Goal: Information Seeking & Learning: Learn about a topic

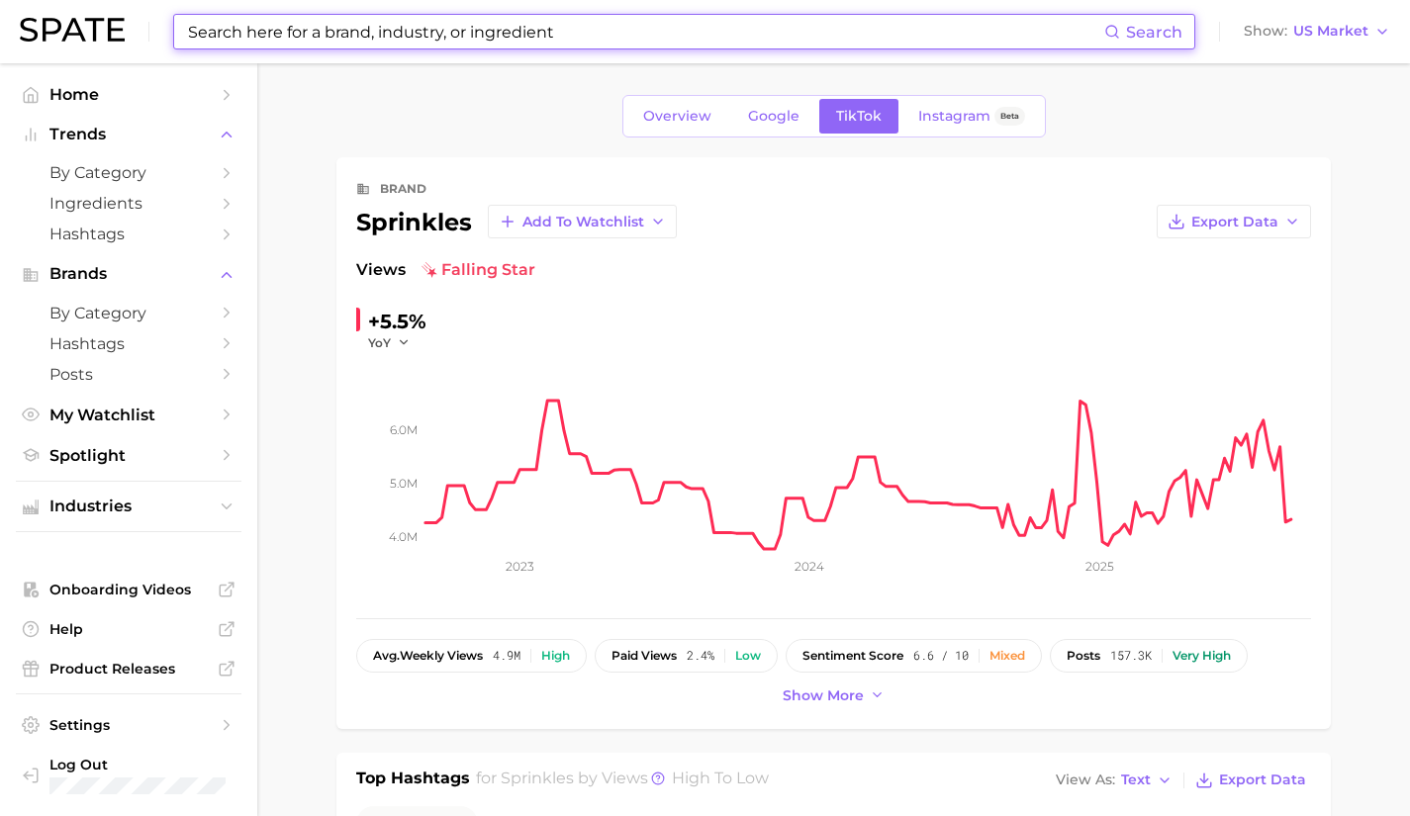
click at [418, 32] on input at bounding box center [645, 32] width 918 height 34
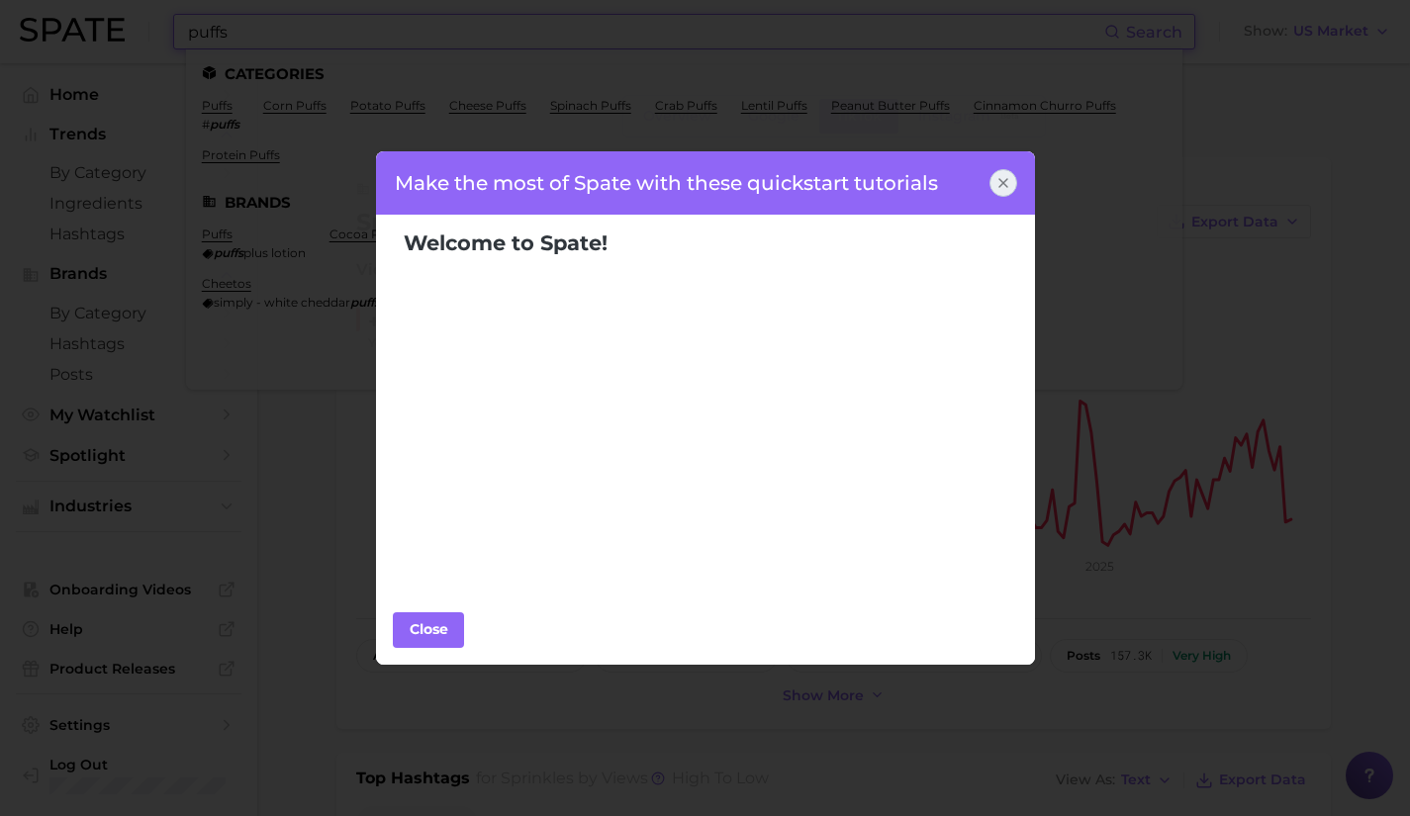
type input "puffs"
click at [1008, 175] on icon at bounding box center [1003, 183] width 16 height 16
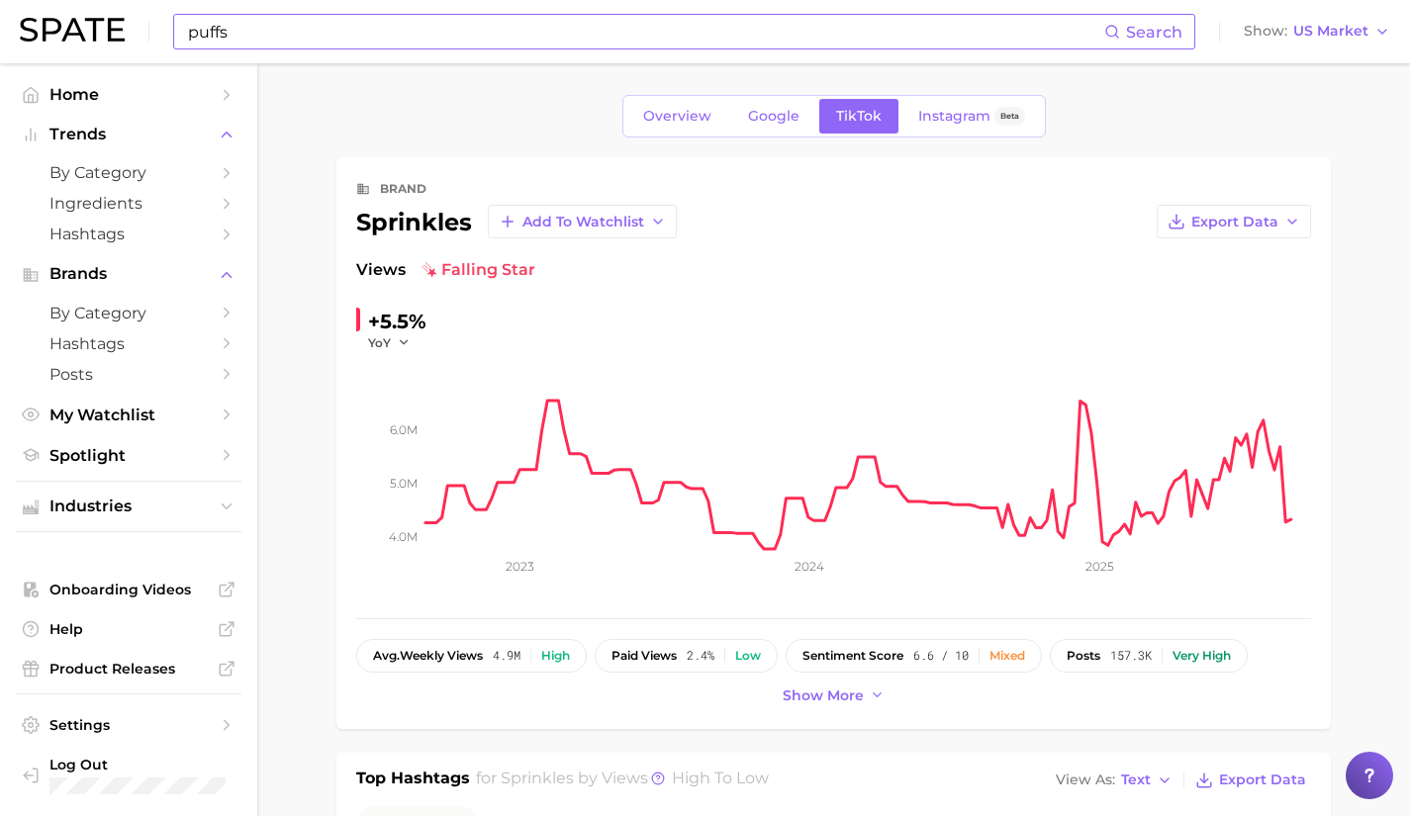
click at [336, 29] on input "puffs" at bounding box center [645, 32] width 918 height 34
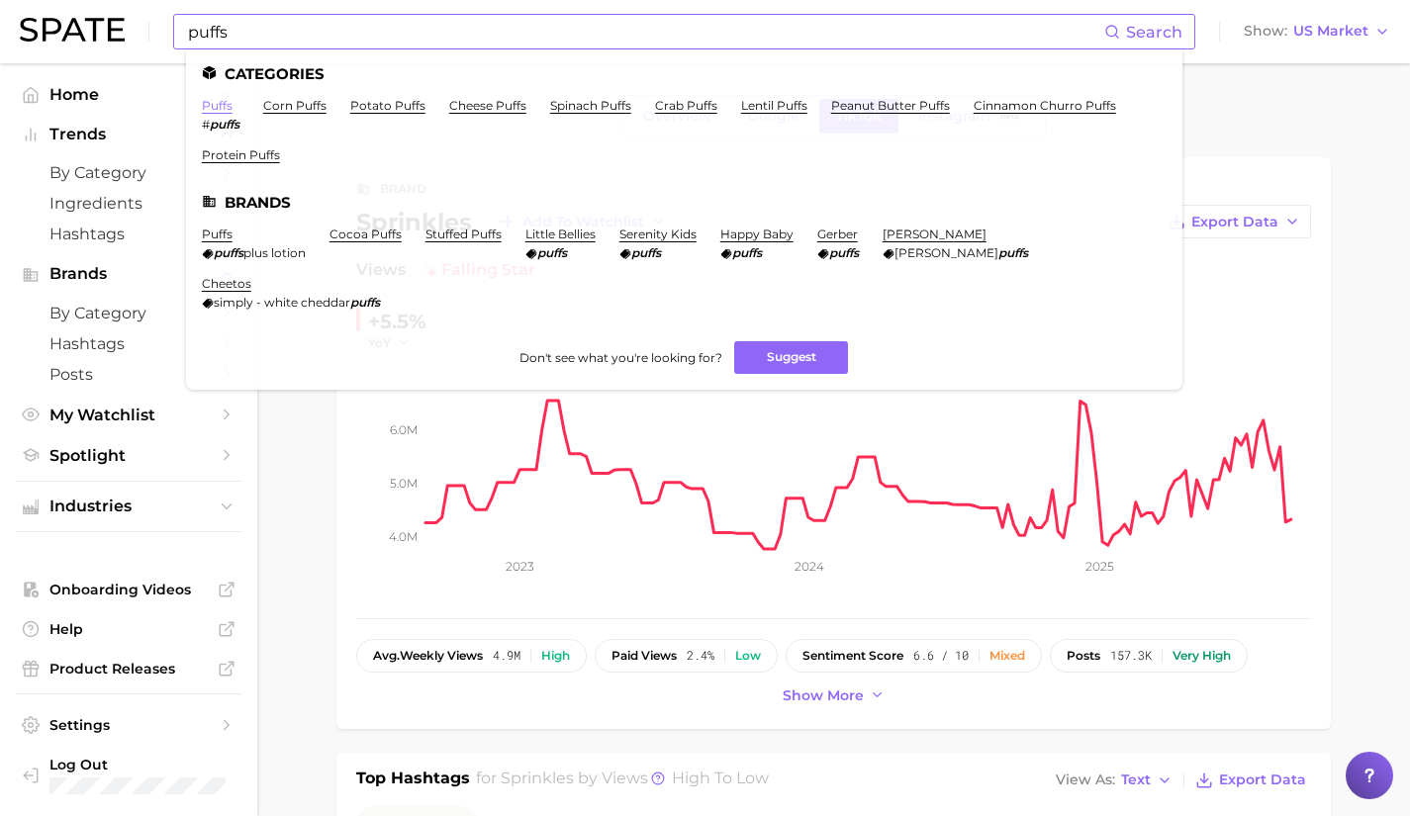
click at [219, 100] on link "puffs" at bounding box center [217, 105] width 31 height 15
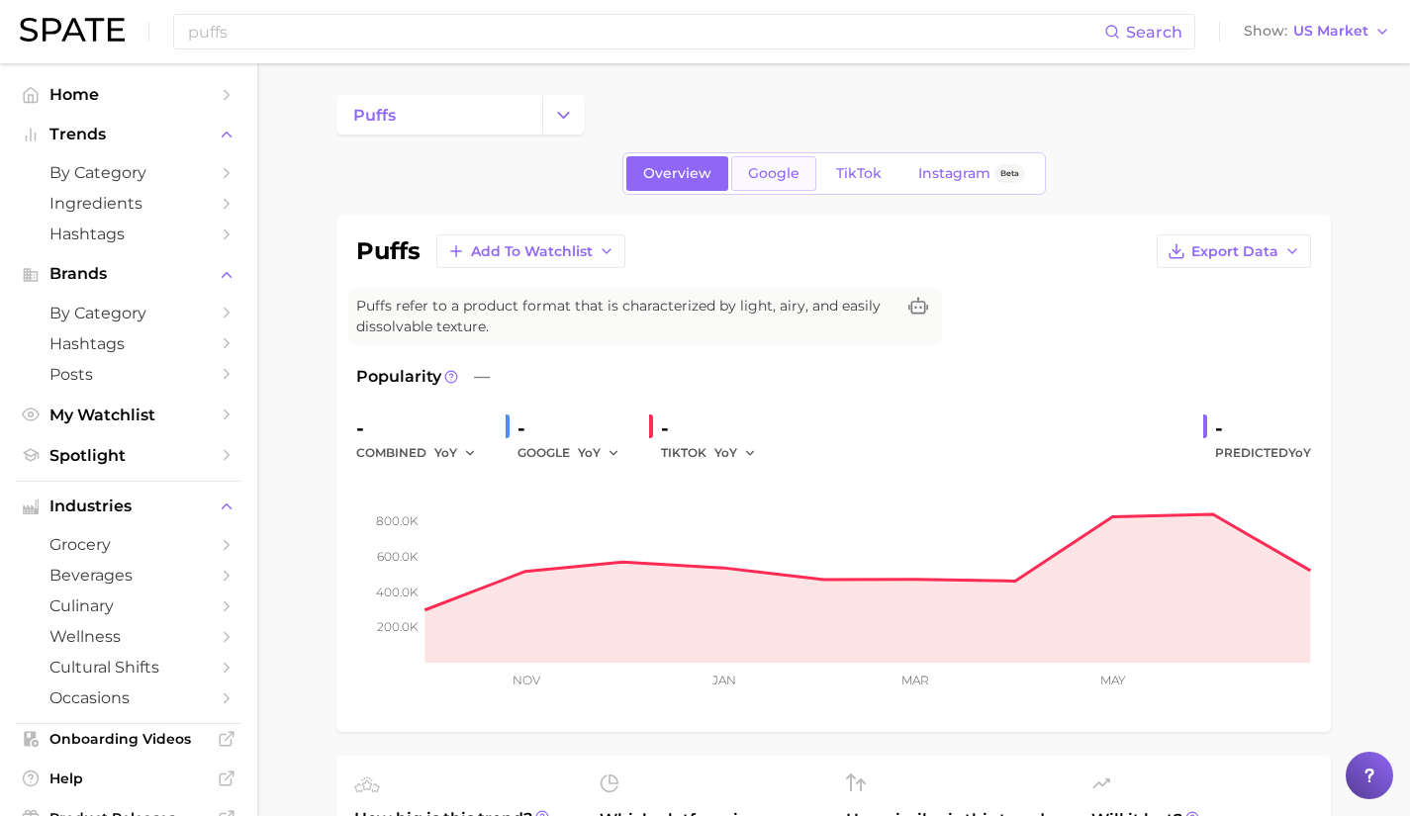
click at [782, 167] on span "Google" at bounding box center [773, 173] width 51 height 17
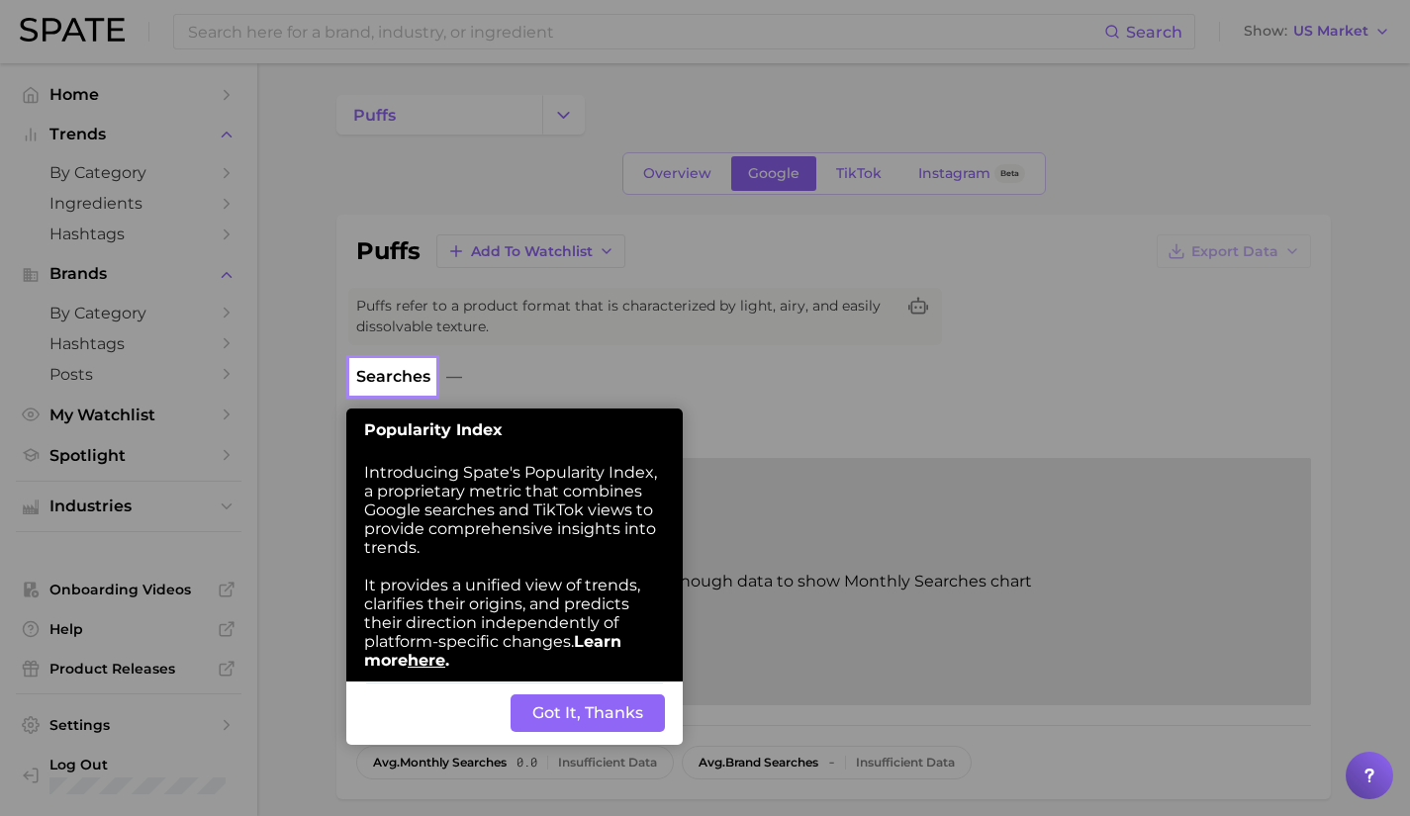
click at [600, 732] on button "Got It, Thanks" at bounding box center [587, 713] width 154 height 38
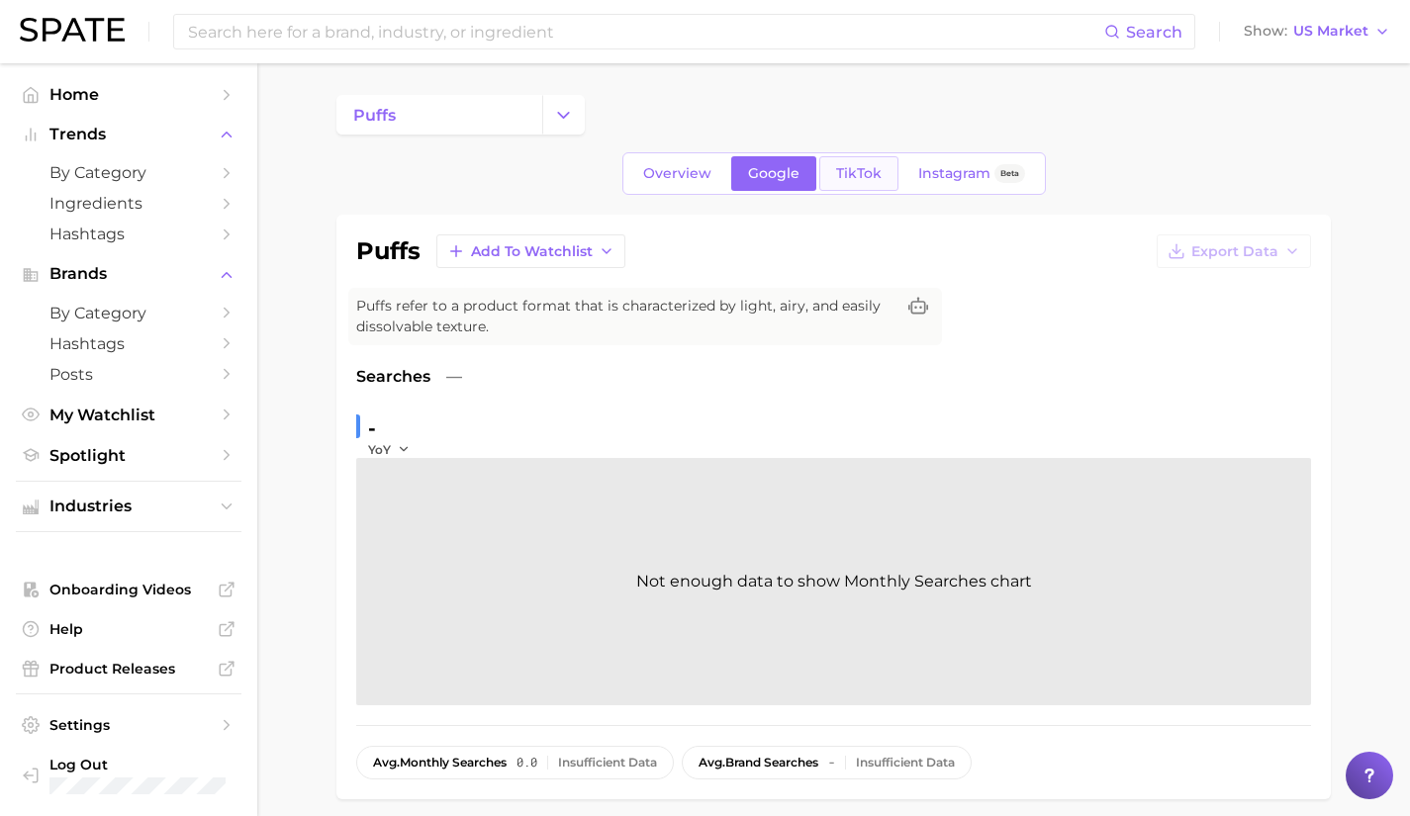
click at [843, 178] on span "TikTok" at bounding box center [859, 173] width 46 height 17
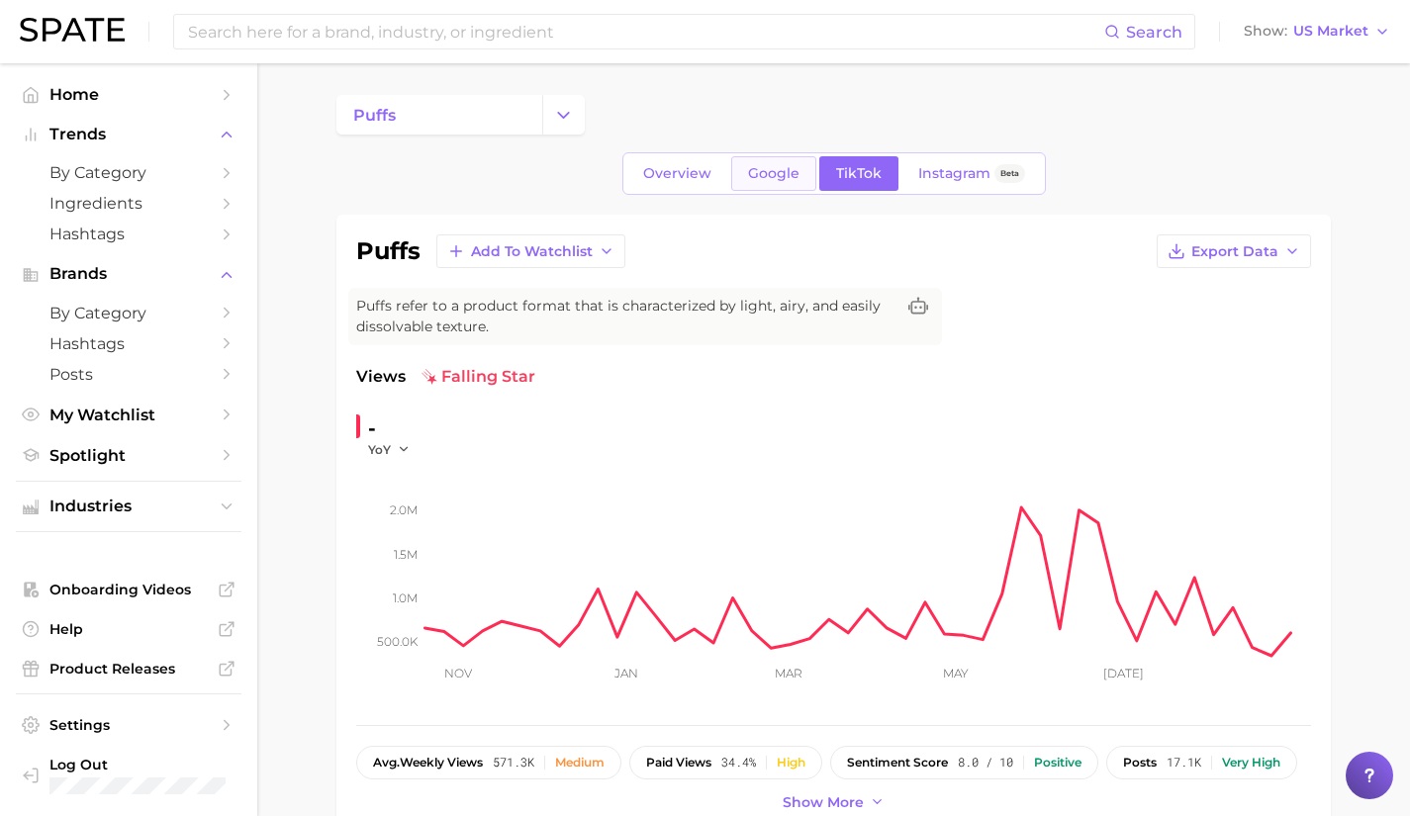
click at [787, 172] on span "Google" at bounding box center [773, 173] width 51 height 17
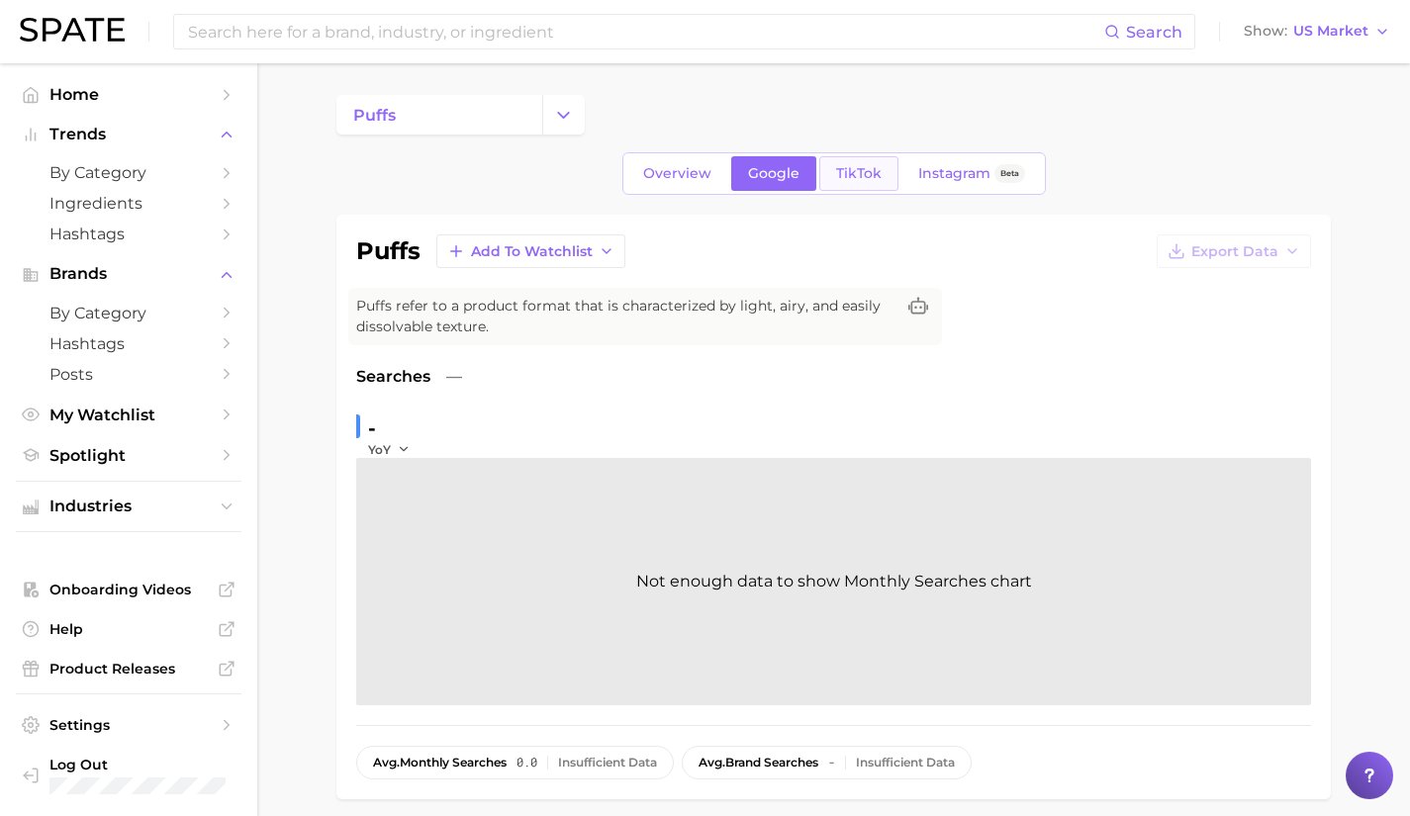
click at [852, 173] on span "TikTok" at bounding box center [859, 173] width 46 height 17
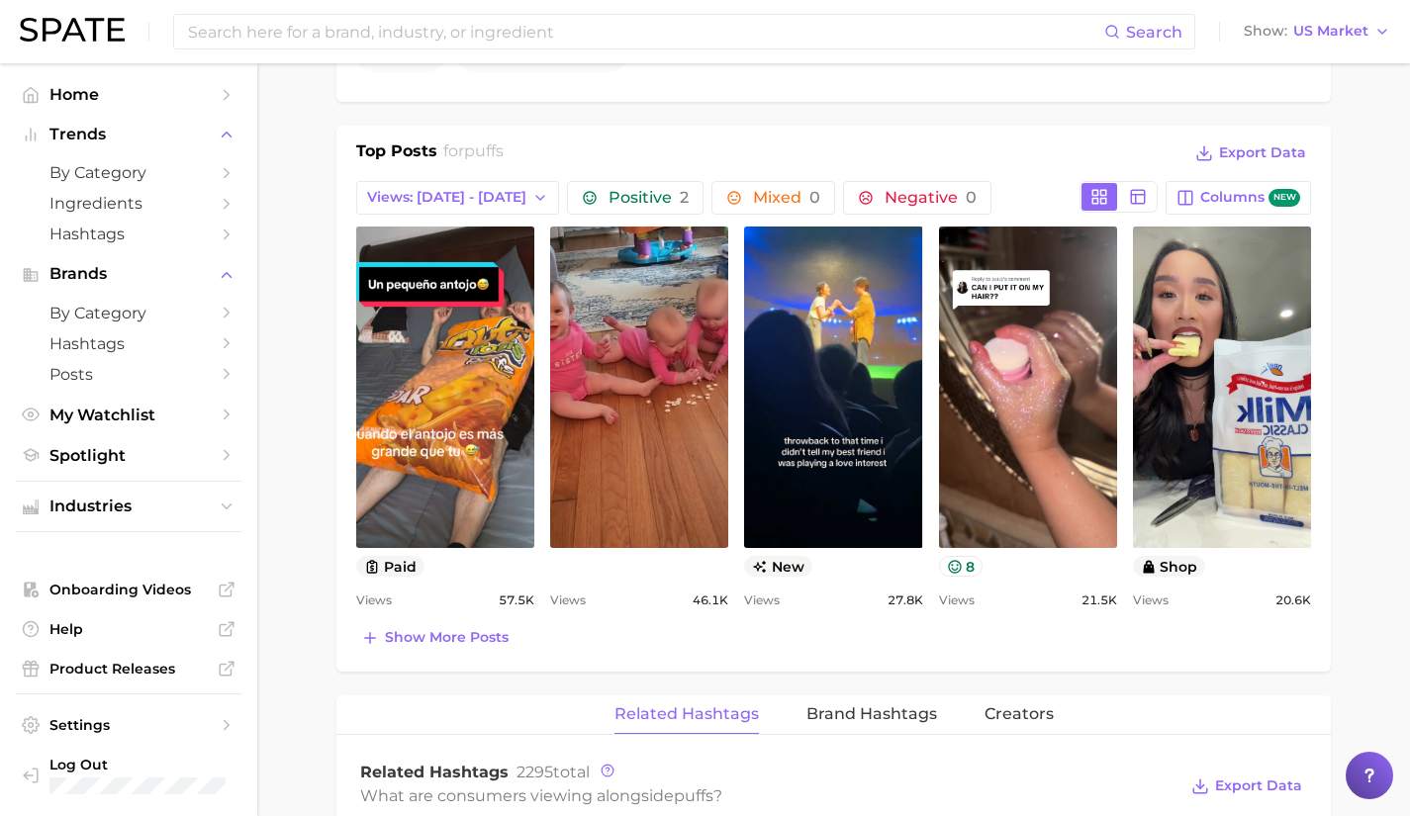
scroll to position [943, 0]
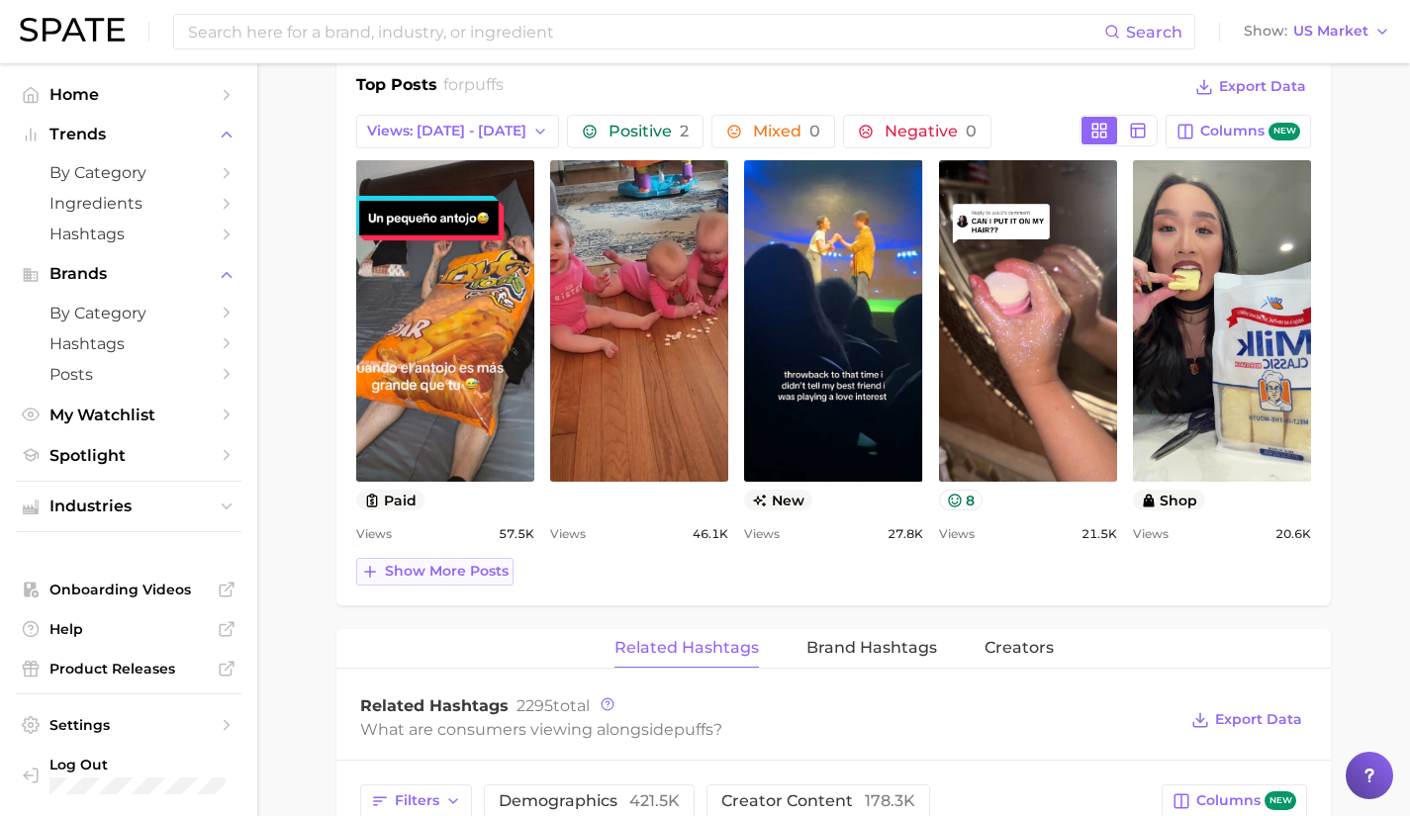
click at [470, 583] on button "Show more posts" at bounding box center [434, 572] width 157 height 28
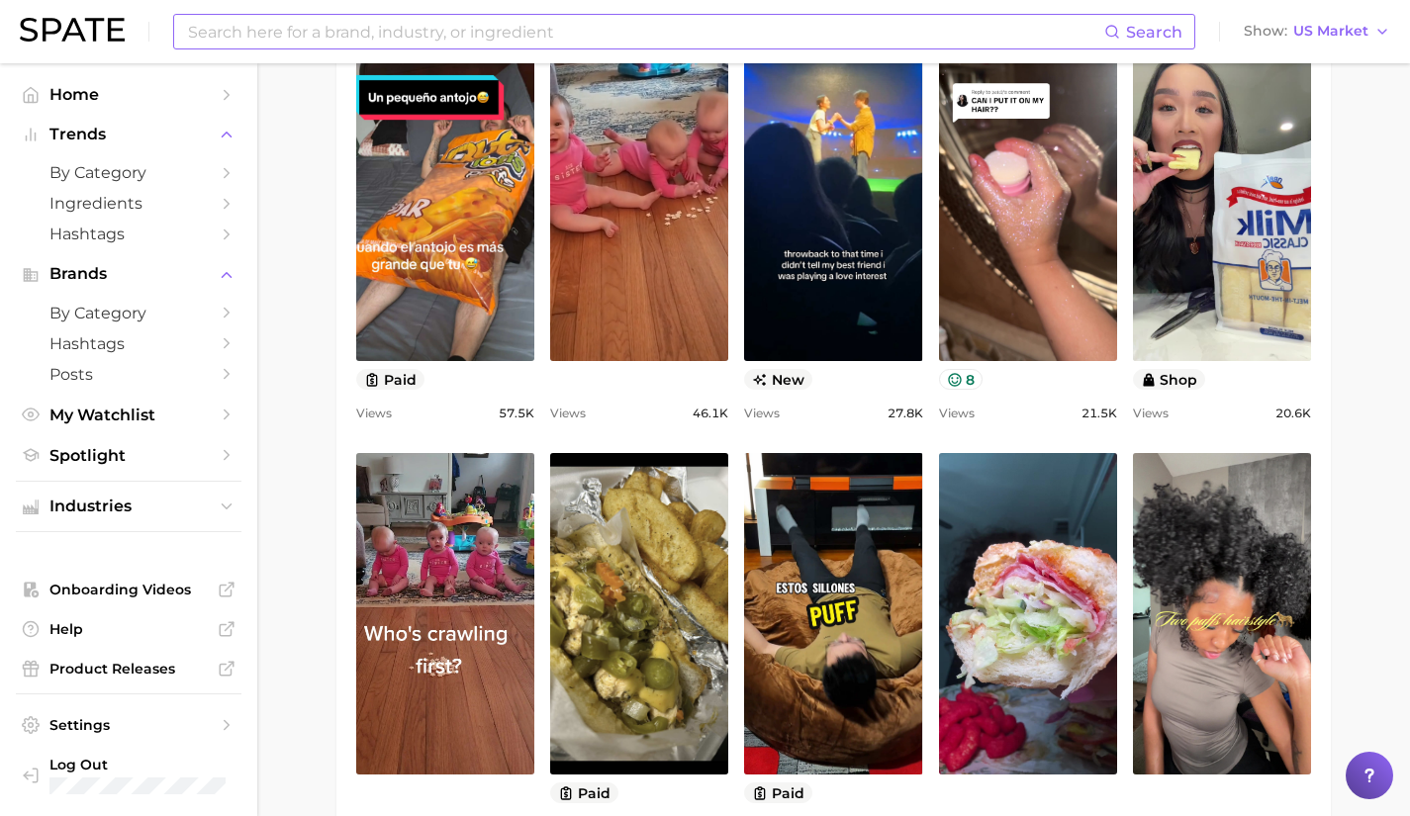
scroll to position [1062, 0]
click at [370, 31] on input at bounding box center [645, 32] width 918 height 34
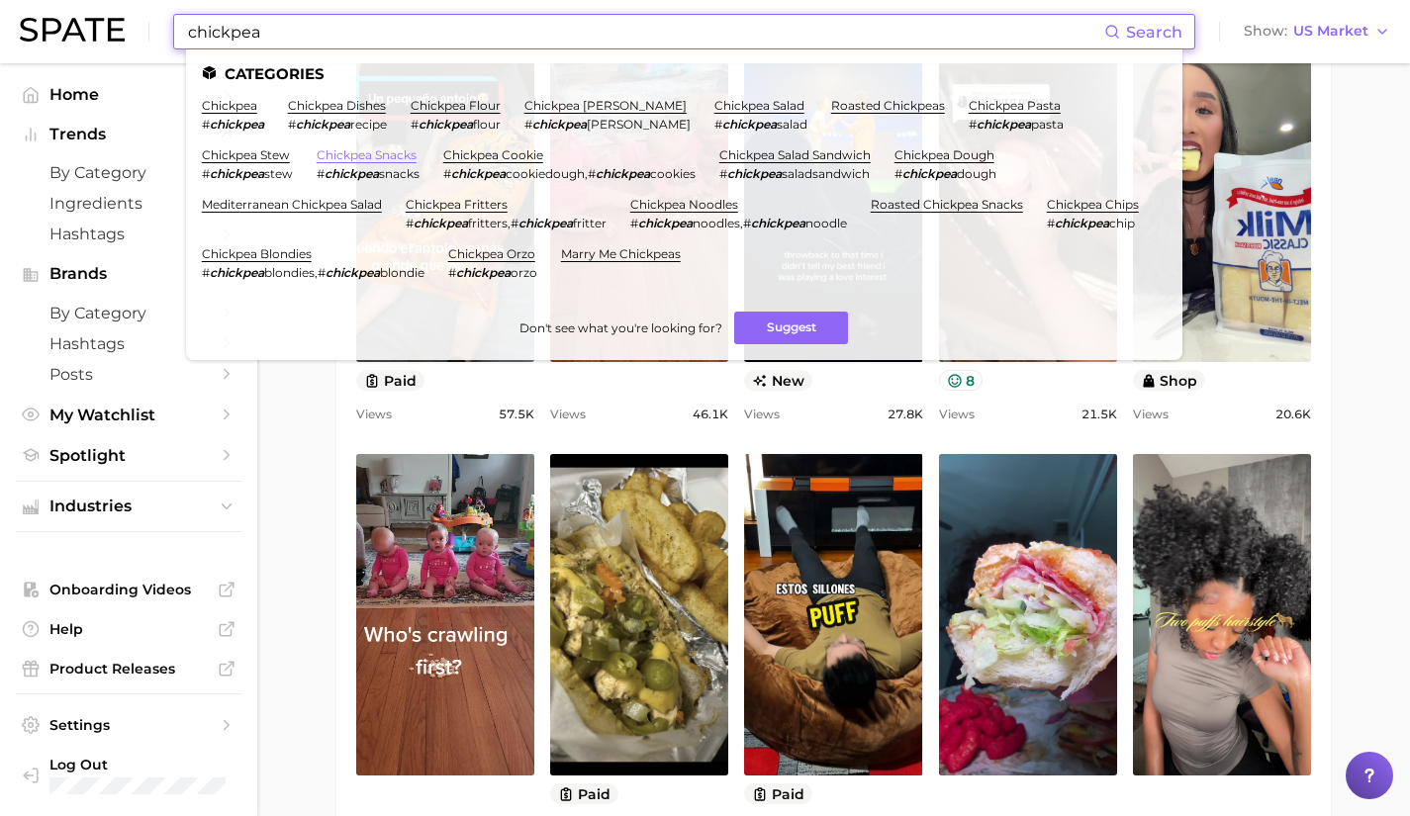
type input "chickpea"
click at [317, 153] on link "chickpea snacks" at bounding box center [367, 154] width 100 height 15
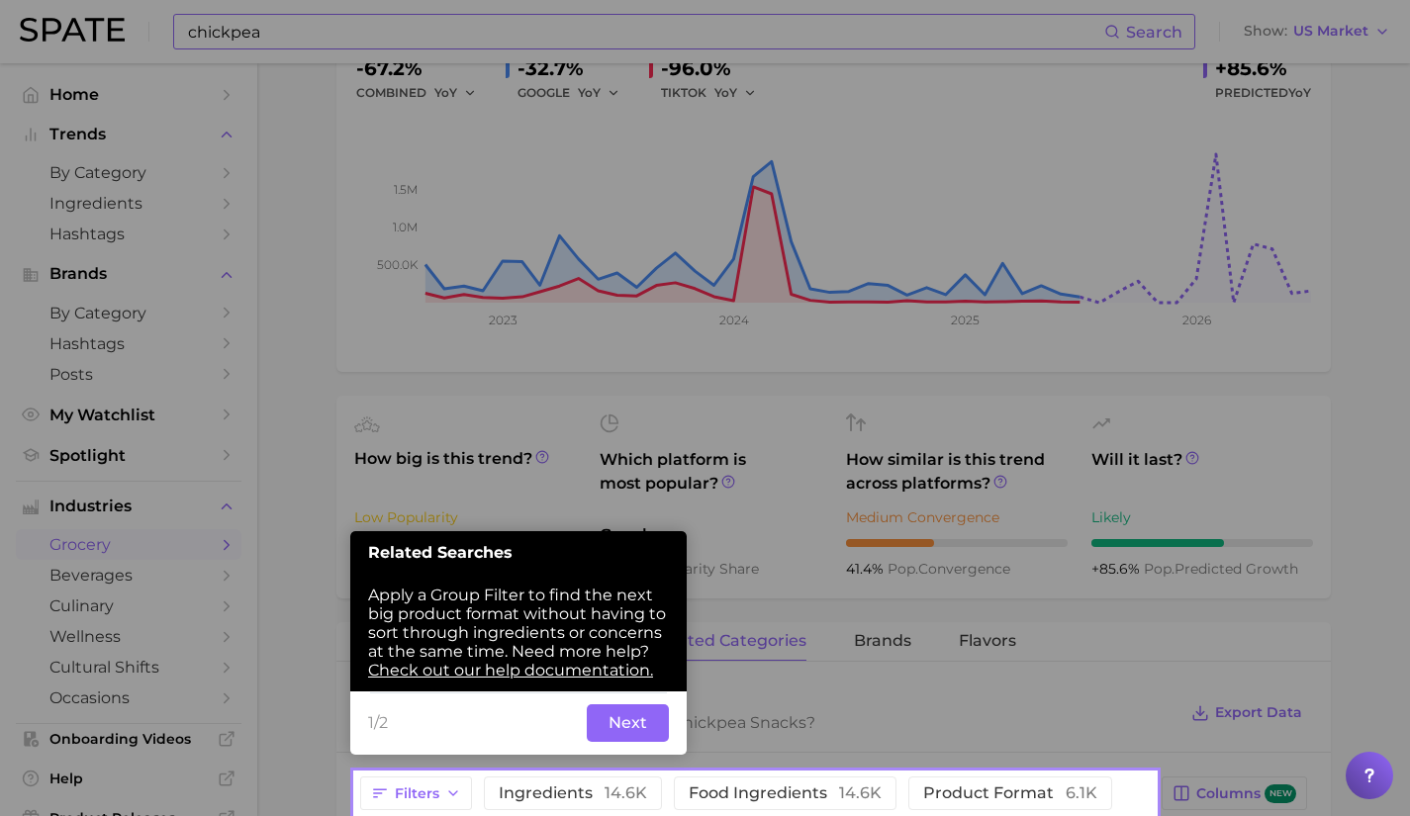
click at [830, 386] on div at bounding box center [755, 386] width 800 height 773
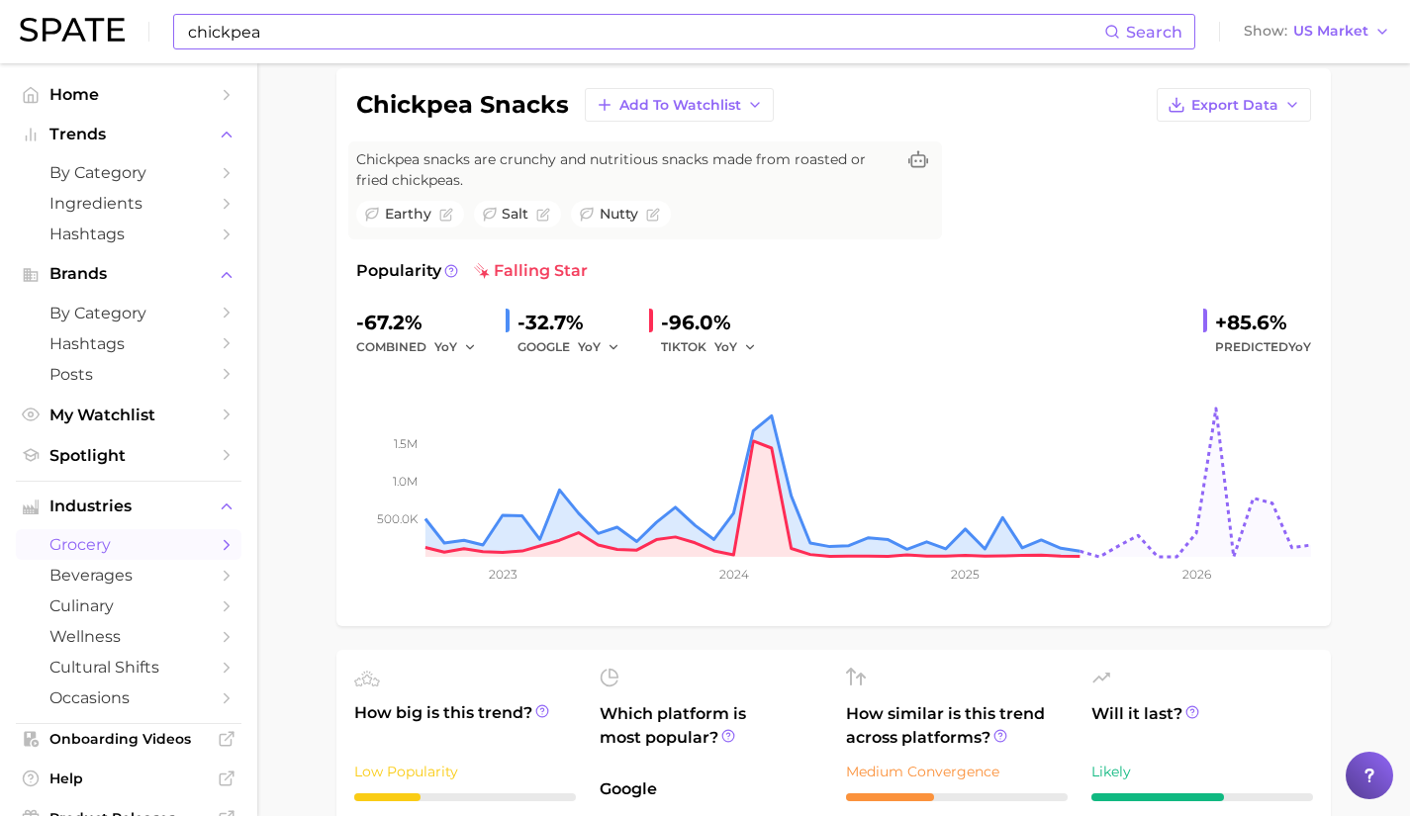
click at [432, 343] on div "combined YoY" at bounding box center [423, 347] width 134 height 24
click at [463, 346] on icon "button" at bounding box center [470, 347] width 14 height 14
click at [500, 417] on button "QoQ" at bounding box center [543, 415] width 218 height 36
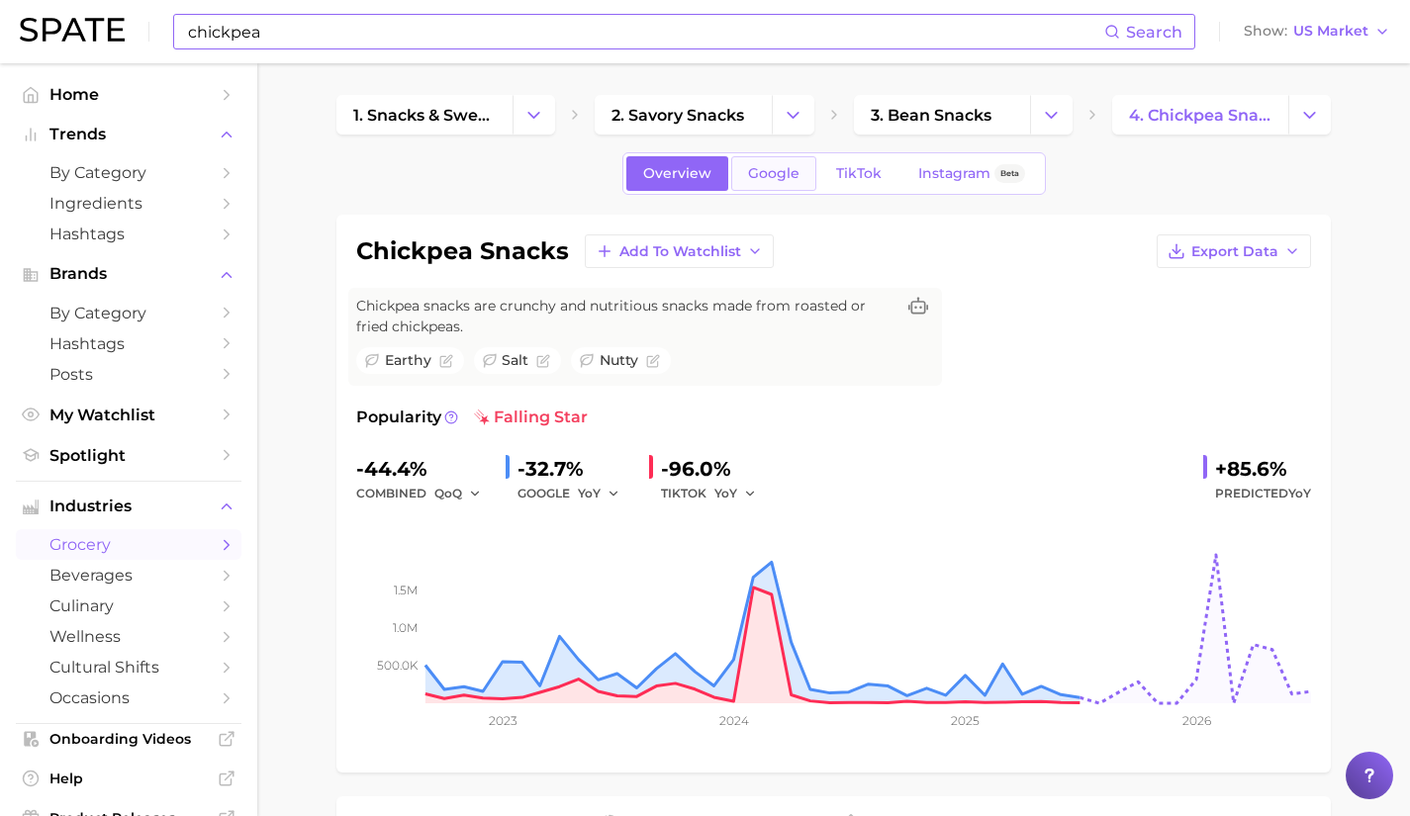
click at [787, 176] on span "Google" at bounding box center [773, 173] width 51 height 17
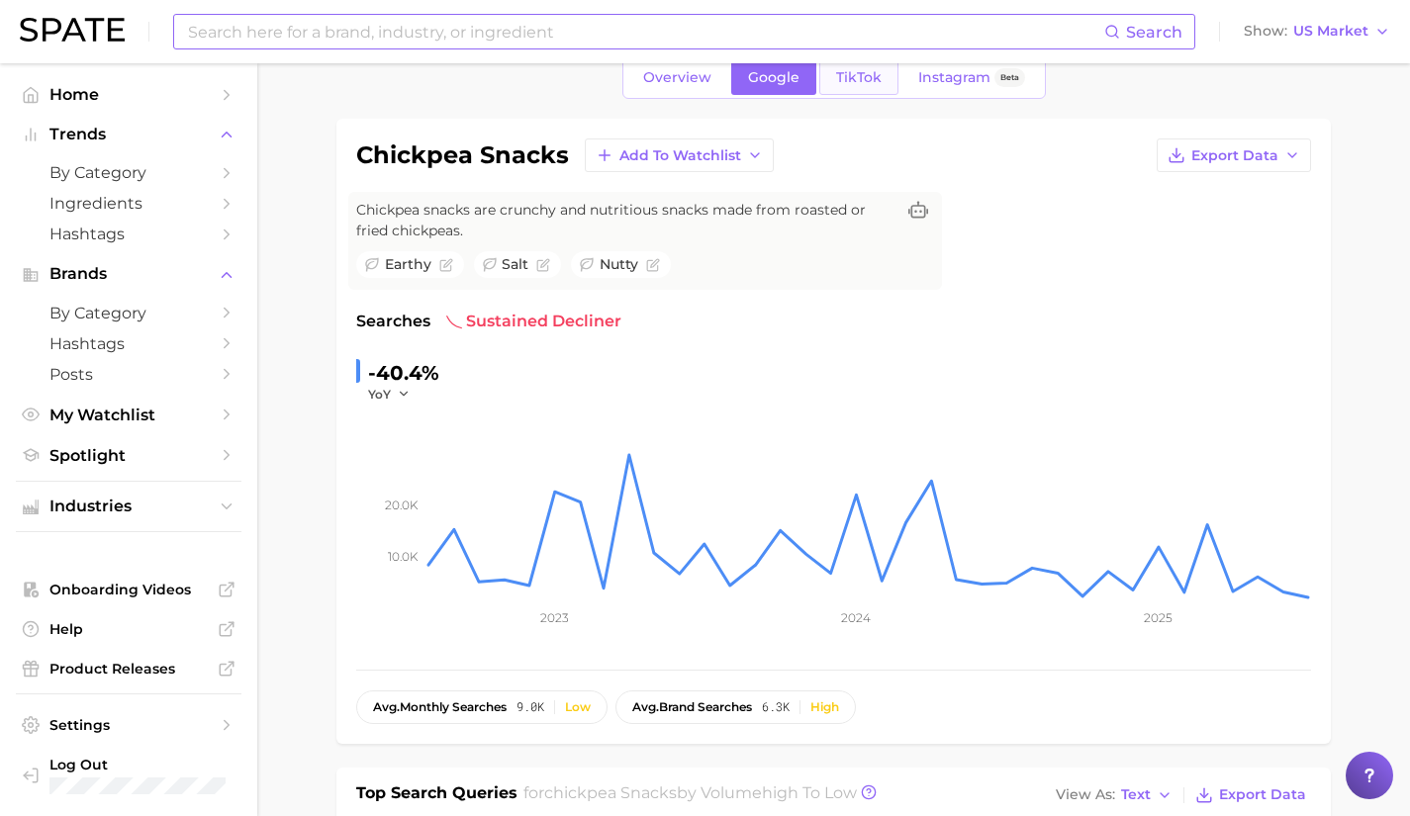
click at [846, 94] on link "TikTok" at bounding box center [858, 77] width 79 height 35
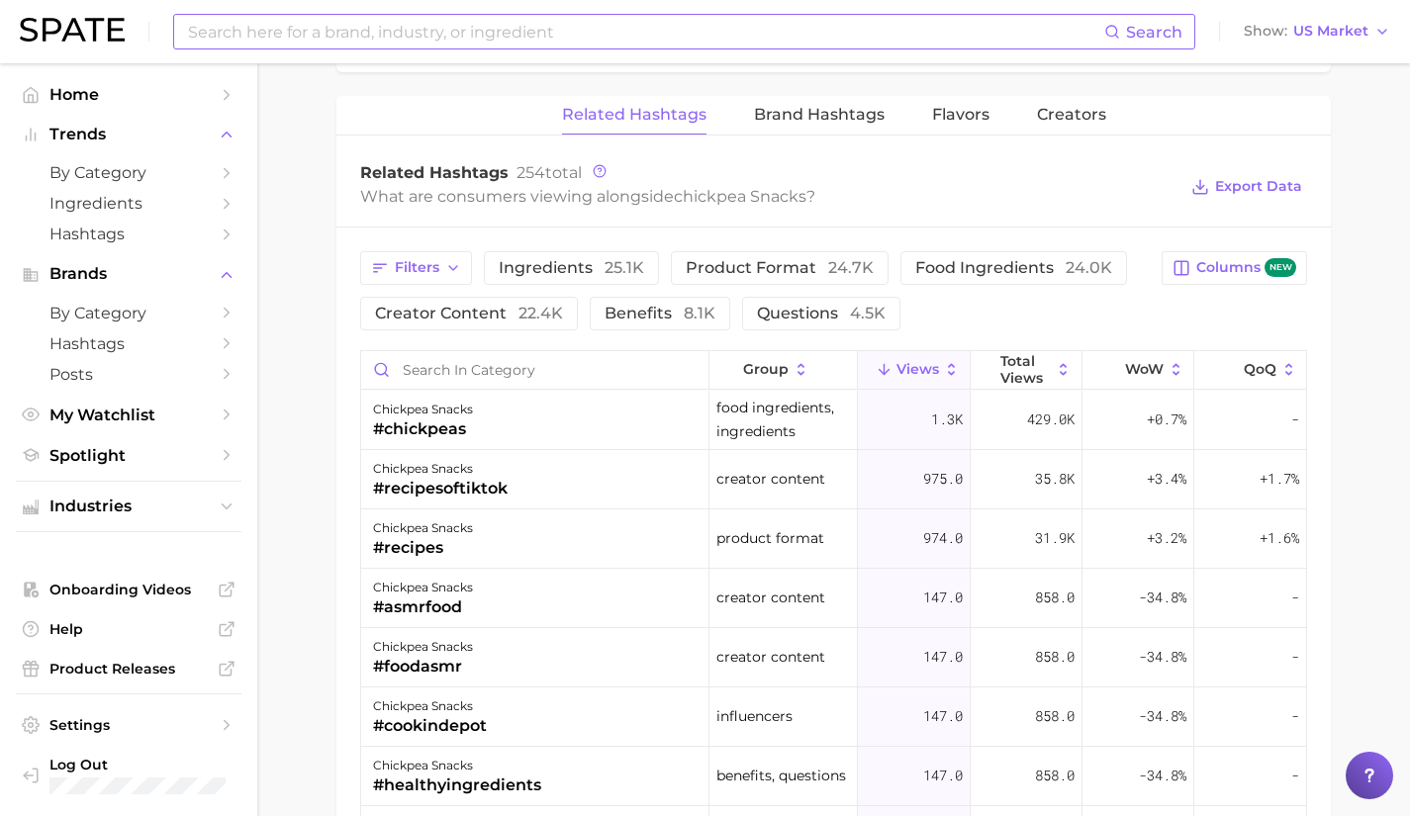
click at [375, 34] on input at bounding box center [645, 32] width 918 height 34
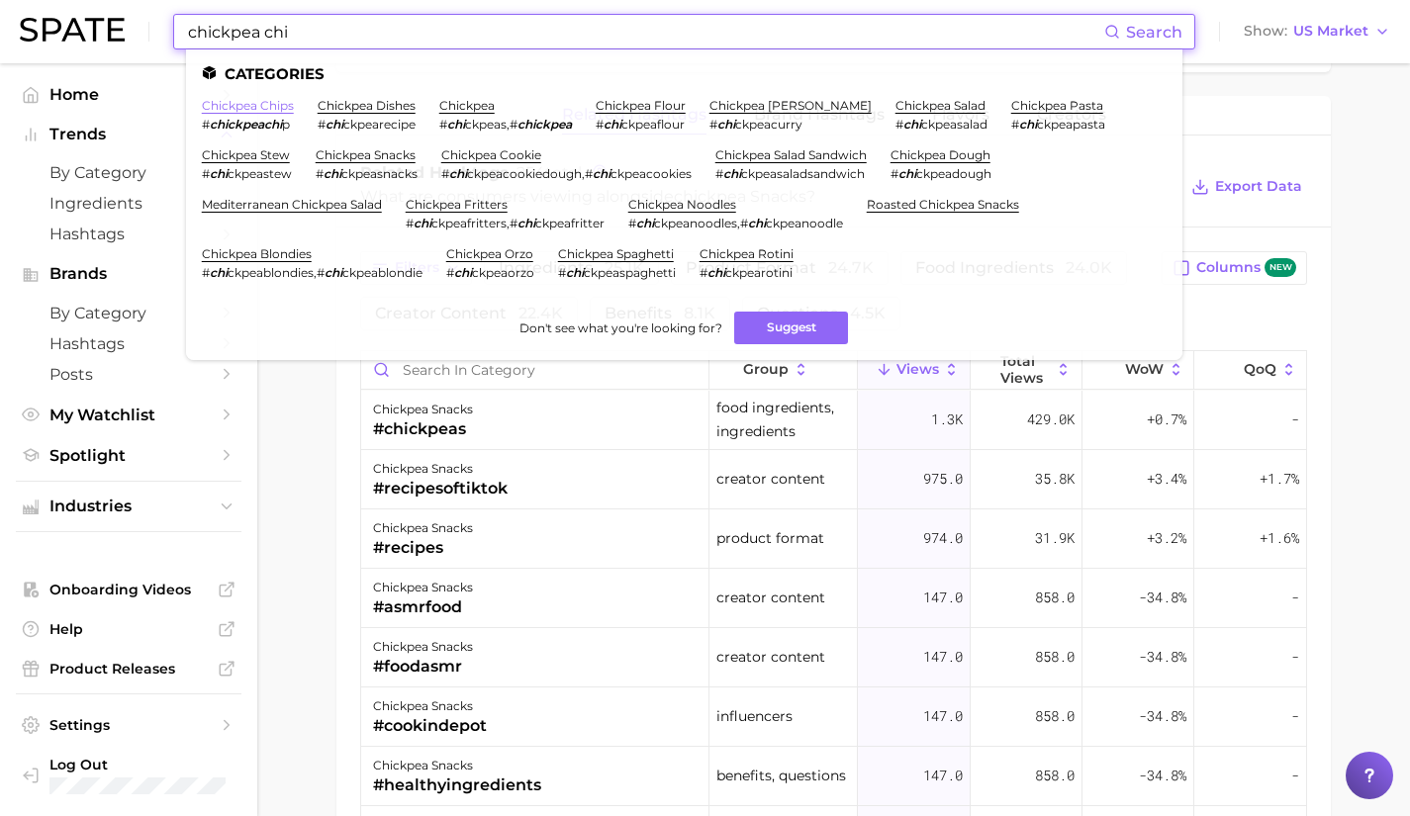
type input "chickpea chi"
click at [262, 105] on link "chickpea chips" at bounding box center [248, 105] width 92 height 15
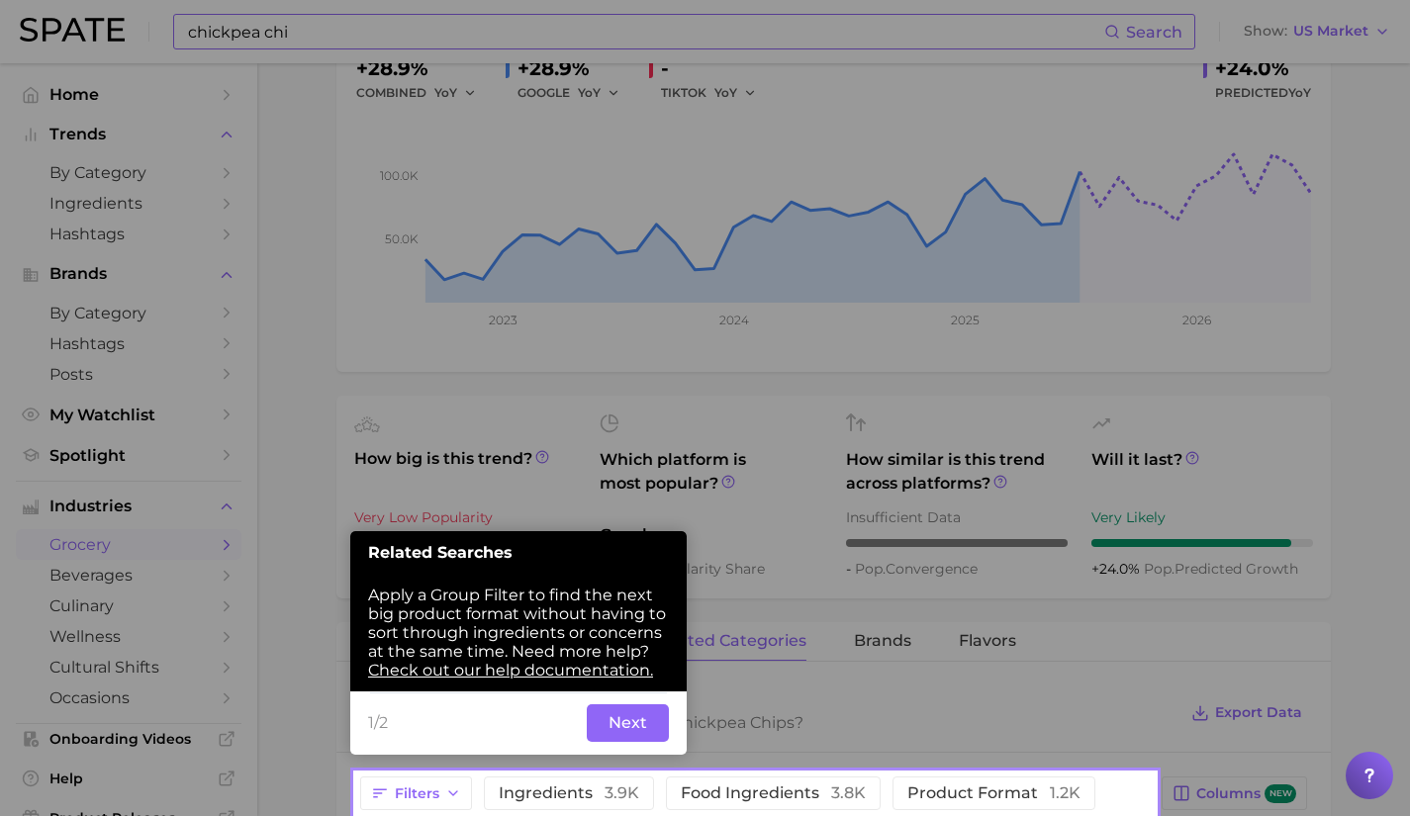
click at [751, 532] on div at bounding box center [755, 386] width 800 height 773
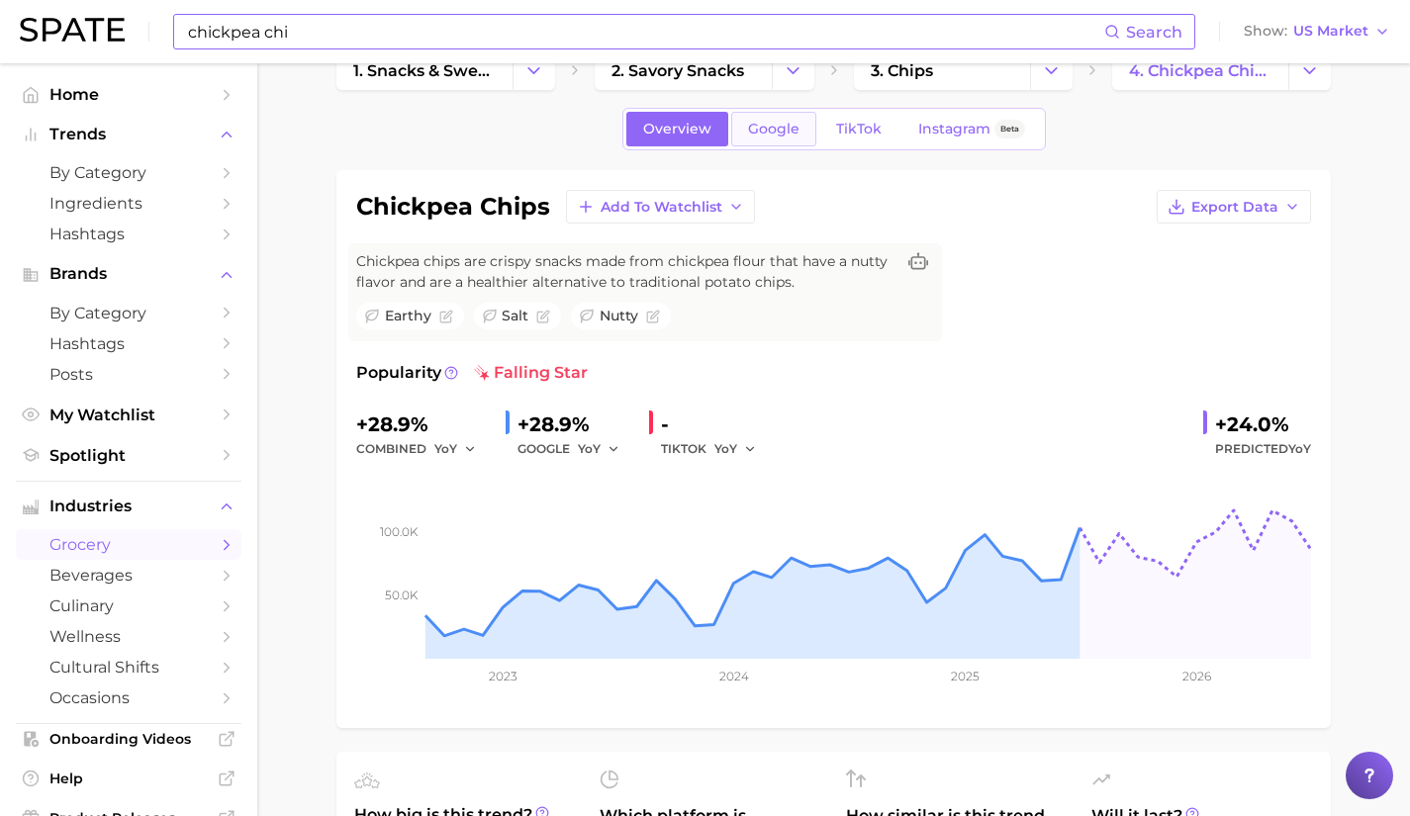
click at [785, 124] on span "Google" at bounding box center [773, 129] width 51 height 17
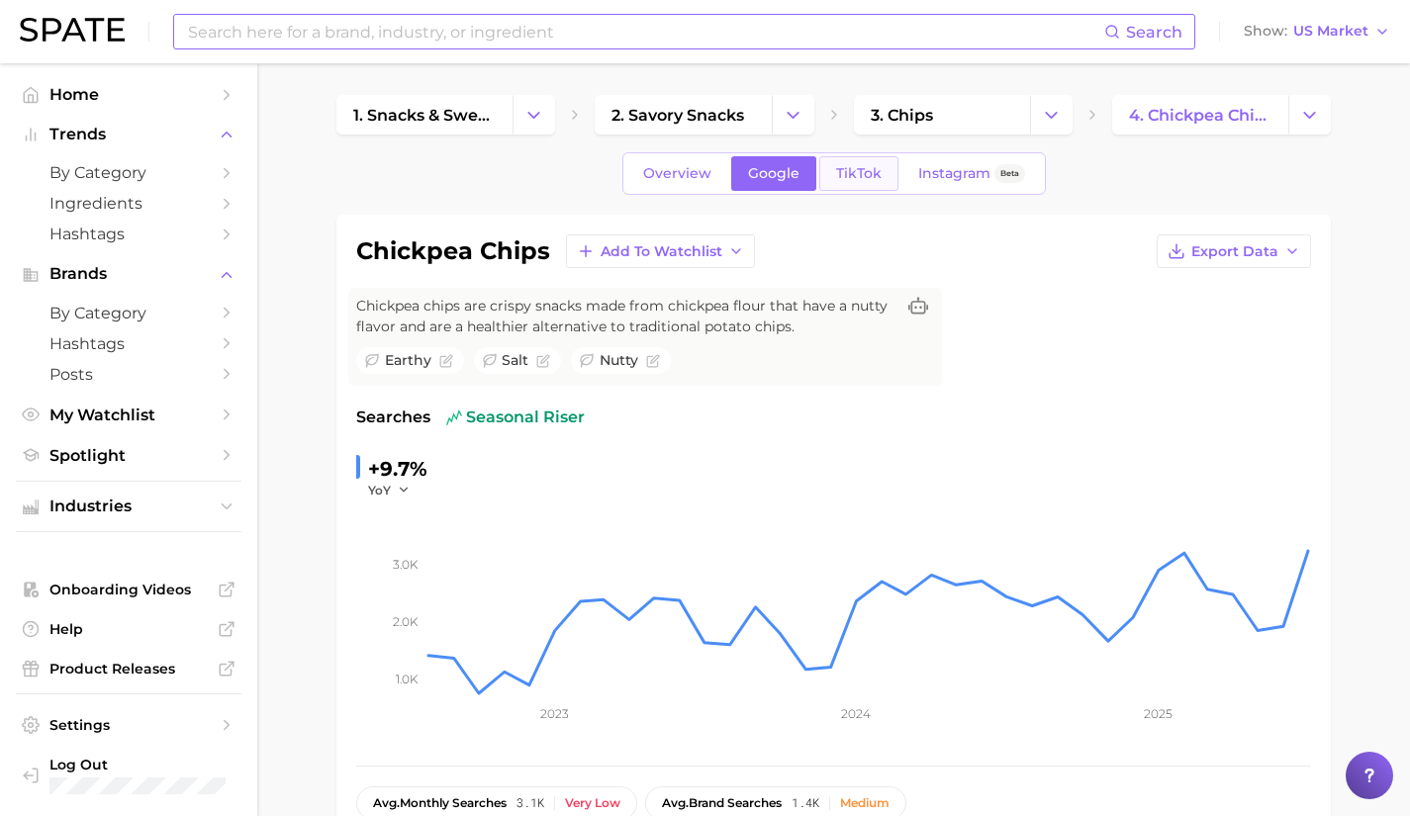
click at [865, 180] on span "TikTok" at bounding box center [859, 173] width 46 height 17
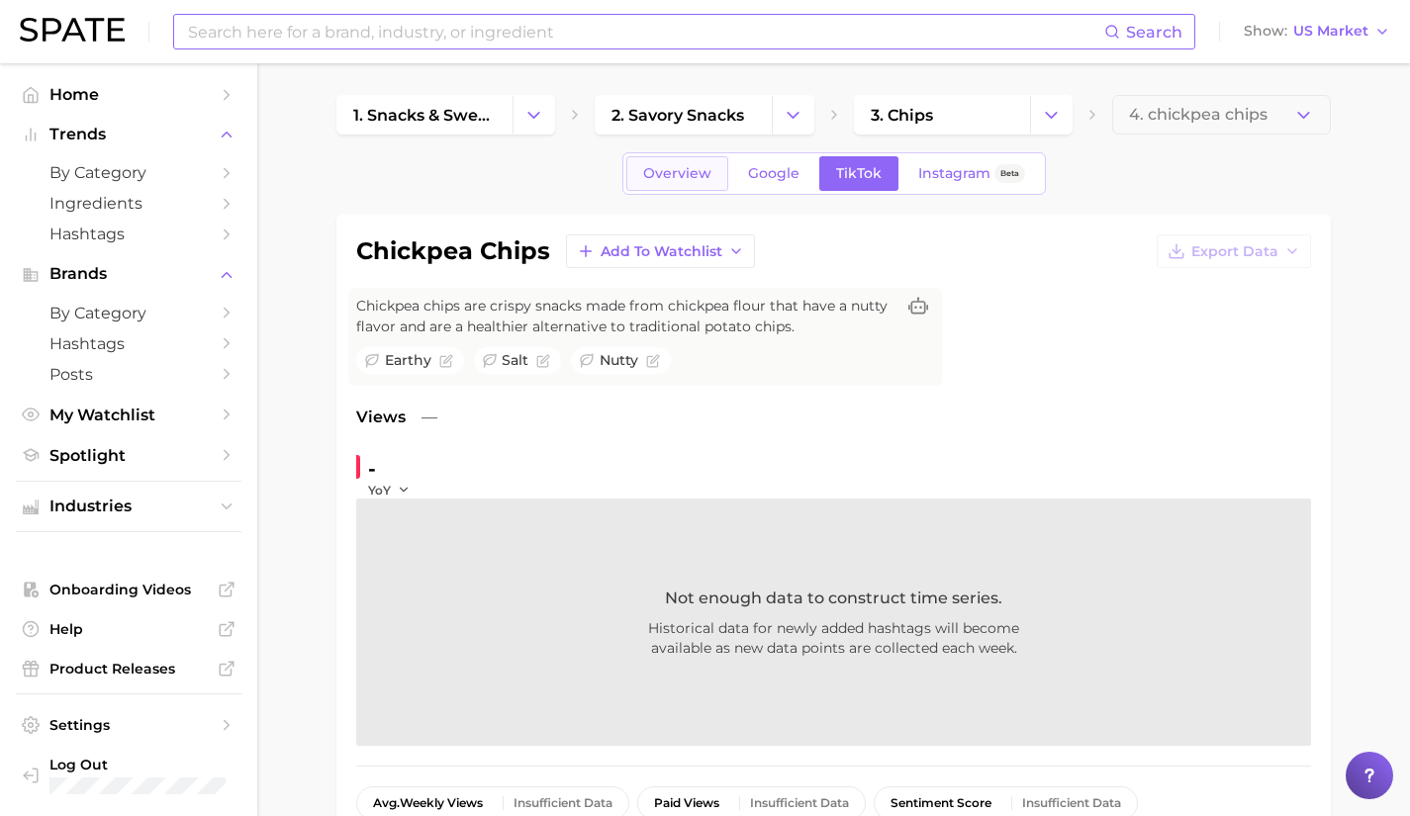
click at [685, 168] on span "Overview" at bounding box center [677, 173] width 68 height 17
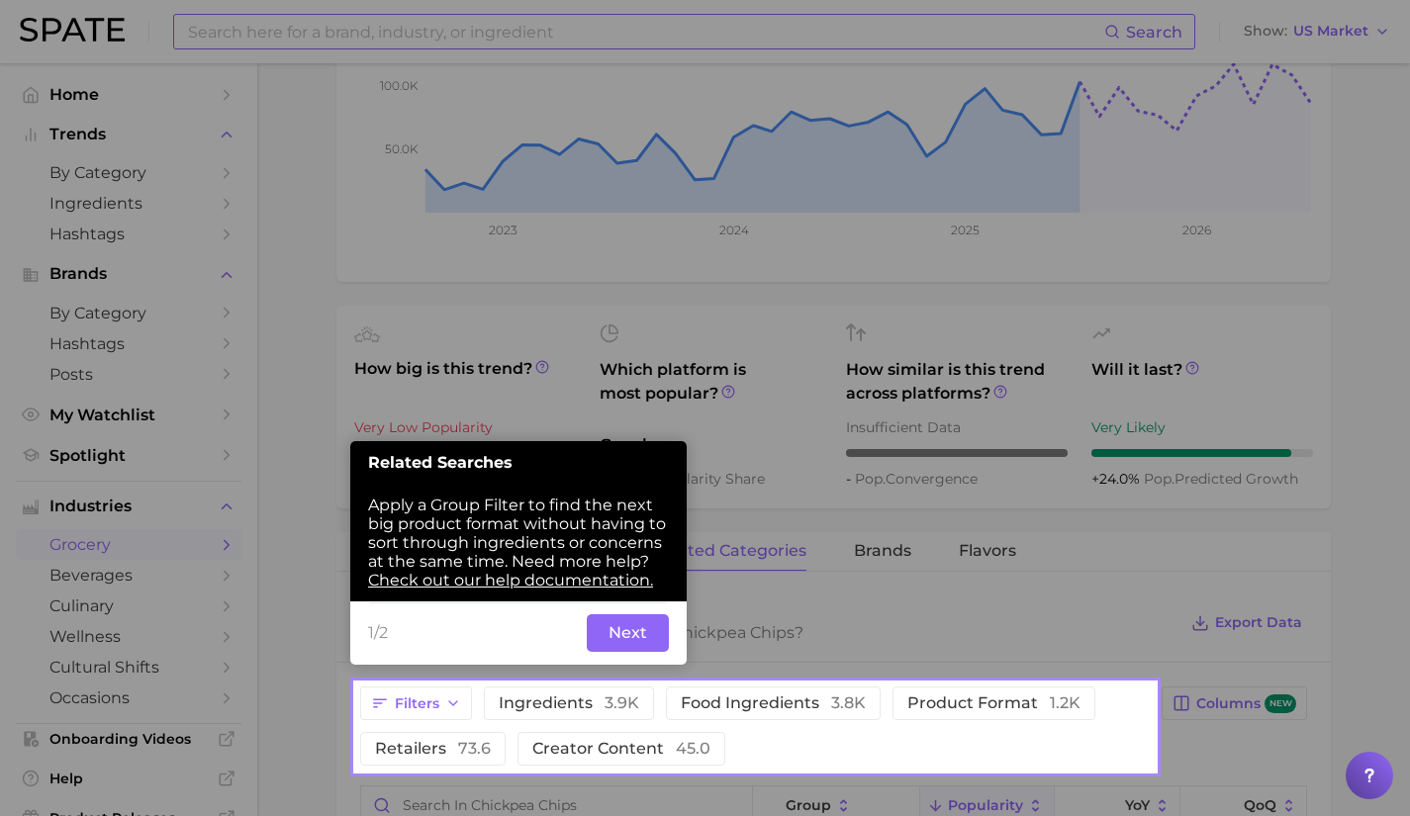
click at [745, 646] on div at bounding box center [755, 341] width 800 height 683
click at [643, 621] on button "Next" at bounding box center [628, 633] width 82 height 38
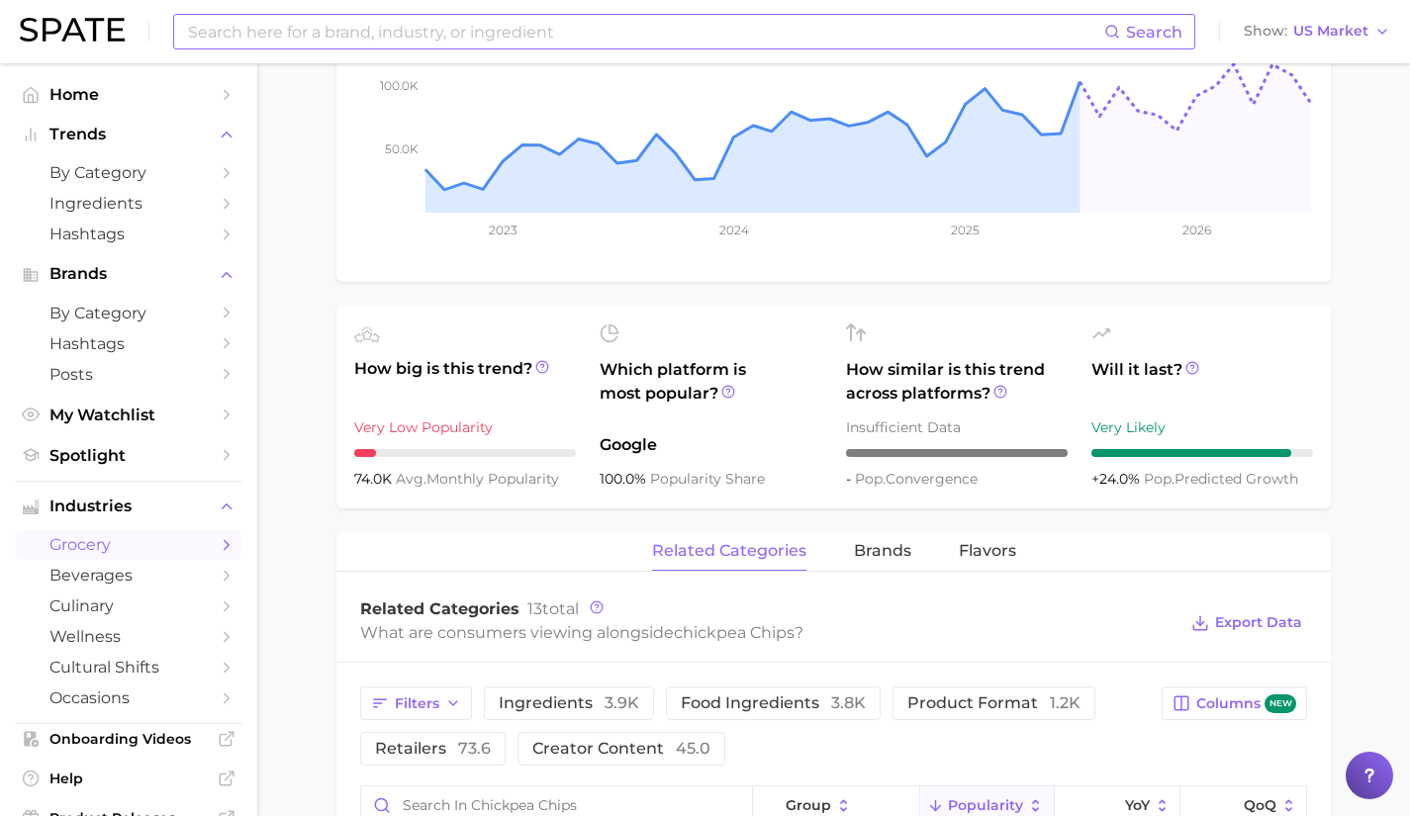
click at [412, 604] on span "Related Categories" at bounding box center [439, 608] width 159 height 19
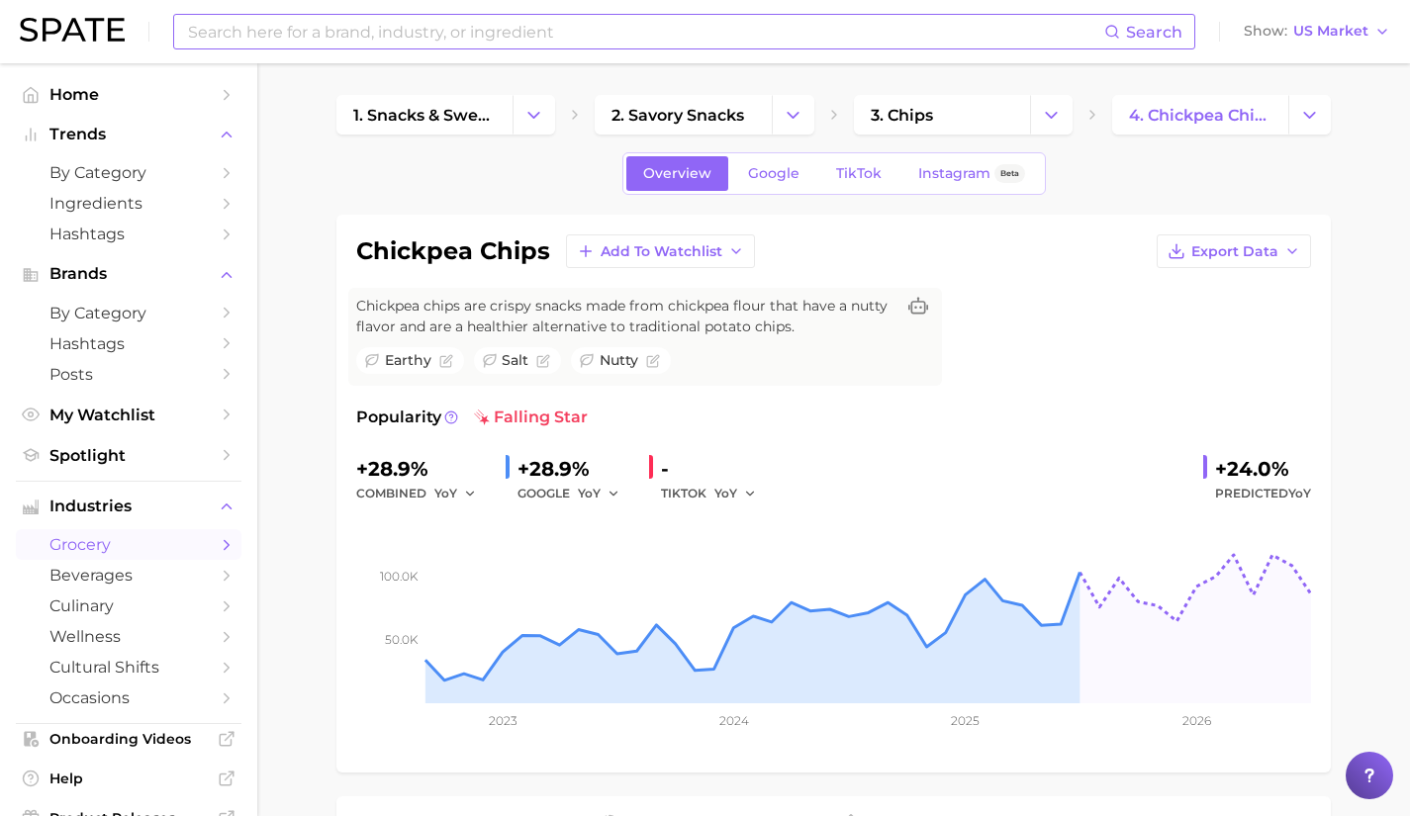
click at [273, 32] on input at bounding box center [645, 32] width 918 height 34
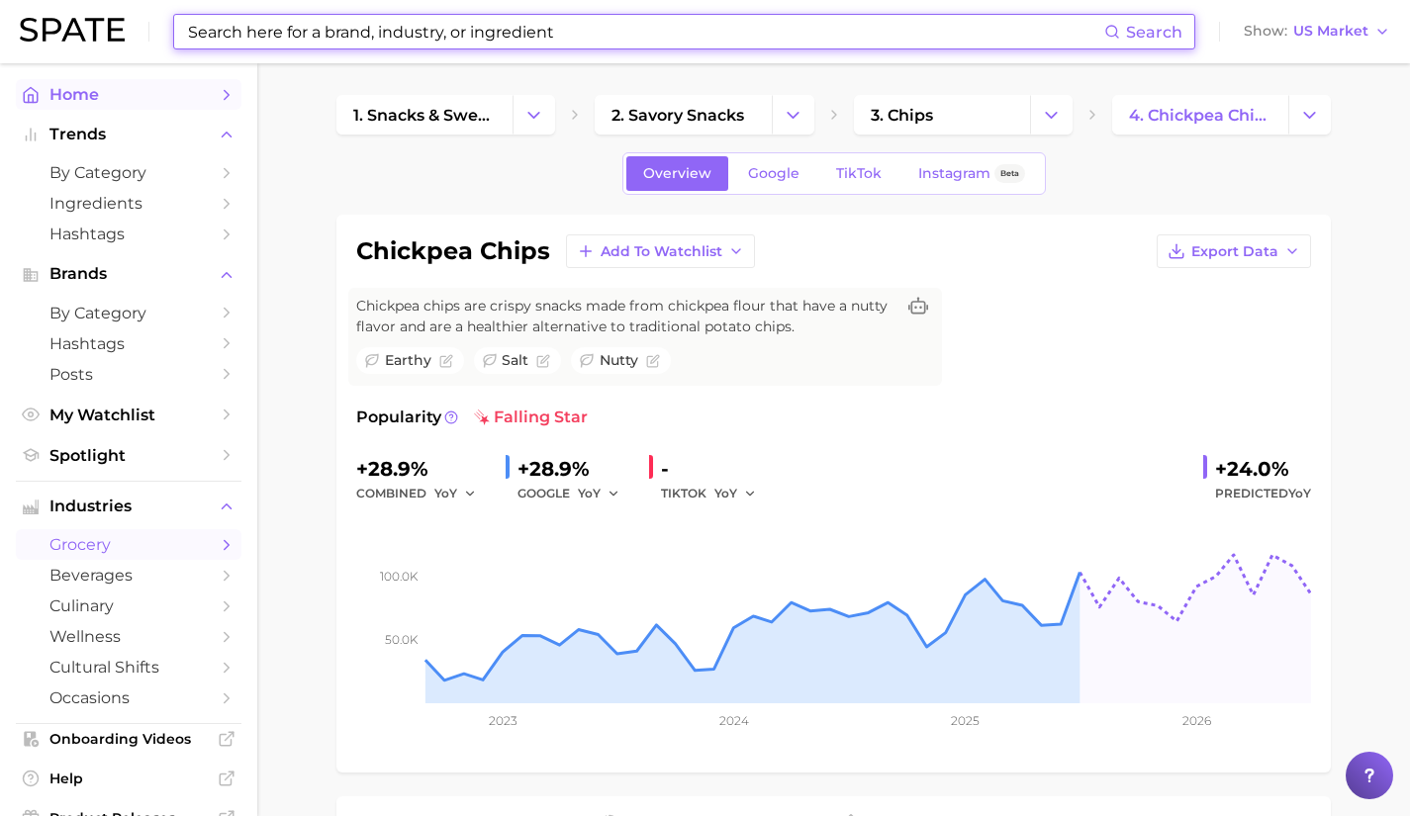
click at [100, 93] on span "Home" at bounding box center [128, 94] width 158 height 19
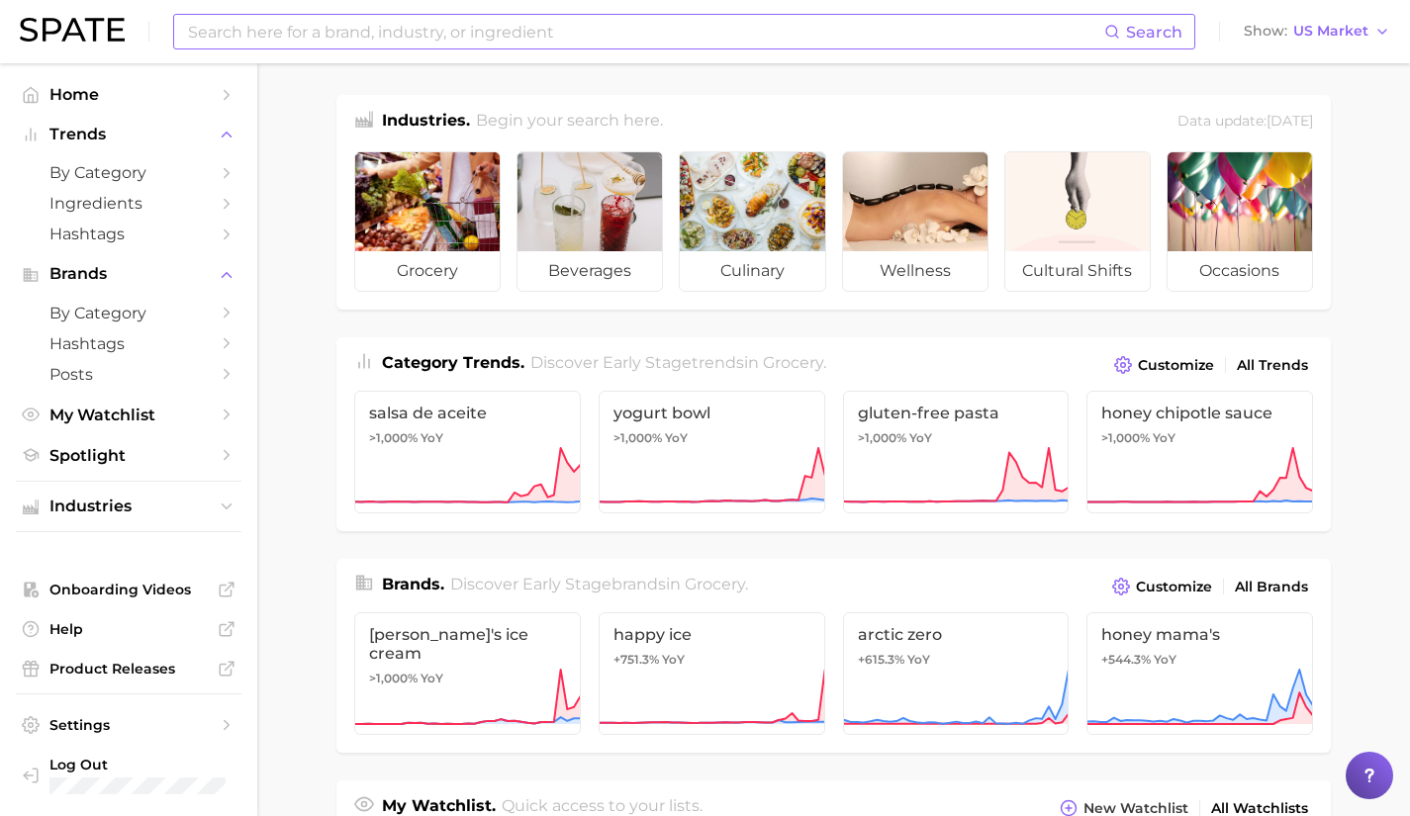
click at [427, 33] on input at bounding box center [645, 32] width 918 height 34
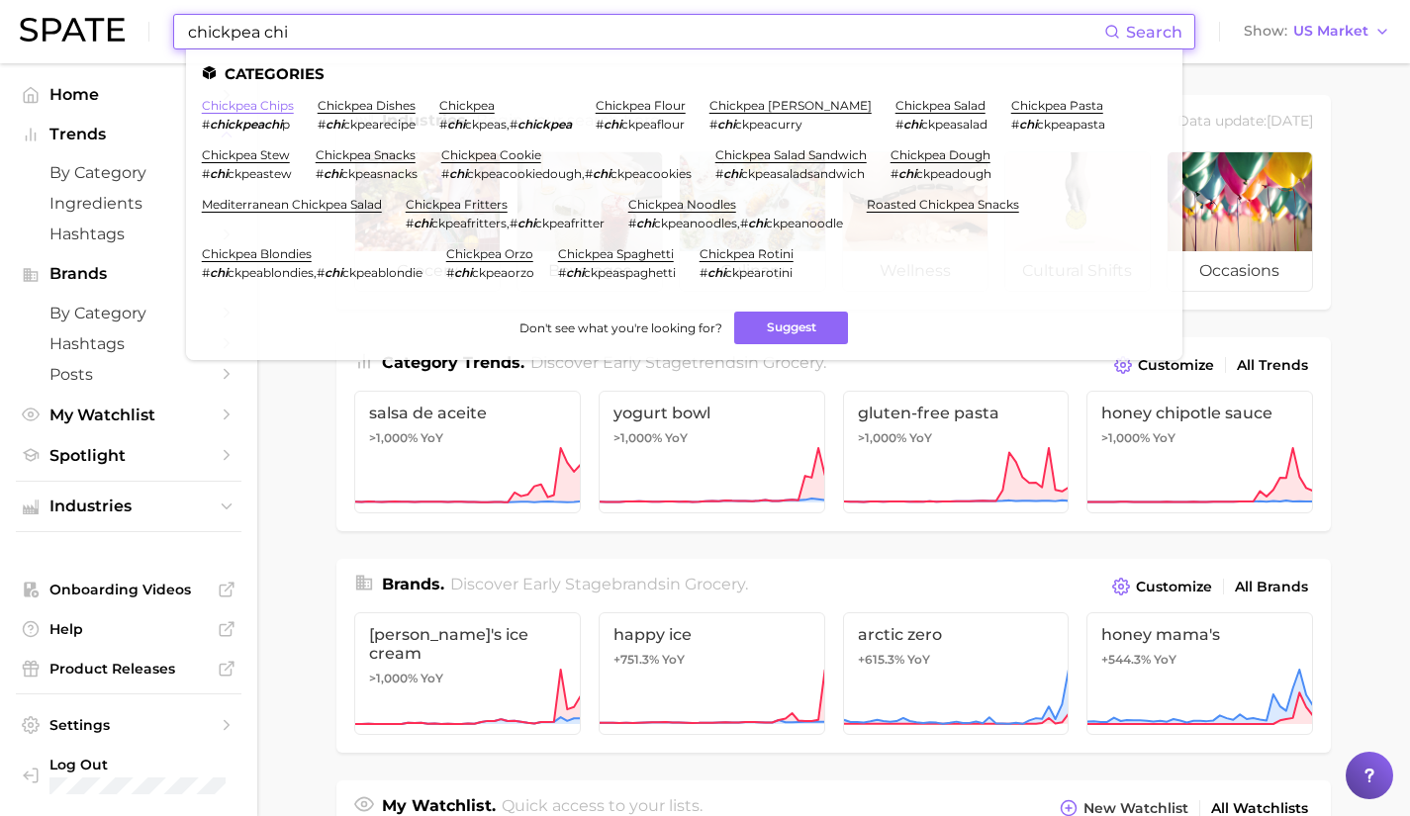
type input "chickpea chi"
click at [248, 104] on link "chickpea chips" at bounding box center [248, 105] width 92 height 15
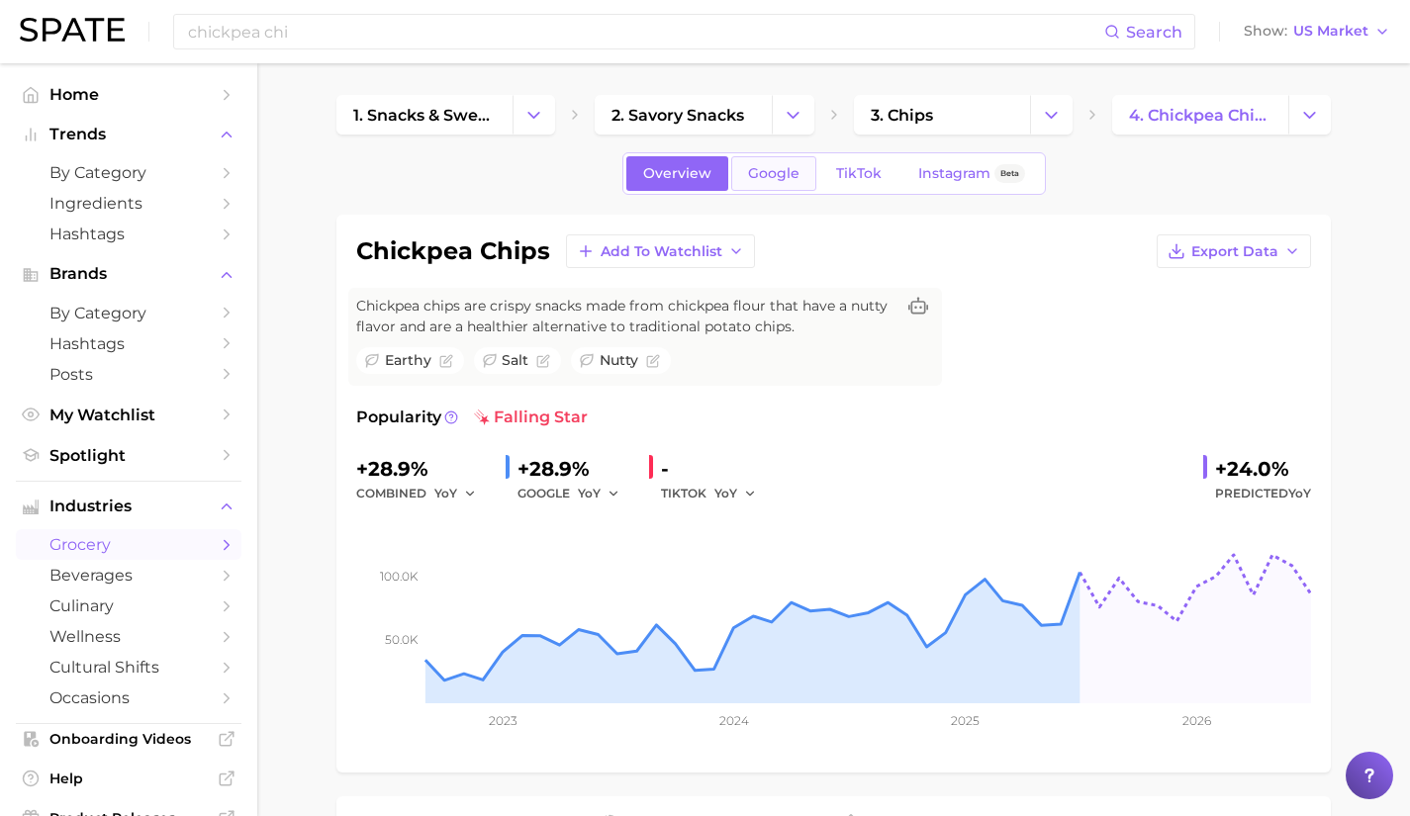
click at [771, 158] on link "Google" at bounding box center [773, 173] width 85 height 35
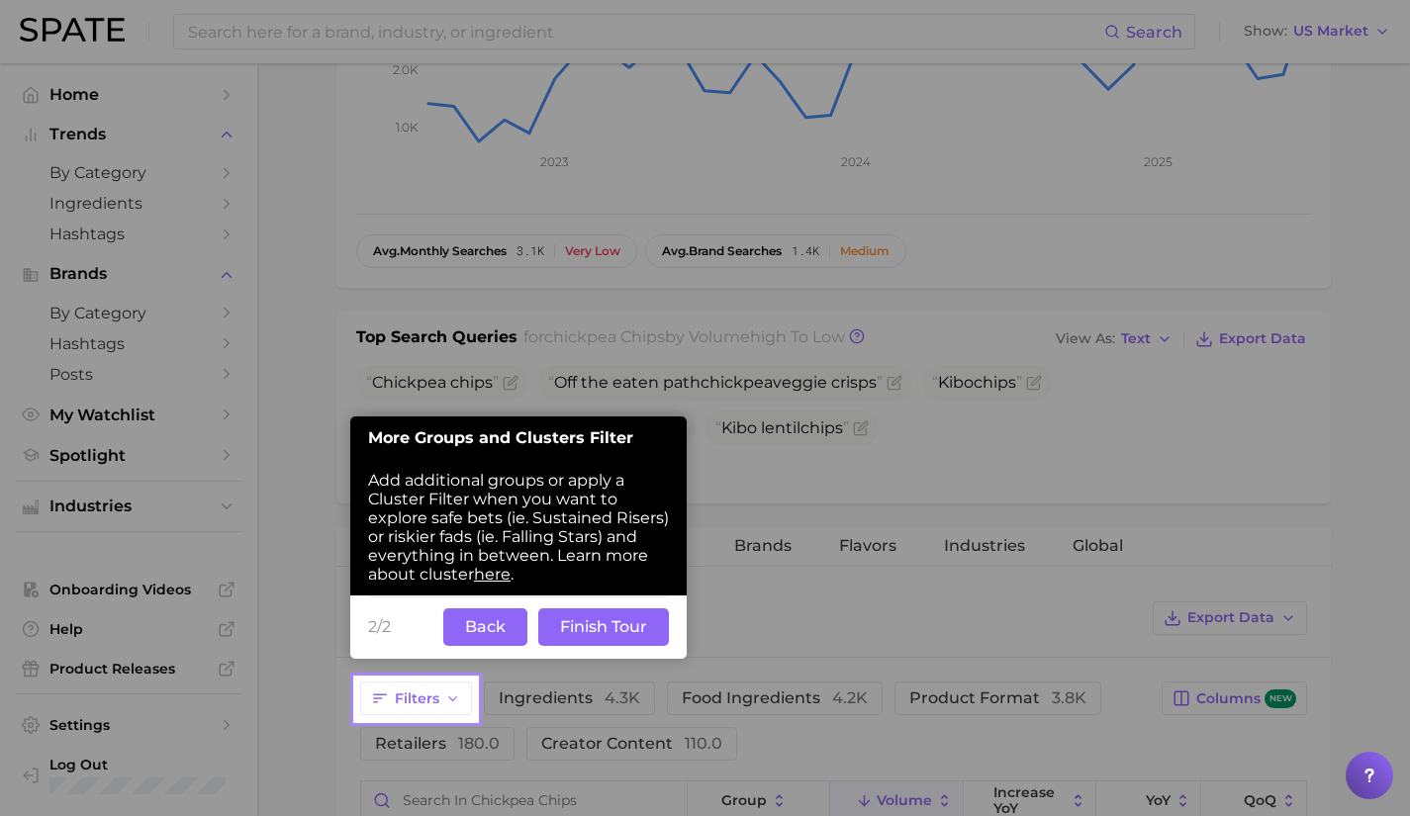
scroll to position [549, 0]
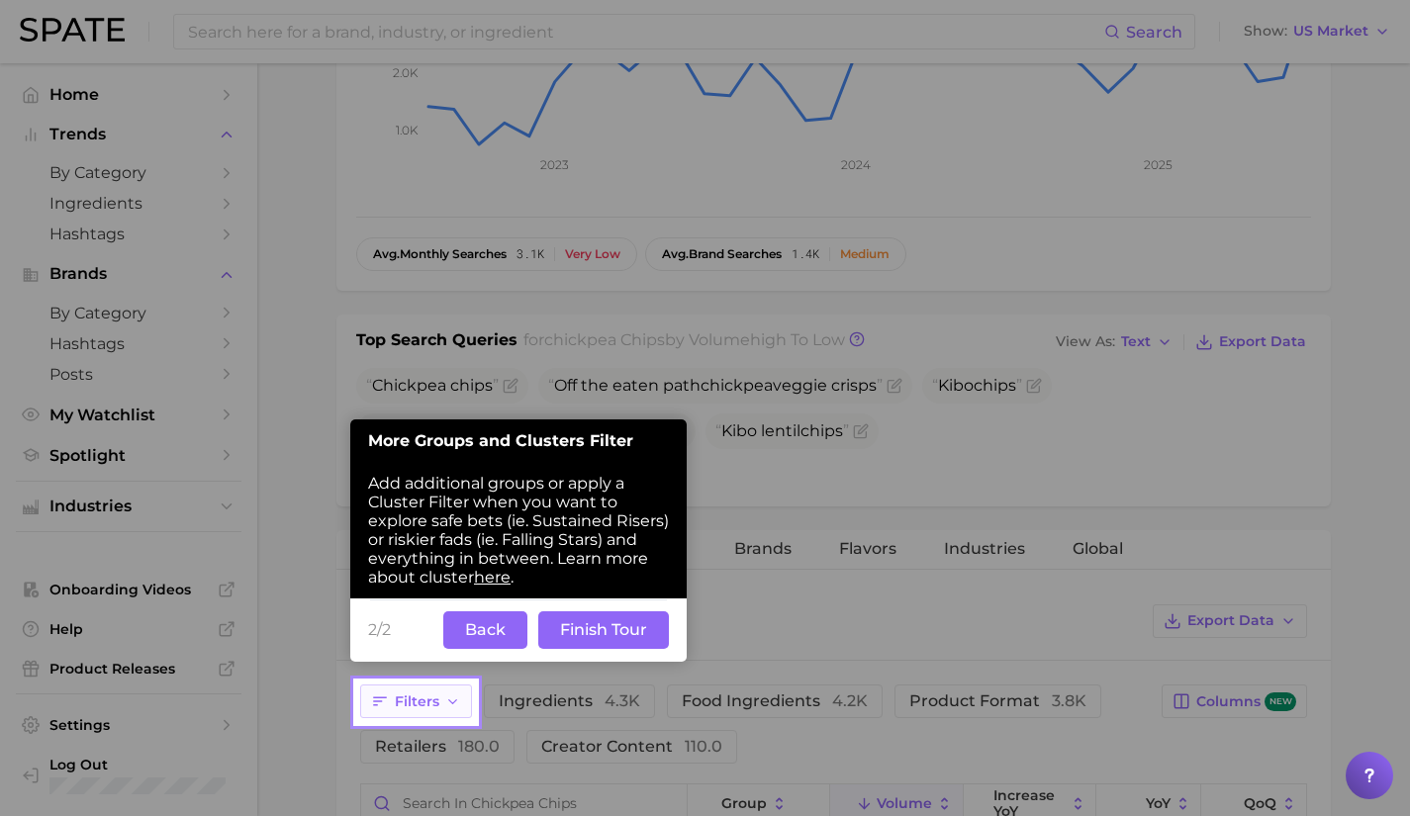
click at [431, 693] on span "Filters" at bounding box center [417, 701] width 45 height 17
click at [430, 703] on span "Filters" at bounding box center [417, 701] width 45 height 17
click at [588, 621] on button "Finish Tour" at bounding box center [603, 630] width 131 height 38
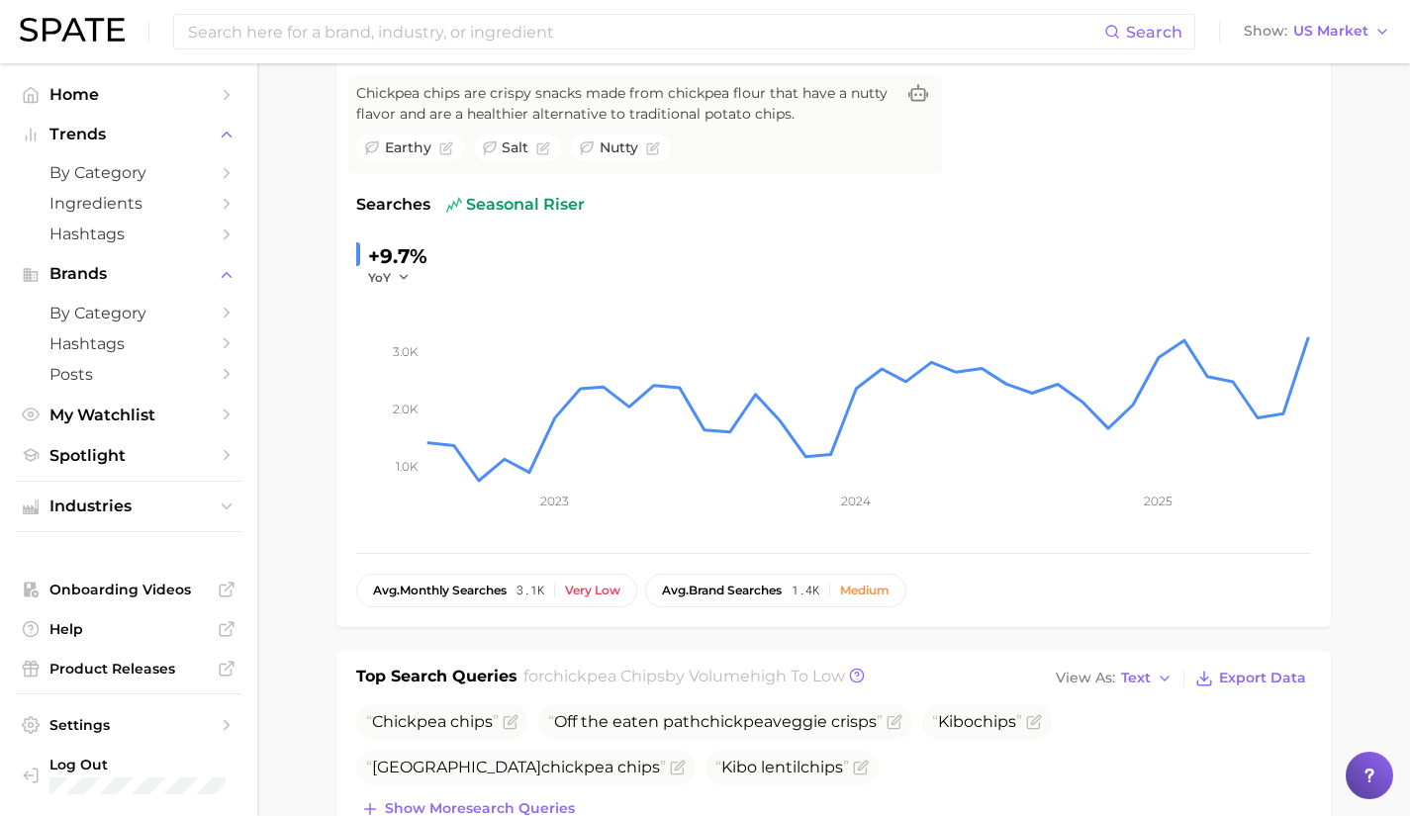
scroll to position [211, 0]
click at [589, 227] on div "Searches seasonal riser +9.7% YoY 1.0k 2.0k 3.0k 2023 2024 2025" at bounding box center [833, 365] width 955 height 340
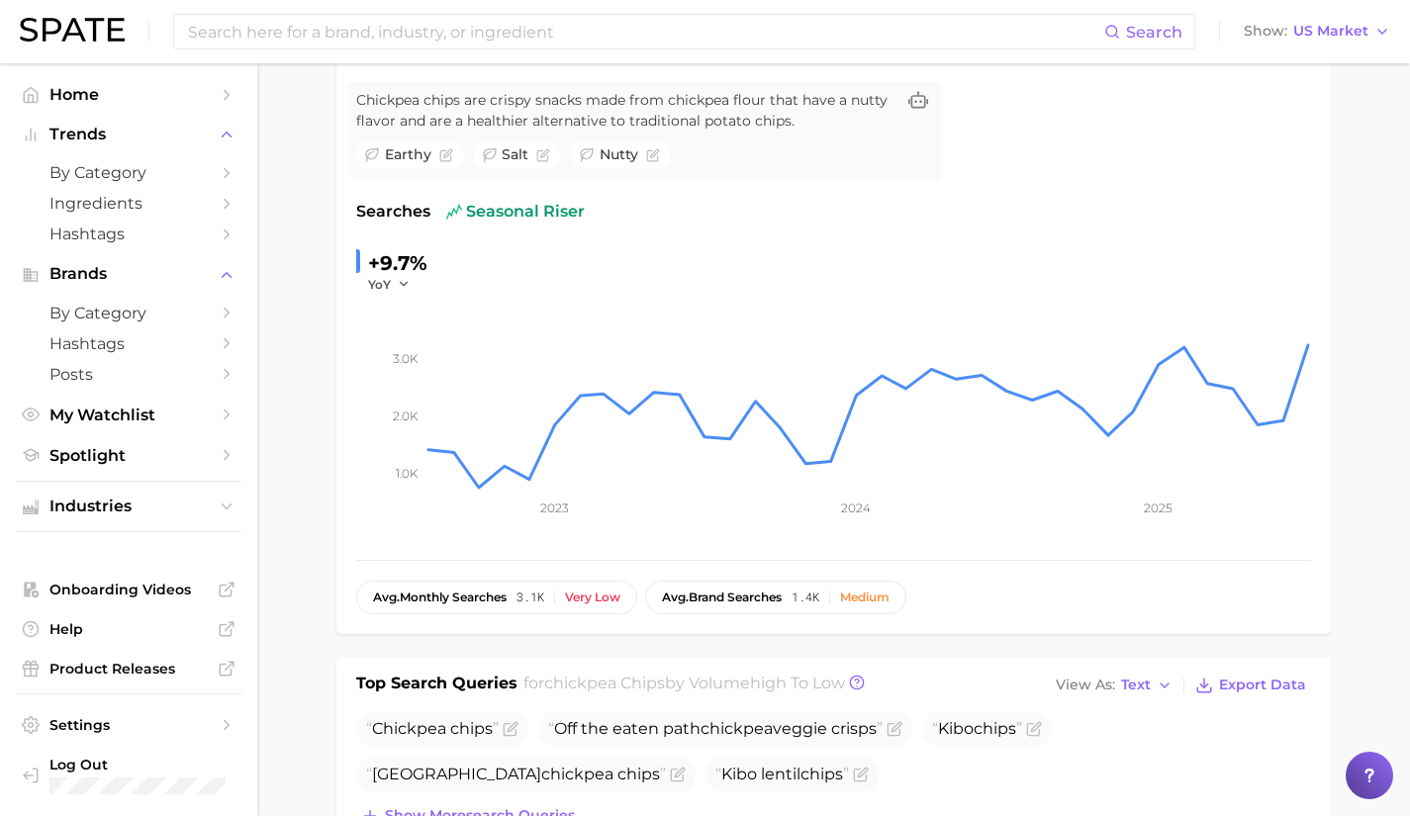
scroll to position [0, 0]
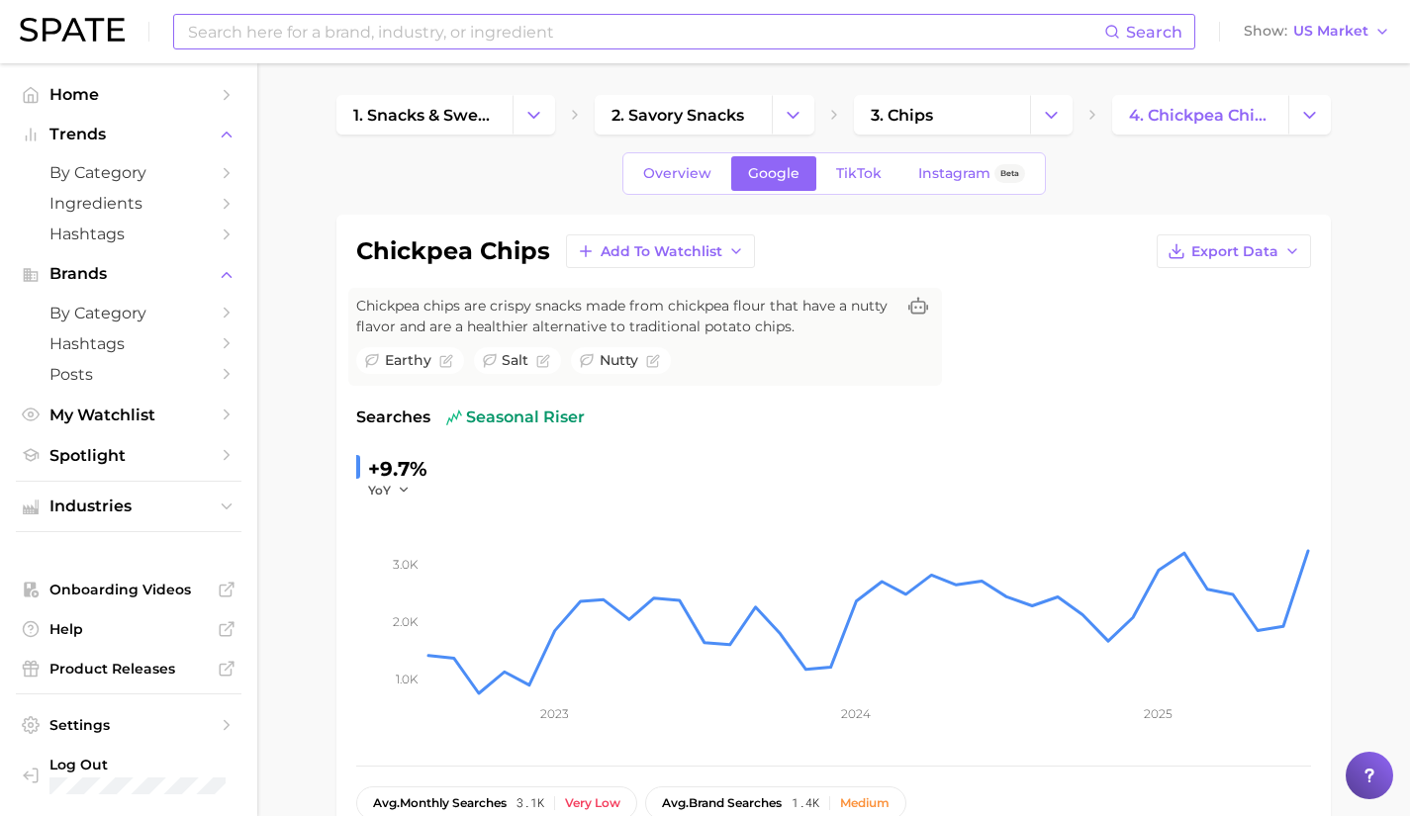
click at [496, 31] on input at bounding box center [645, 32] width 918 height 34
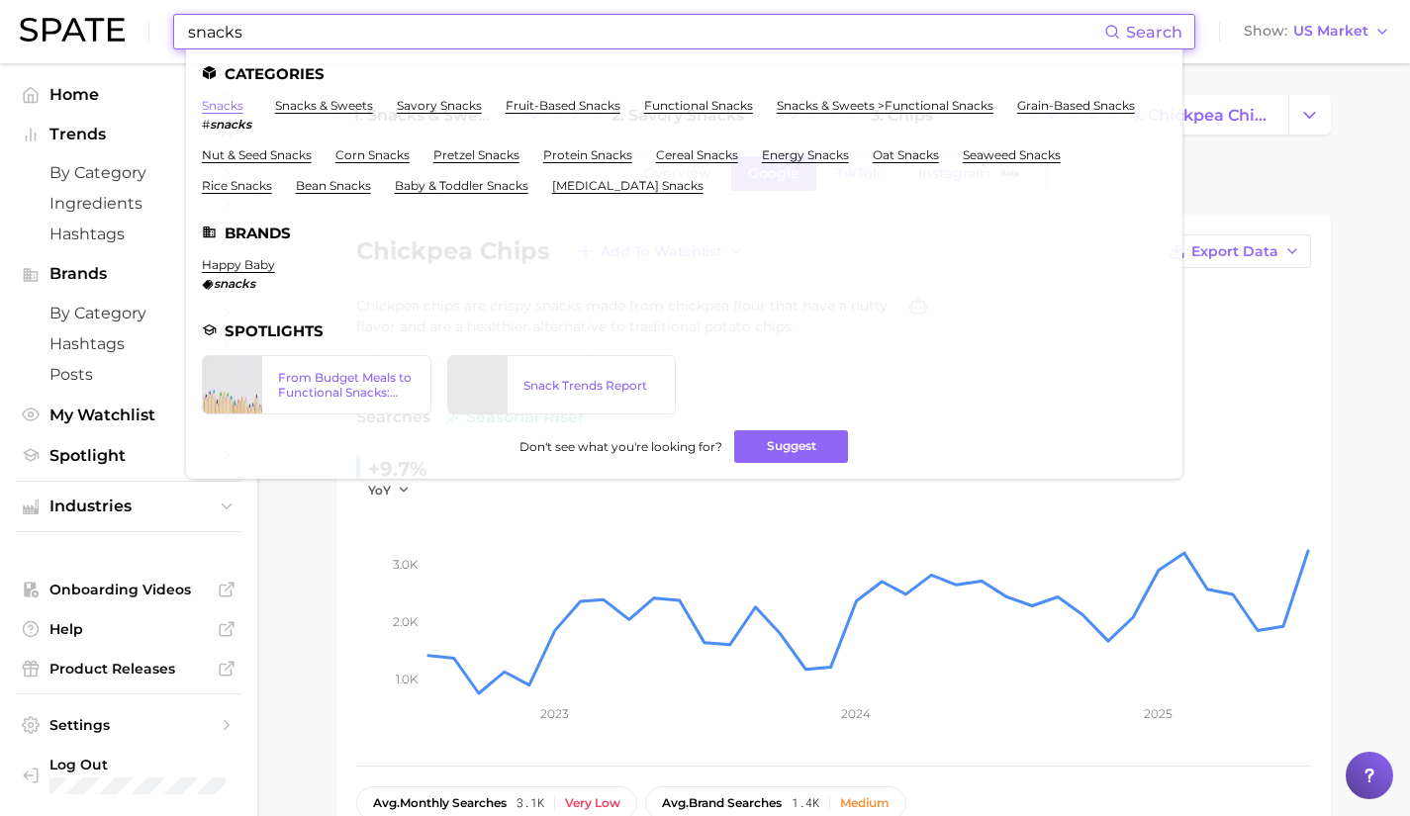
type input "snacks"
click at [214, 104] on link "snacks" at bounding box center [223, 105] width 42 height 15
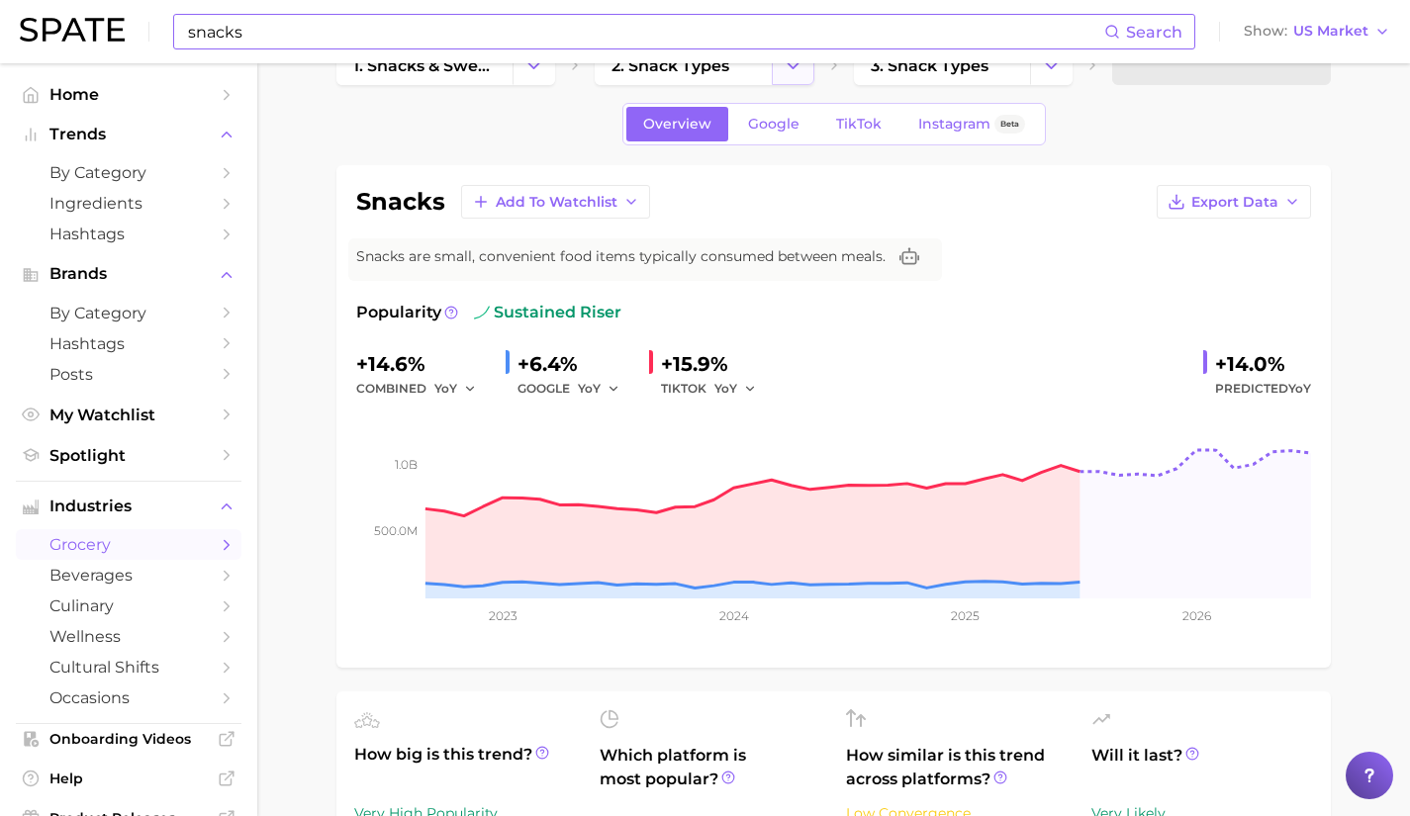
scroll to position [38, 0]
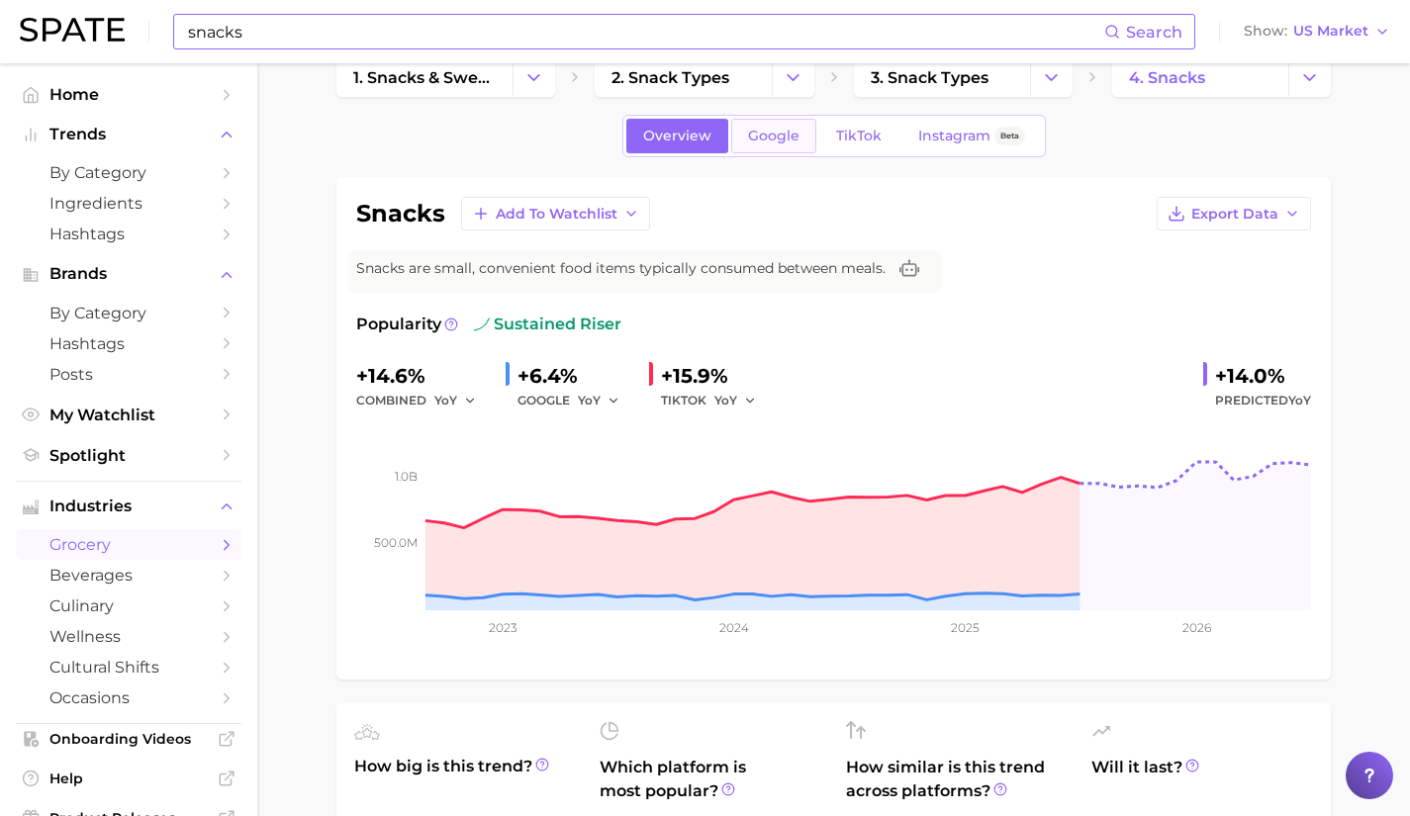
click at [779, 131] on span "Google" at bounding box center [773, 136] width 51 height 17
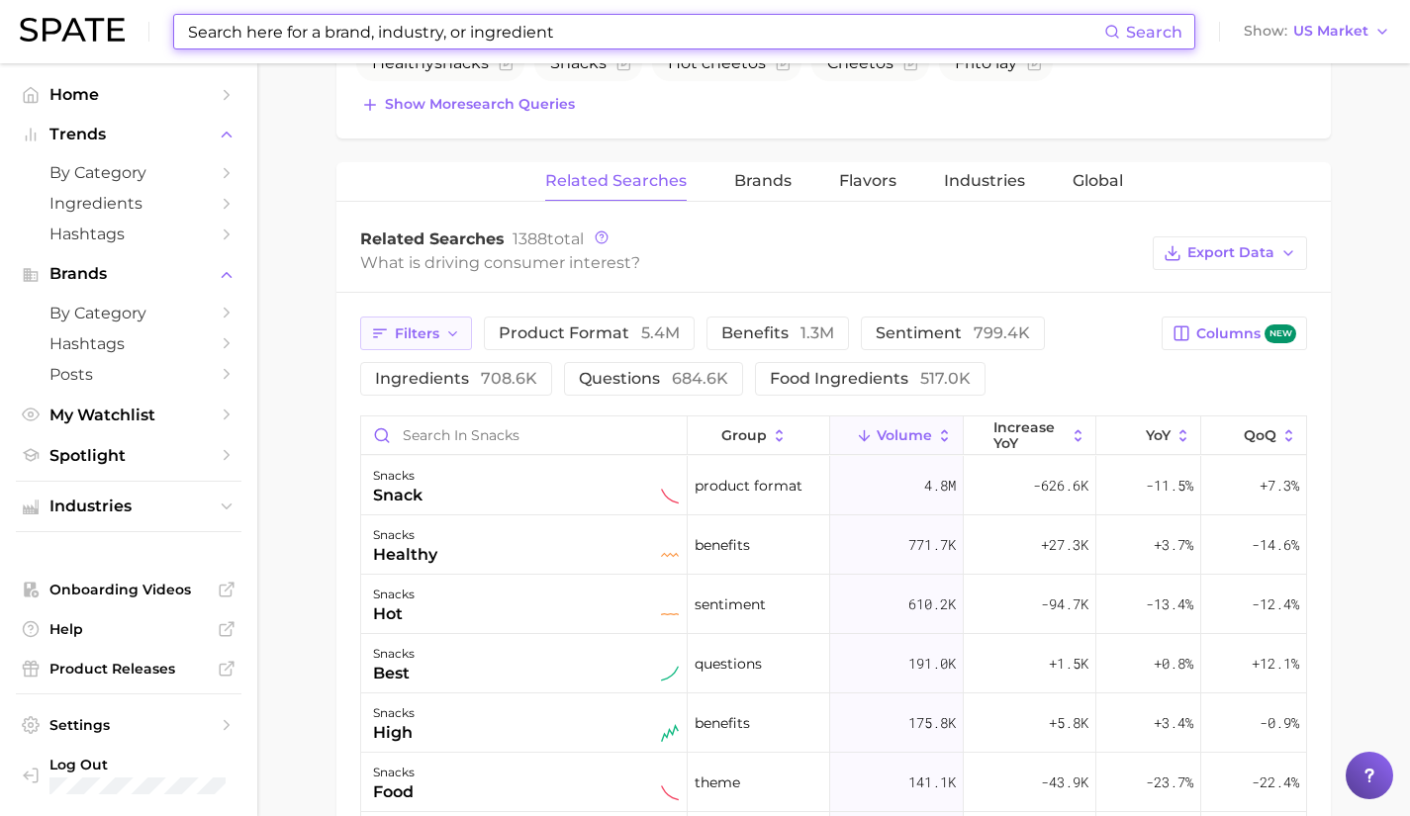
click at [381, 327] on icon "button" at bounding box center [380, 333] width 18 height 18
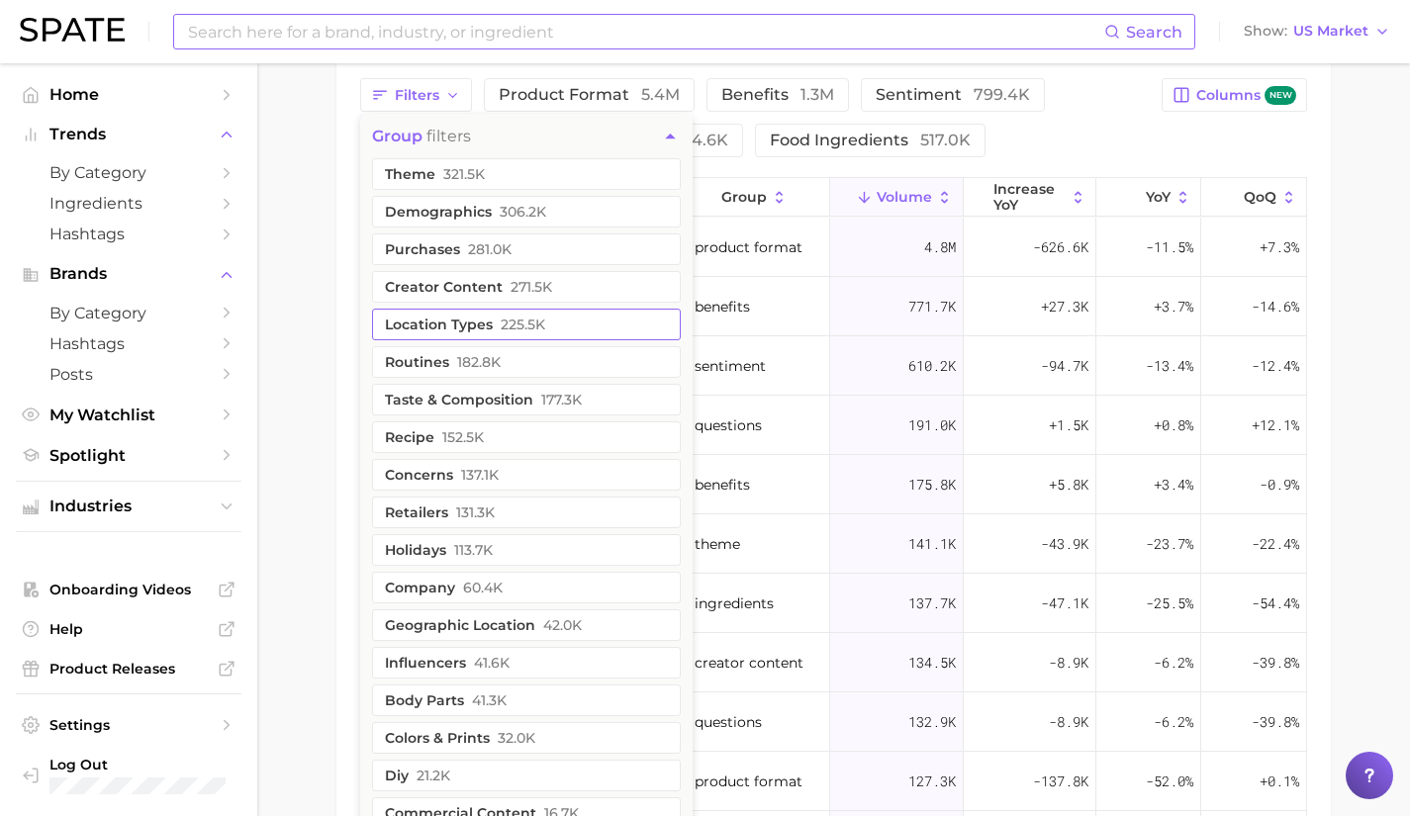
scroll to position [1080, 0]
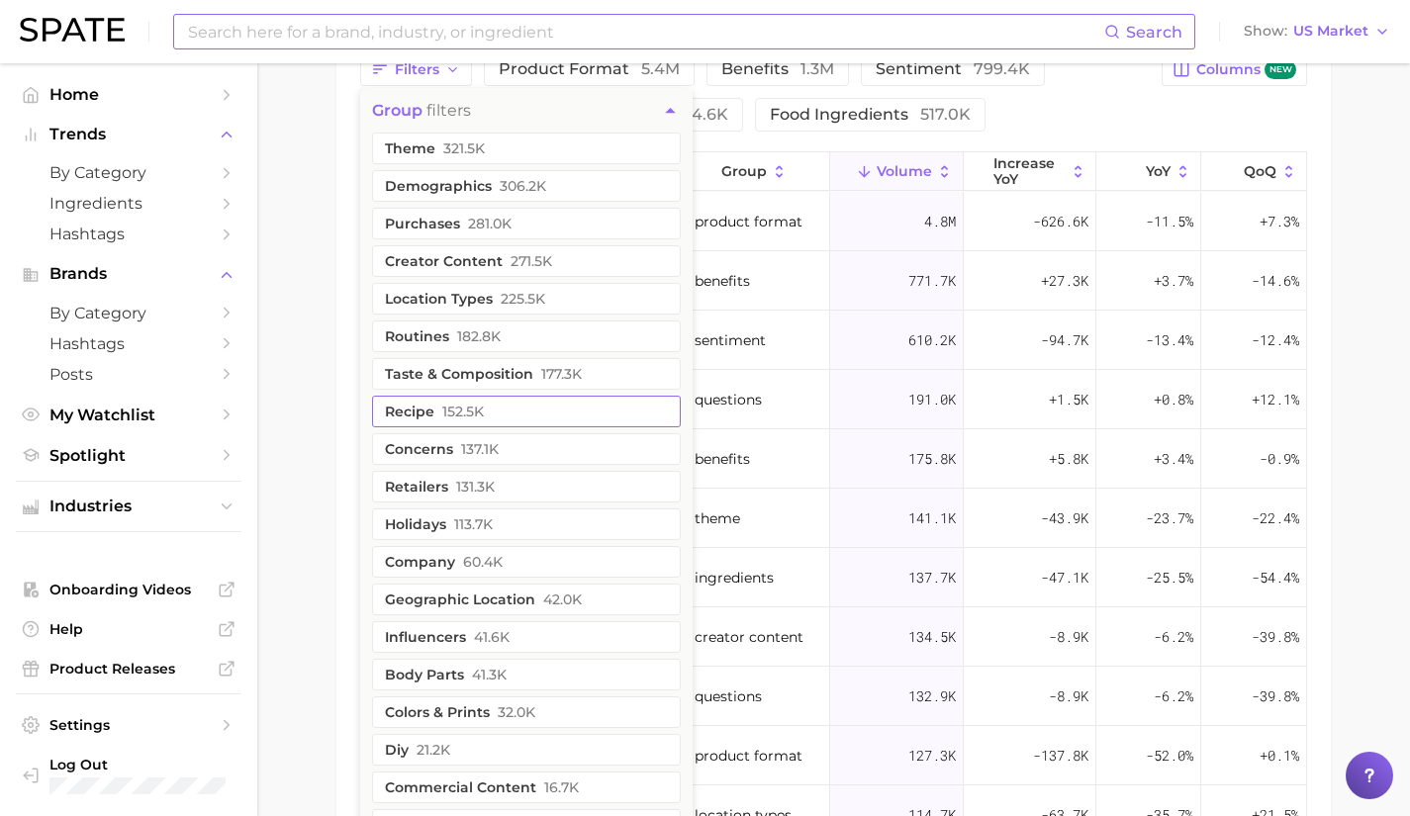
click at [489, 410] on button "recipe 152.5k" at bounding box center [526, 412] width 309 height 32
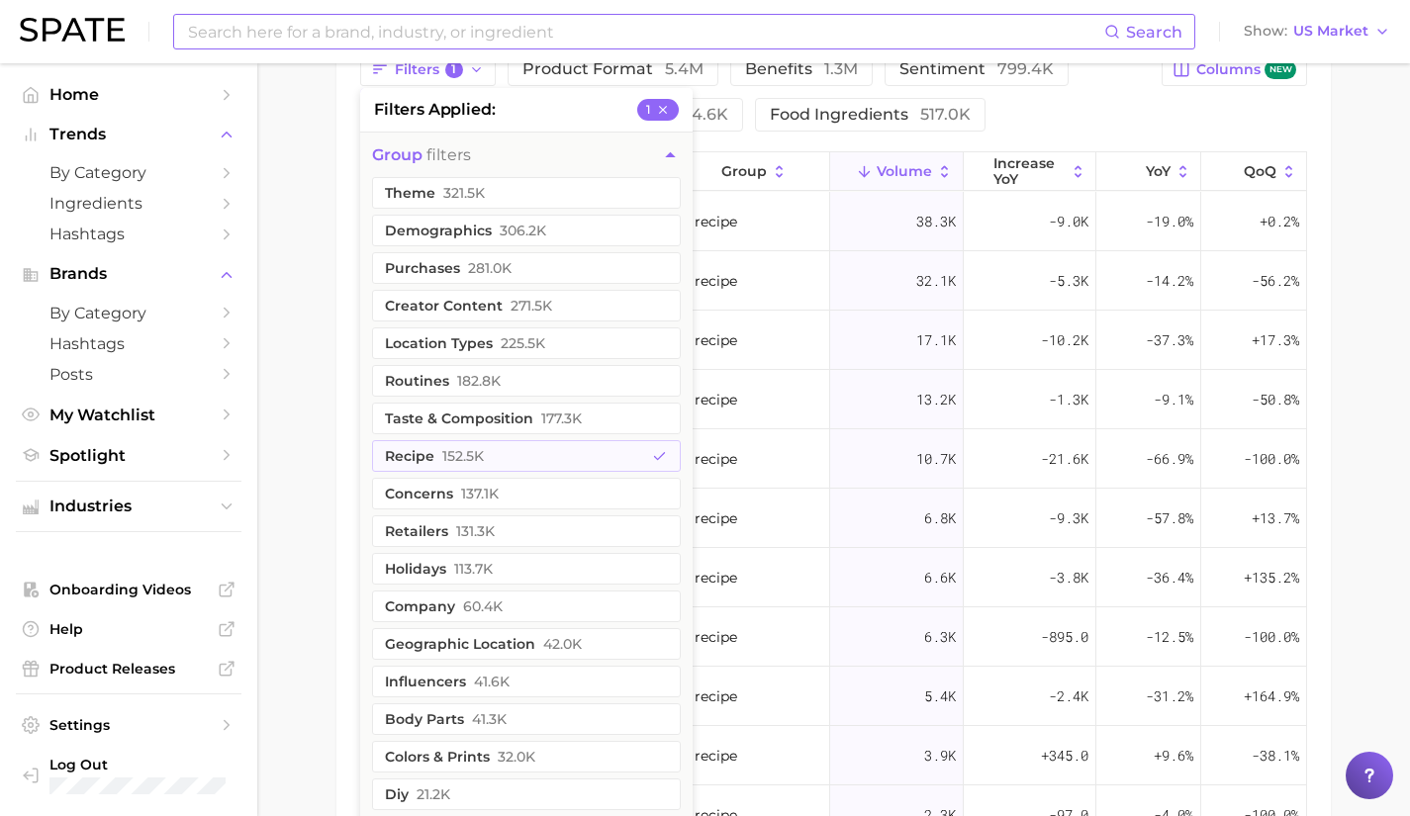
scroll to position [1432, 0]
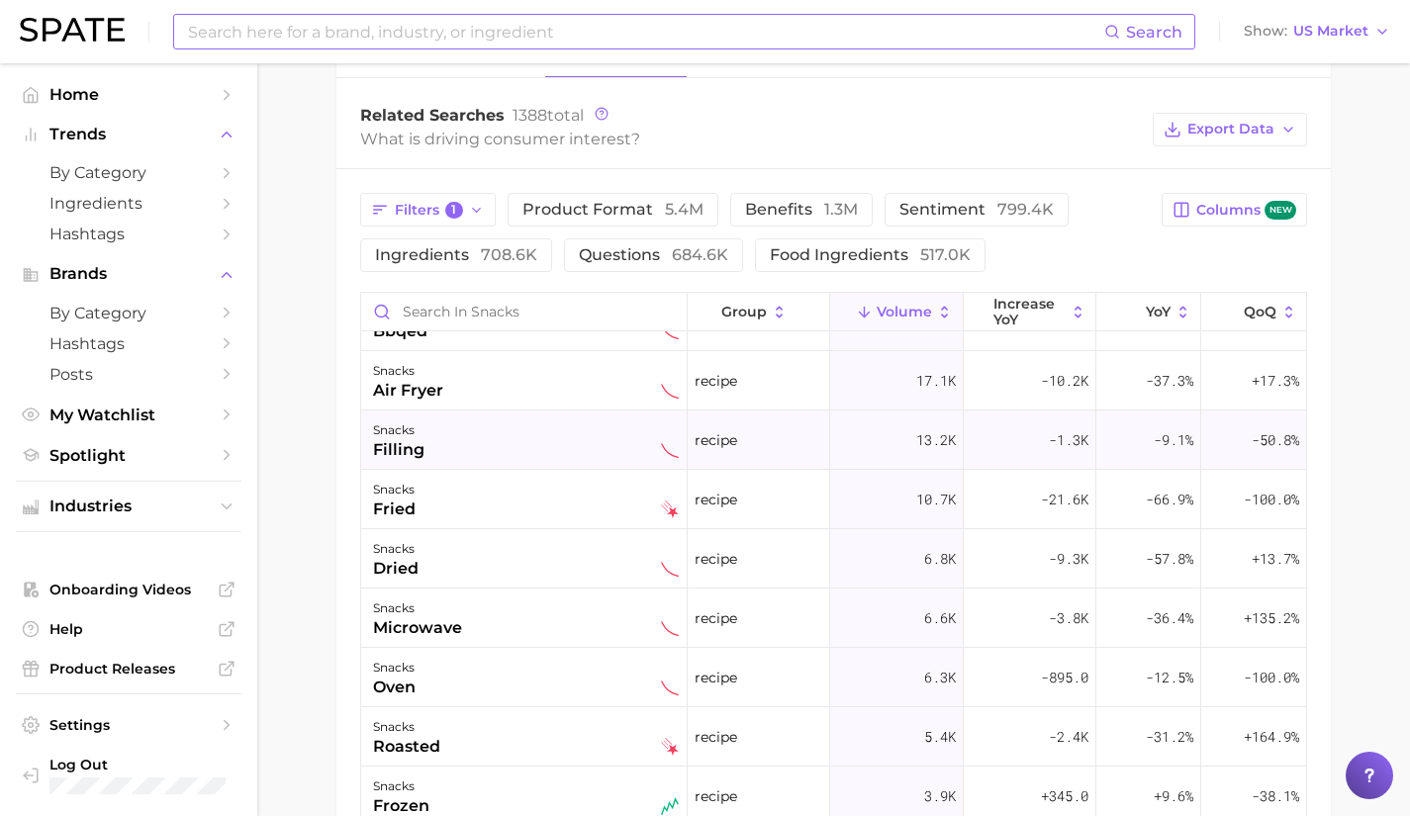
scroll to position [0, 0]
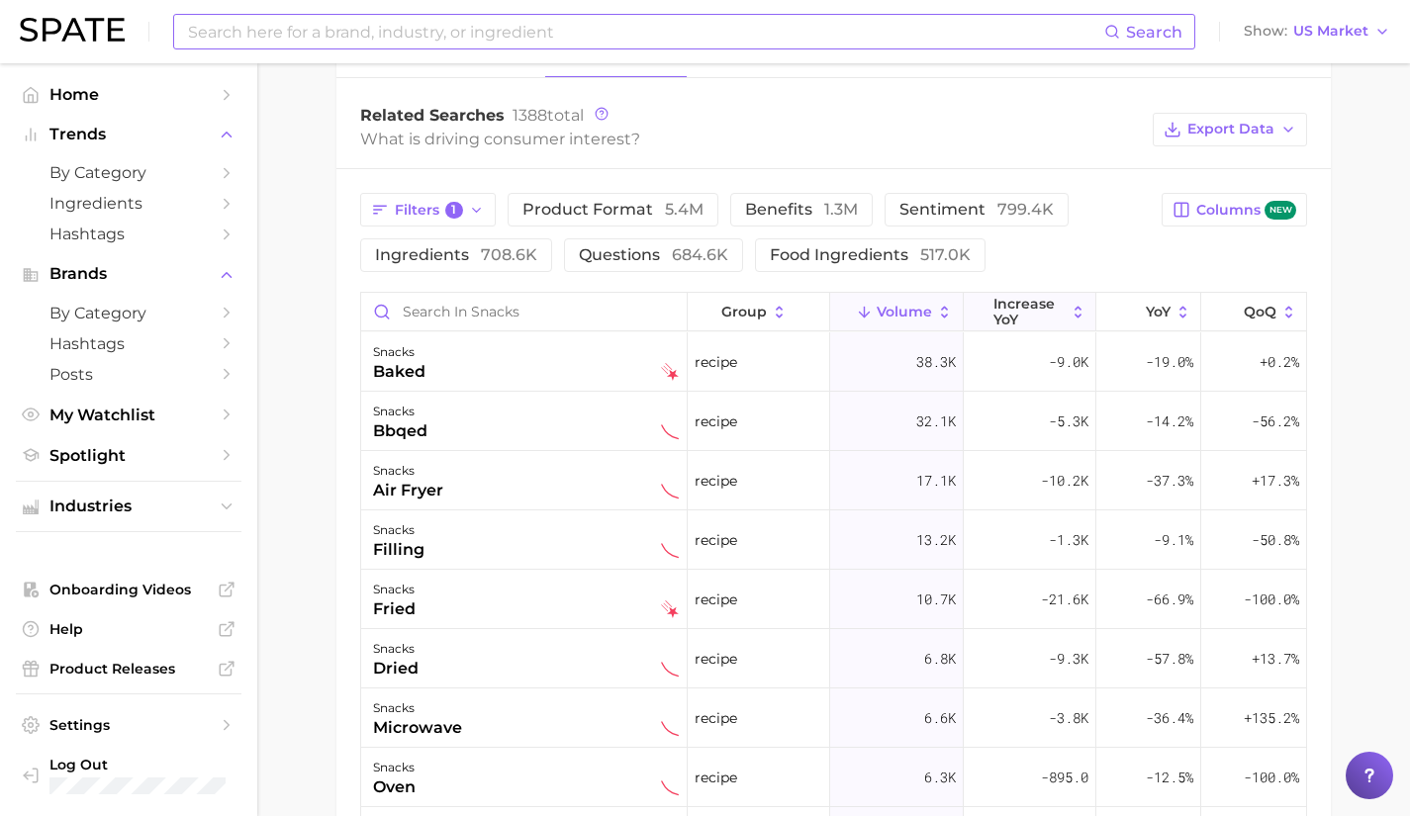
click at [1023, 301] on span "increase YoY" at bounding box center [1029, 312] width 72 height 32
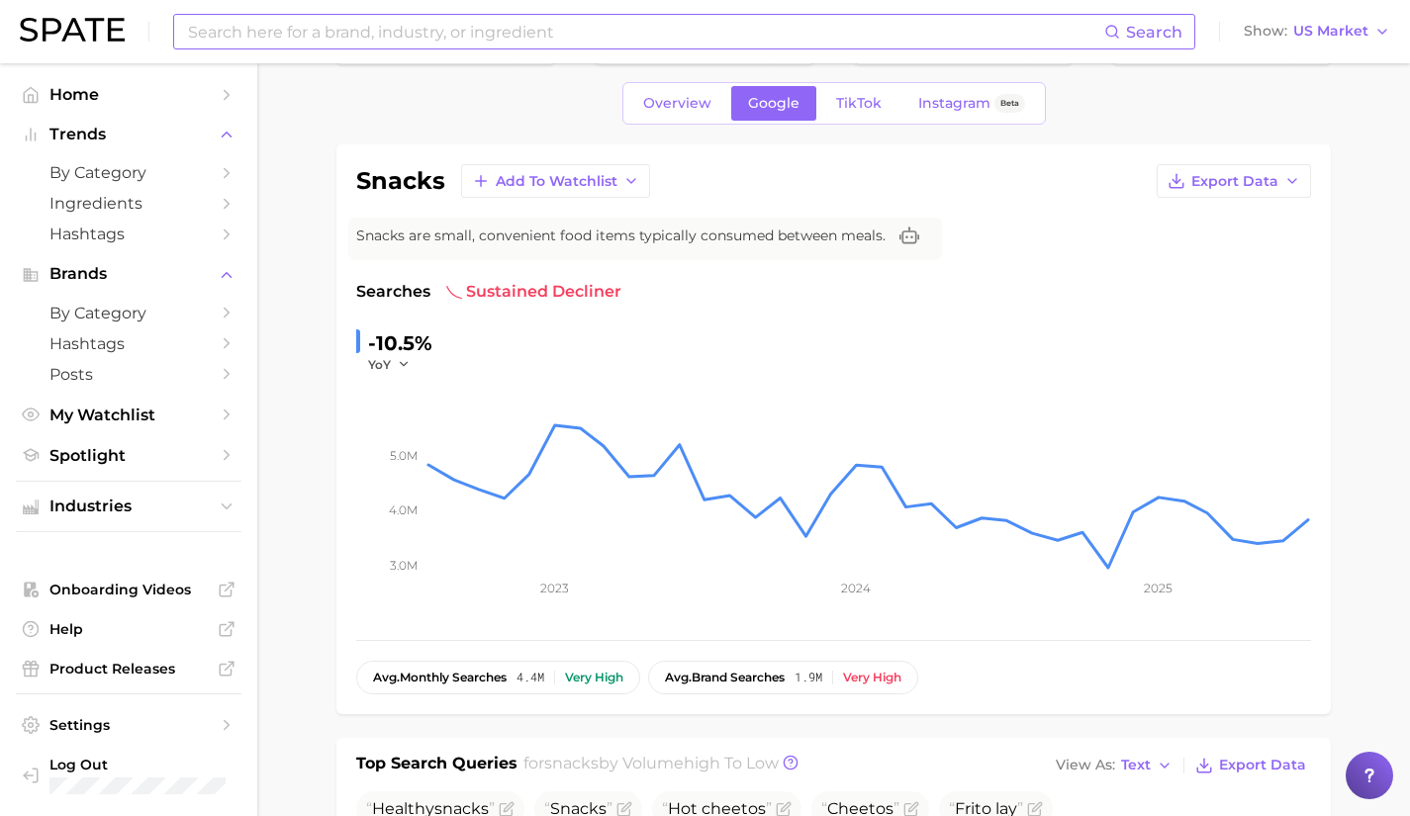
scroll to position [68, 0]
click at [855, 116] on link "TikTok" at bounding box center [858, 105] width 79 height 35
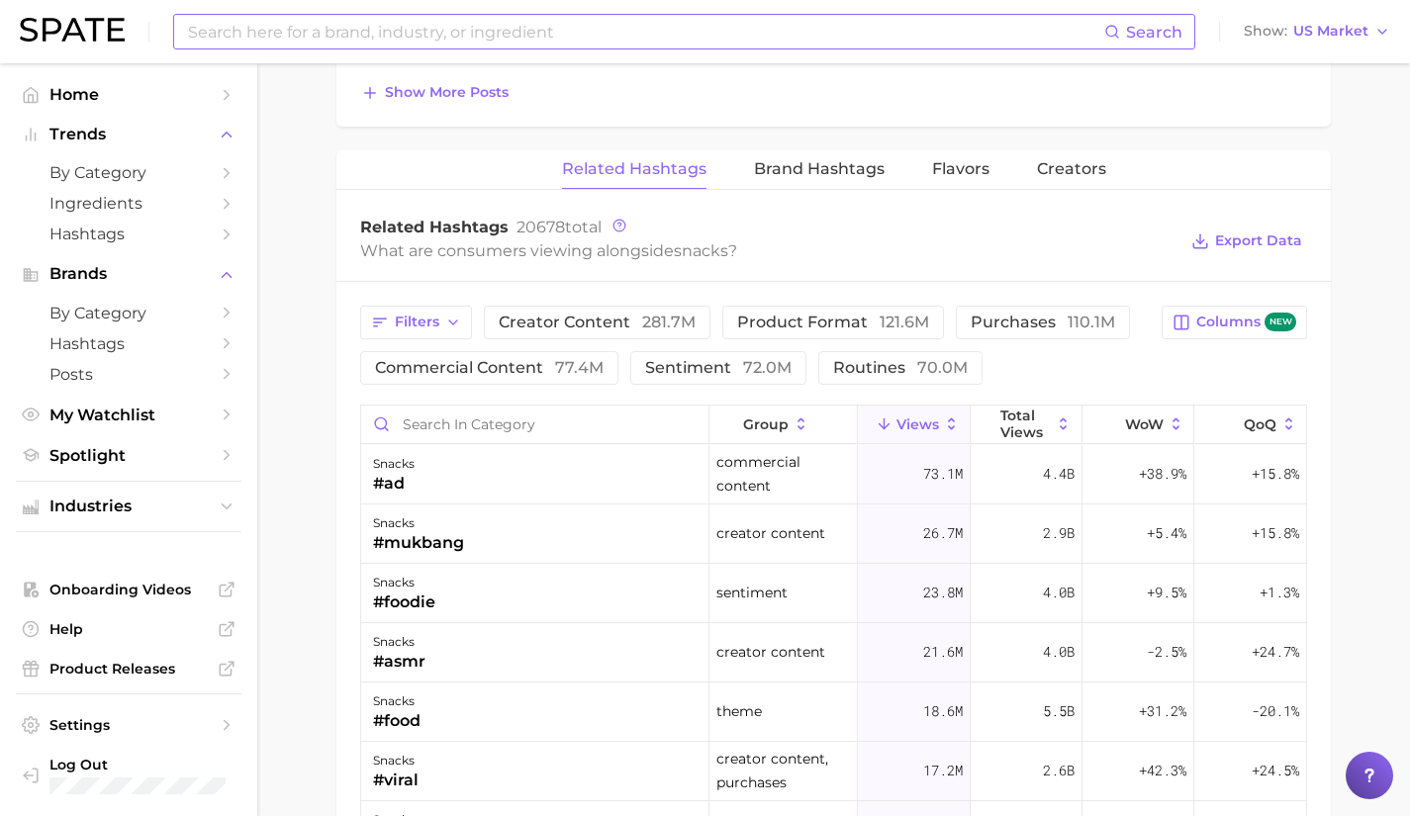
scroll to position [1435, 0]
click at [403, 323] on span "Filters" at bounding box center [417, 321] width 45 height 17
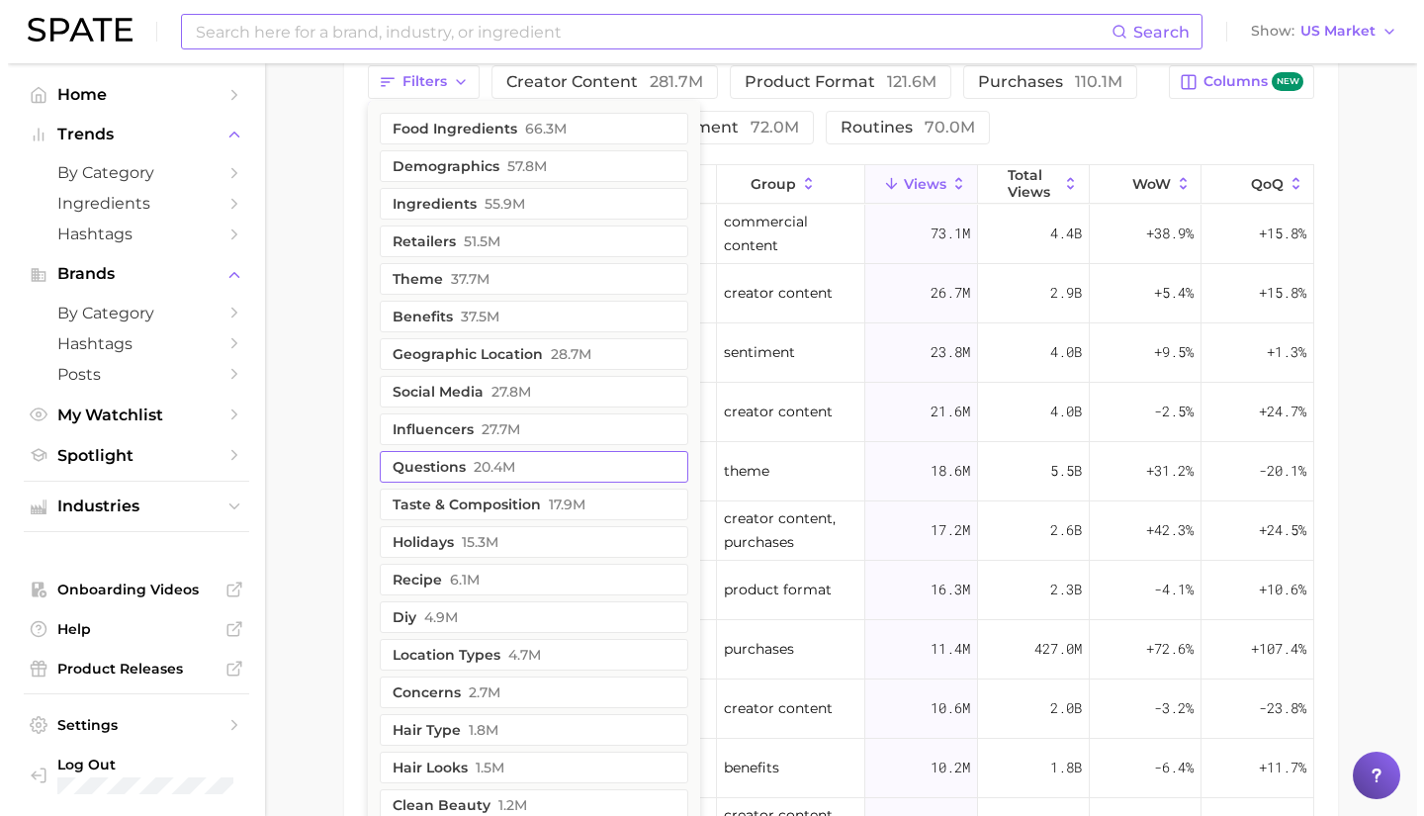
scroll to position [1674, 0]
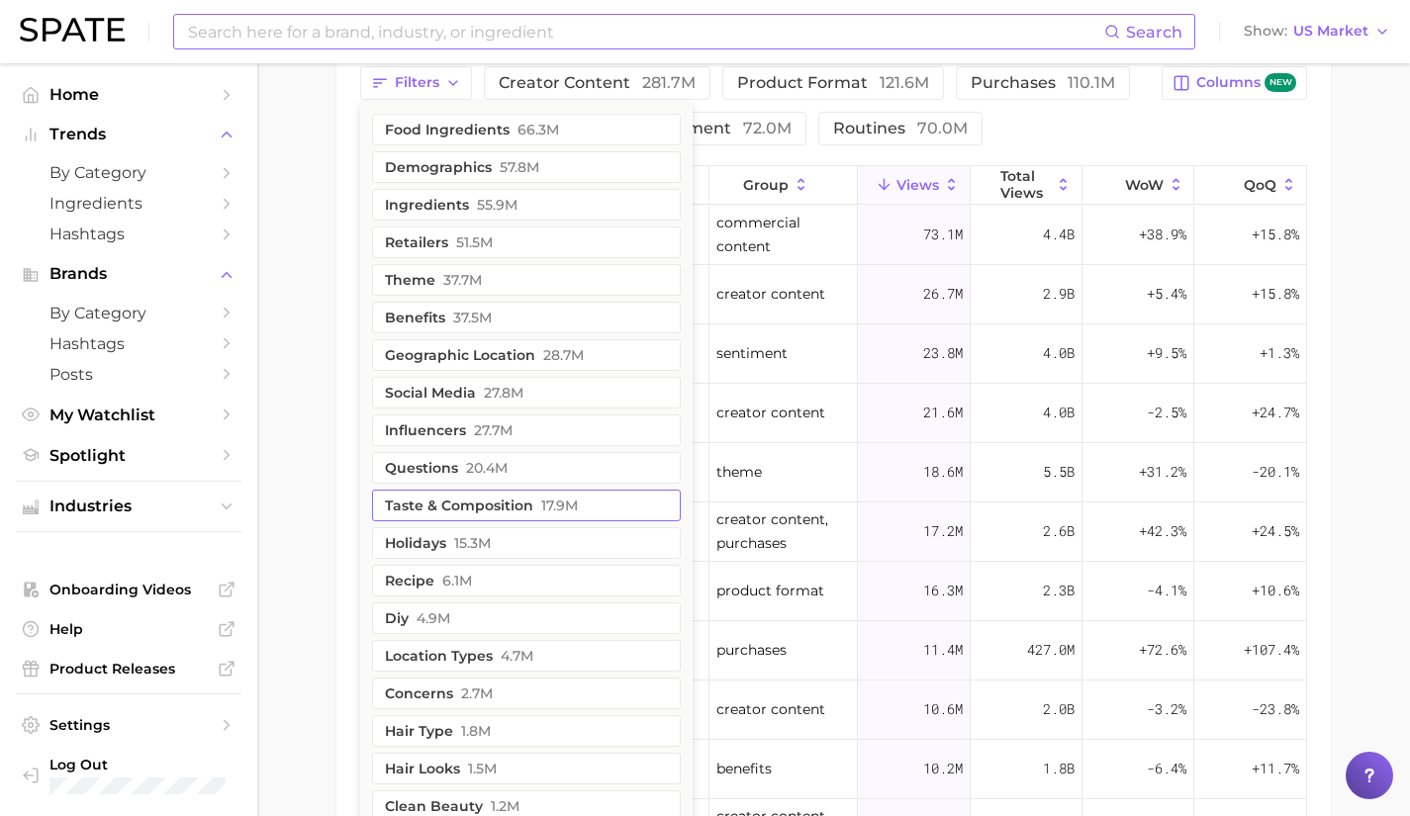
click at [490, 499] on button "taste & composition 17.9m" at bounding box center [526, 506] width 309 height 32
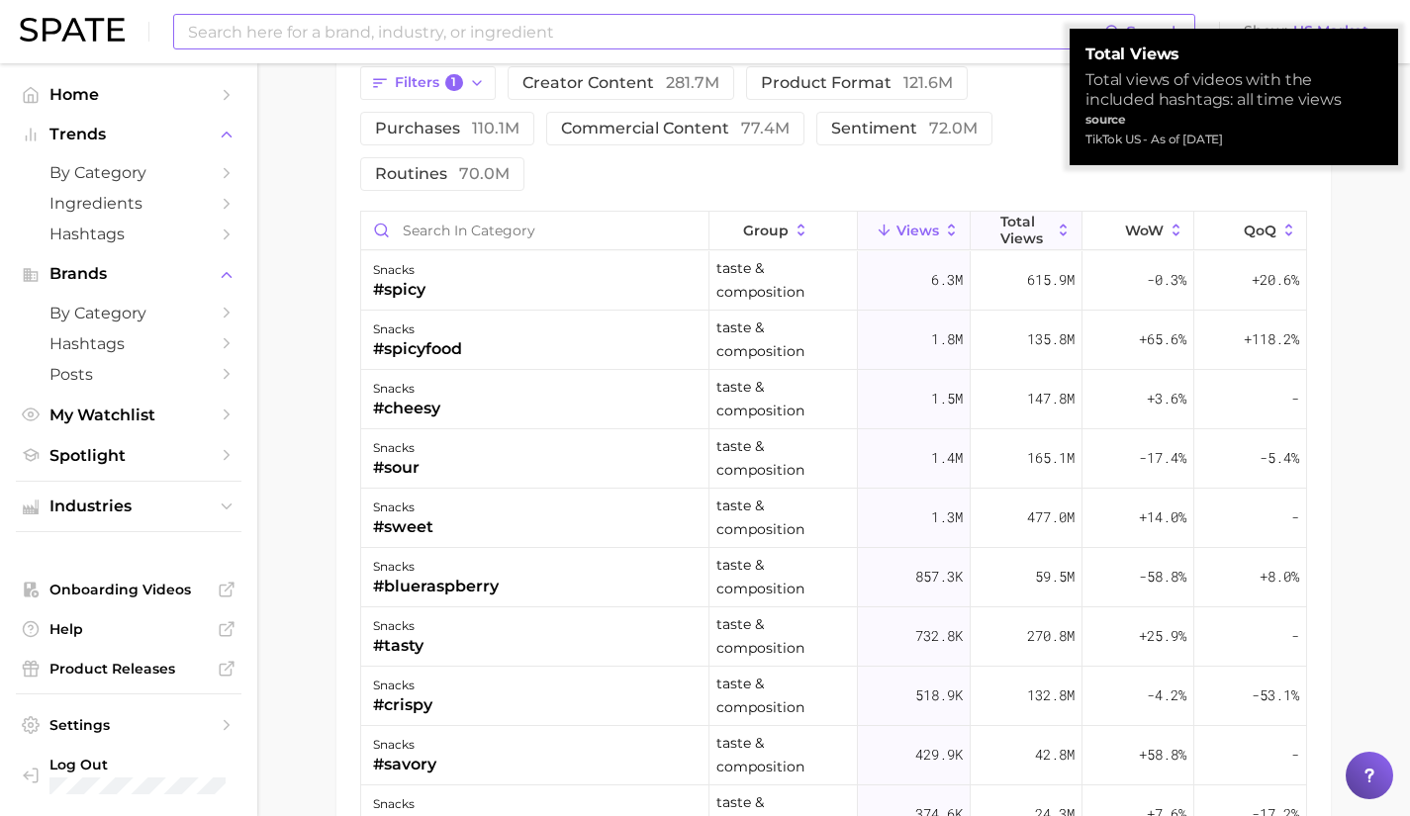
click at [1033, 214] on span "Total Views" at bounding box center [1025, 230] width 51 height 32
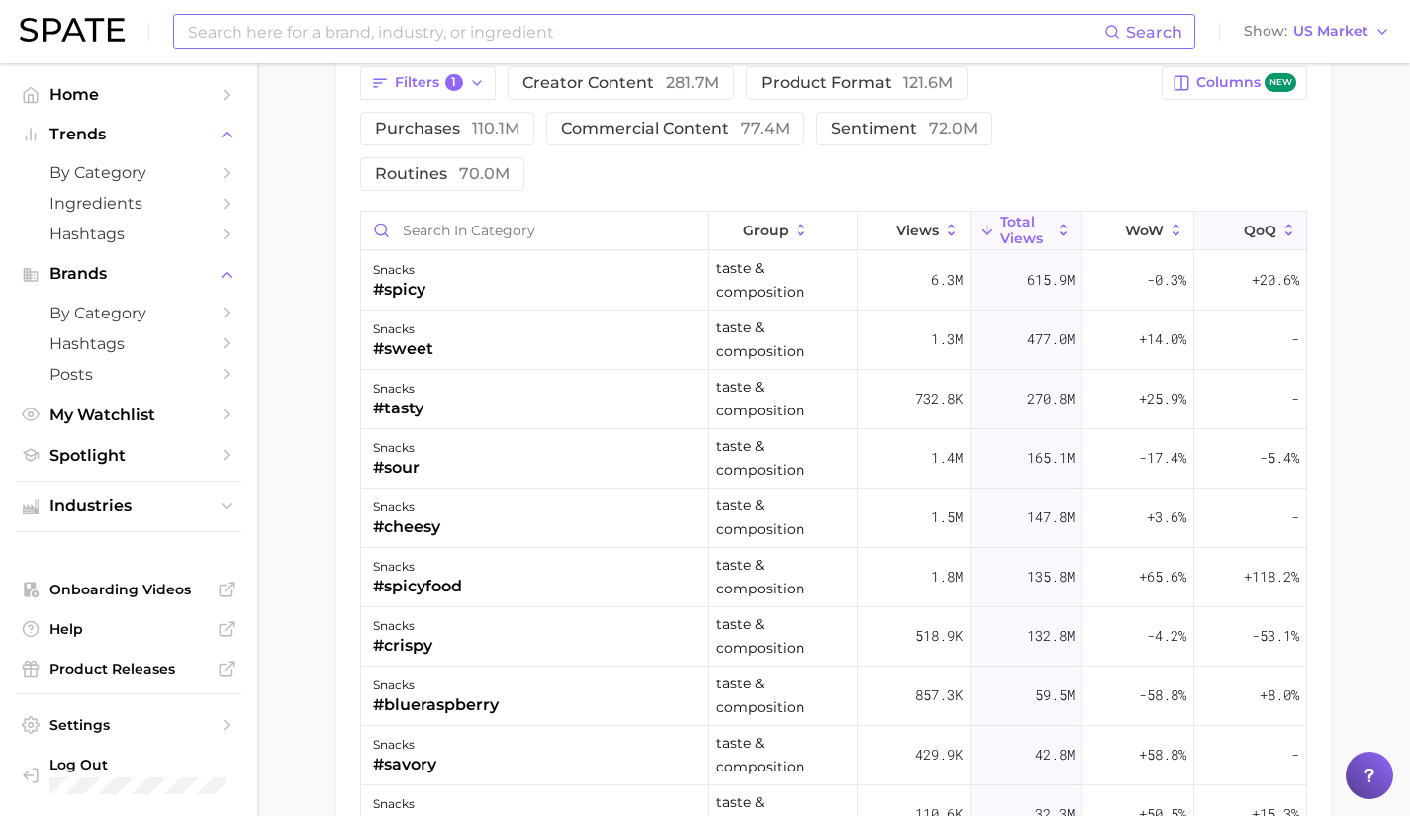
click at [1246, 223] on span "QoQ" at bounding box center [1259, 231] width 33 height 16
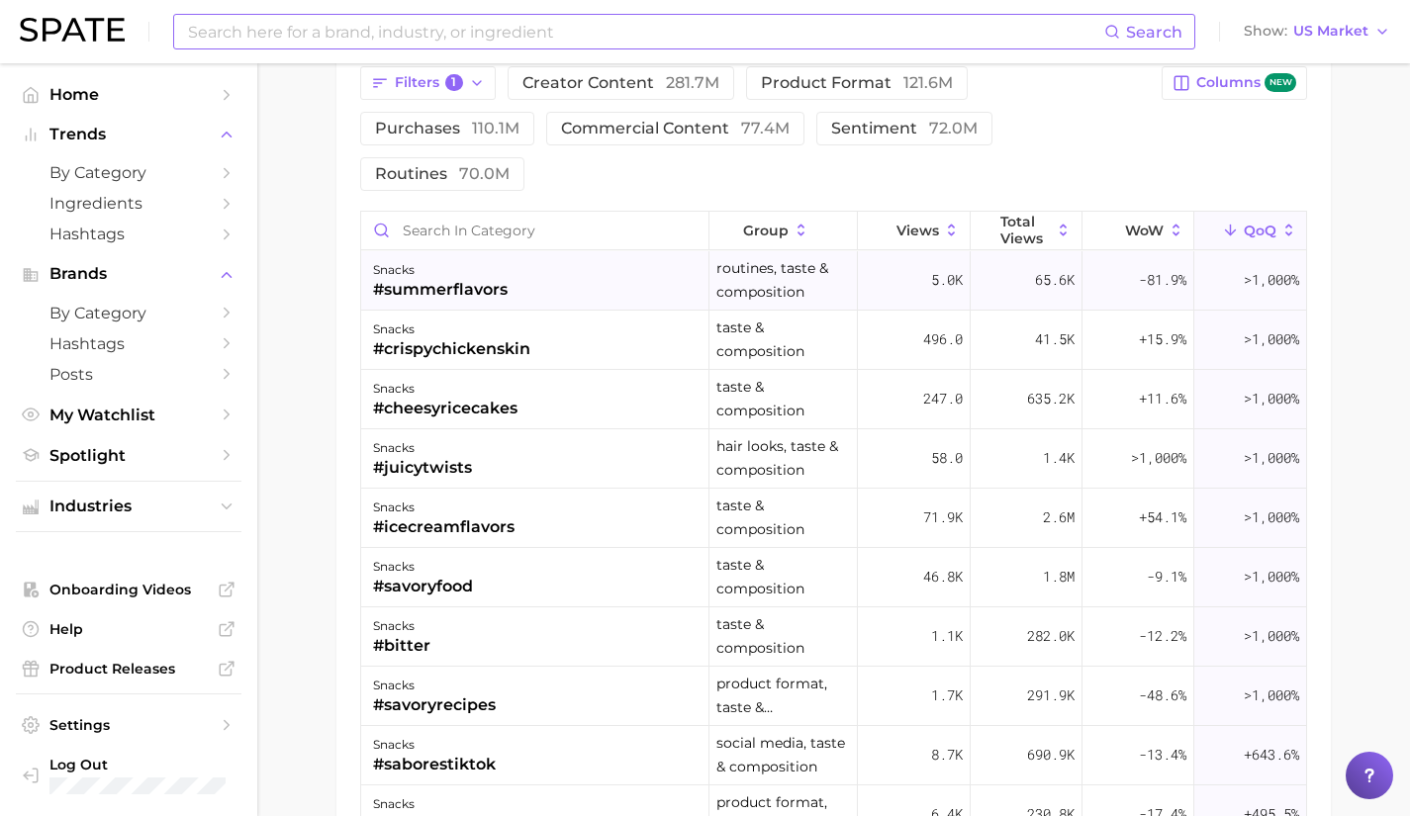
click at [459, 278] on div "#summerflavors" at bounding box center [440, 290] width 135 height 24
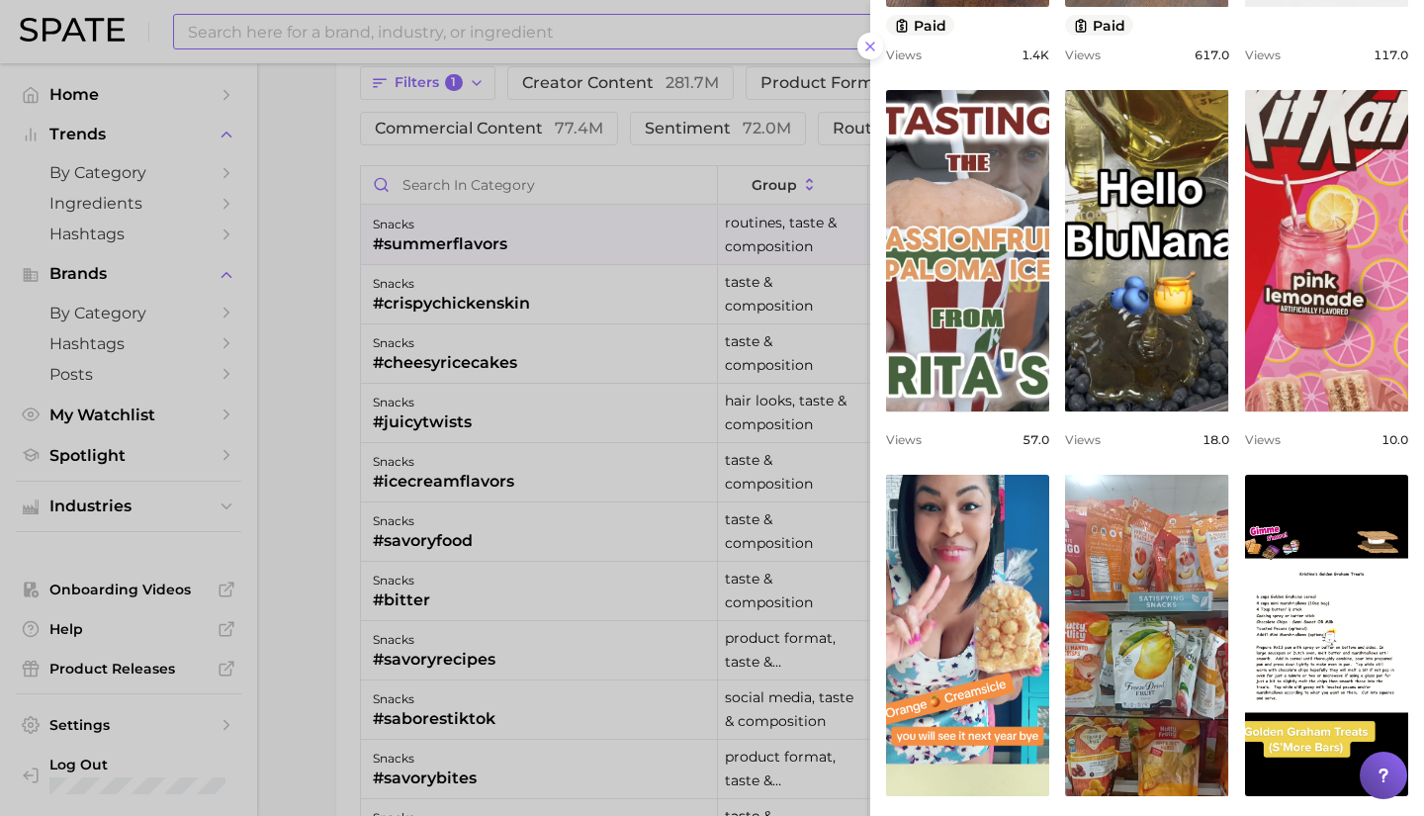
scroll to position [541, 0]
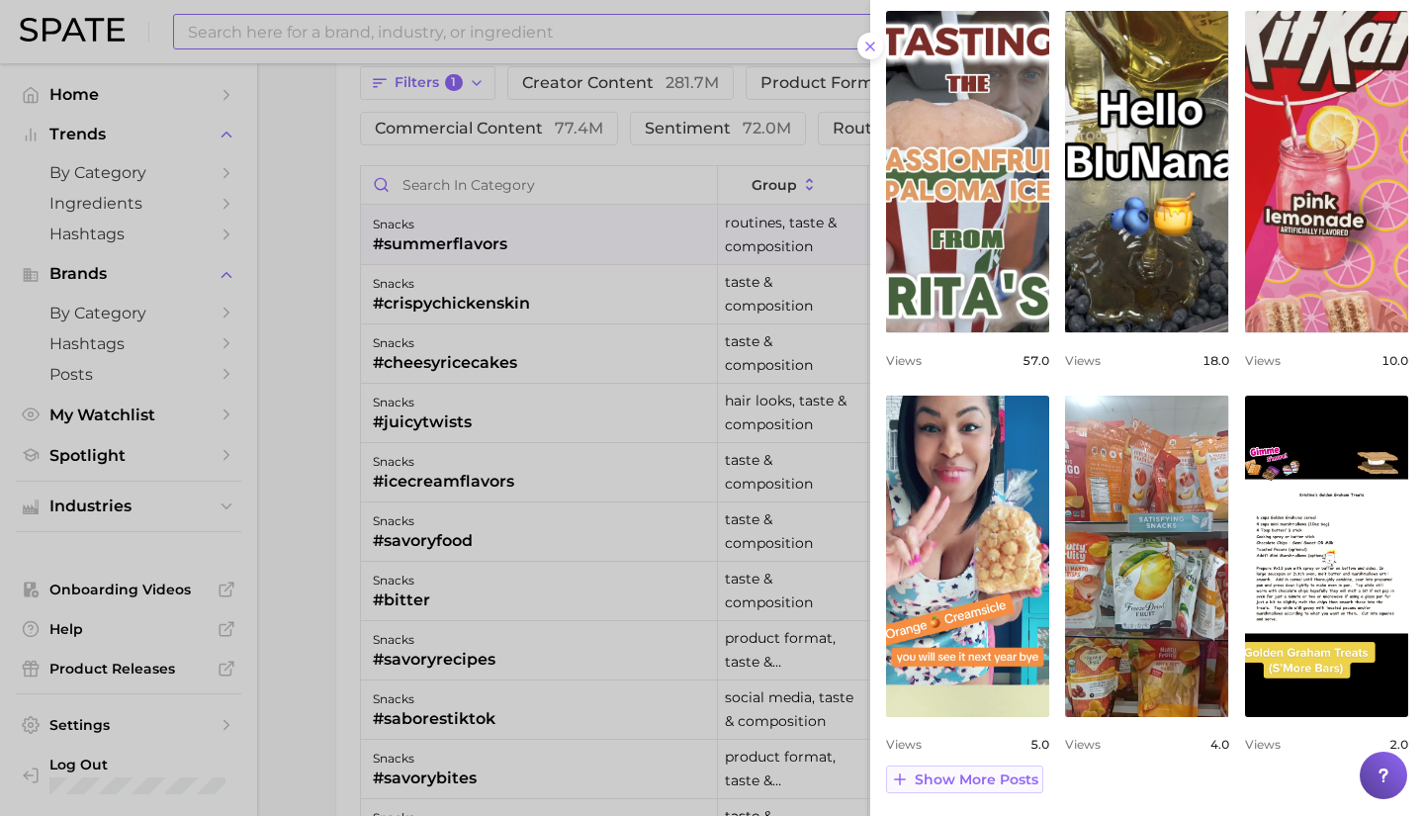
click at [1003, 782] on span "Show more posts" at bounding box center [977, 780] width 124 height 17
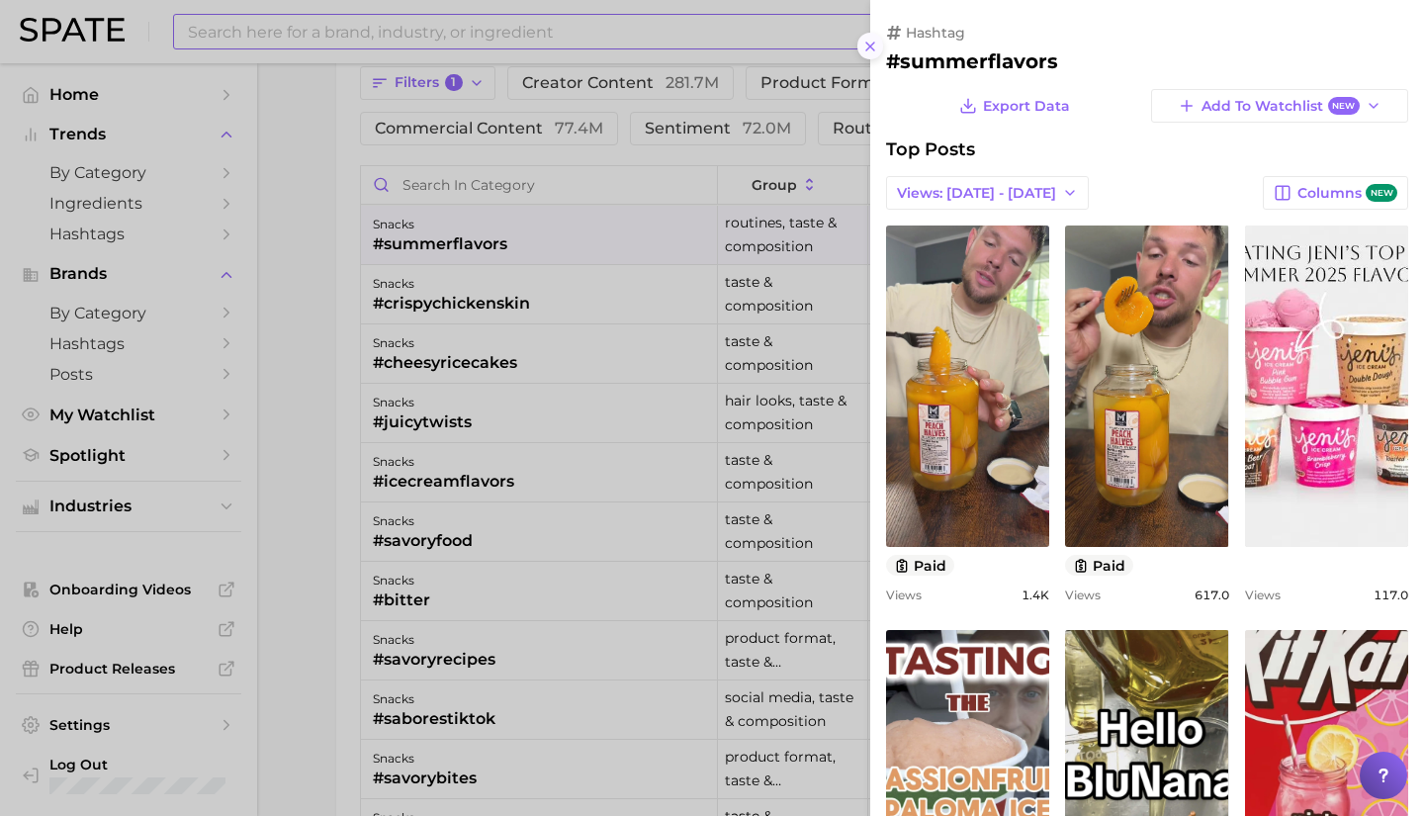
click at [870, 49] on icon at bounding box center [871, 47] width 16 height 16
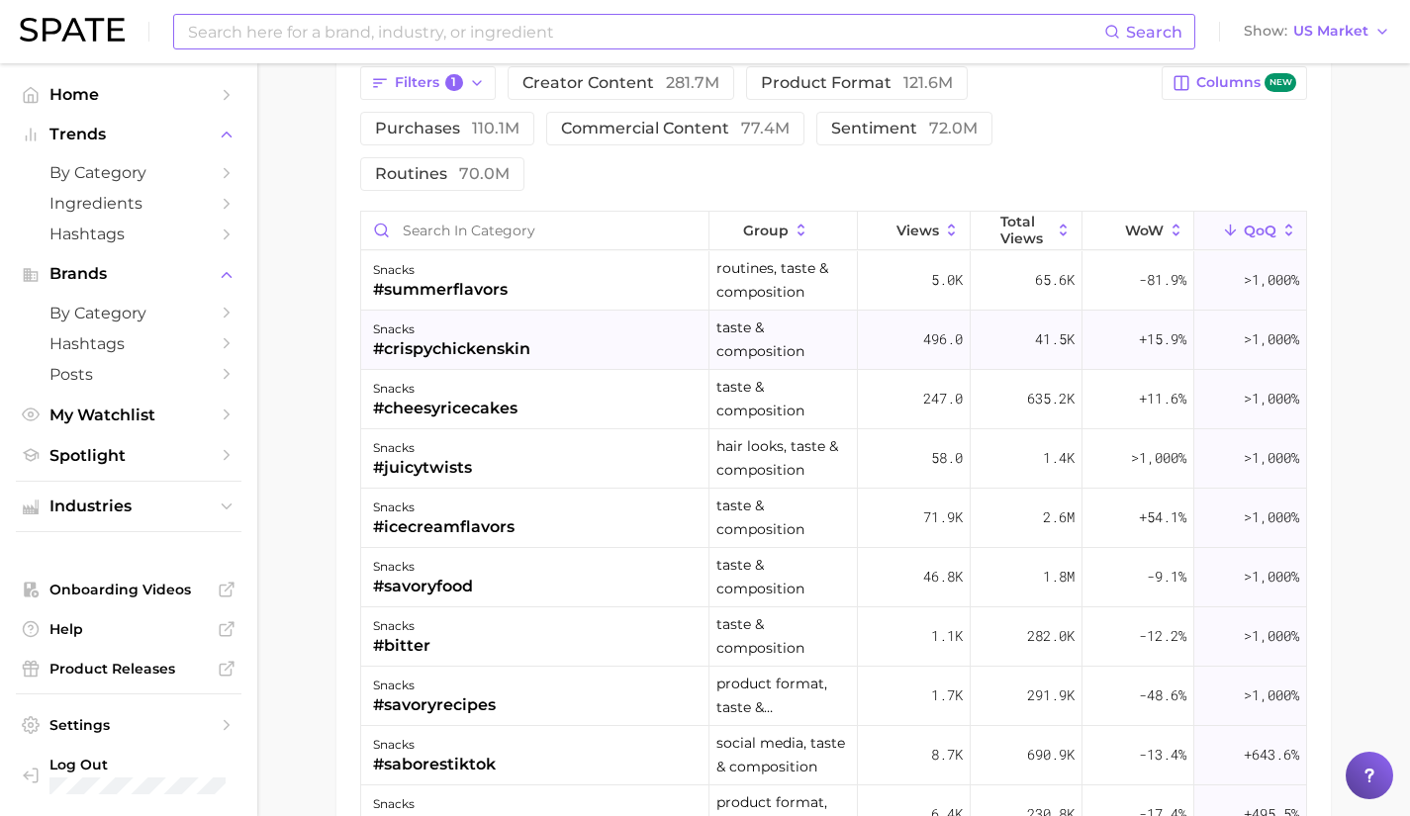
click at [496, 337] on div "#crispychickenskin" at bounding box center [451, 349] width 157 height 24
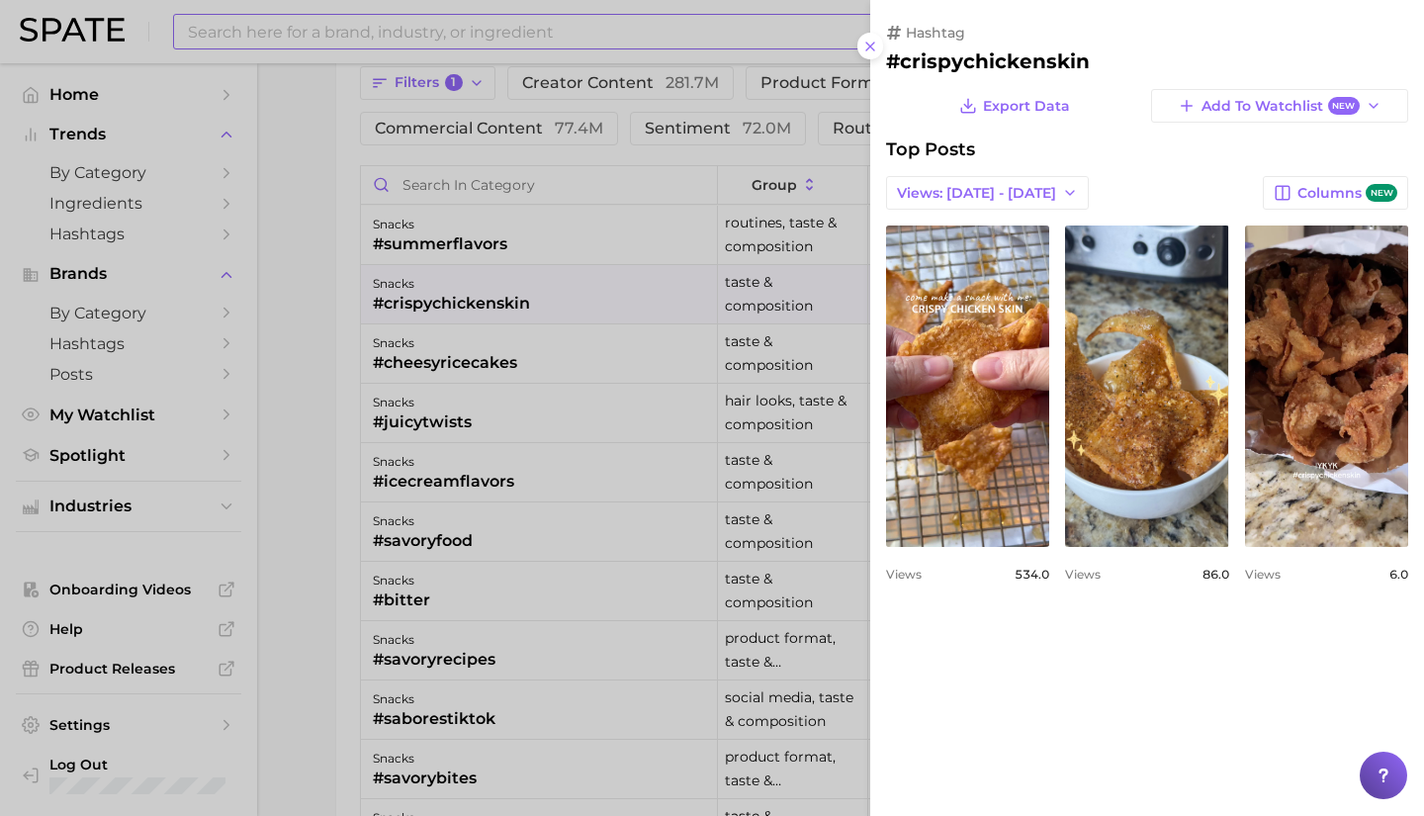
click at [579, 285] on div at bounding box center [712, 408] width 1424 height 816
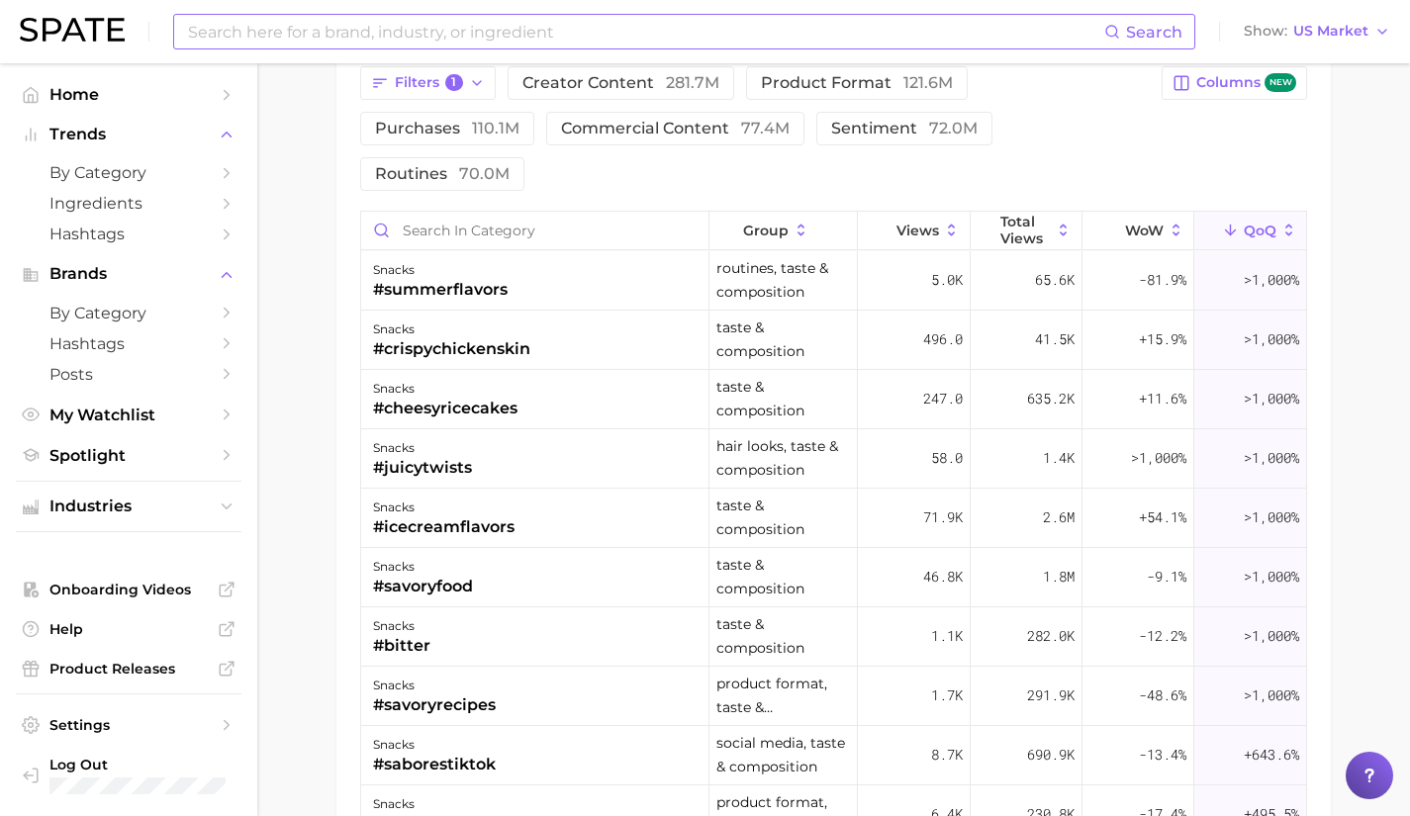
click at [555, 22] on input at bounding box center [645, 32] width 918 height 34
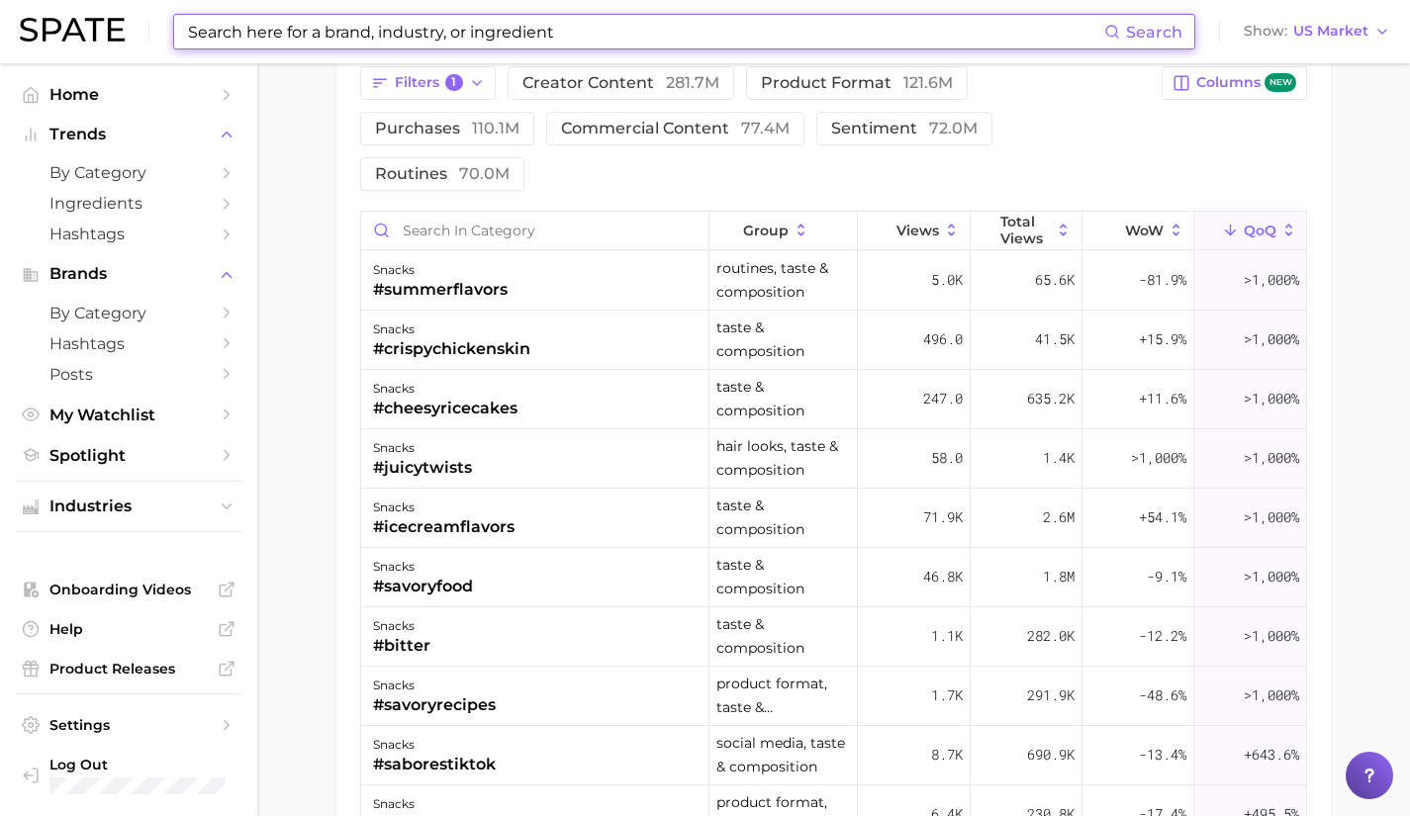
type input "h"
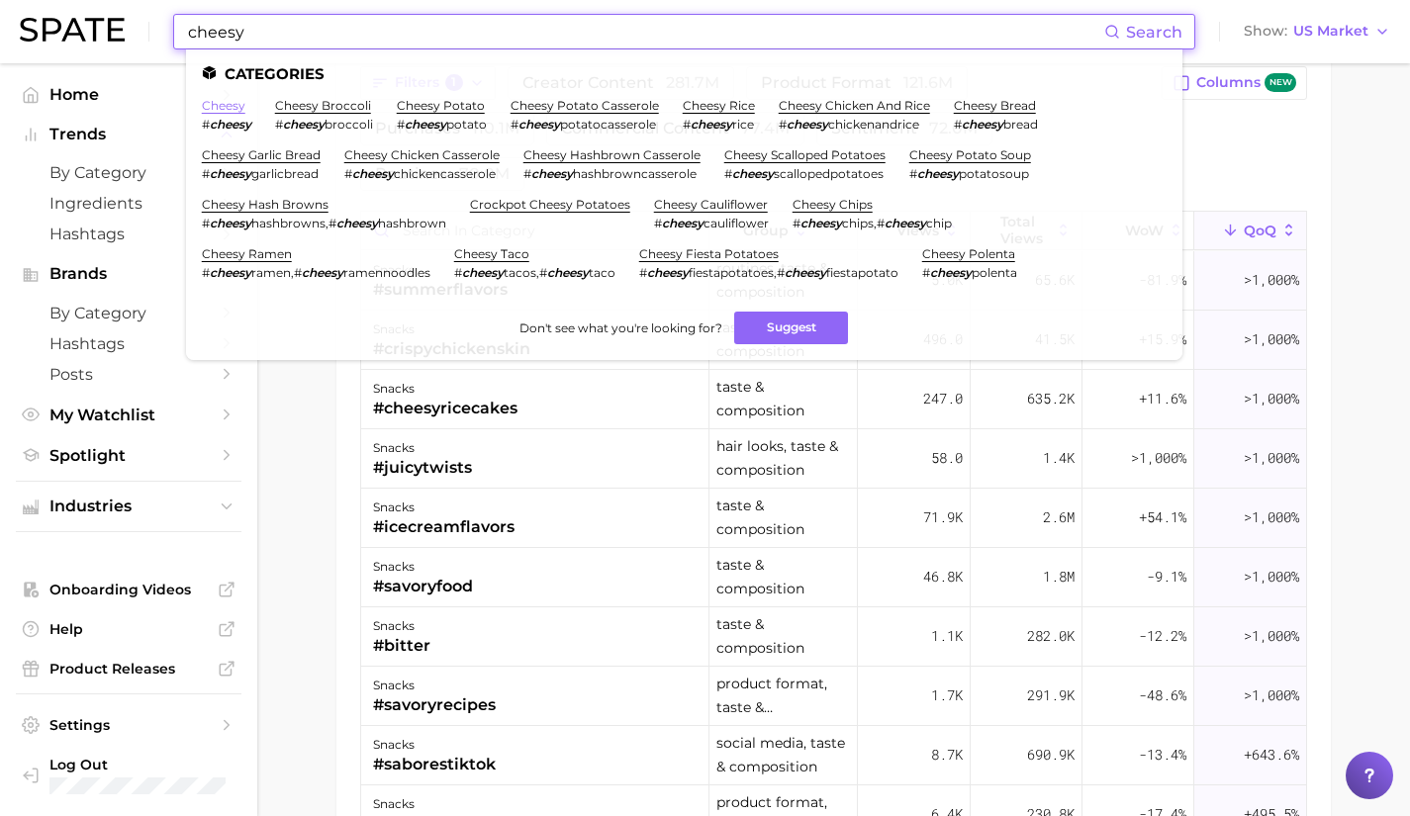
type input "cheesy"
click at [232, 109] on link "cheesy" at bounding box center [224, 105] width 44 height 15
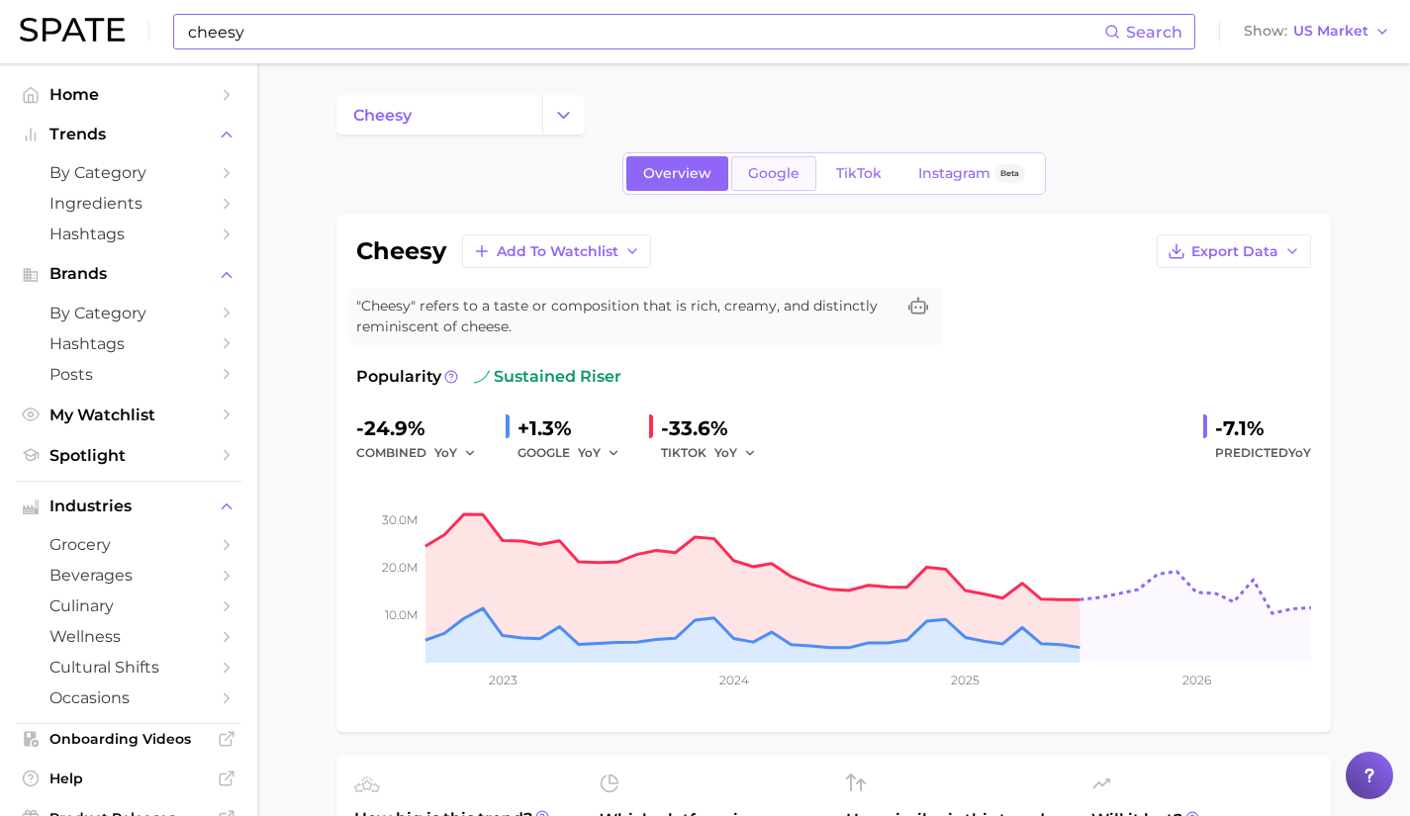
click at [786, 160] on link "Google" at bounding box center [773, 173] width 85 height 35
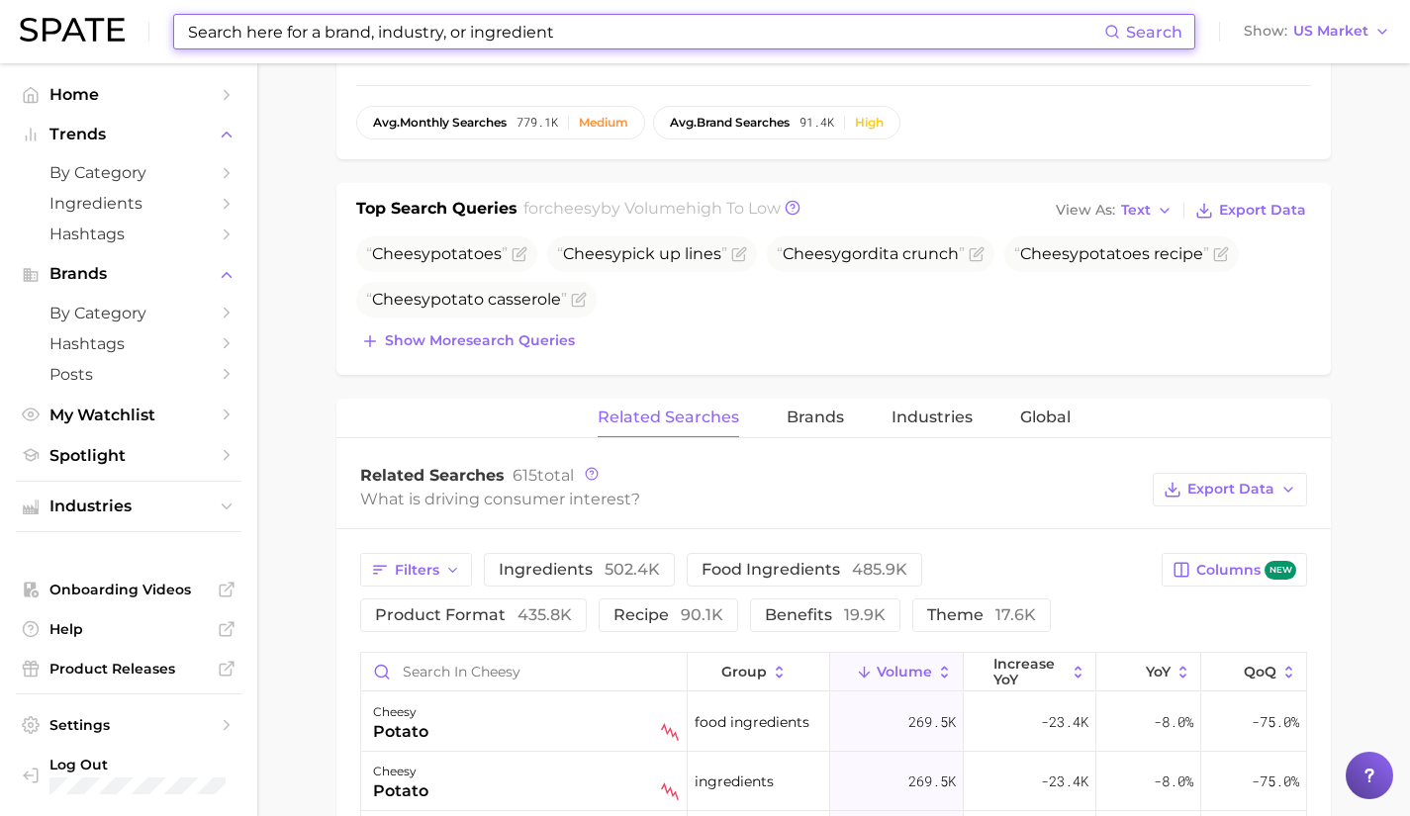
scroll to position [579, 0]
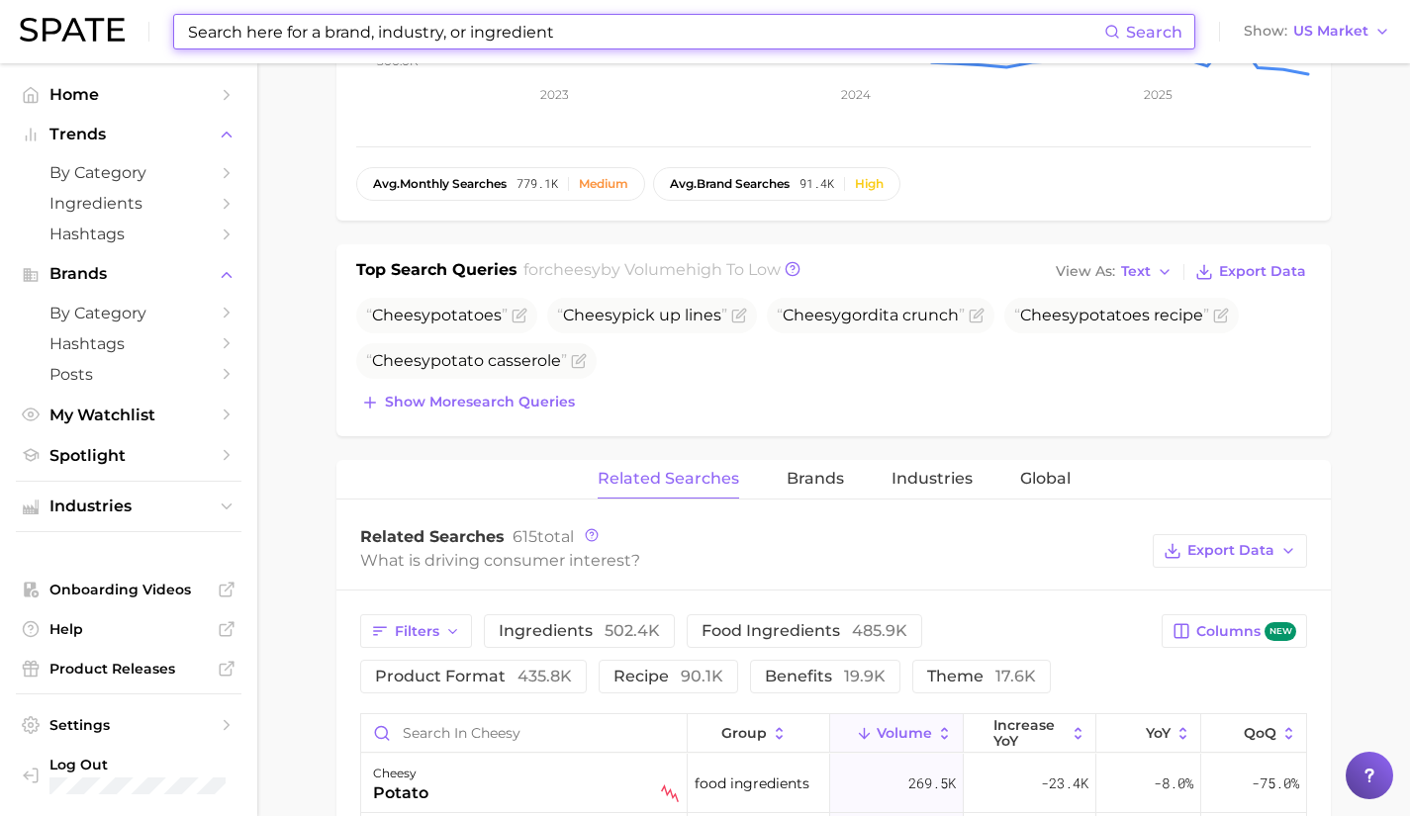
click at [607, 28] on input at bounding box center [645, 32] width 918 height 34
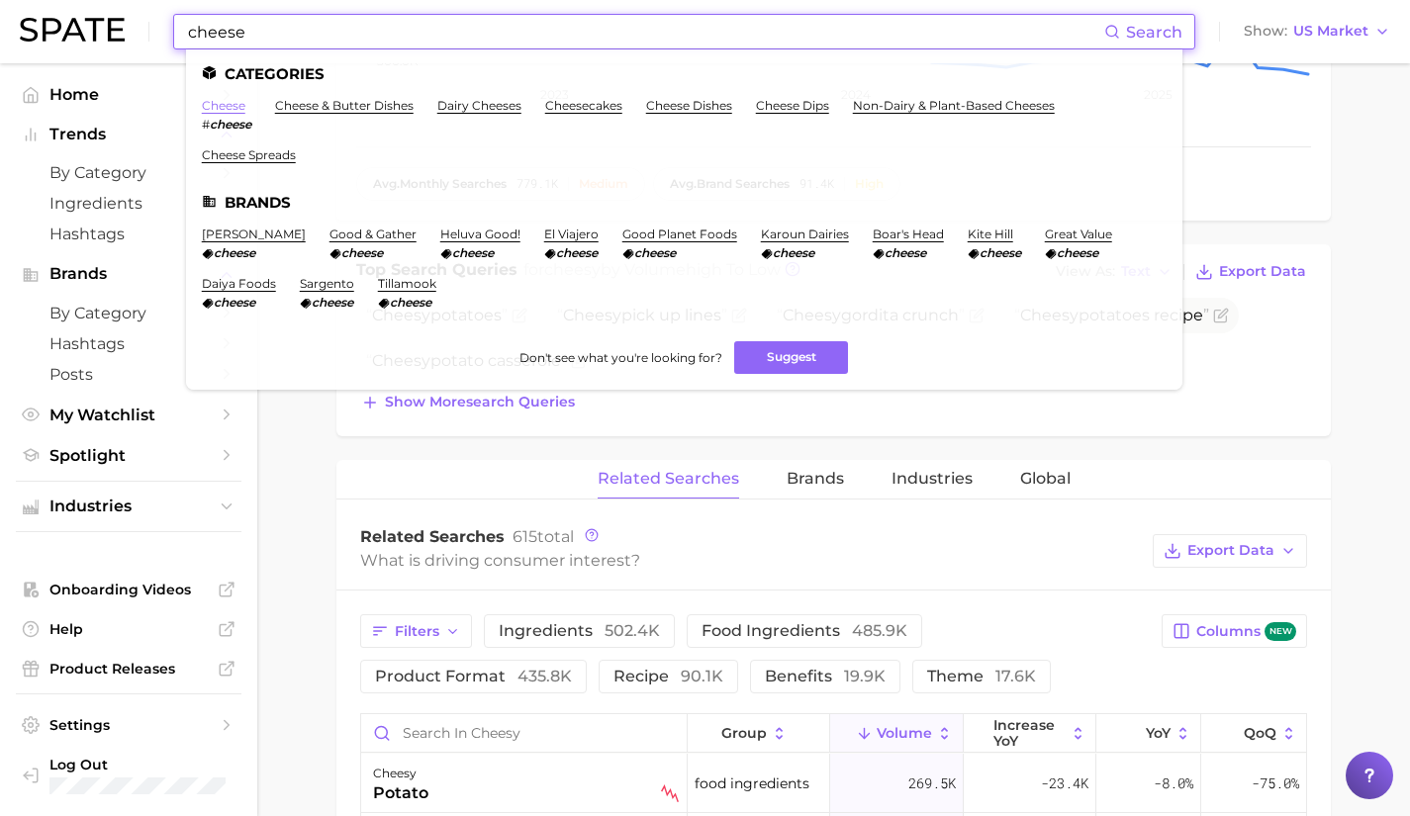
type input "cheese"
click at [222, 109] on link "cheese" at bounding box center [224, 105] width 44 height 15
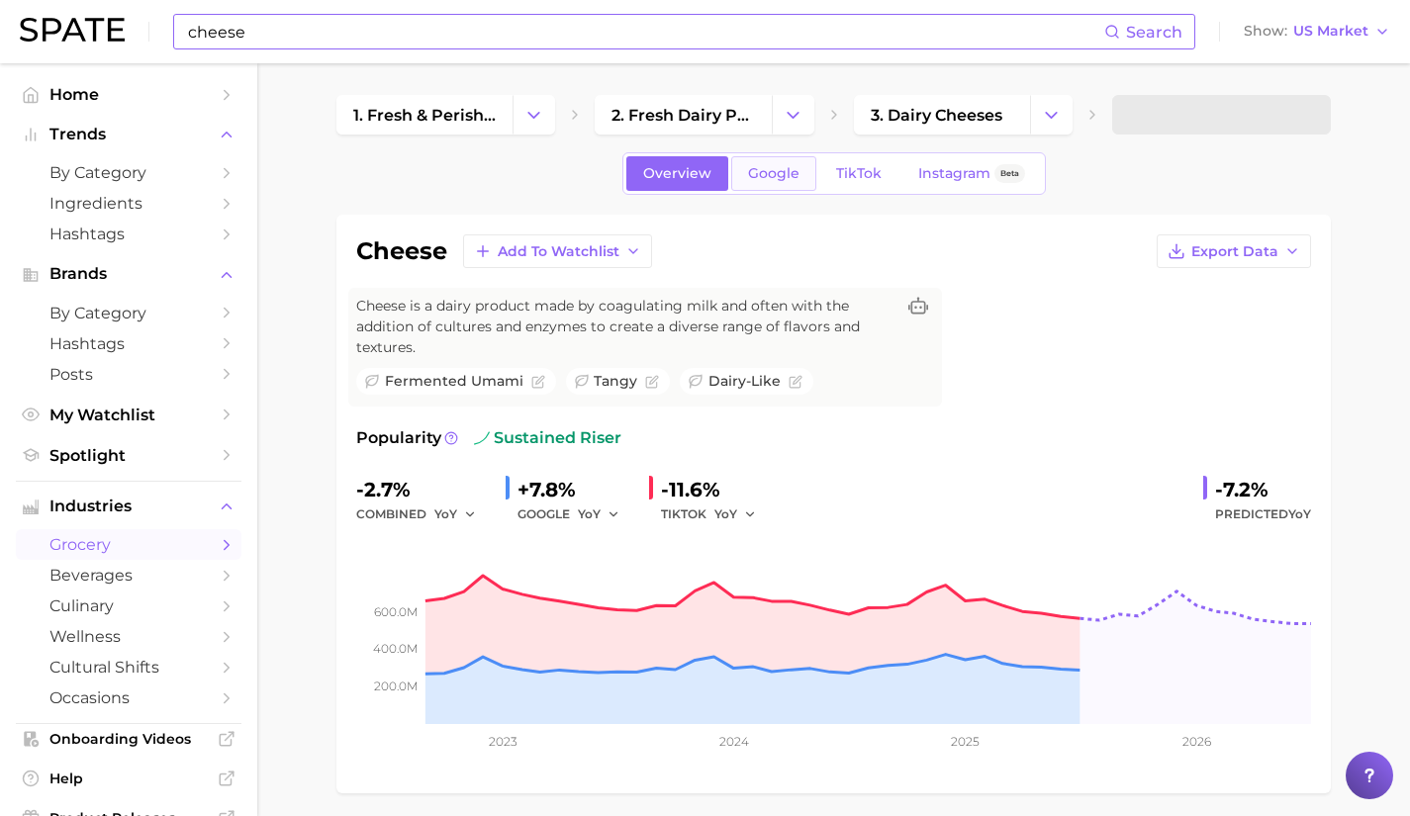
click at [771, 180] on span "Google" at bounding box center [773, 173] width 51 height 17
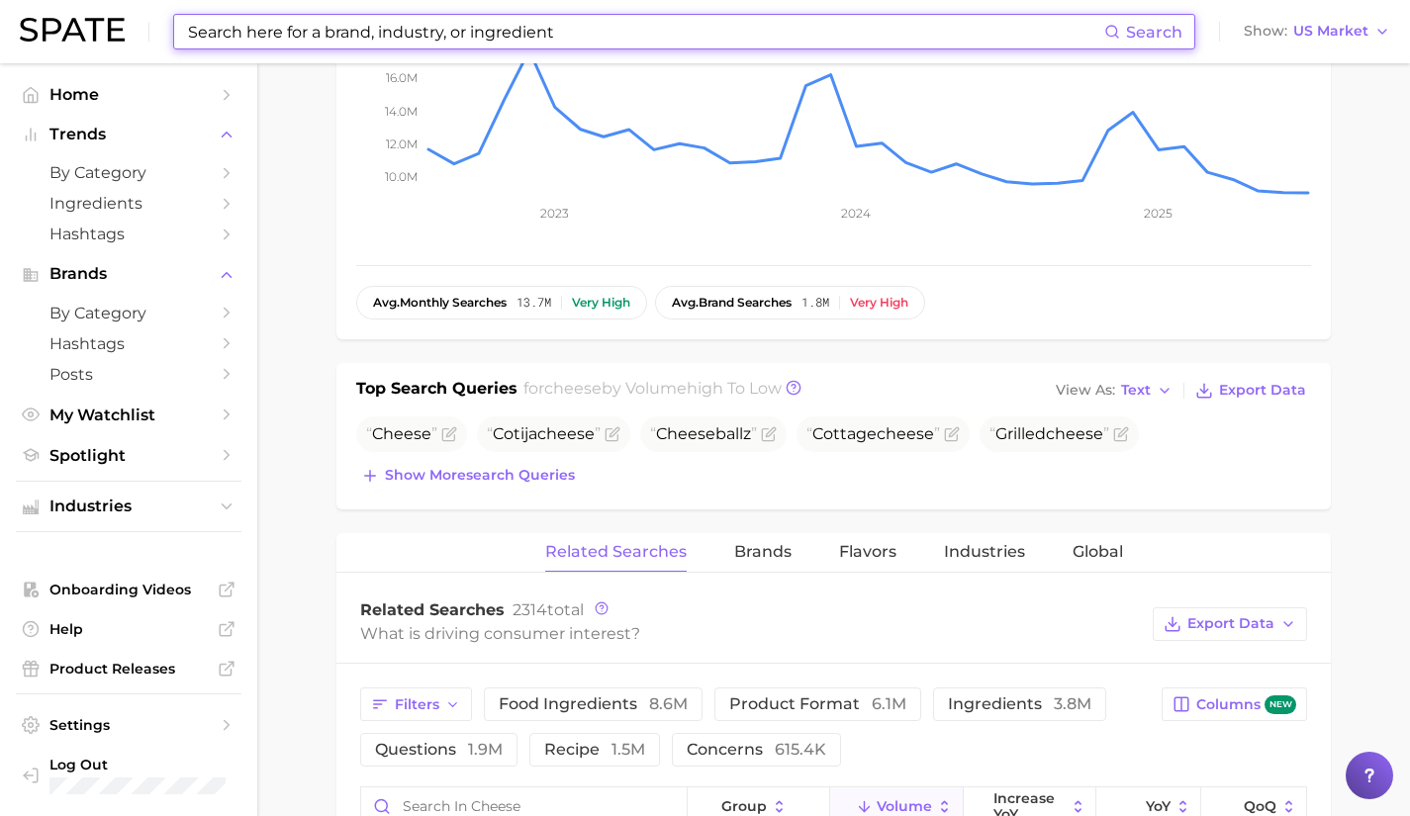
scroll to position [520, 0]
click at [402, 123] on icon "10.0m 12.0m 14.0m 16.0m 2023 2024 2025" at bounding box center [833, 122] width 955 height 247
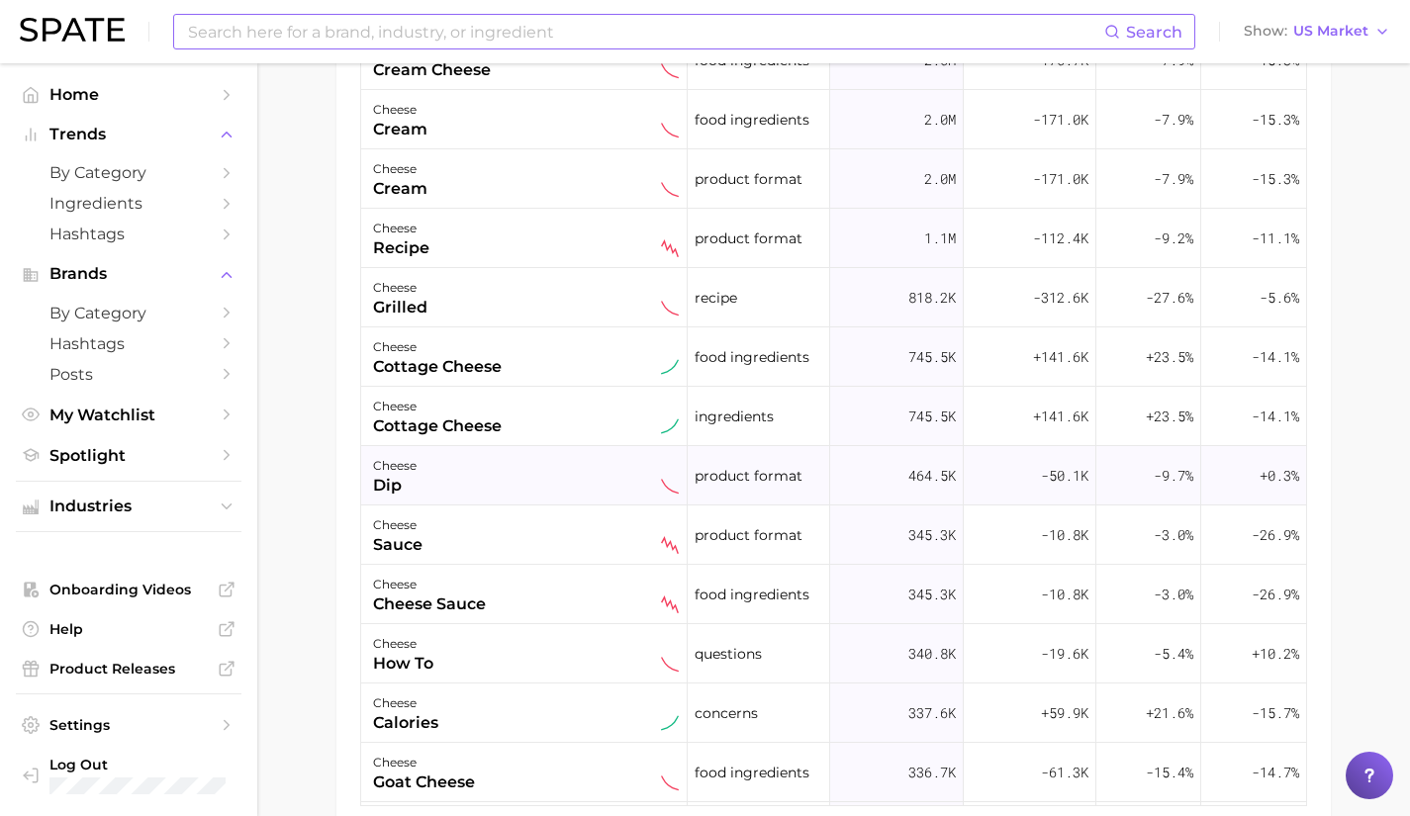
scroll to position [1317, 0]
click at [607, 371] on div "cheese cottage cheese" at bounding box center [526, 358] width 306 height 44
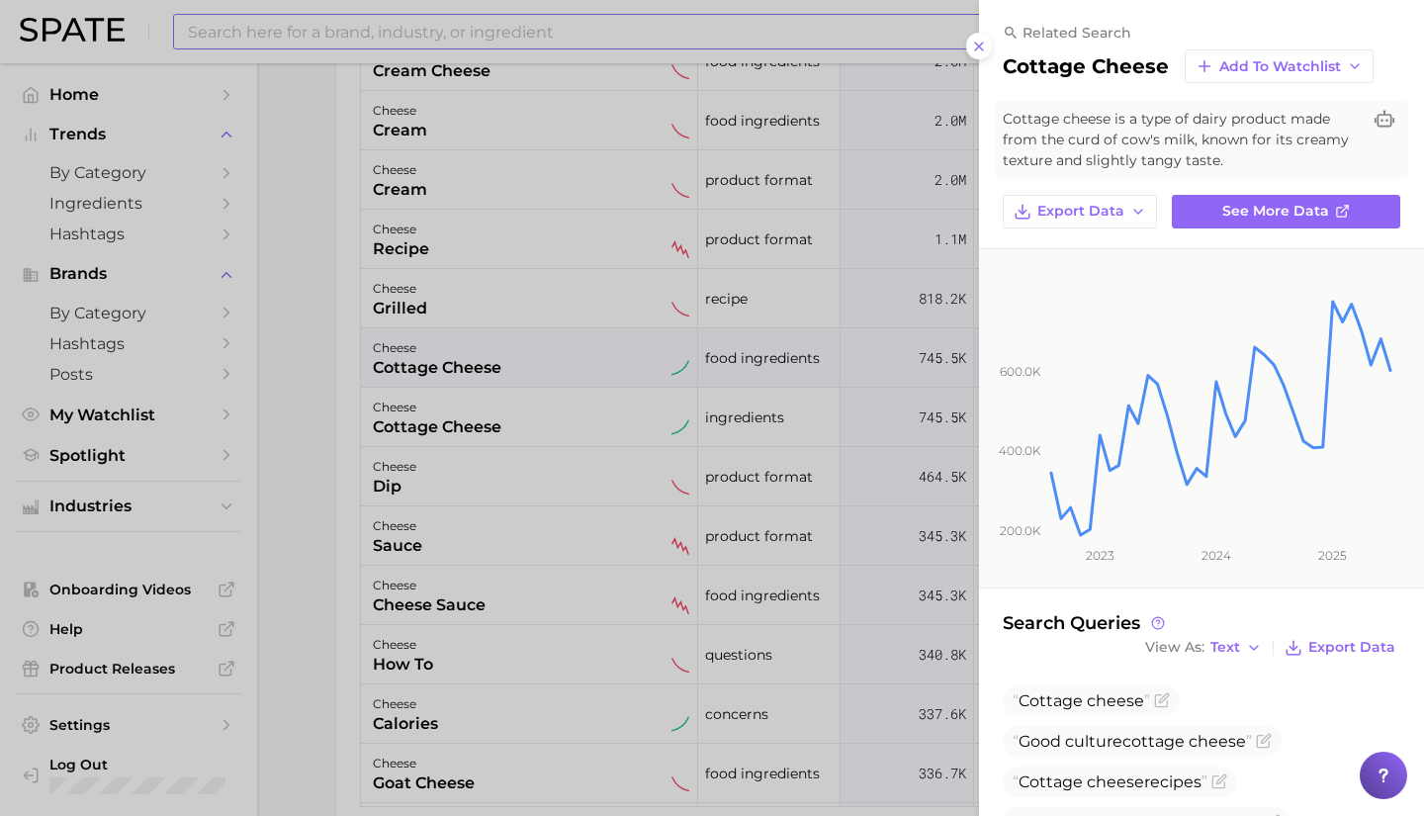
click at [596, 29] on div at bounding box center [712, 408] width 1424 height 816
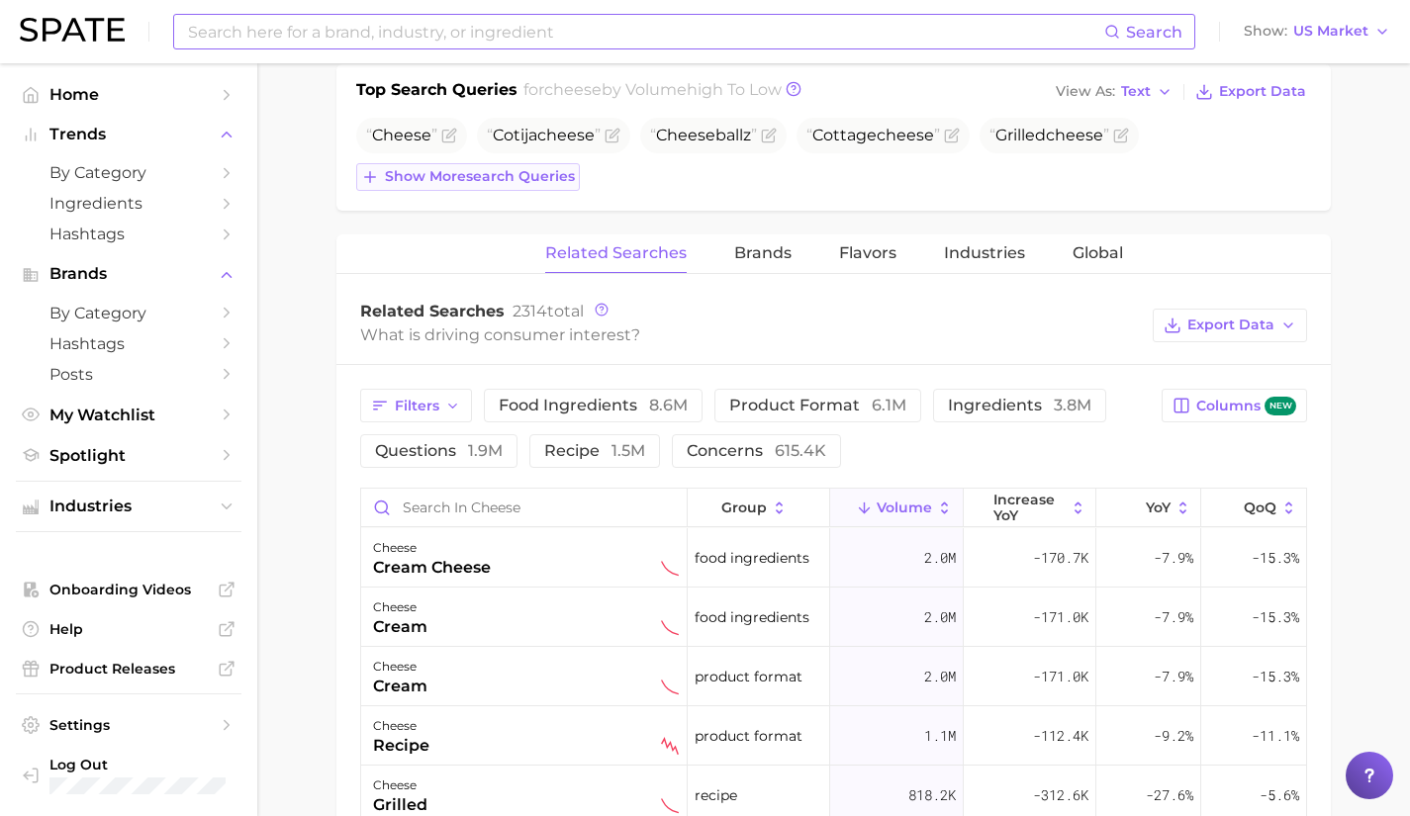
scroll to position [825, 0]
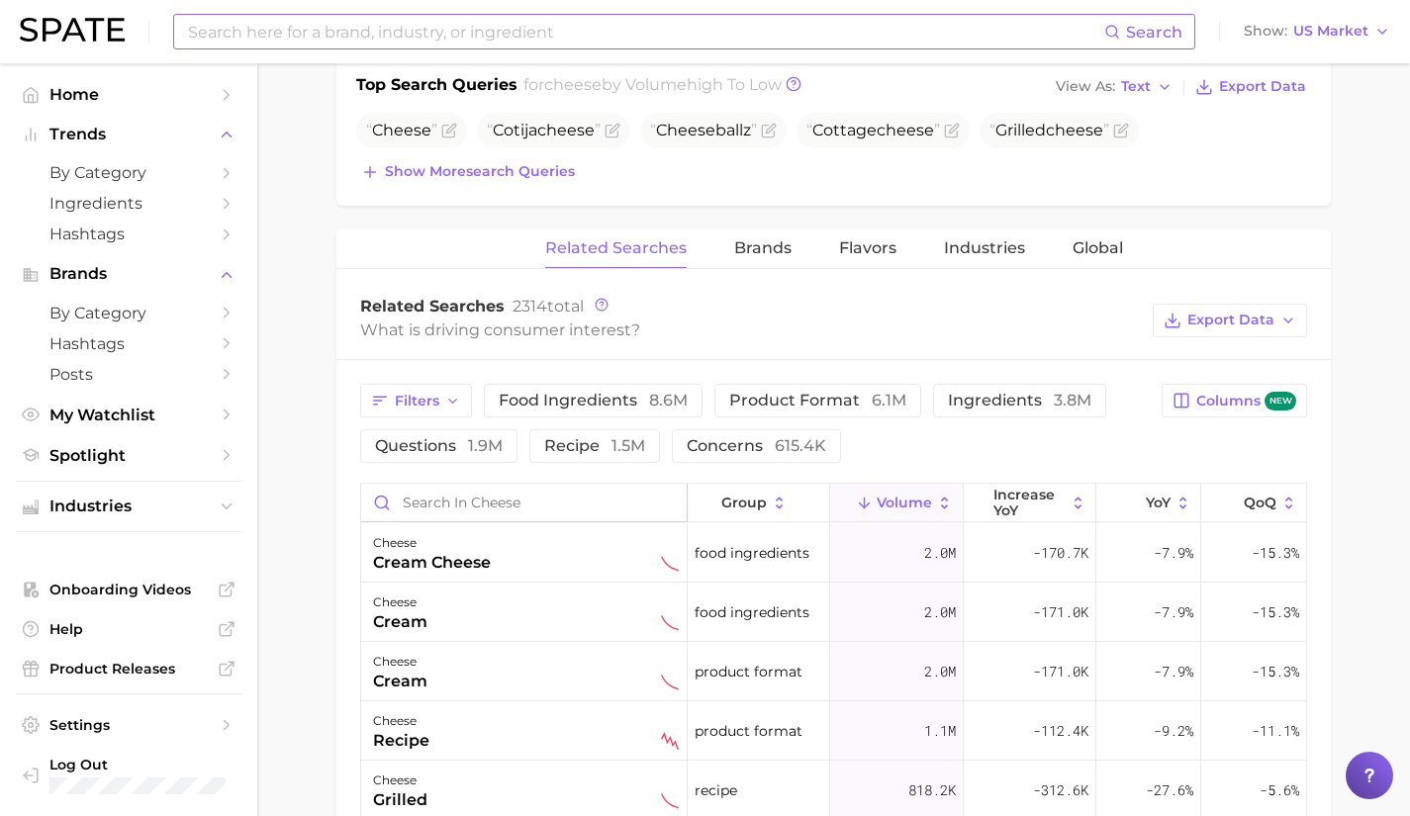
click at [444, 497] on input "Search in cheese" at bounding box center [523, 503] width 325 height 38
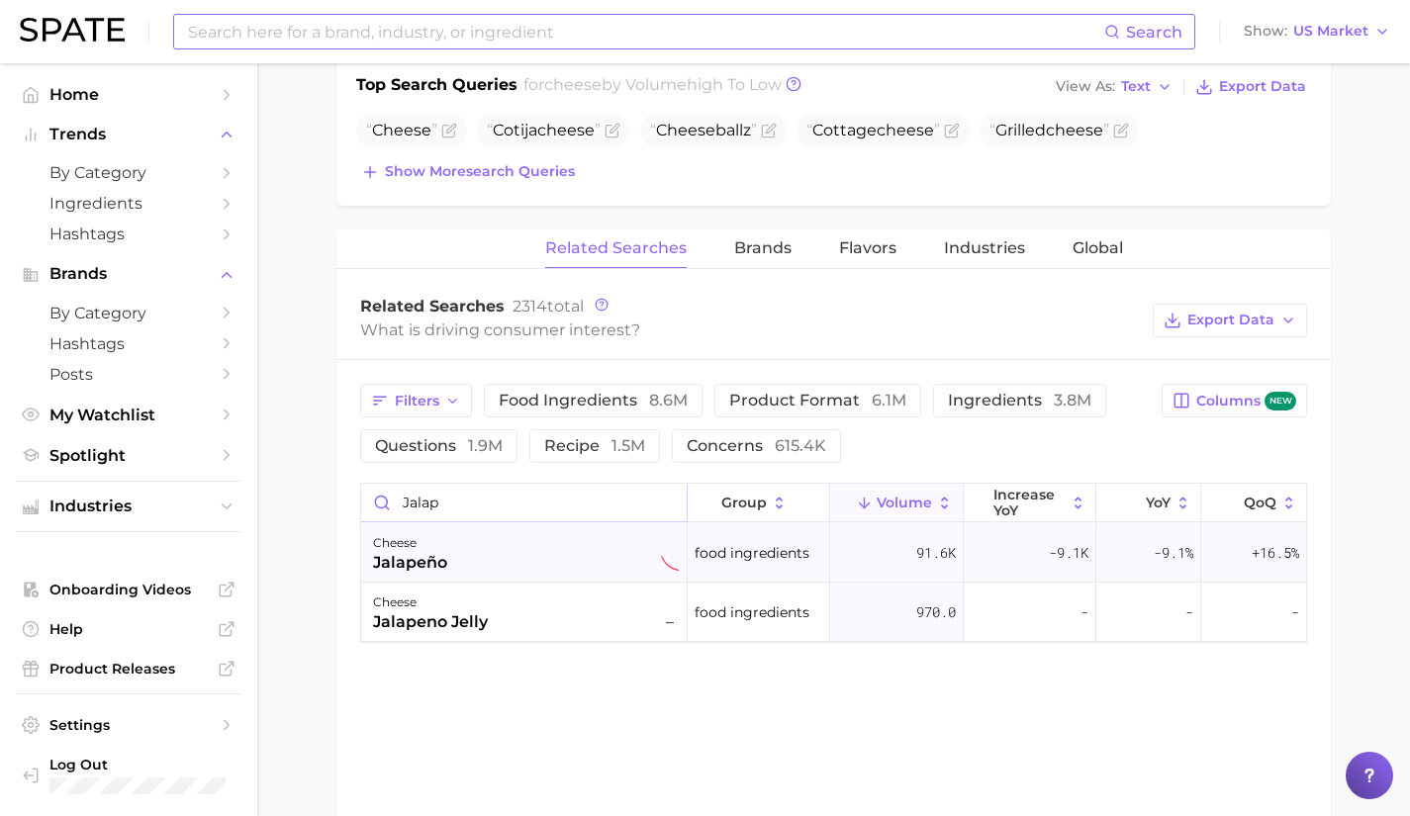
type input "jalap"
click at [916, 548] on span "91.6k" at bounding box center [936, 553] width 40 height 24
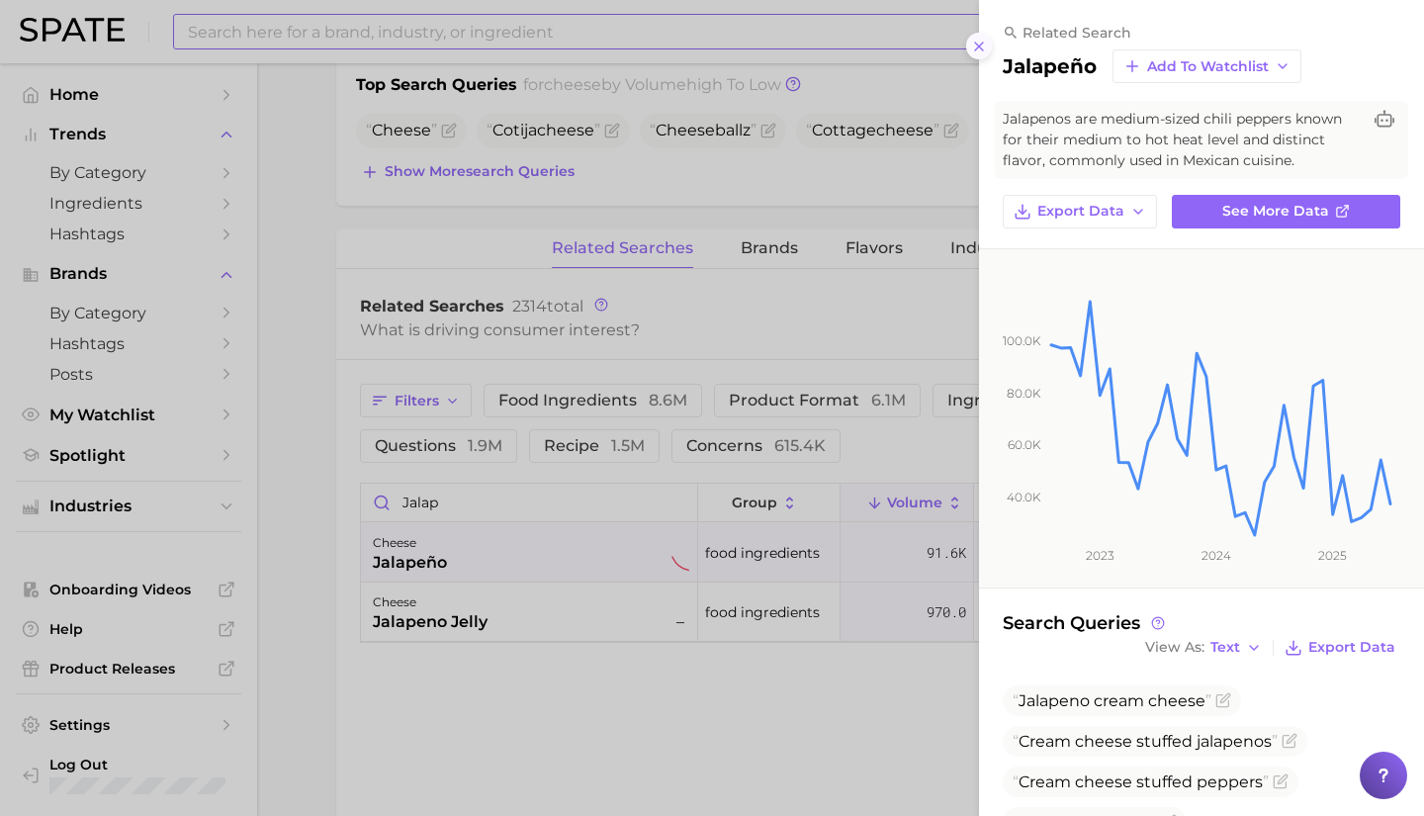
click at [966, 42] on button at bounding box center [979, 46] width 27 height 27
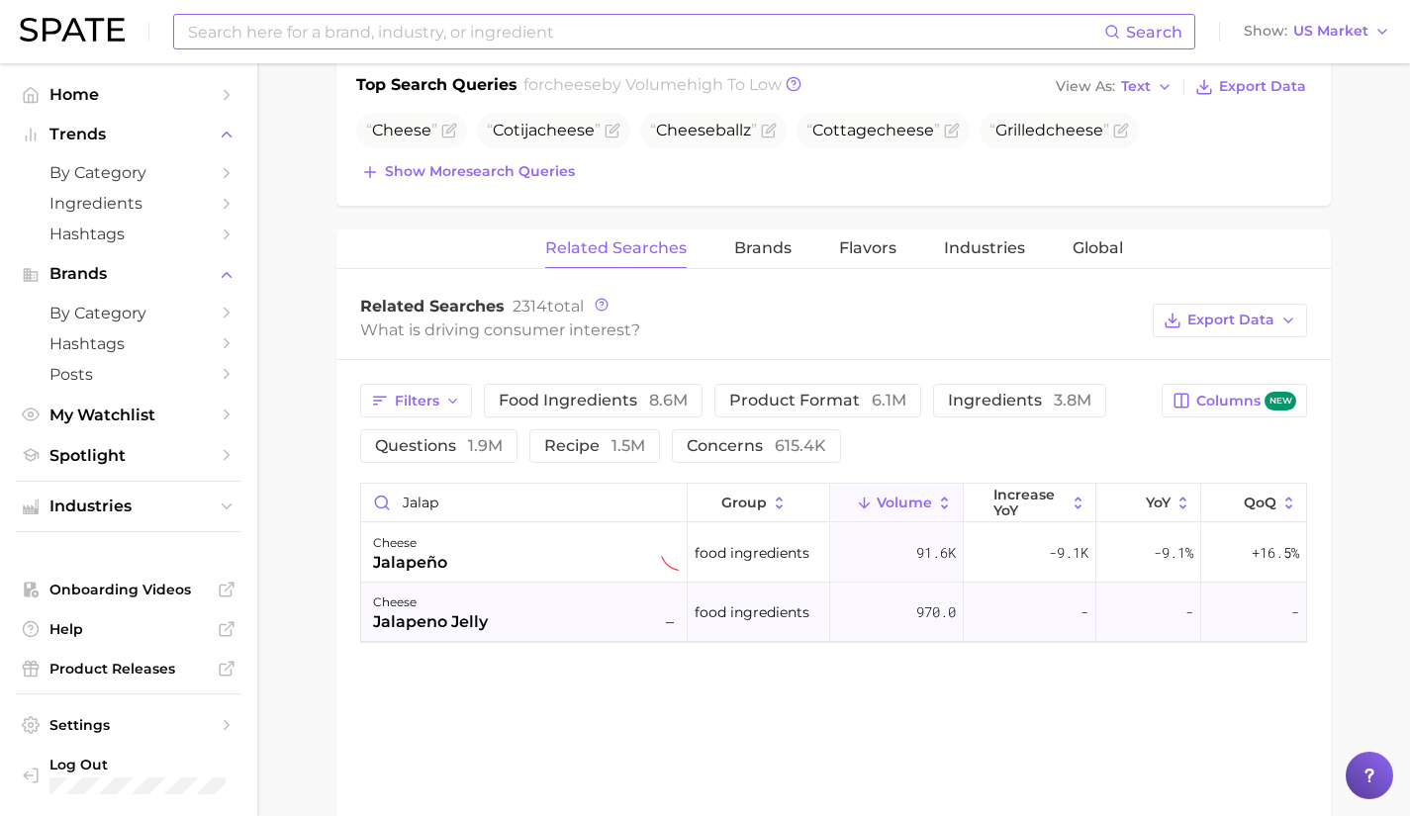
click at [464, 632] on div "jalapeno jelly" at bounding box center [430, 622] width 115 height 24
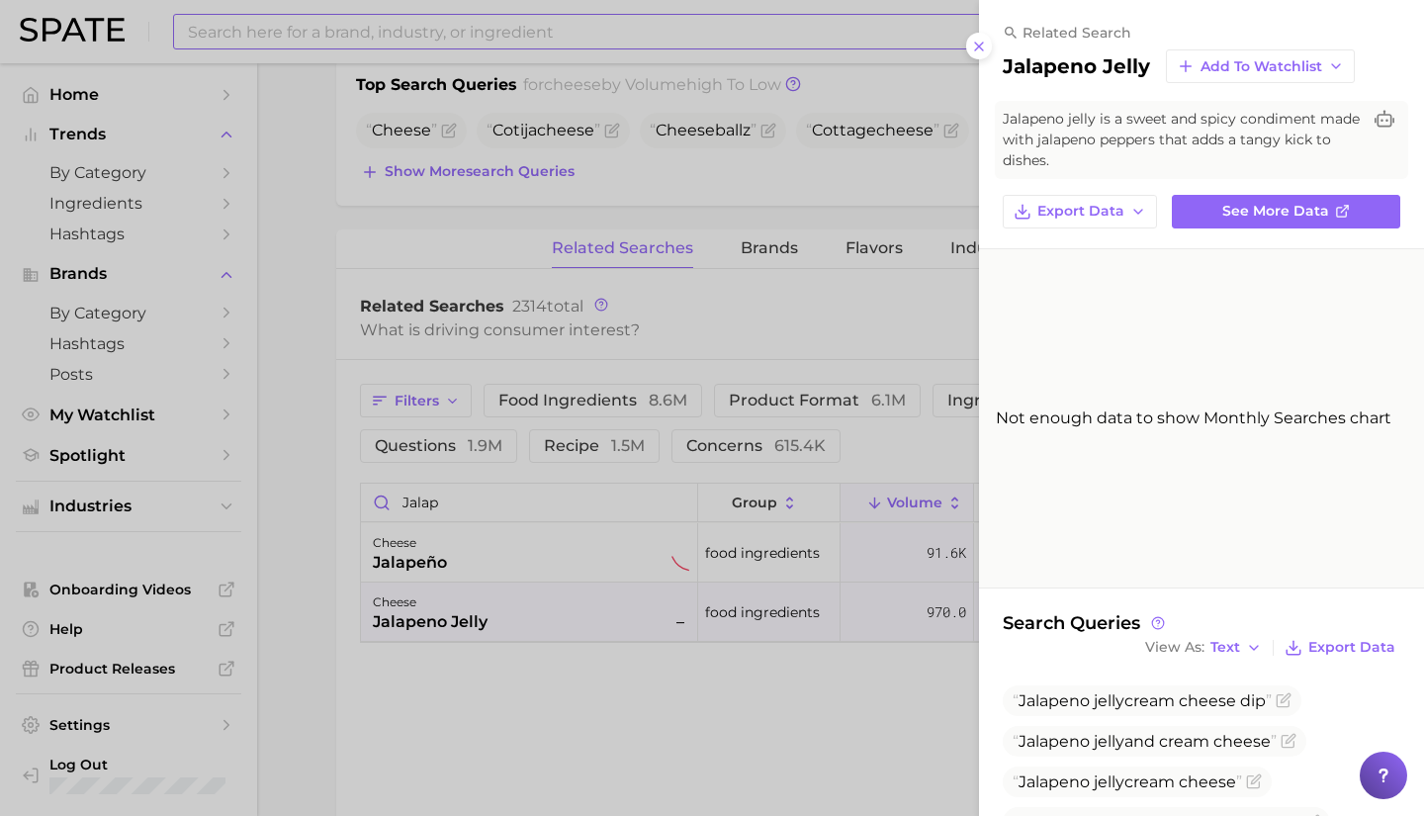
click at [649, 546] on div at bounding box center [712, 408] width 1424 height 816
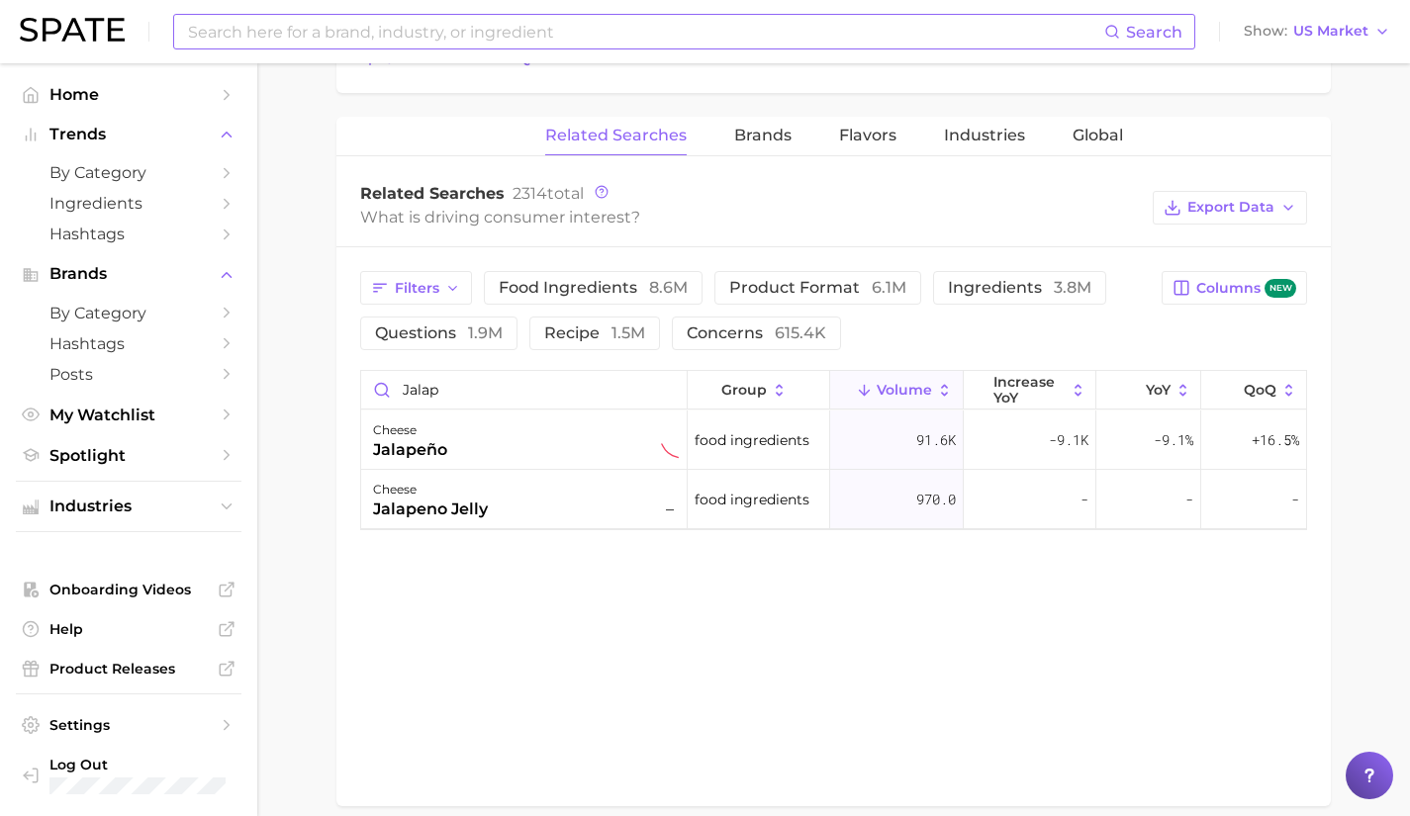
scroll to position [973, 0]
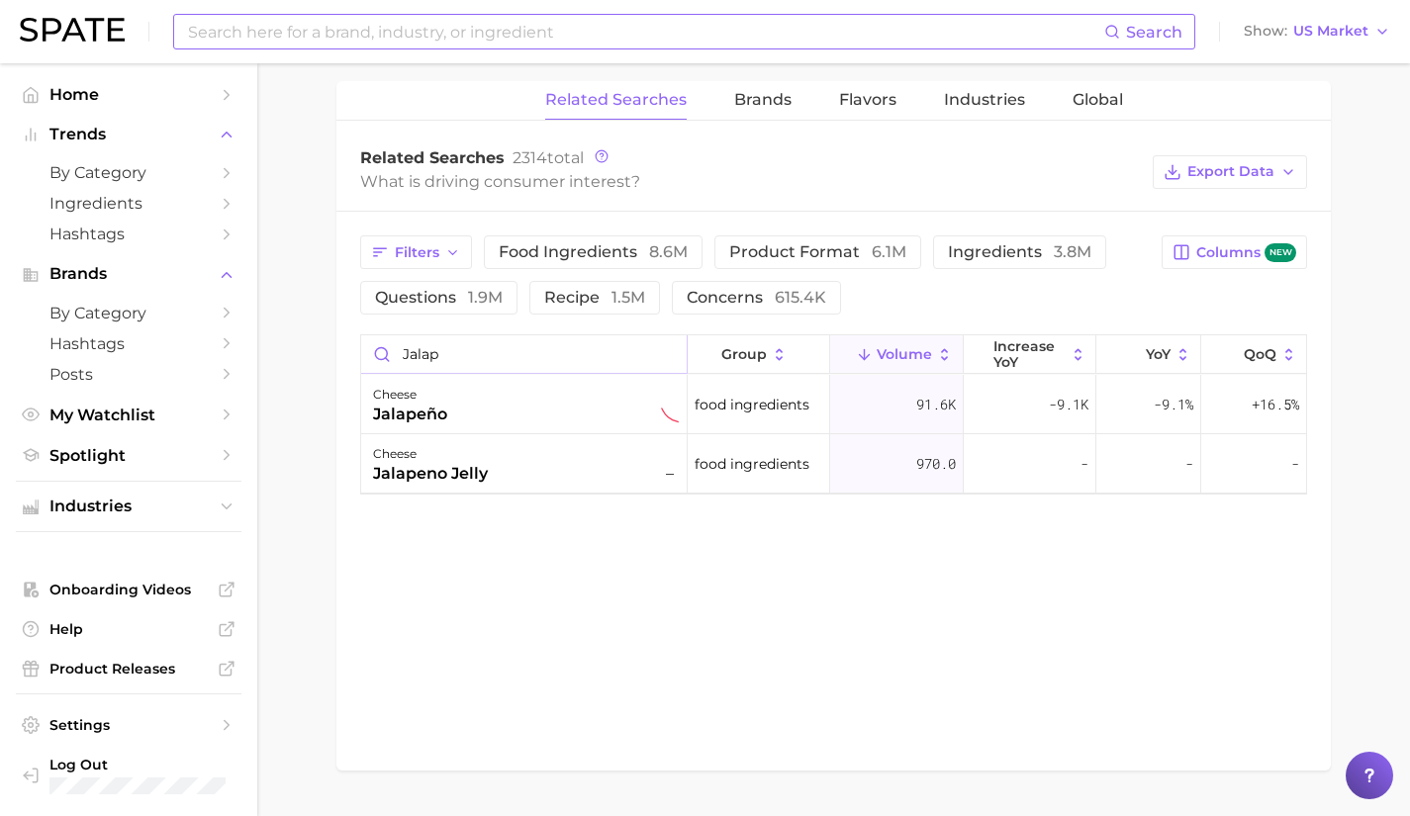
click at [663, 352] on input "jalap" at bounding box center [523, 354] width 325 height 38
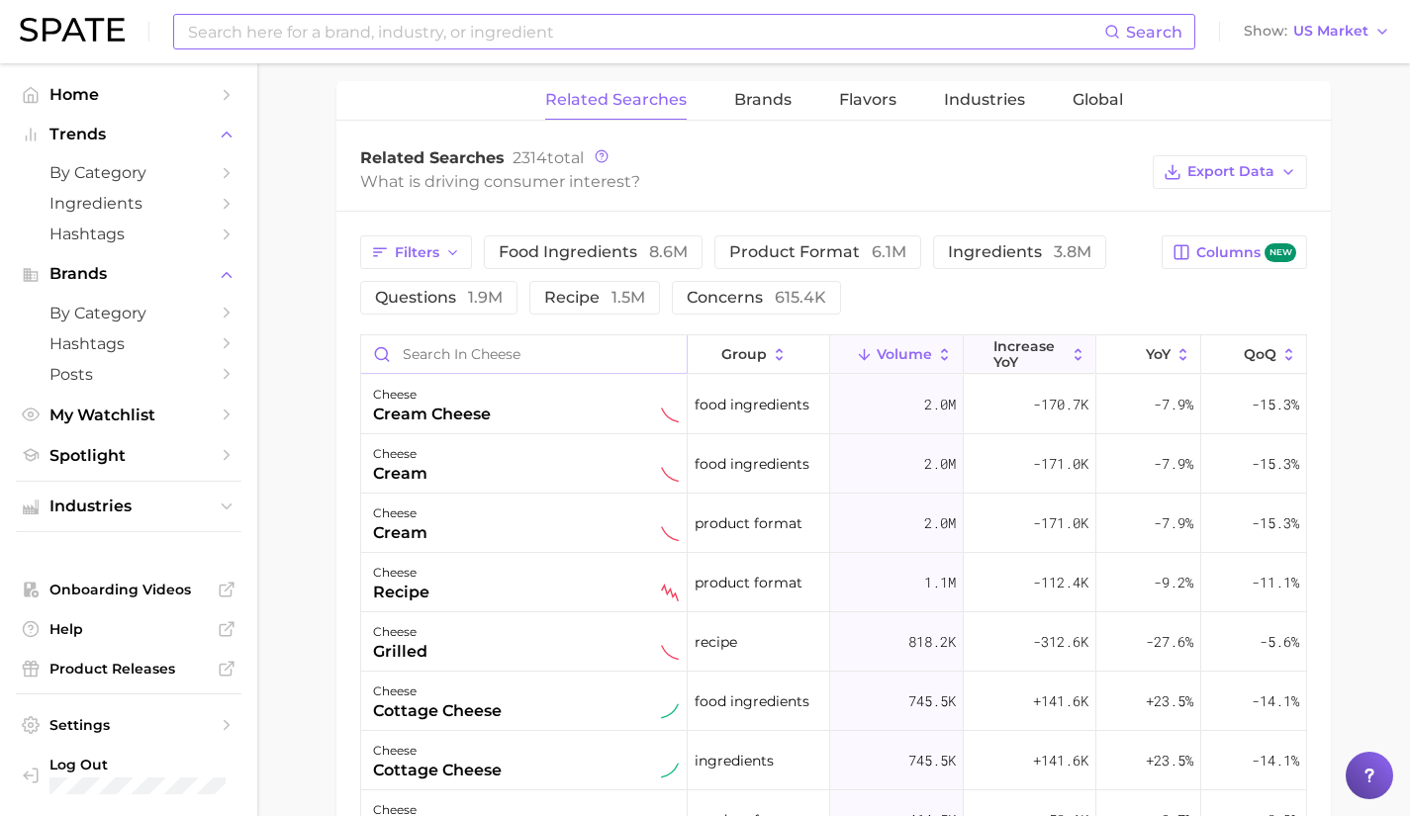
click at [1042, 362] on span "increase YoY" at bounding box center [1029, 354] width 72 height 32
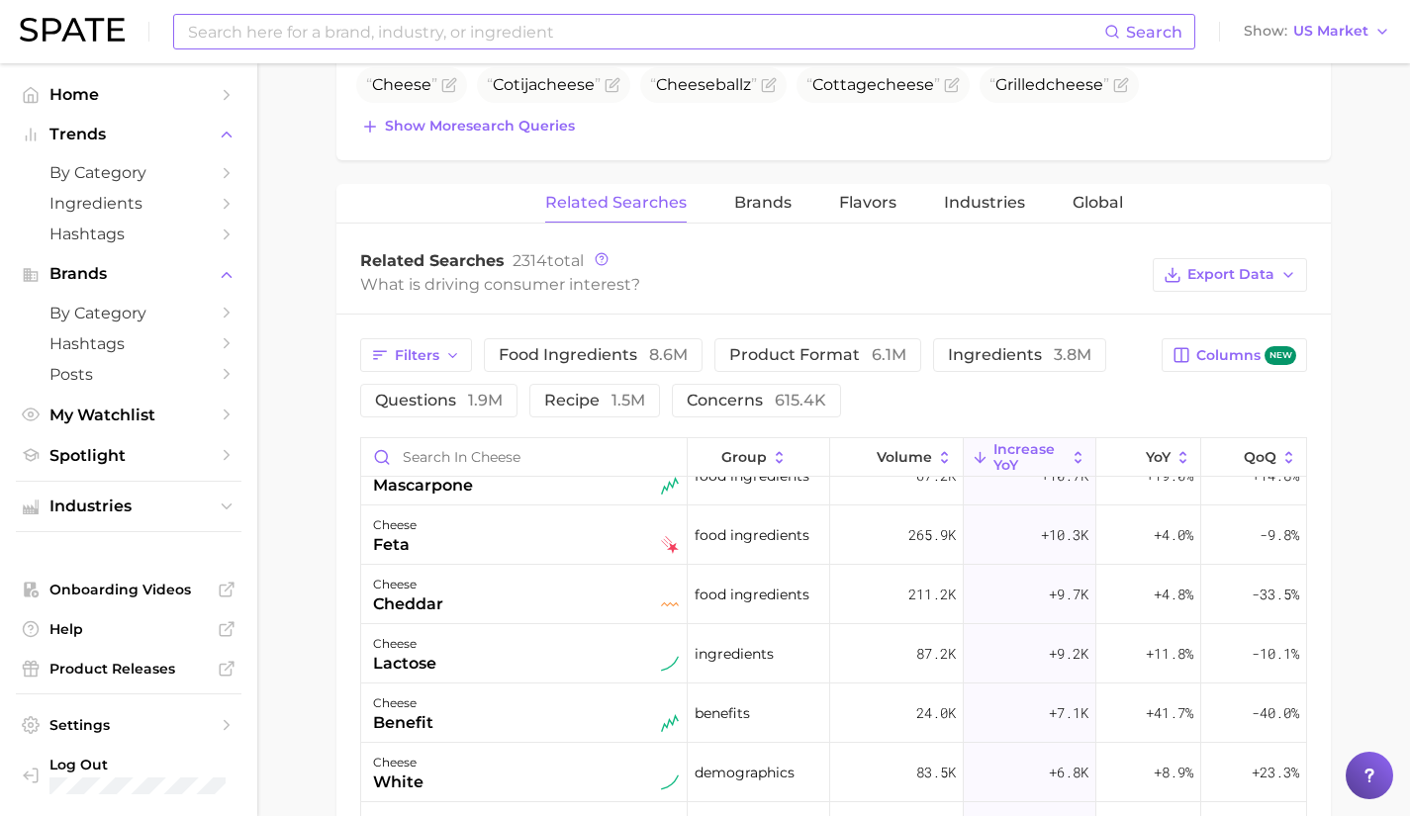
scroll to position [1158, 0]
click at [572, 609] on div "cheese cheddar" at bounding box center [526, 596] width 306 height 44
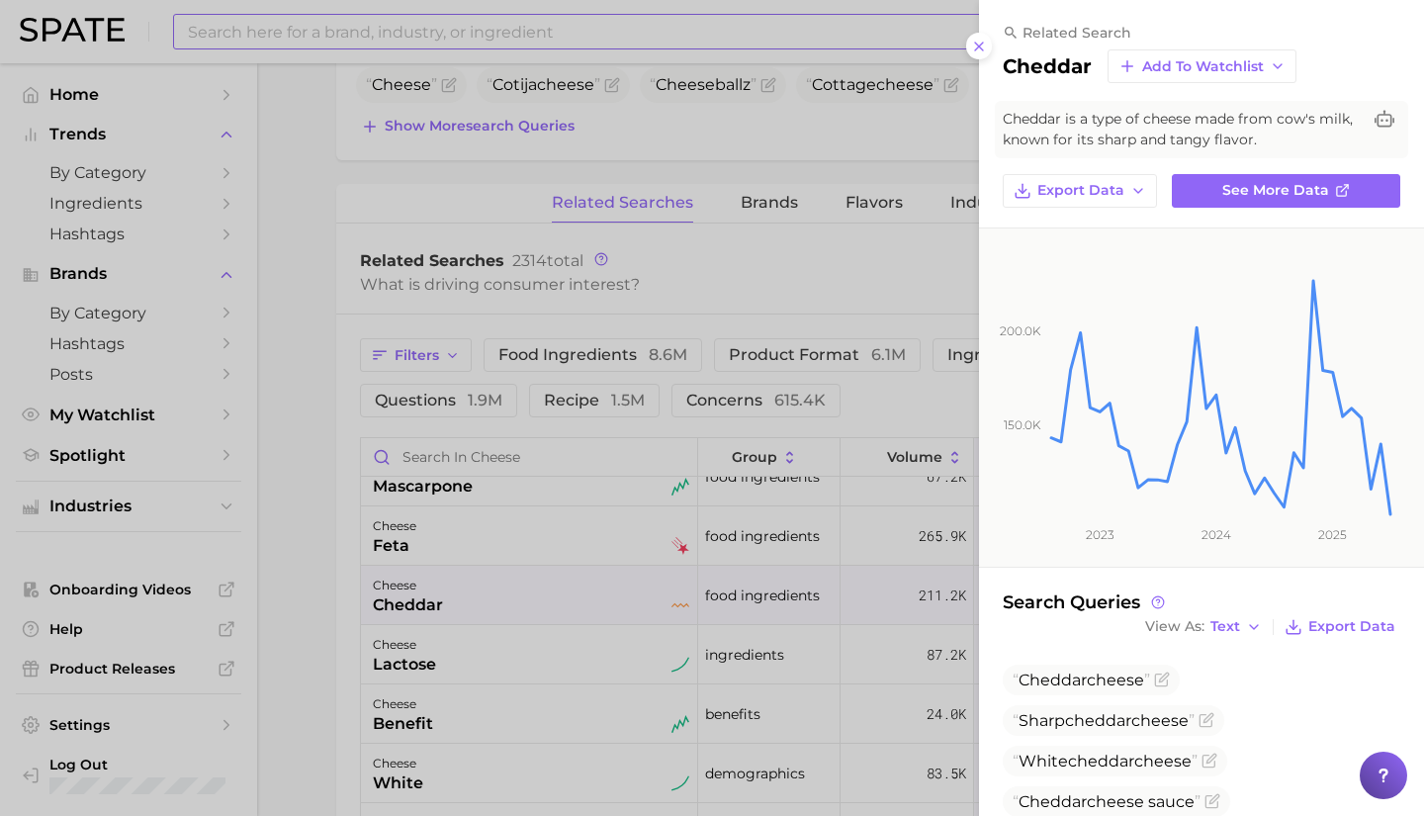
click at [572, 611] on div at bounding box center [712, 408] width 1424 height 816
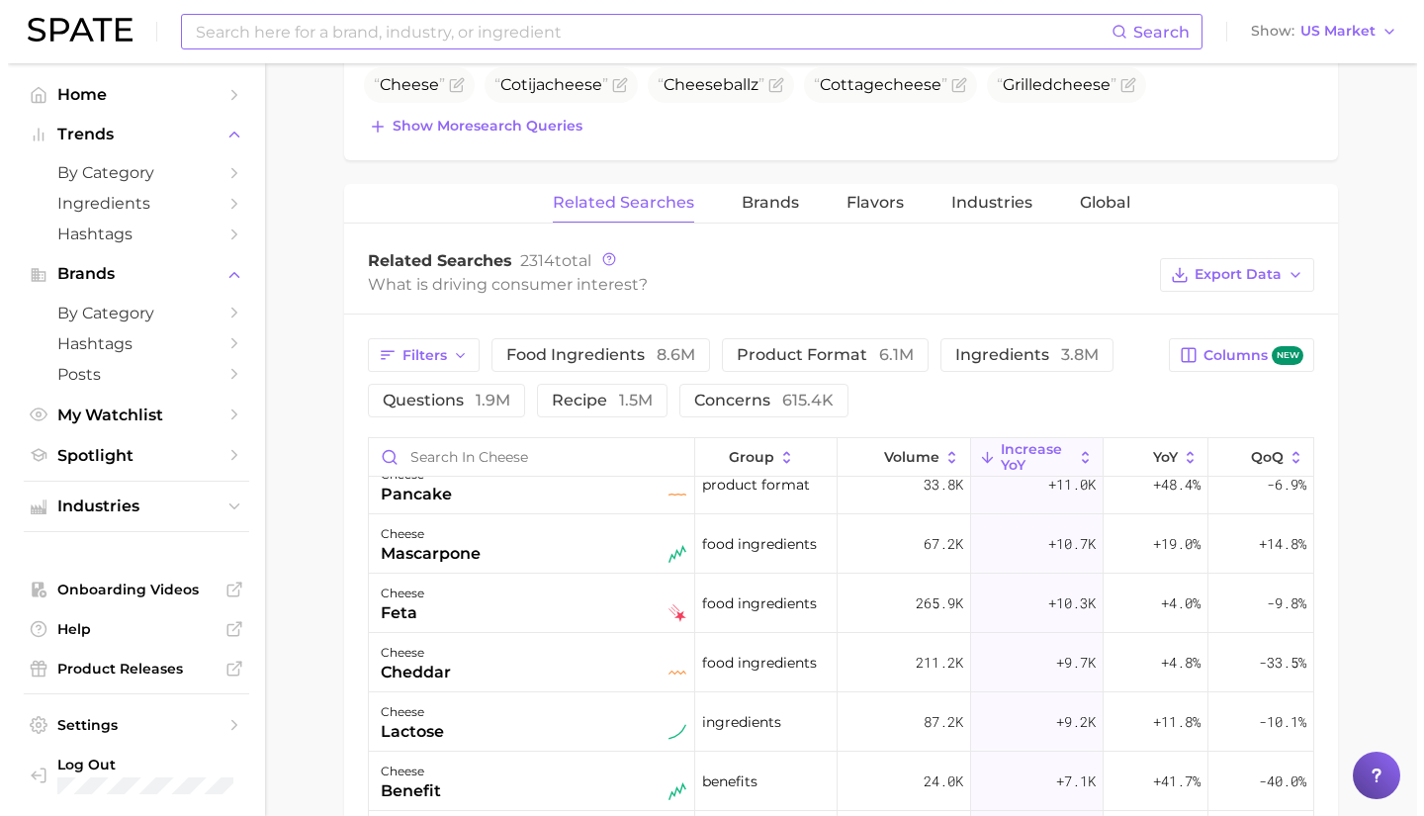
scroll to position [1056, 0]
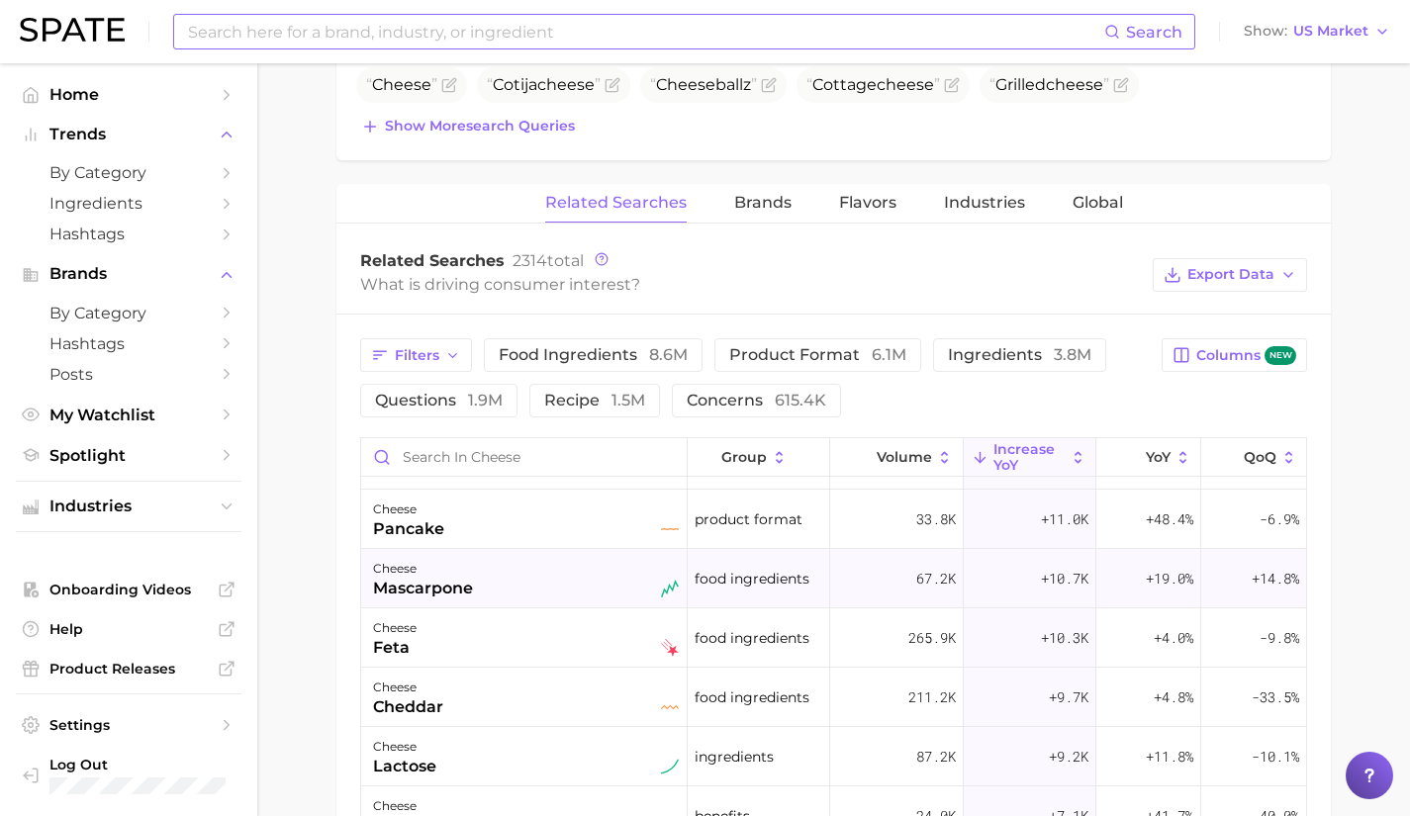
click at [562, 599] on div "cheese mascarpone" at bounding box center [526, 579] width 306 height 44
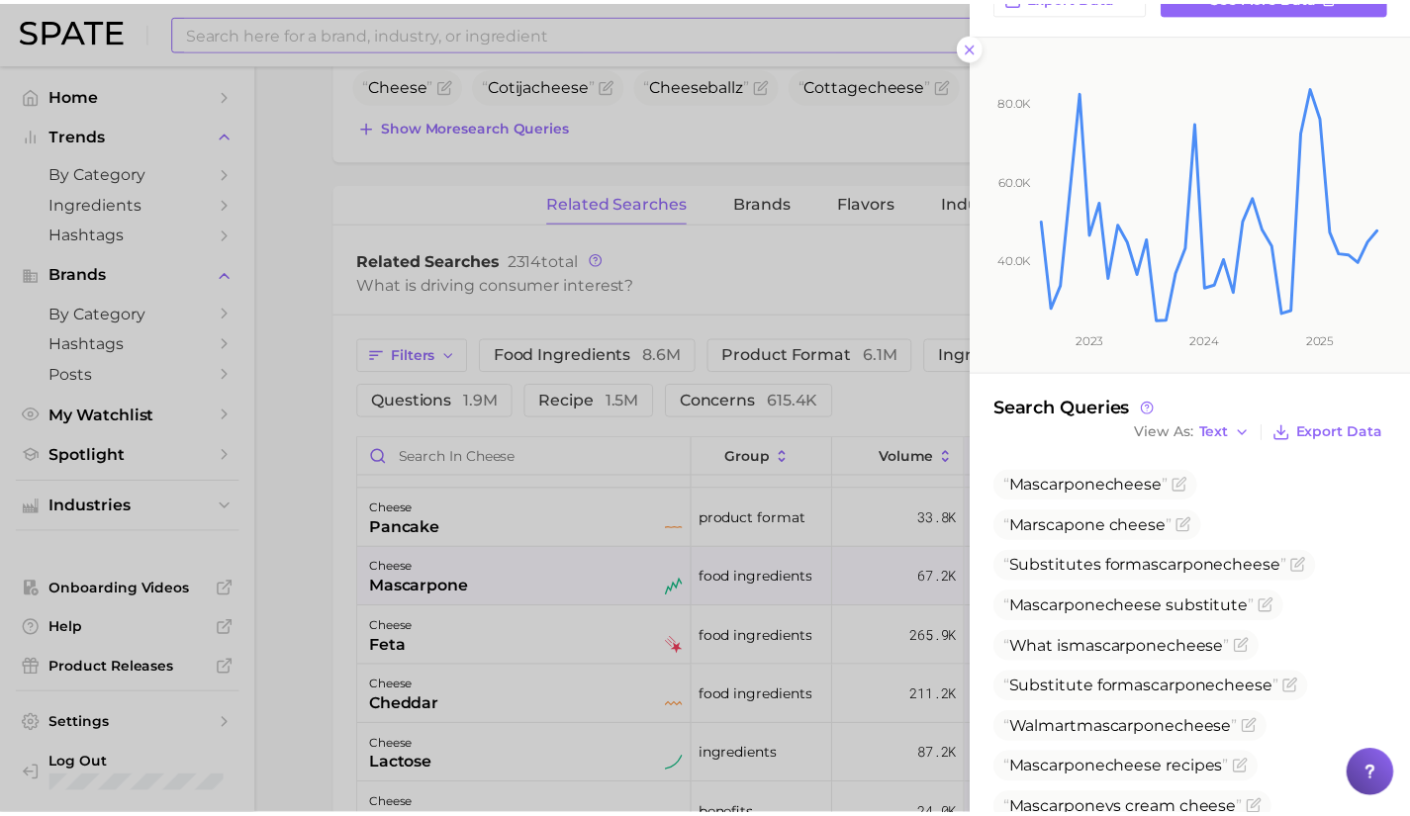
scroll to position [238, 0]
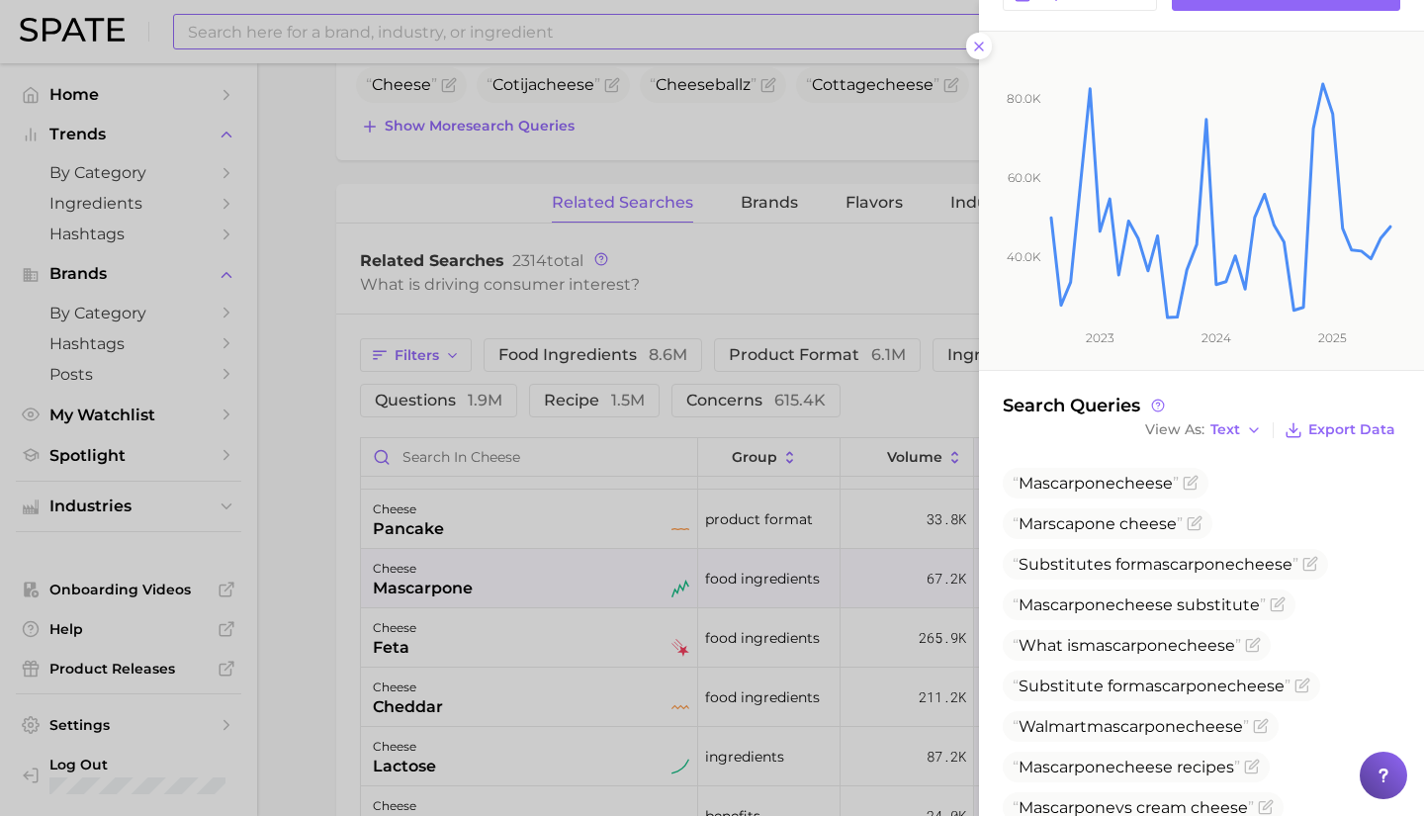
click at [533, 594] on div at bounding box center [712, 408] width 1424 height 816
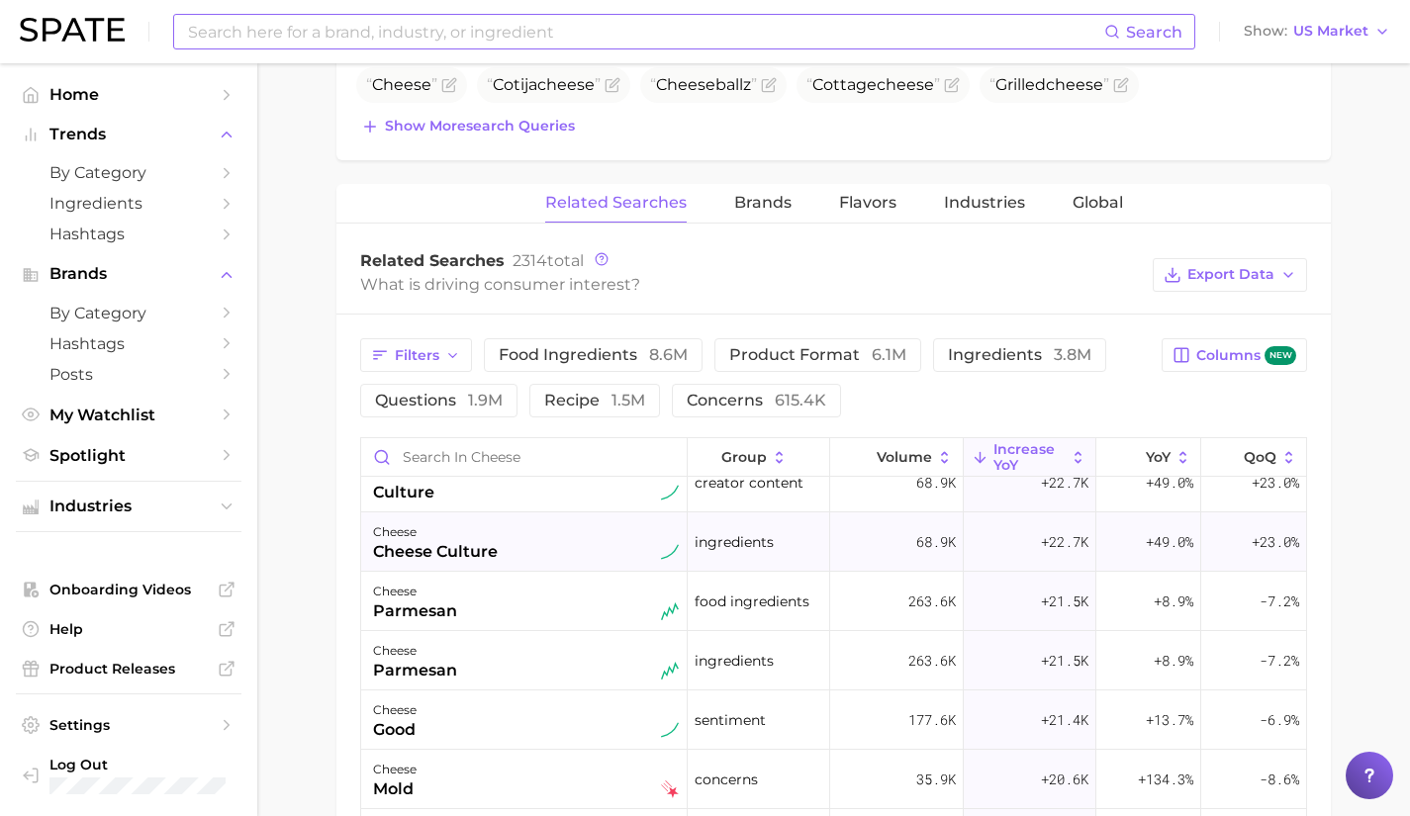
scroll to position [205, 0]
click at [537, 669] on div "cheese parmesan" at bounding box center [526, 659] width 306 height 44
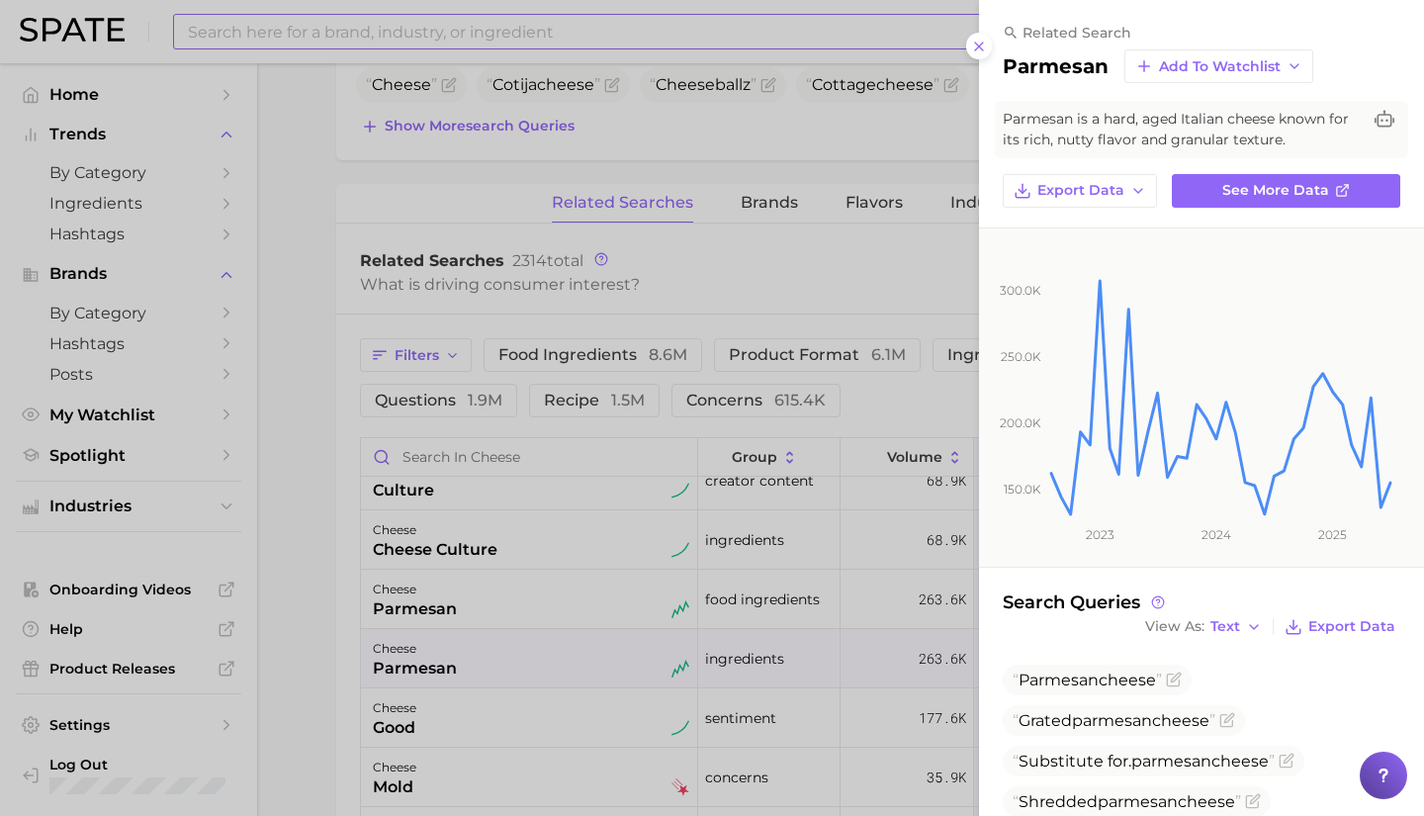
click at [539, 668] on div at bounding box center [712, 408] width 1424 height 816
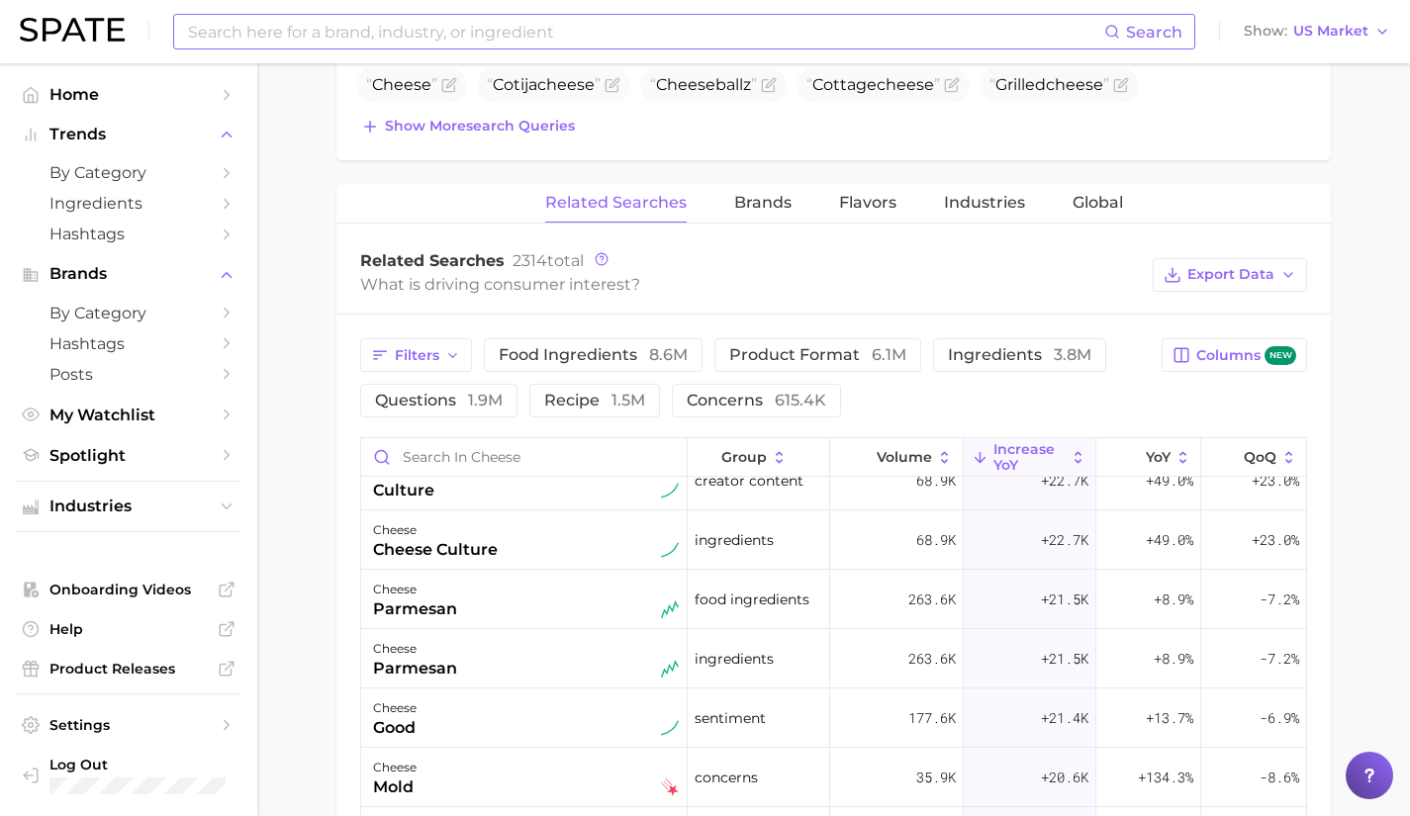
scroll to position [280, 0]
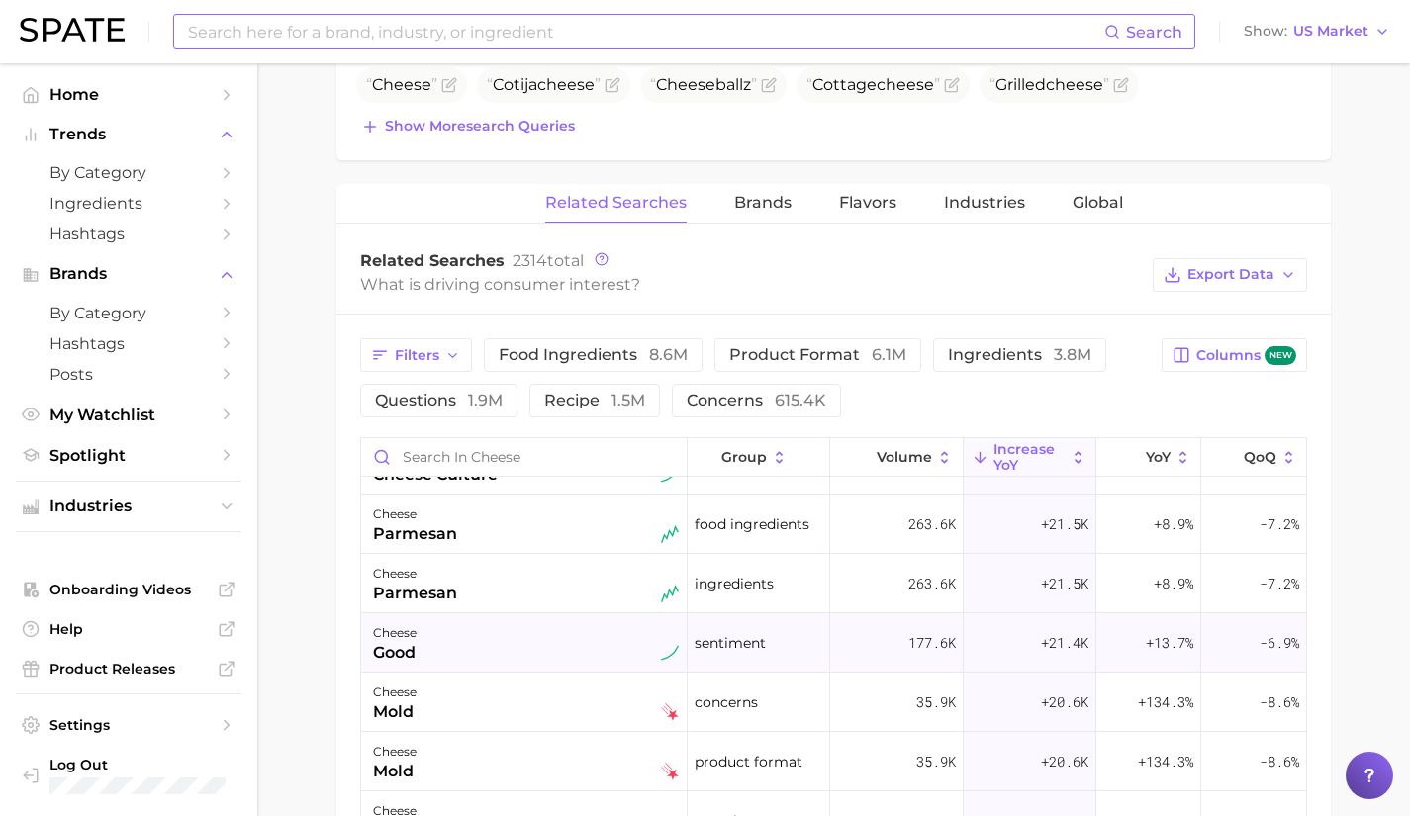
click at [518, 633] on div "cheese good" at bounding box center [526, 643] width 306 height 44
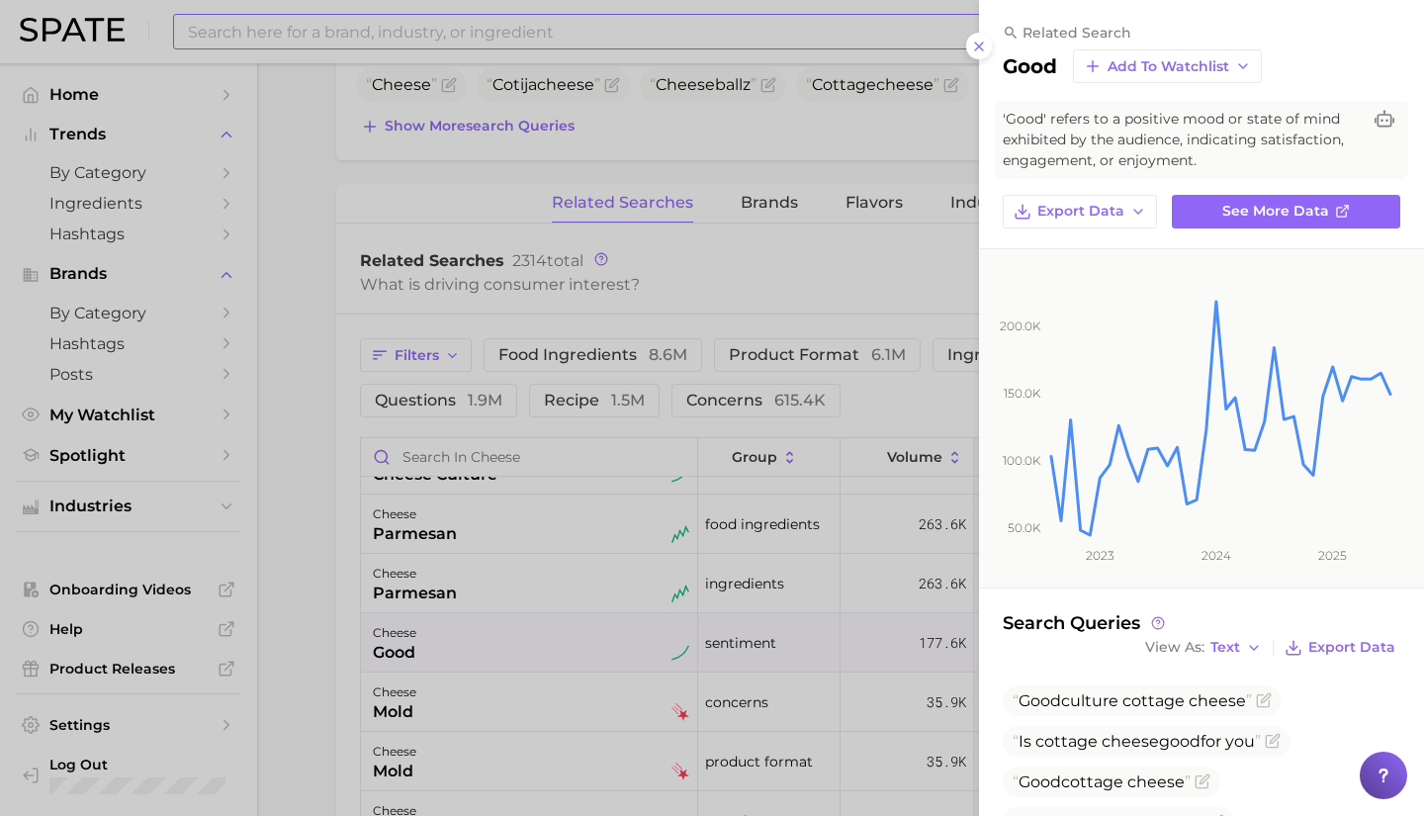
click at [530, 466] on div at bounding box center [712, 408] width 1424 height 816
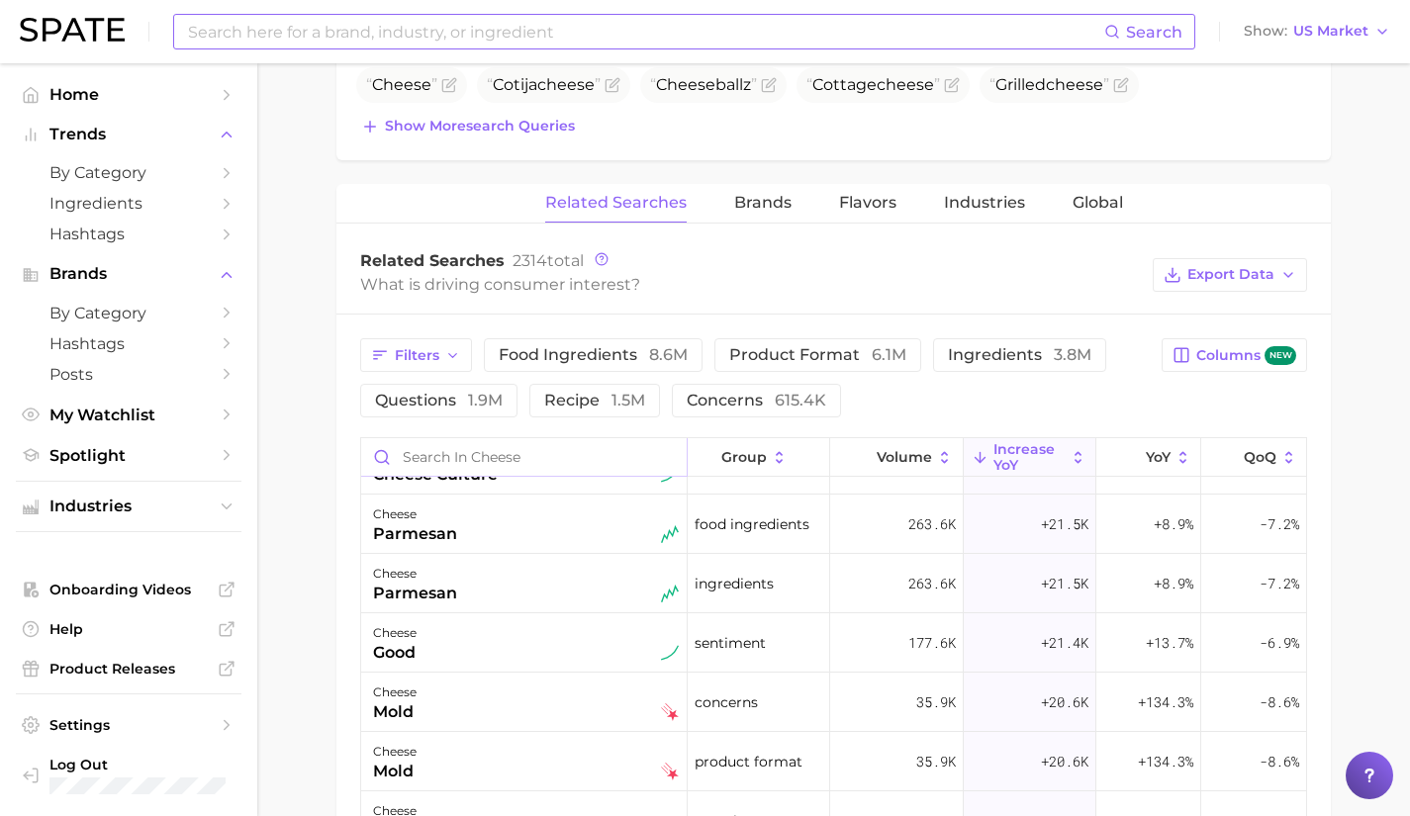
click at [512, 460] on input "Search in cheese" at bounding box center [523, 457] width 325 height 38
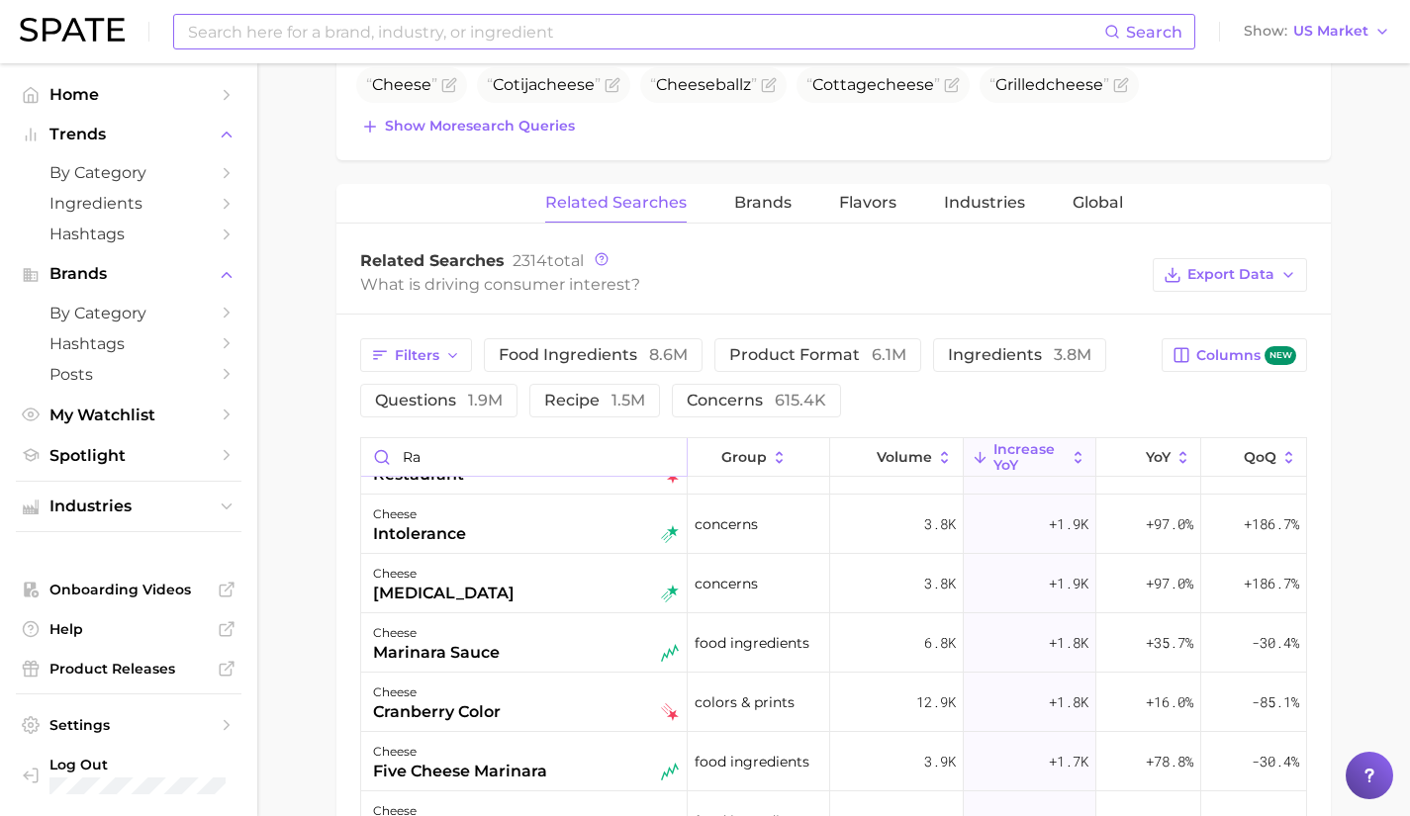
scroll to position [0, 0]
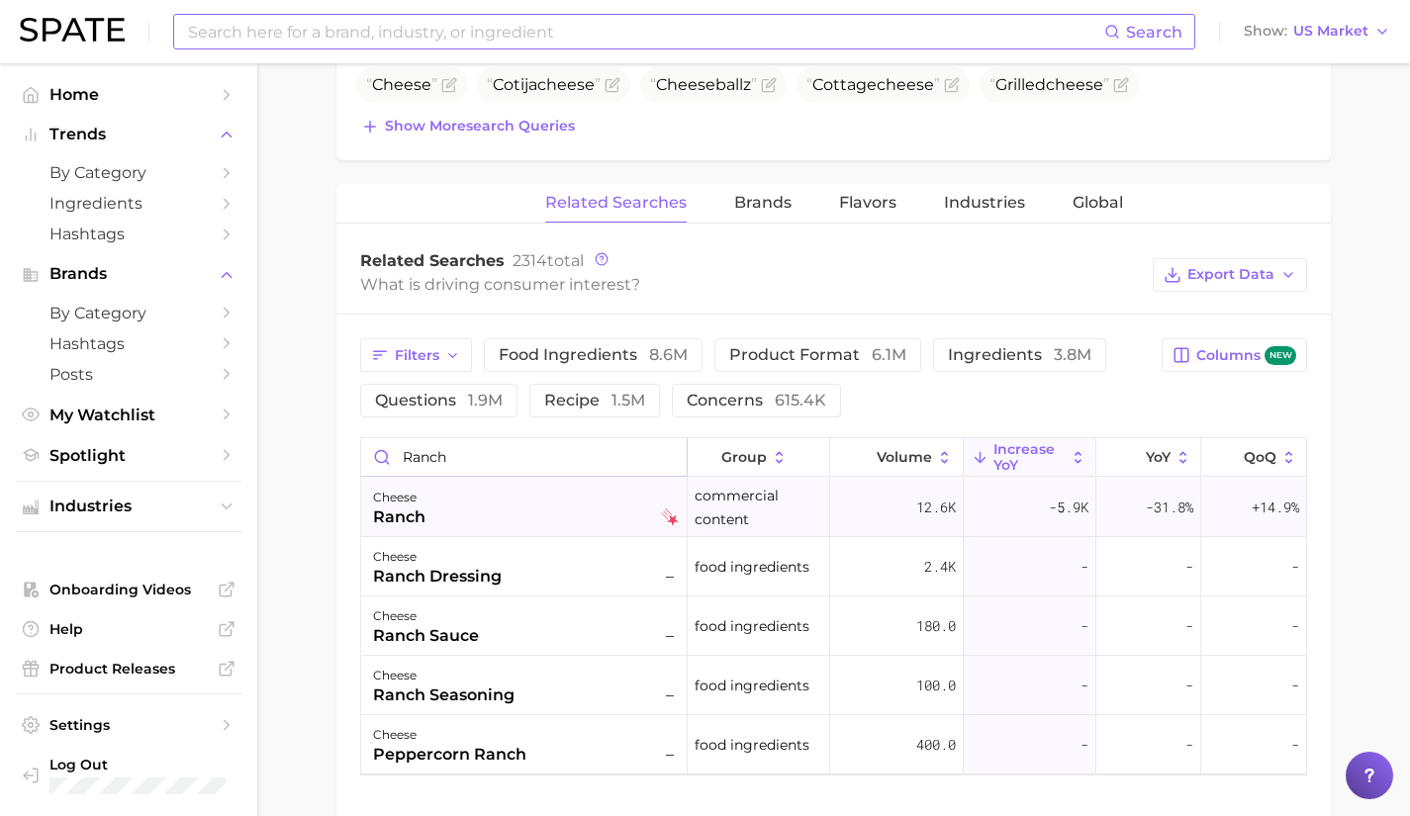
type input "ranch"
click at [516, 501] on div "cheese ranch" at bounding box center [526, 508] width 306 height 44
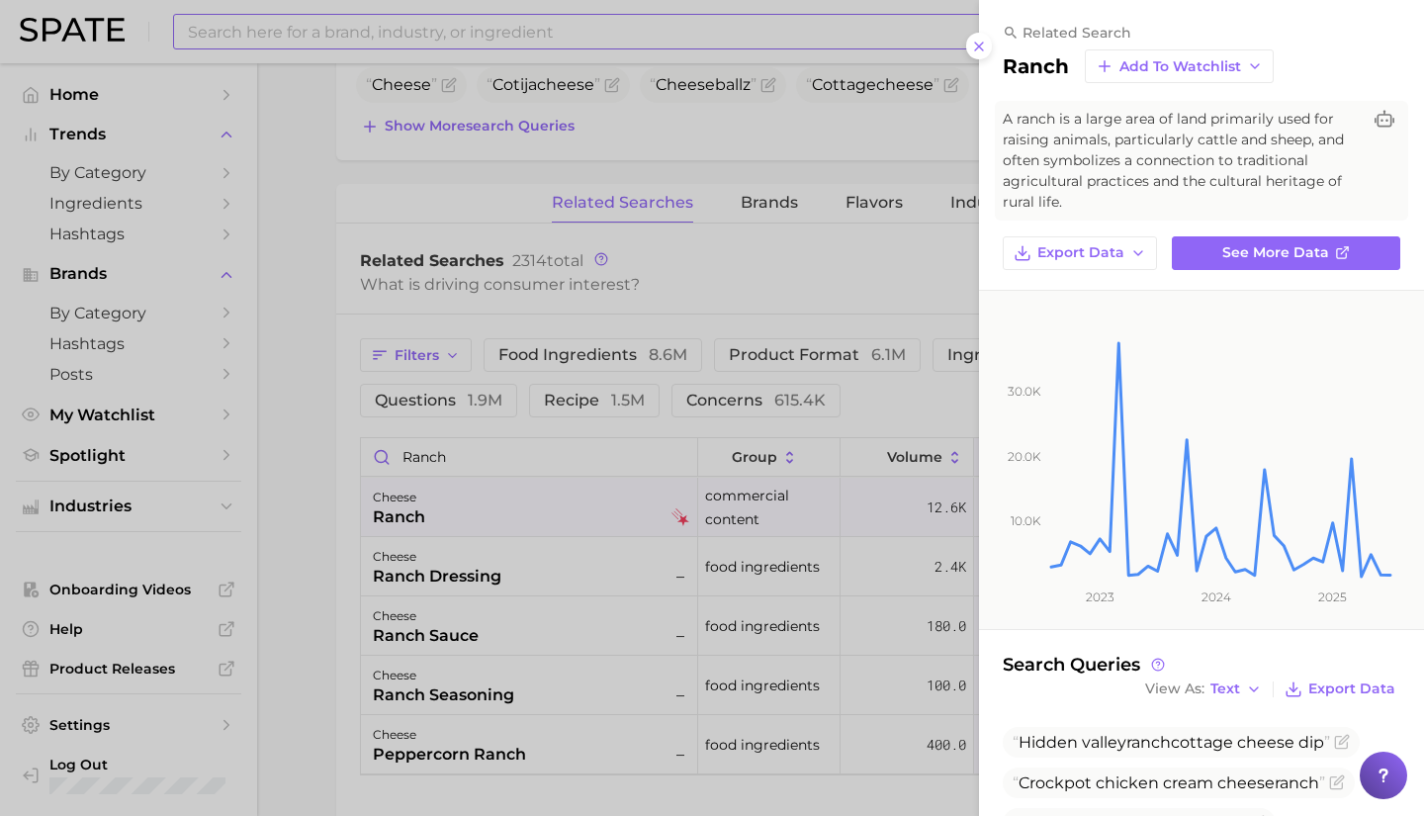
click at [583, 507] on div at bounding box center [712, 408] width 1424 height 816
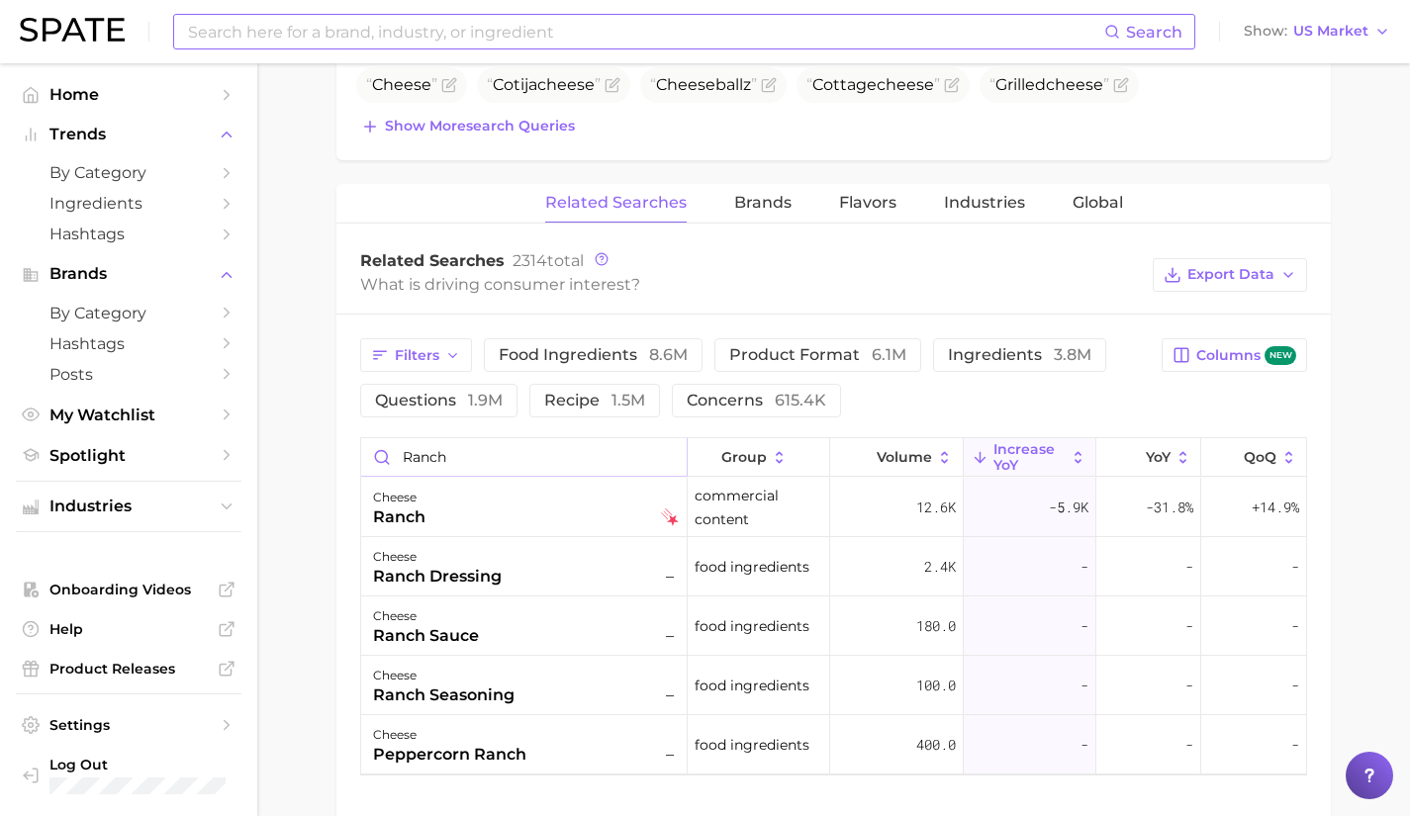
click at [671, 458] on input "ranch" at bounding box center [523, 457] width 325 height 38
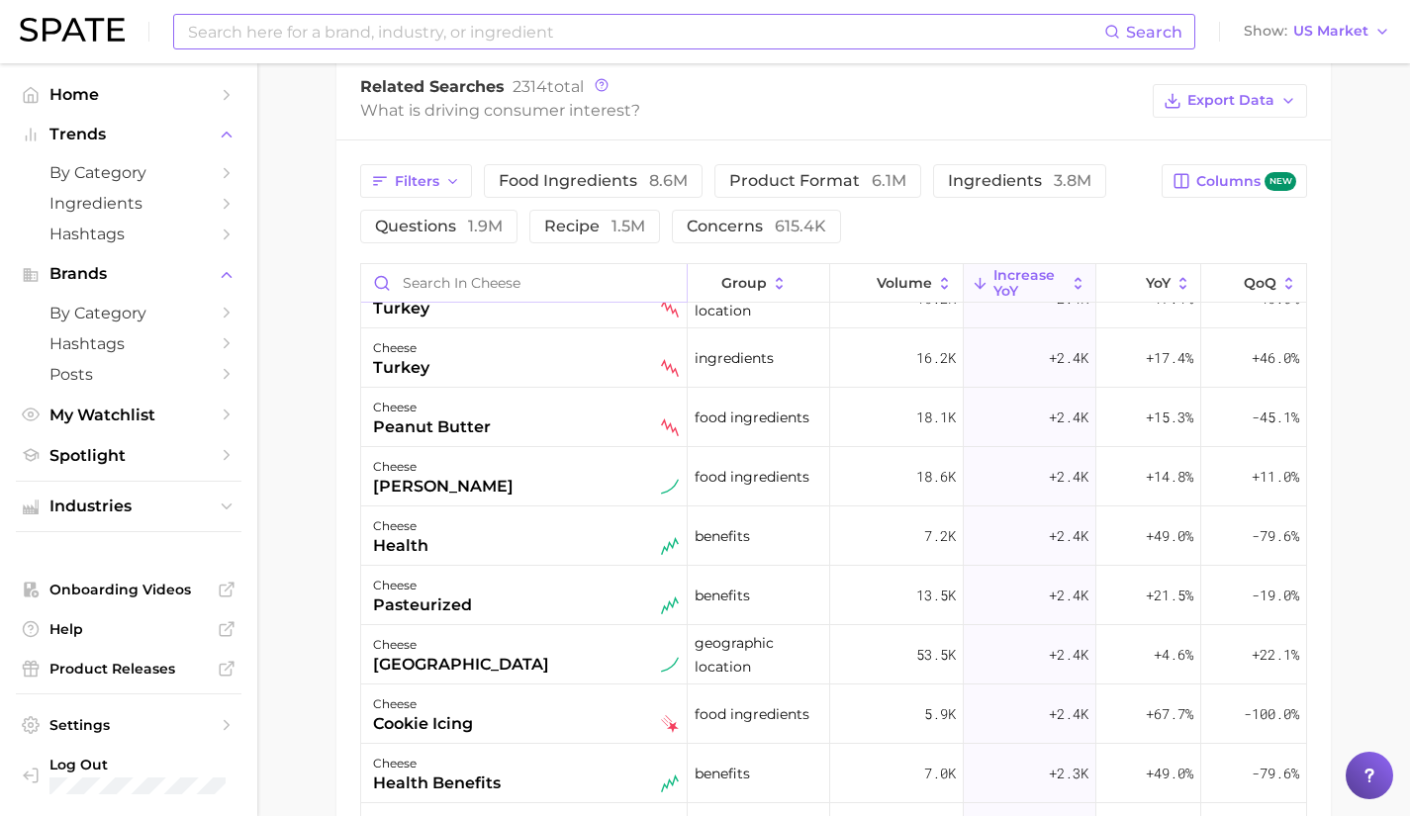
scroll to position [4305, 0]
click at [603, 39] on input at bounding box center [645, 32] width 918 height 34
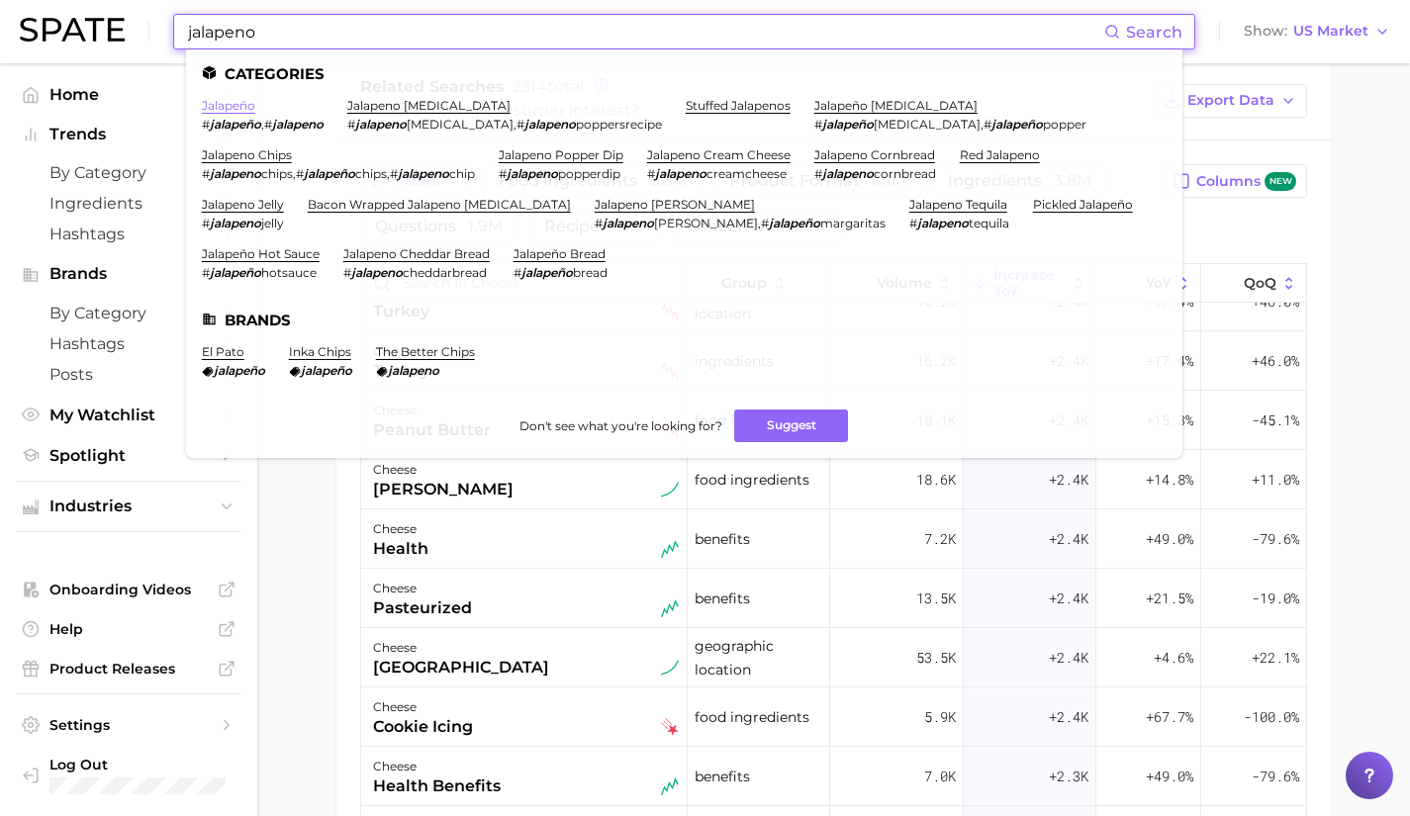
type input "jalapeno"
click at [238, 100] on link "jalapeño" at bounding box center [228, 105] width 53 height 15
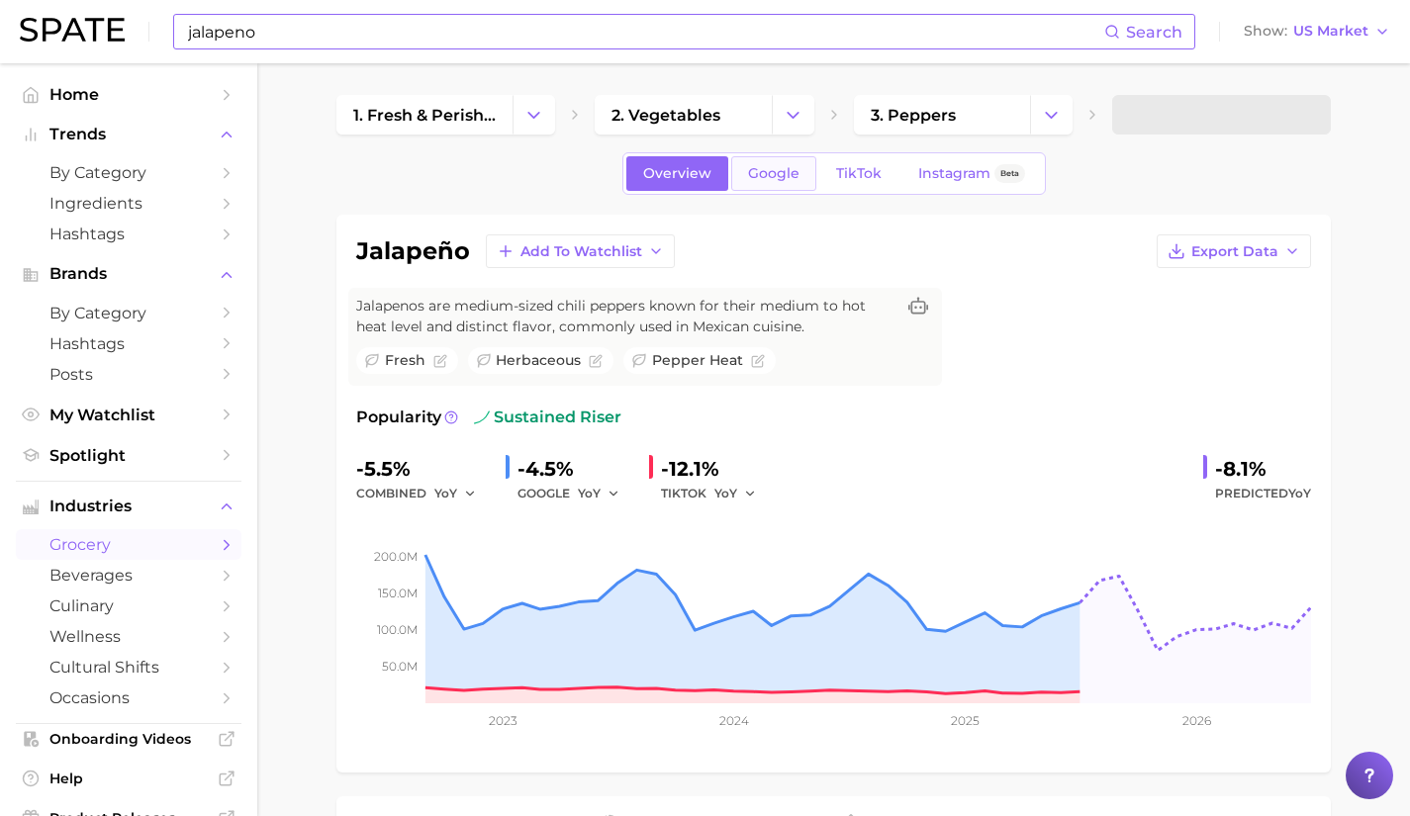
click at [781, 169] on span "Google" at bounding box center [773, 173] width 51 height 17
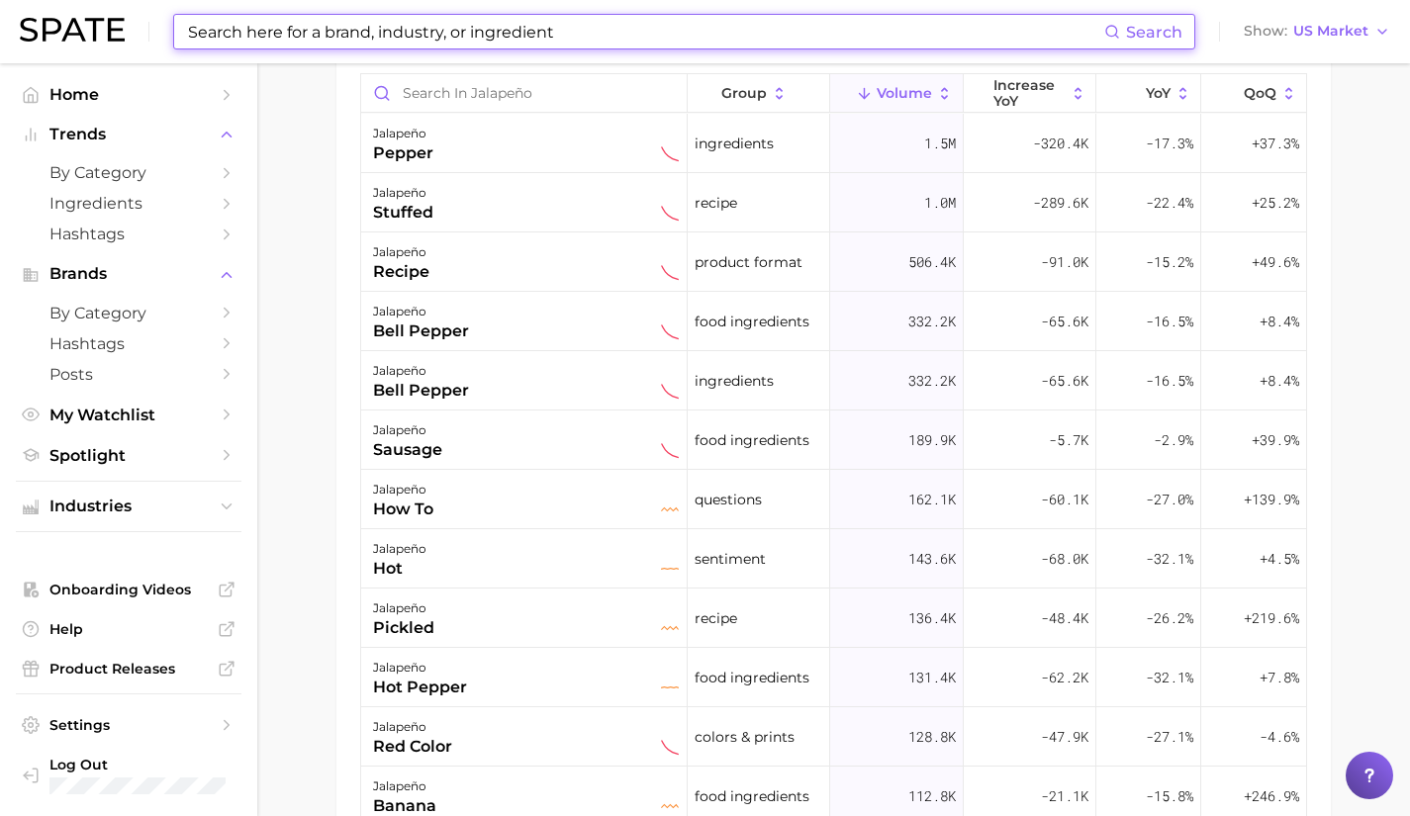
scroll to position [1099, 0]
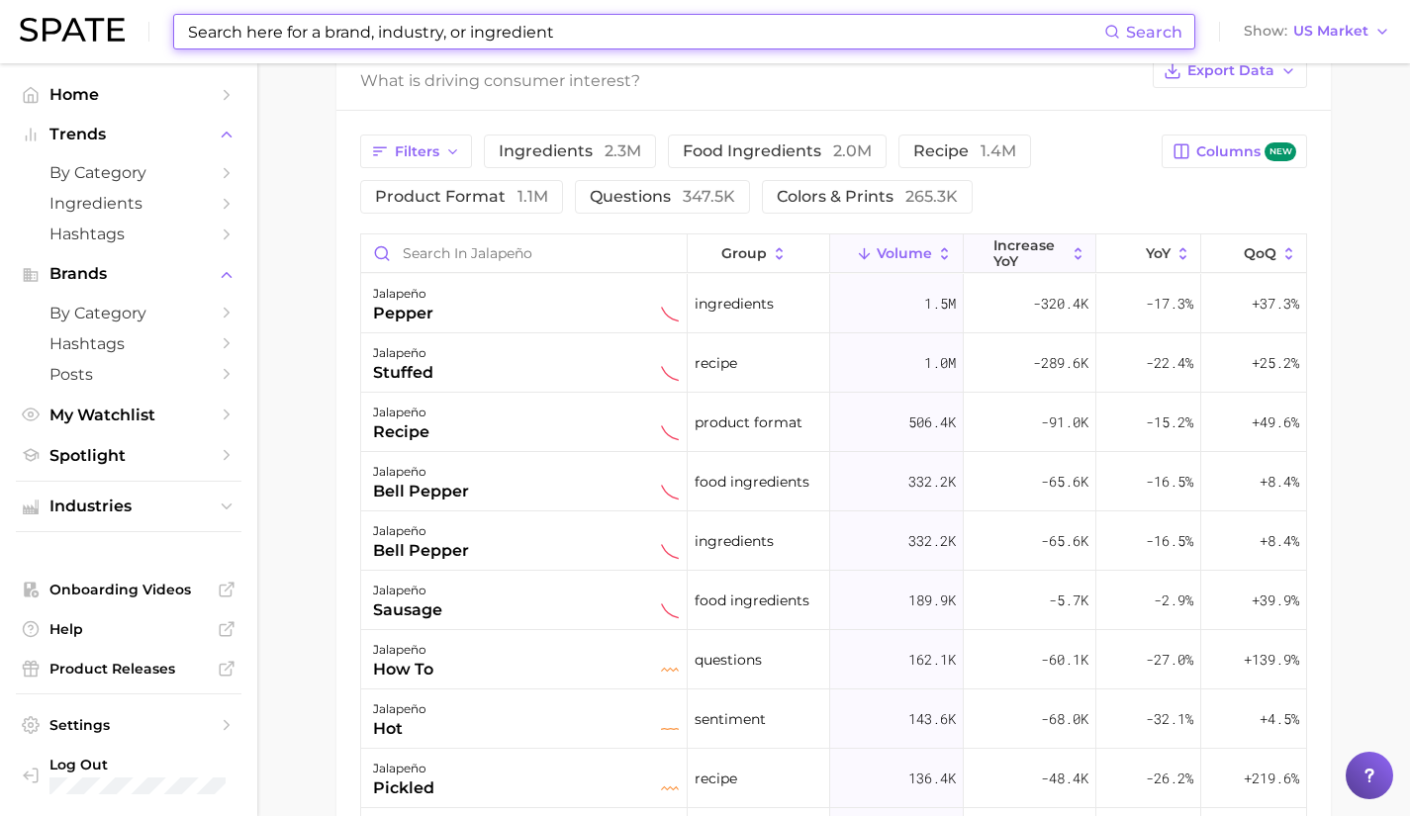
click at [1052, 245] on span "increase YoY" at bounding box center [1029, 253] width 72 height 32
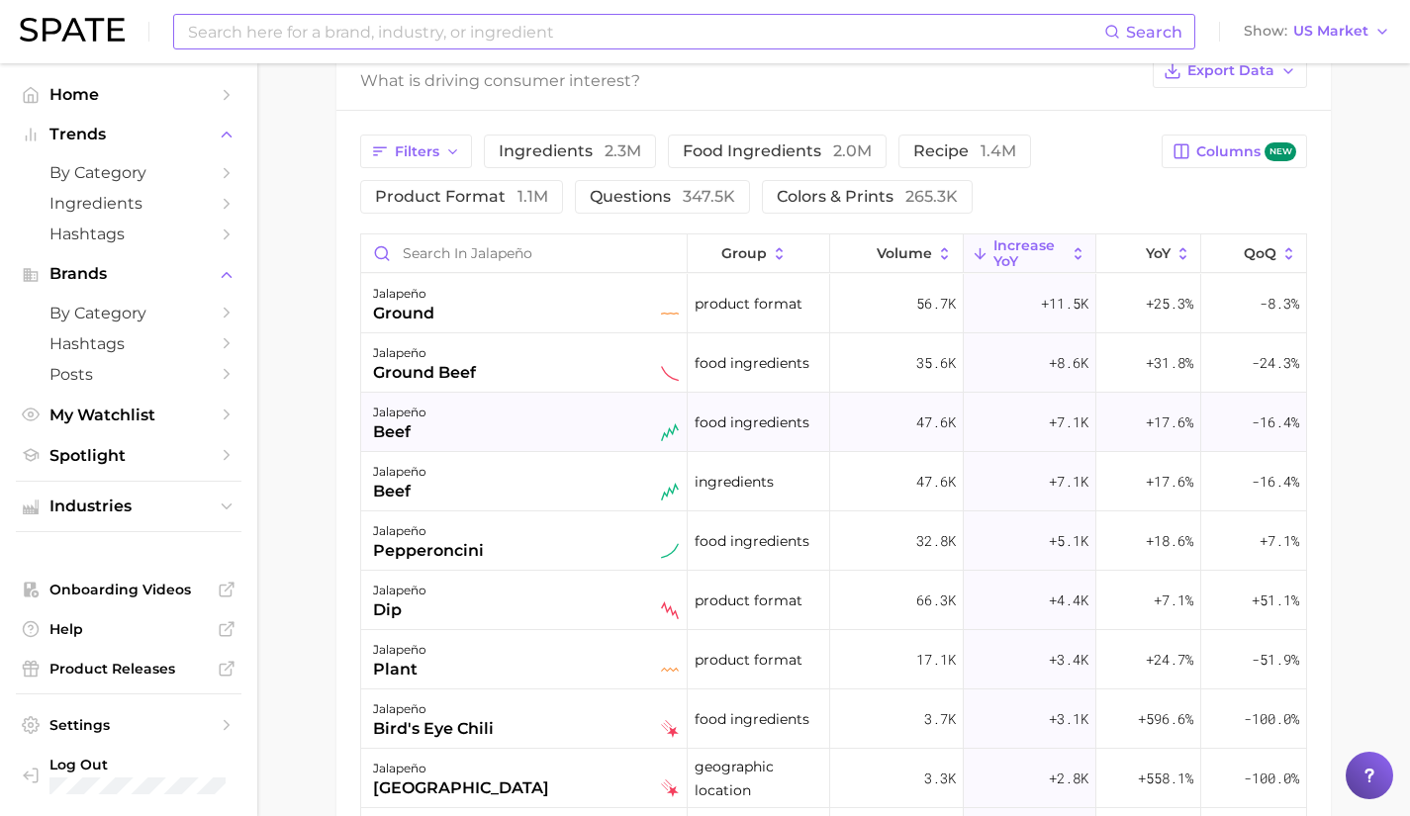
click at [533, 434] on div "jalapeño beef" at bounding box center [526, 423] width 306 height 44
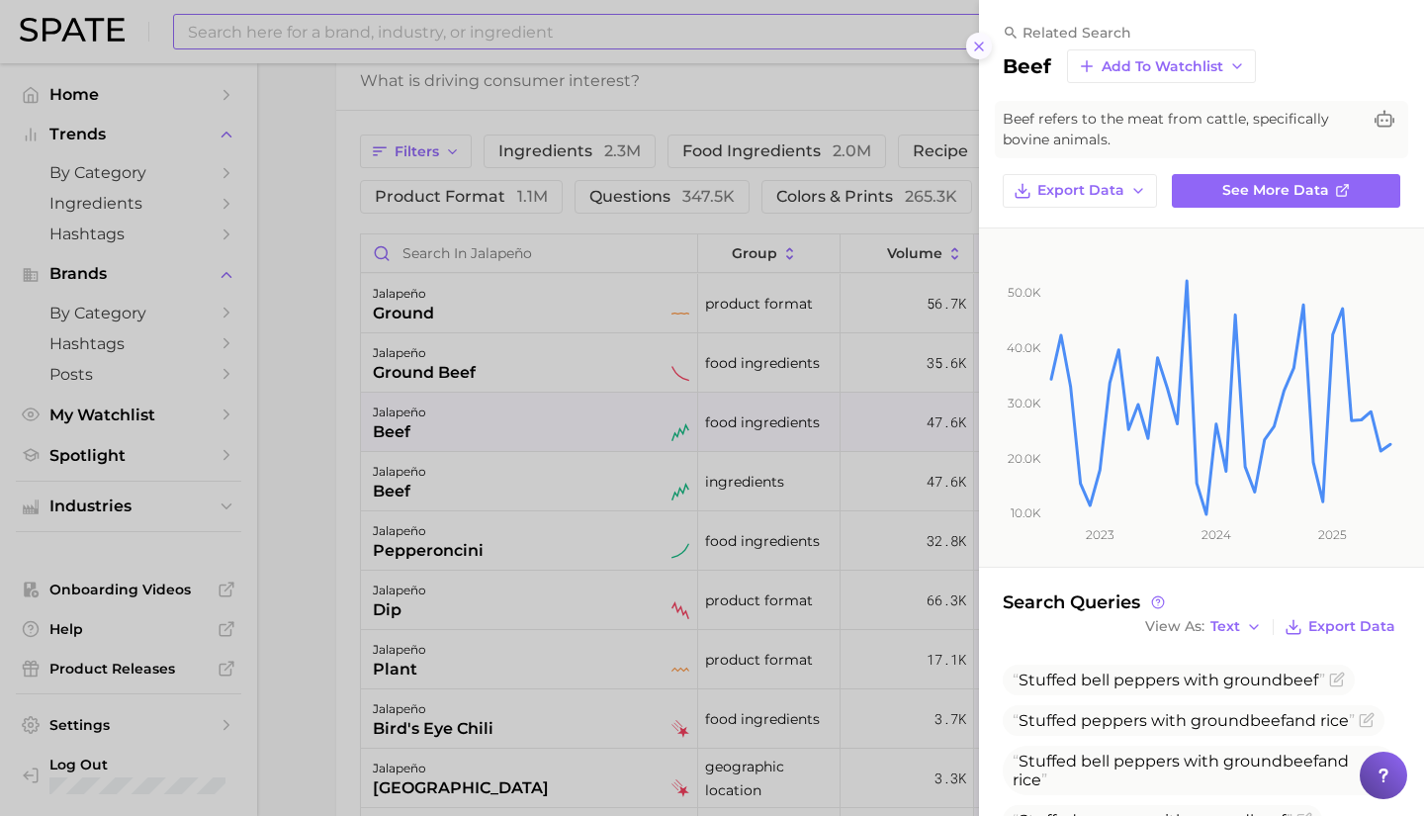
click at [982, 40] on icon at bounding box center [979, 47] width 16 height 16
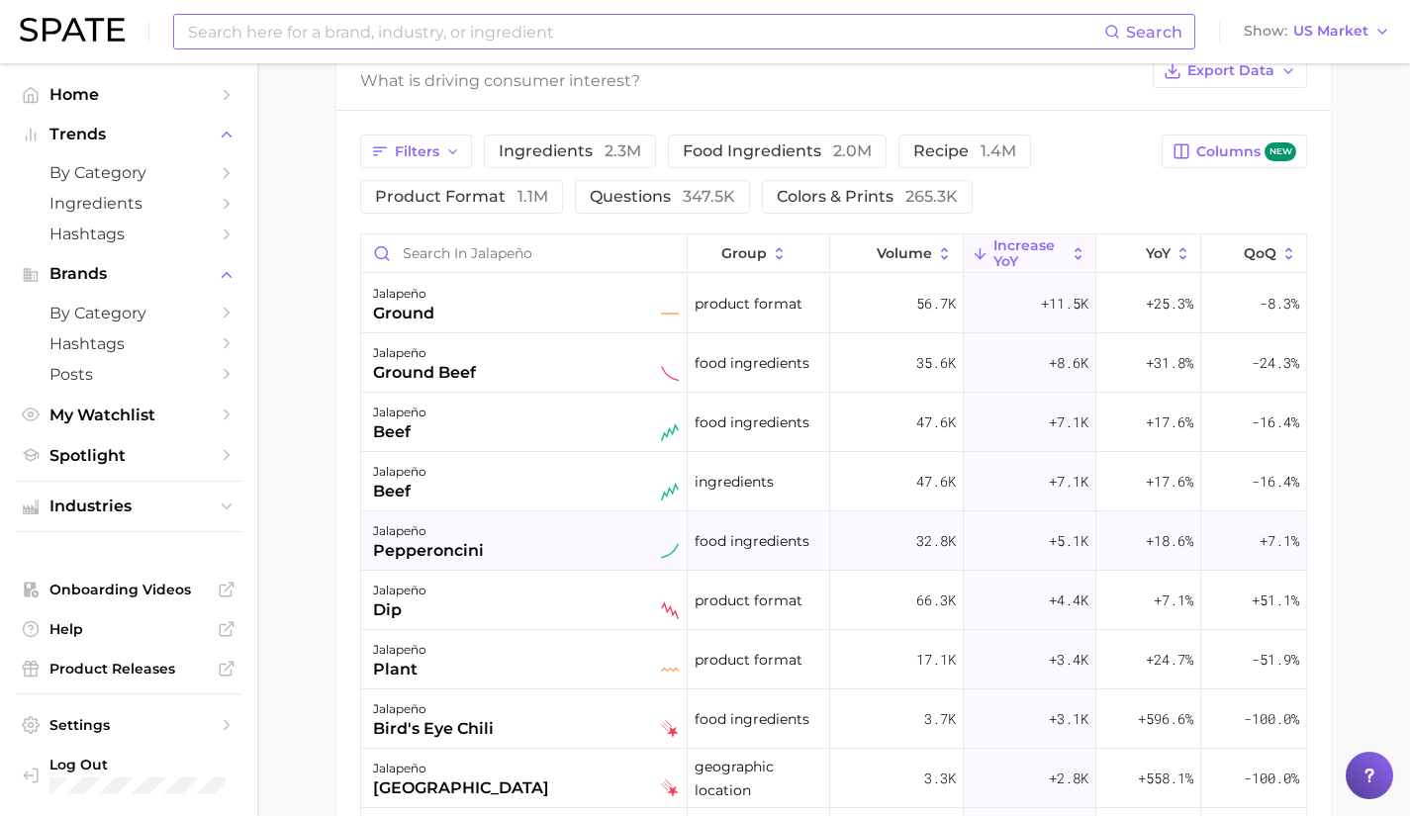
click at [598, 520] on div "jalapeño pepperoncini" at bounding box center [526, 541] width 306 height 44
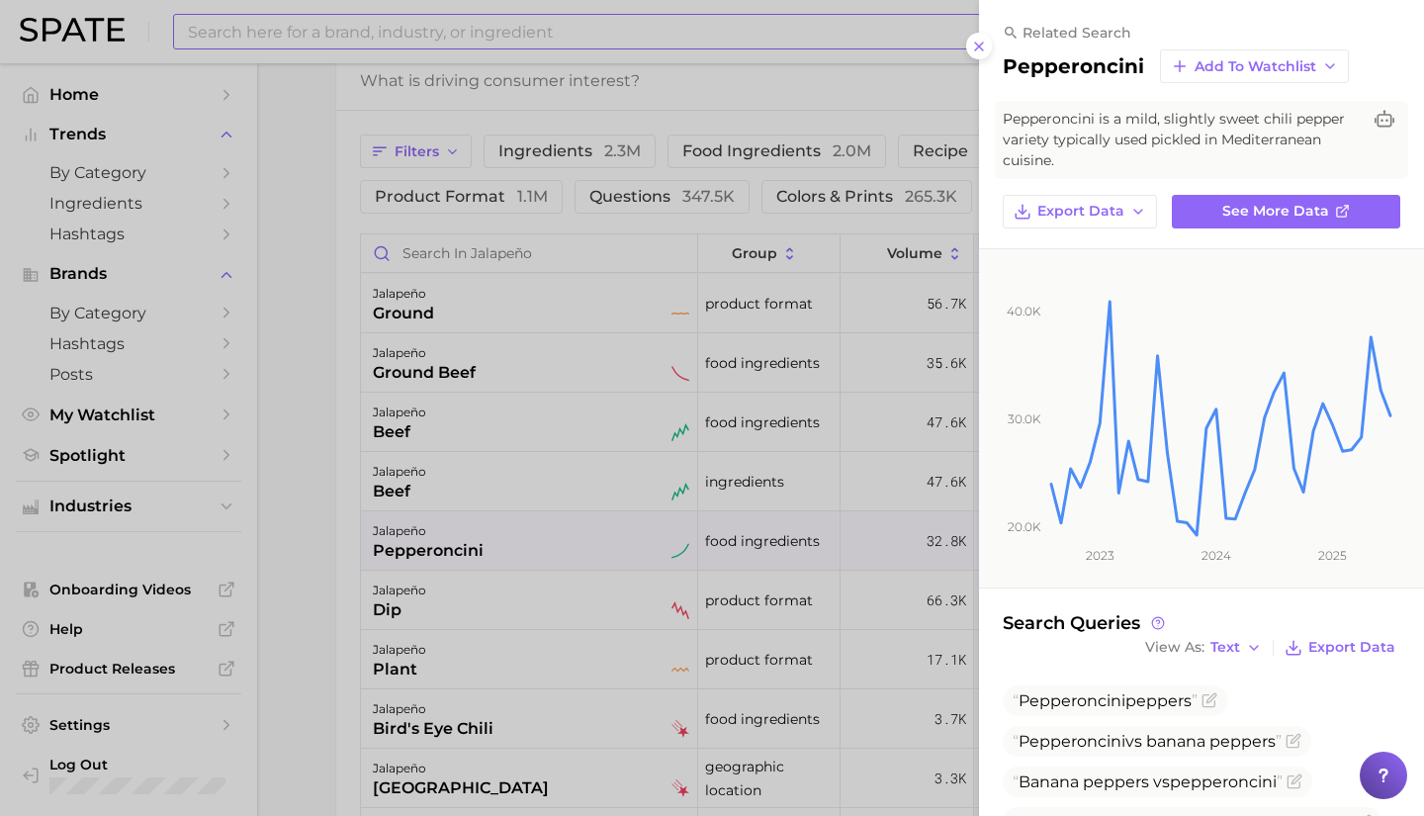
click at [571, 676] on div at bounding box center [712, 408] width 1424 height 816
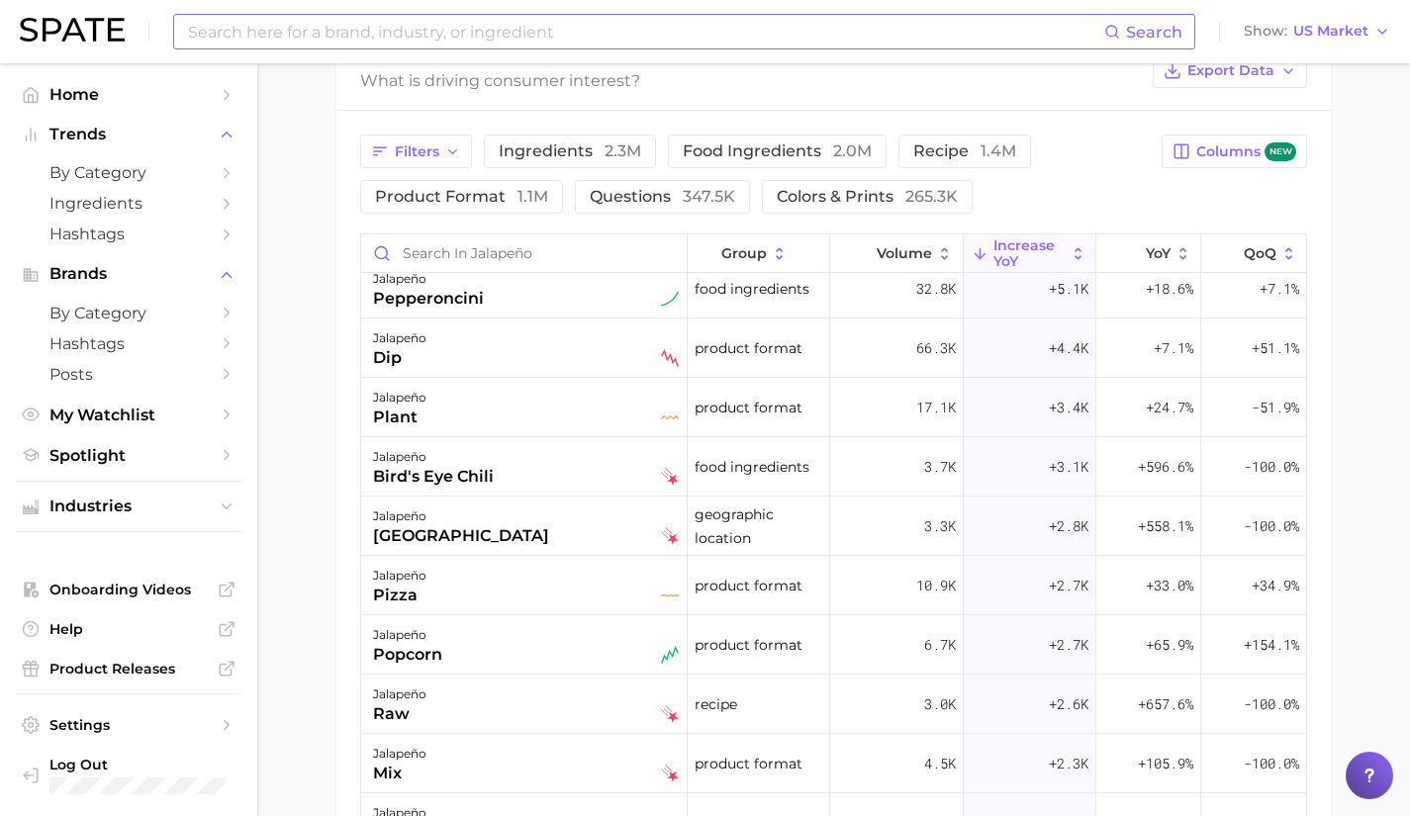
scroll to position [0, 0]
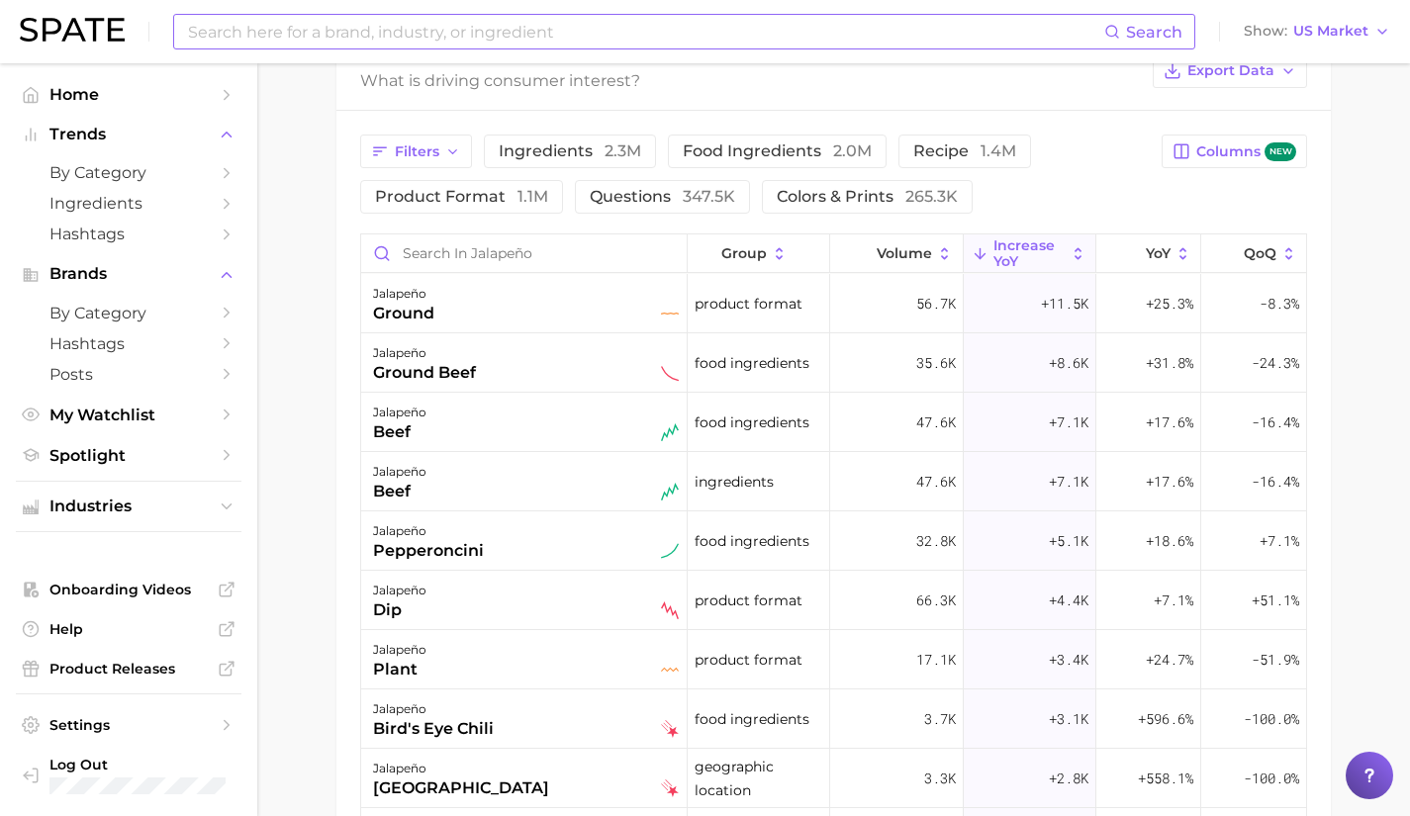
click at [373, 29] on input at bounding box center [645, 32] width 918 height 34
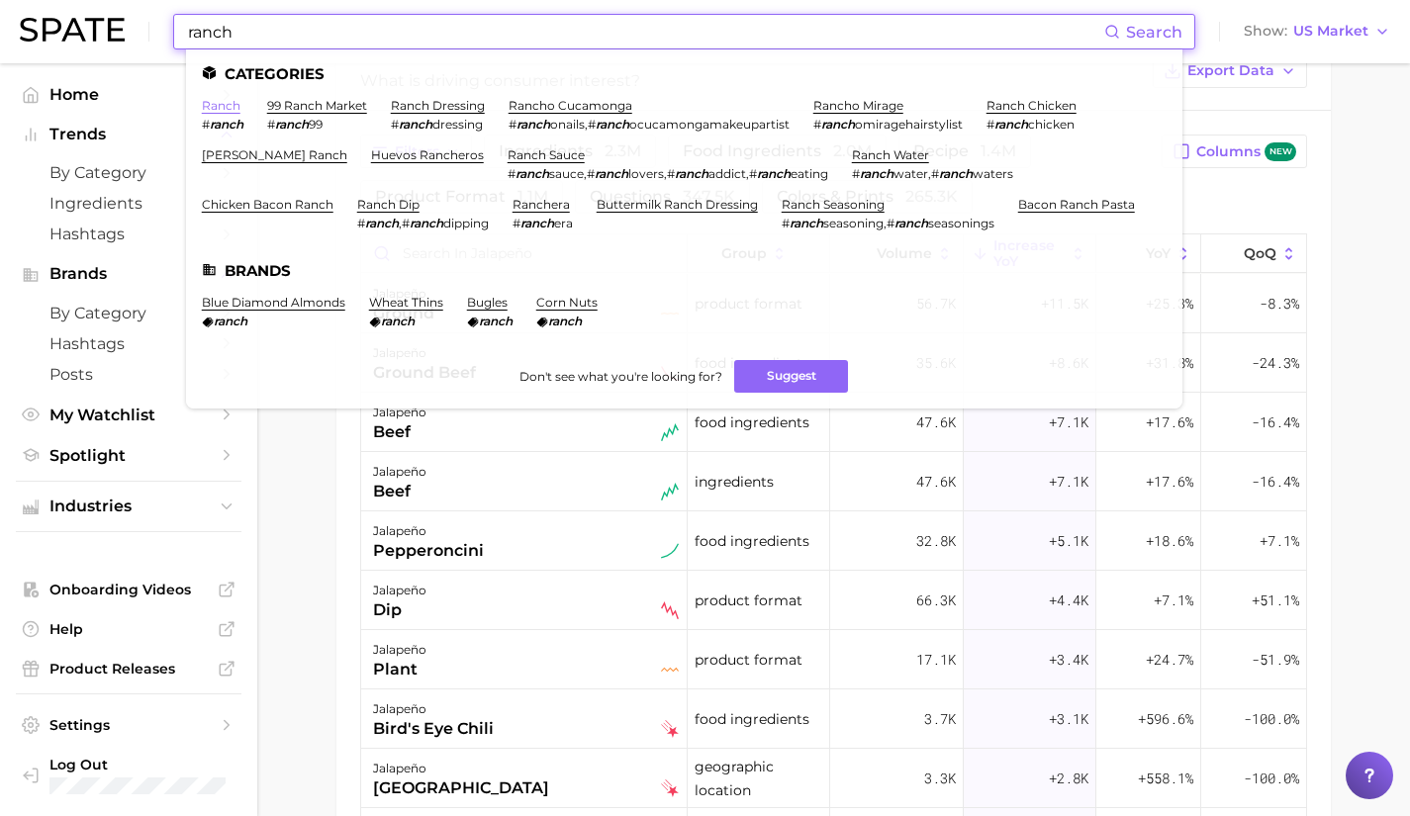
type input "ranch"
click at [222, 105] on link "ranch" at bounding box center [221, 105] width 39 height 15
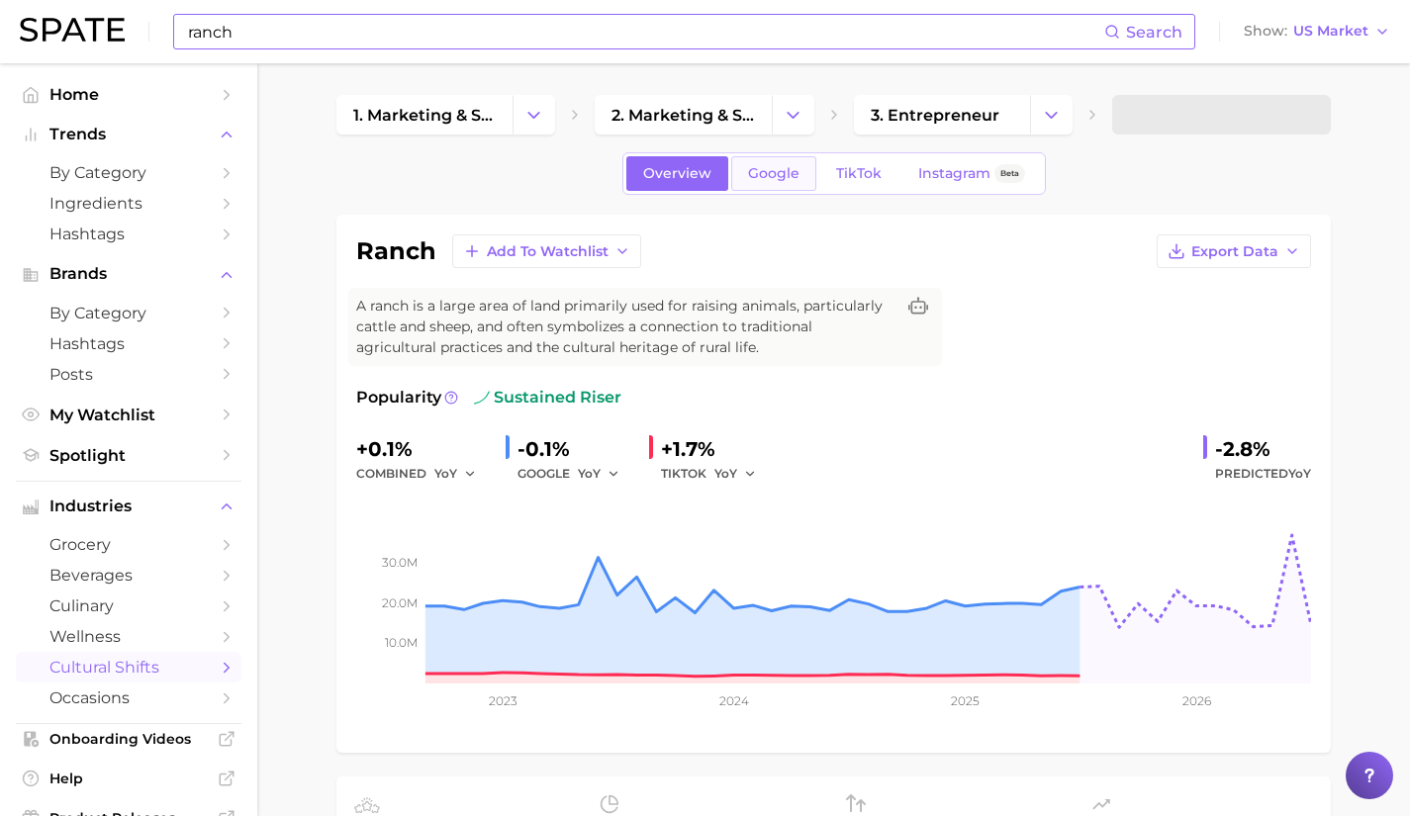
click at [783, 175] on span "Google" at bounding box center [773, 173] width 51 height 17
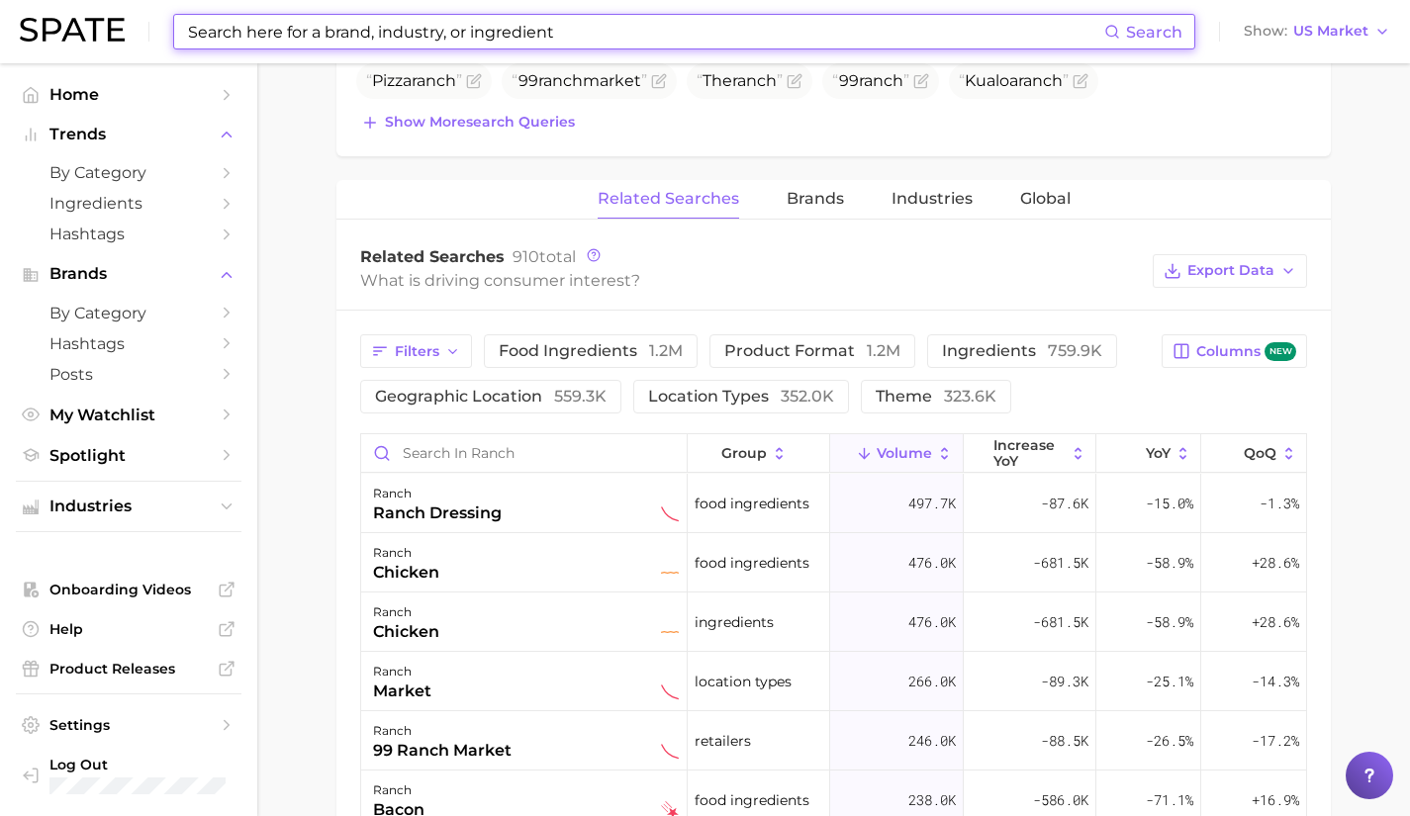
scroll to position [818, 0]
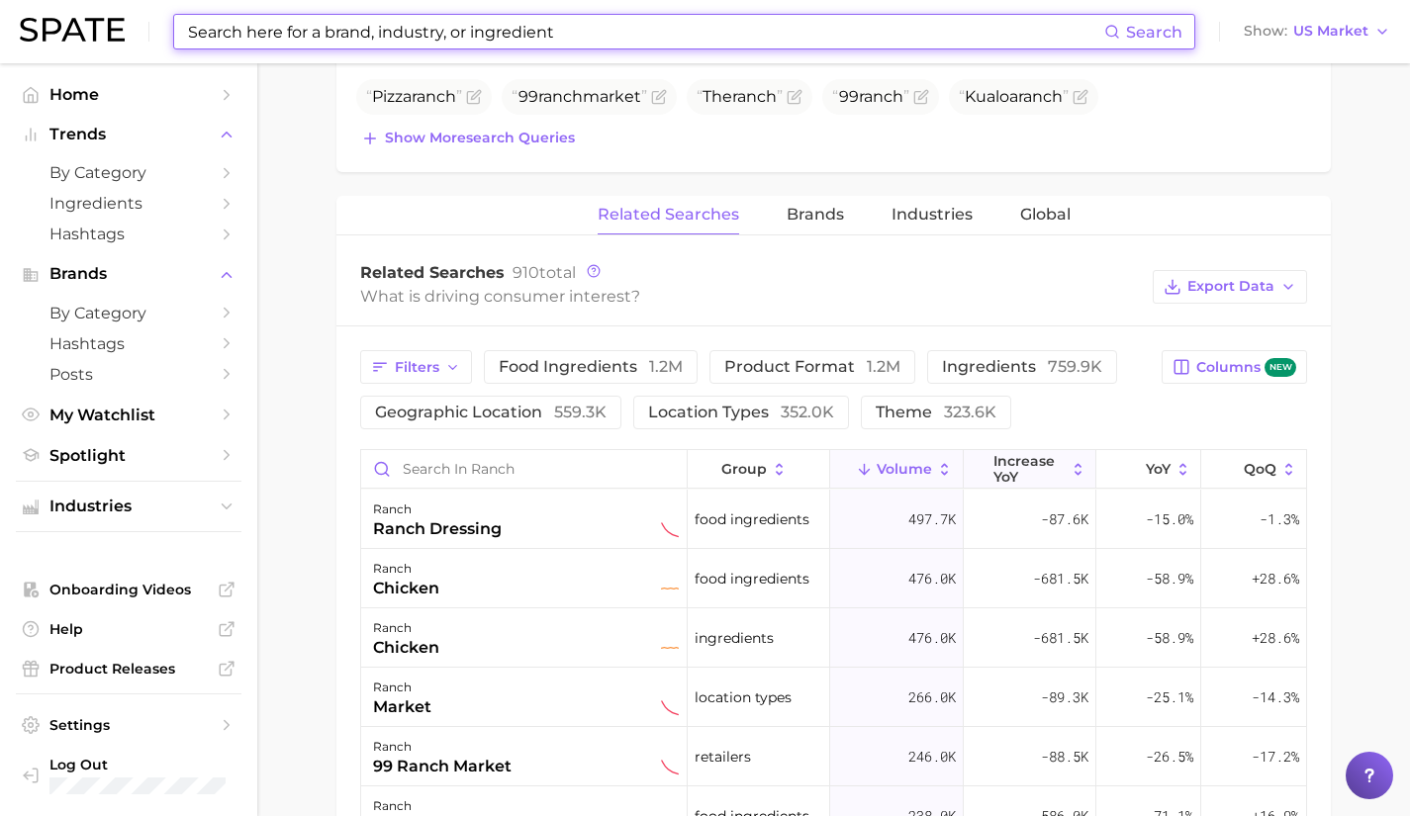
click at [1024, 467] on span "increase YoY" at bounding box center [1029, 469] width 72 height 32
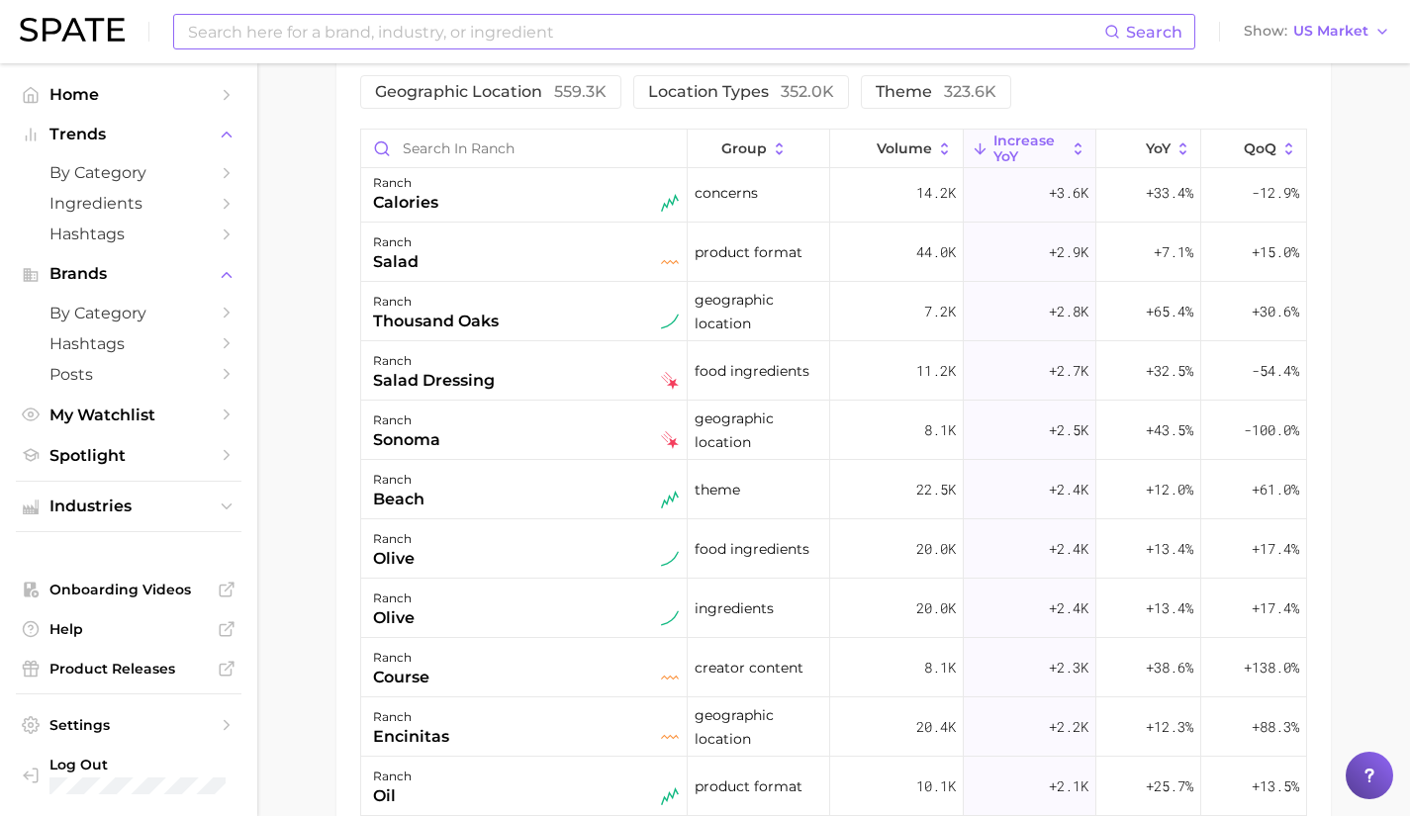
scroll to position [610, 0]
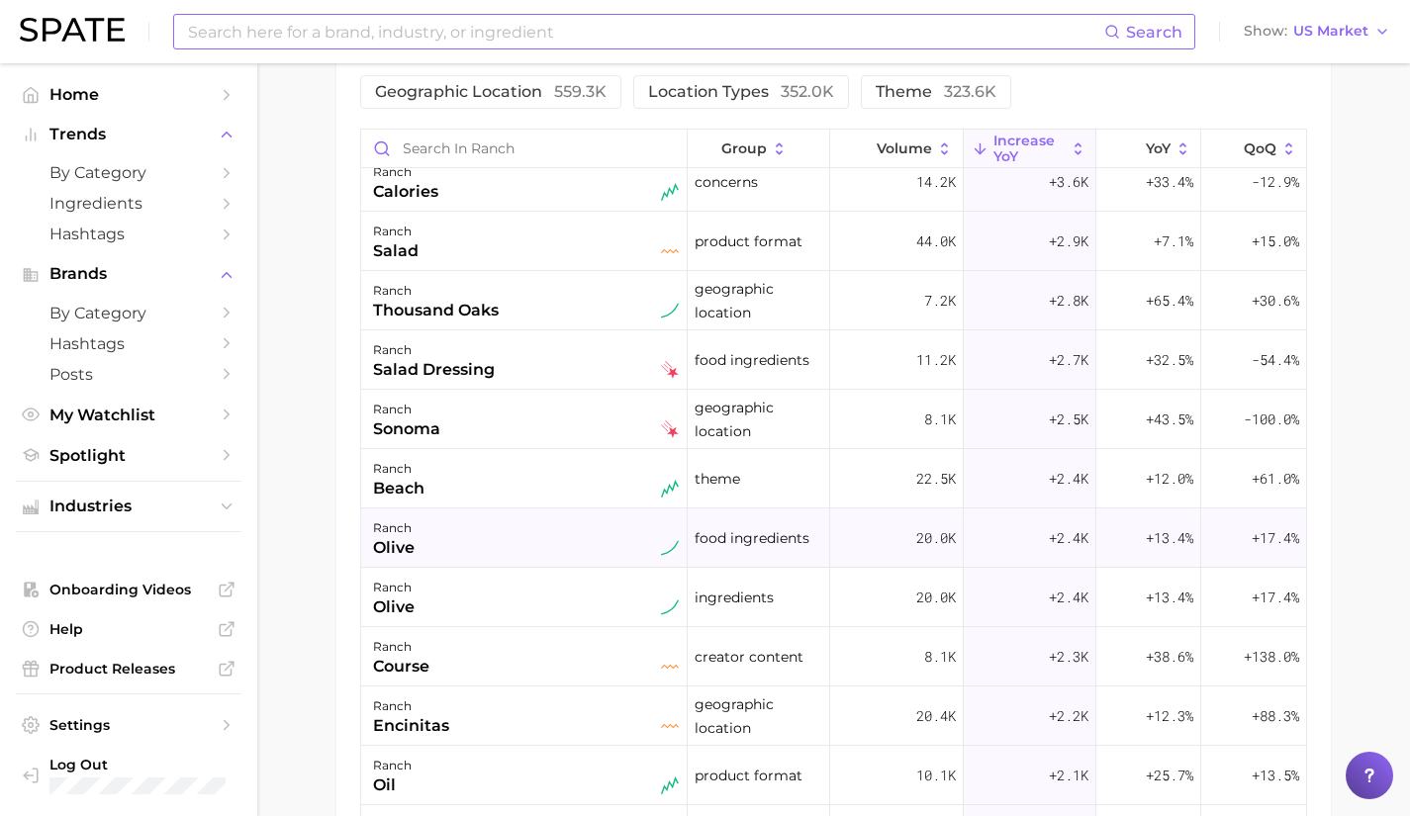
click at [548, 548] on div "ranch olive" at bounding box center [526, 538] width 306 height 44
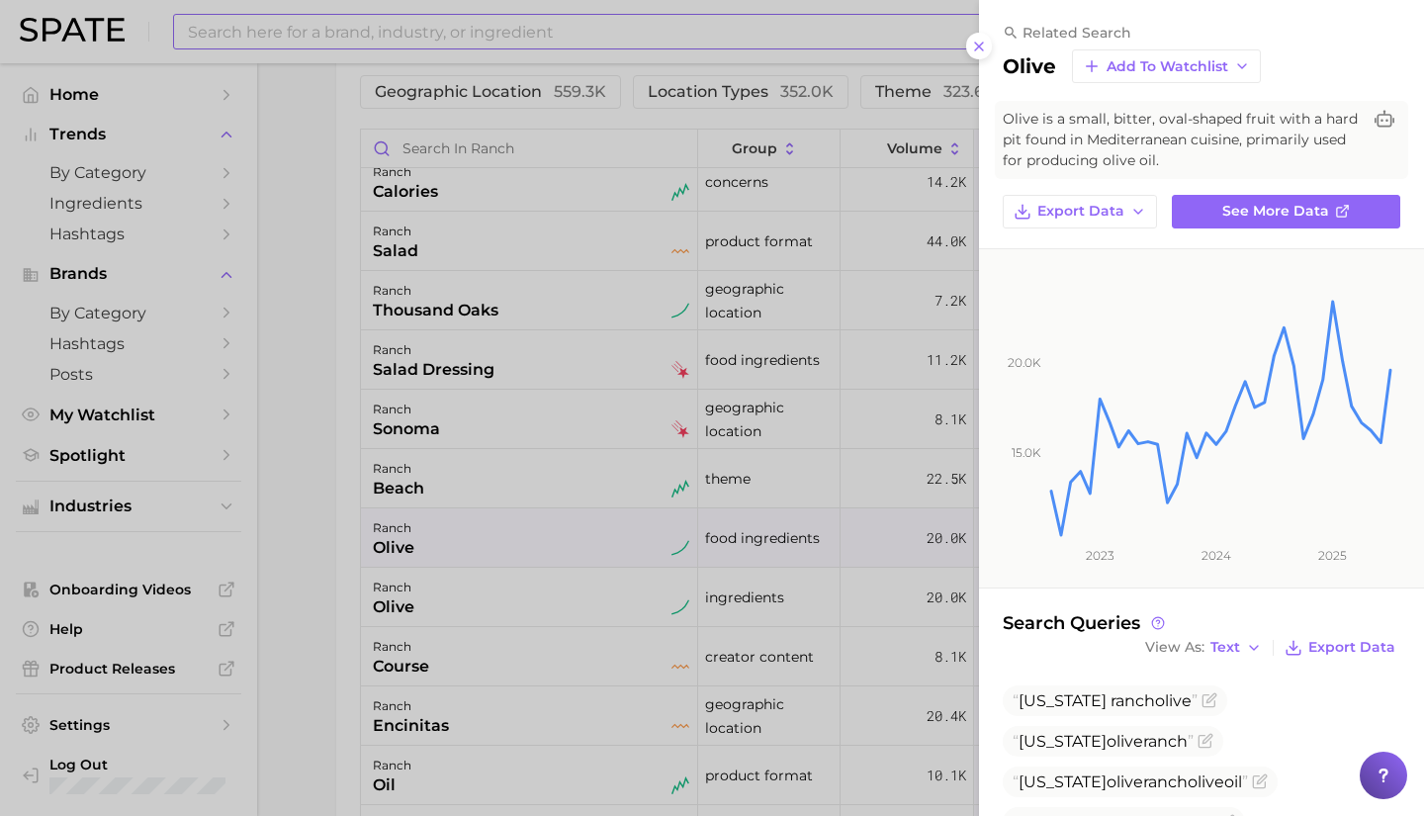
click at [579, 515] on div at bounding box center [712, 408] width 1424 height 816
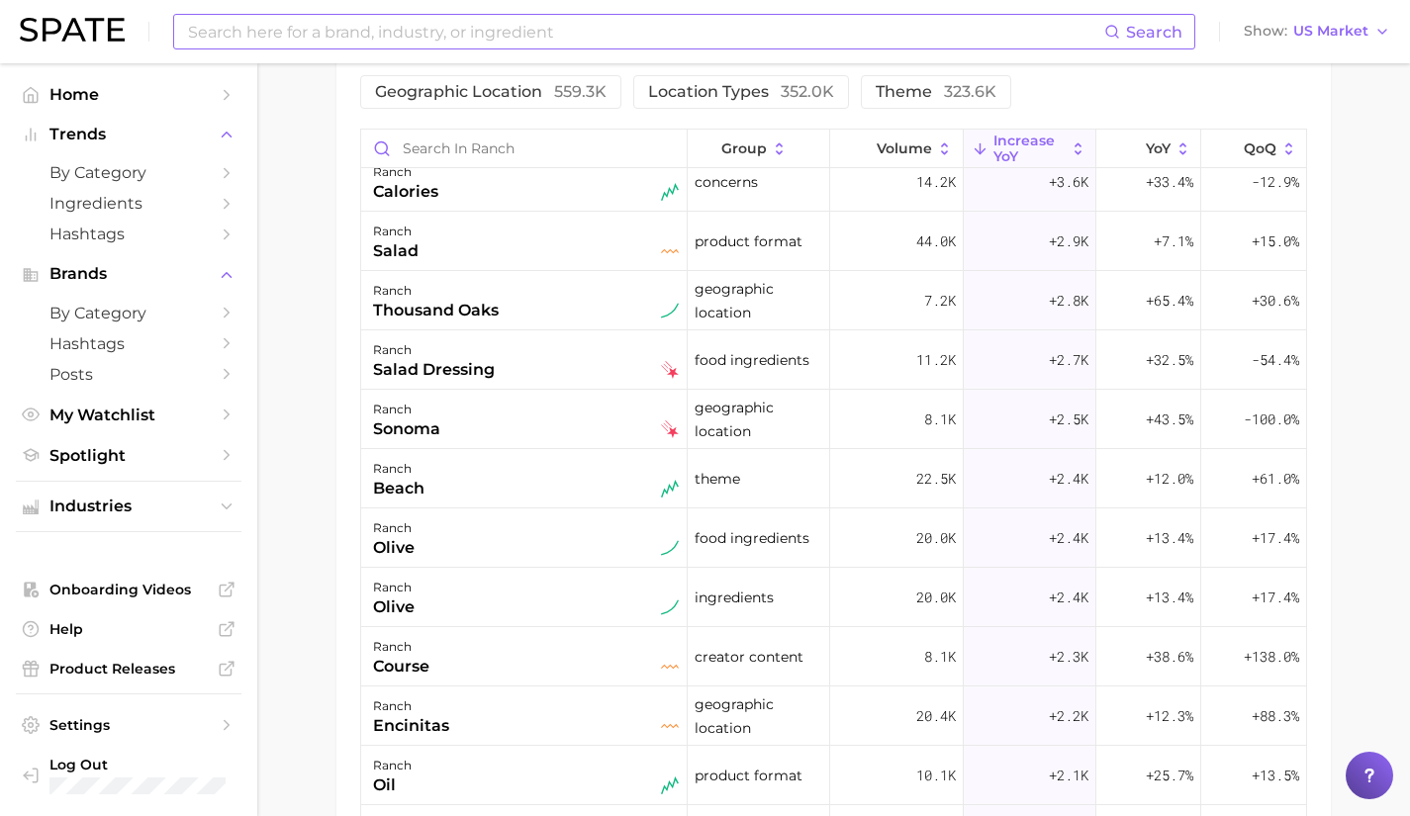
click at [531, 23] on input at bounding box center [645, 32] width 918 height 34
type input "c"
type input "hippeas"
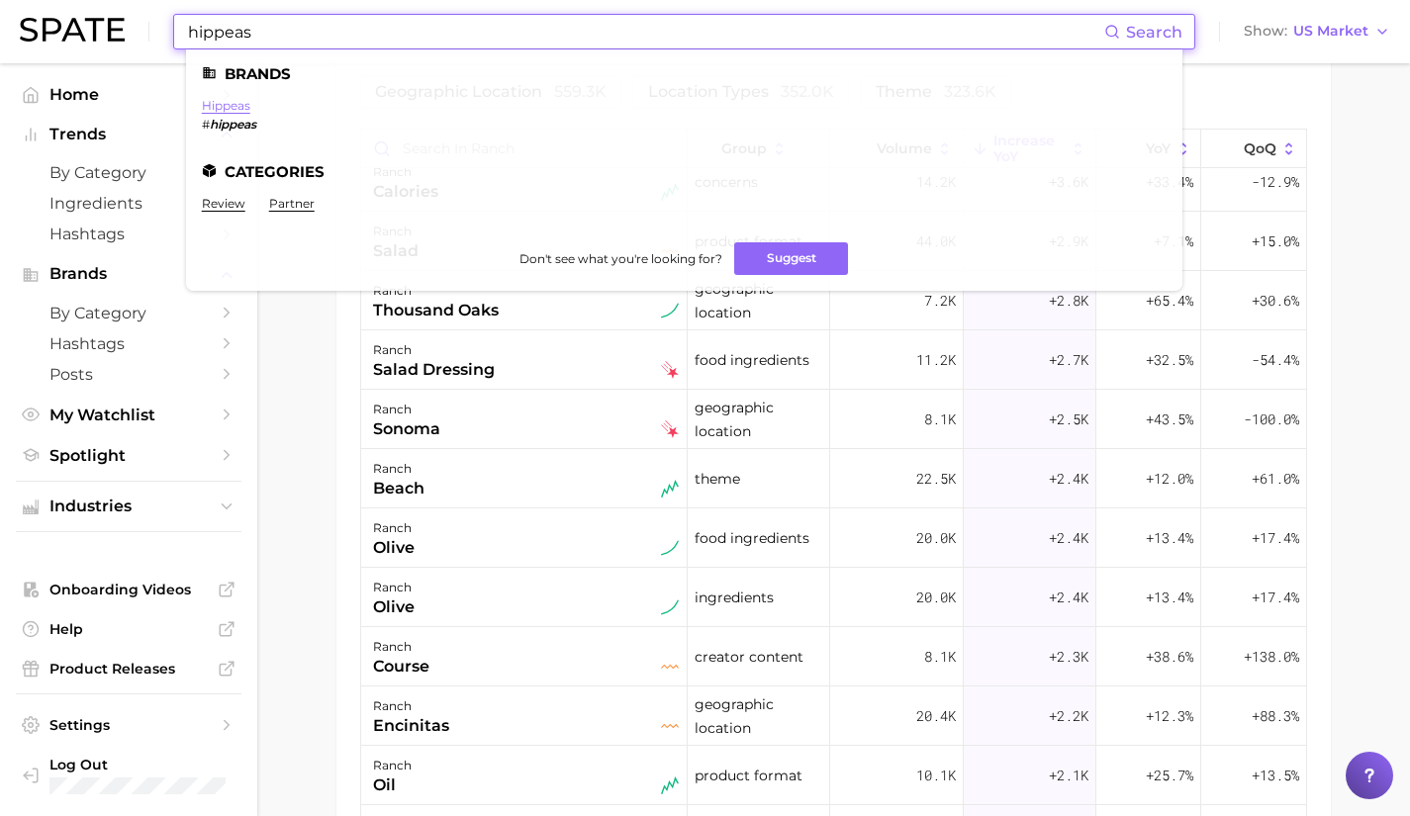
click at [223, 99] on link "hippeas" at bounding box center [226, 105] width 48 height 15
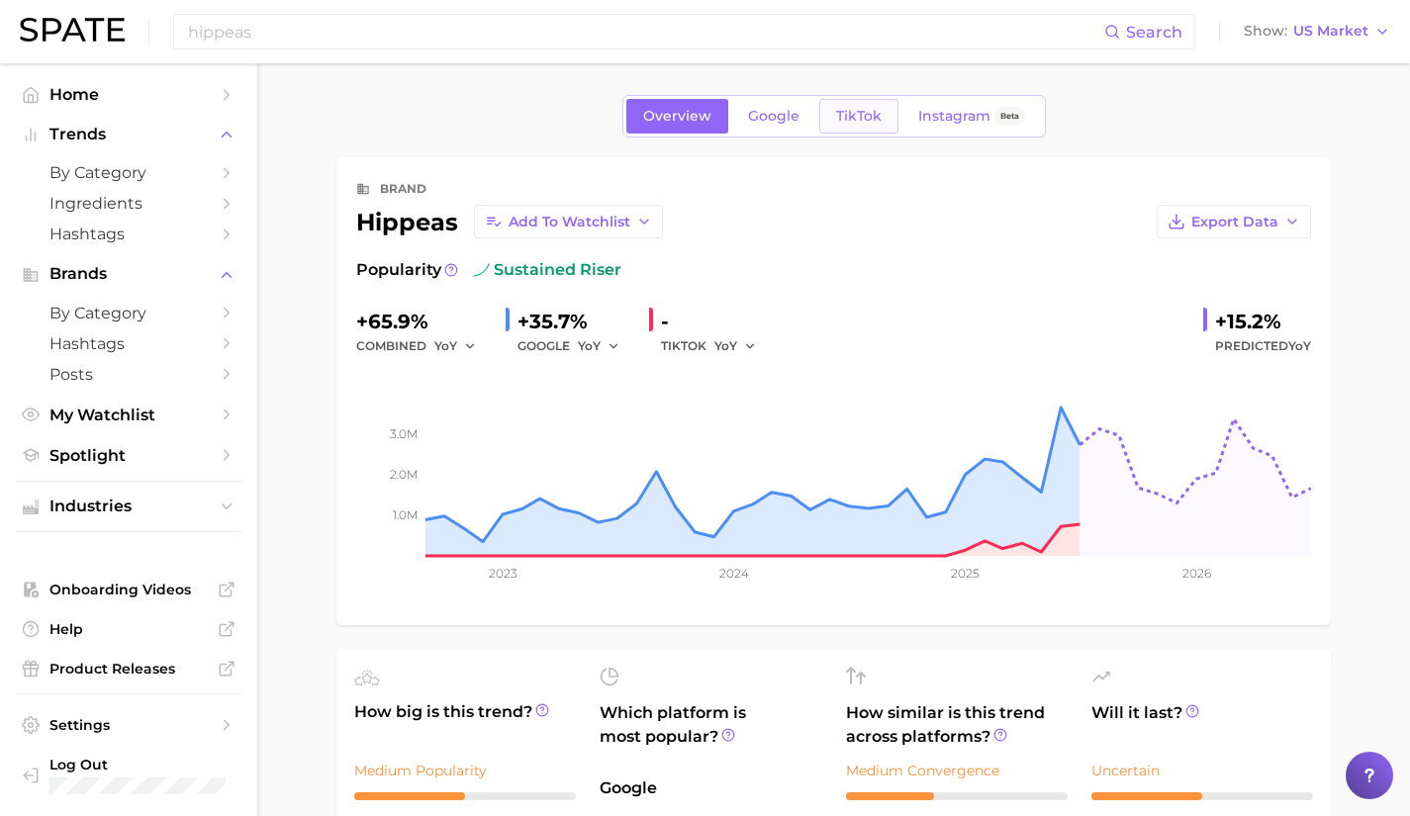
click at [848, 117] on span "TikTok" at bounding box center [859, 116] width 46 height 17
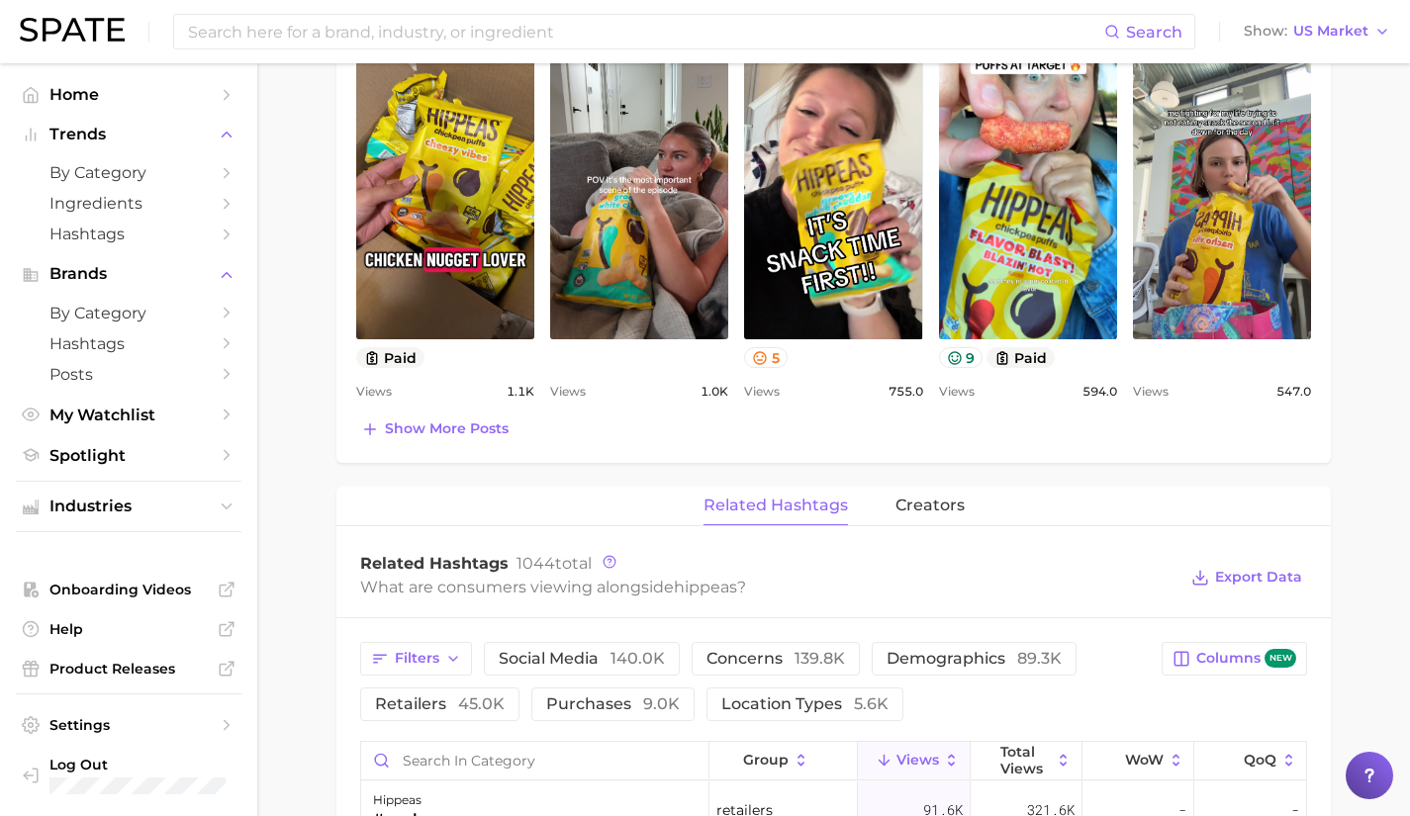
scroll to position [976, 0]
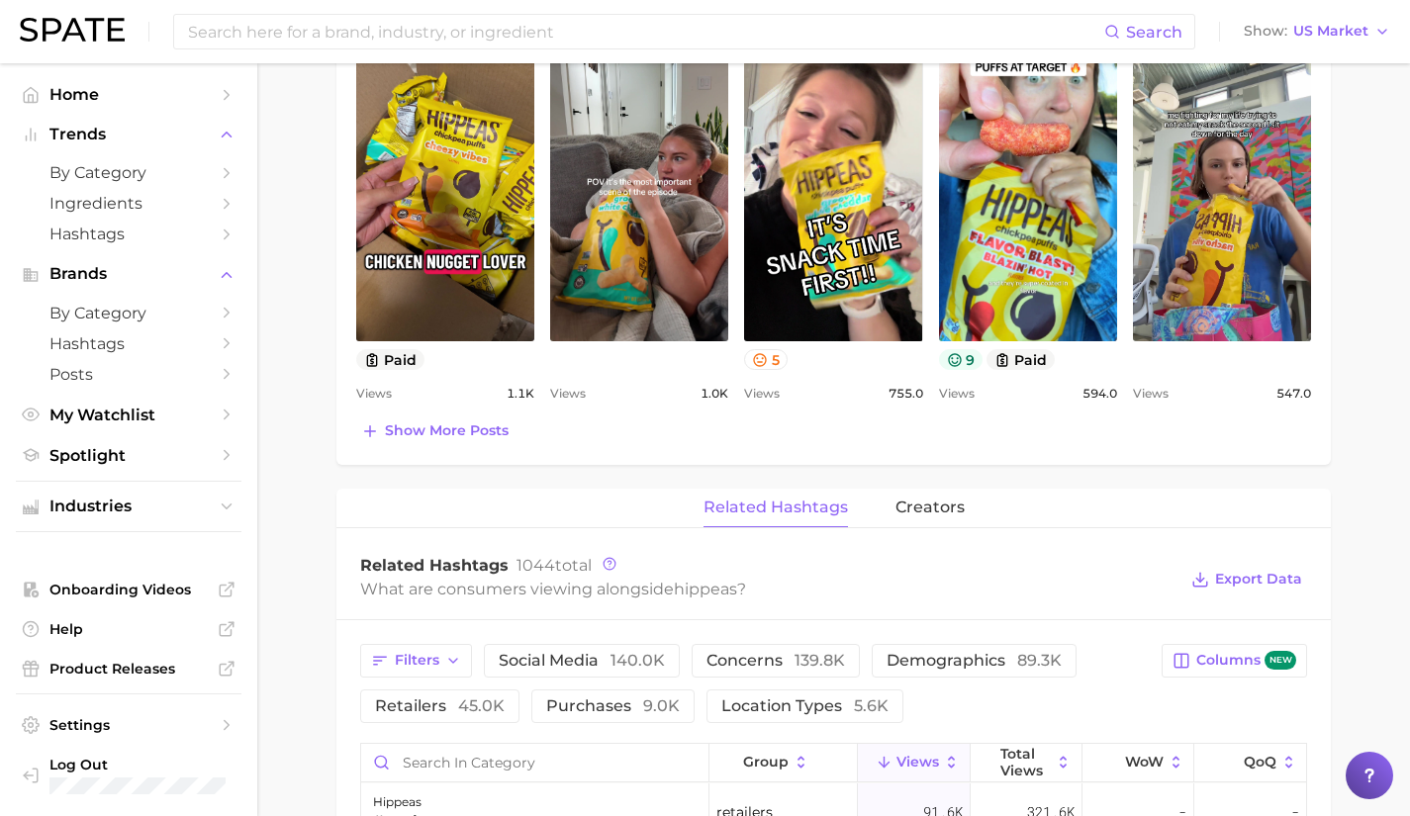
click at [966, 352] on button "9" at bounding box center [961, 359] width 45 height 21
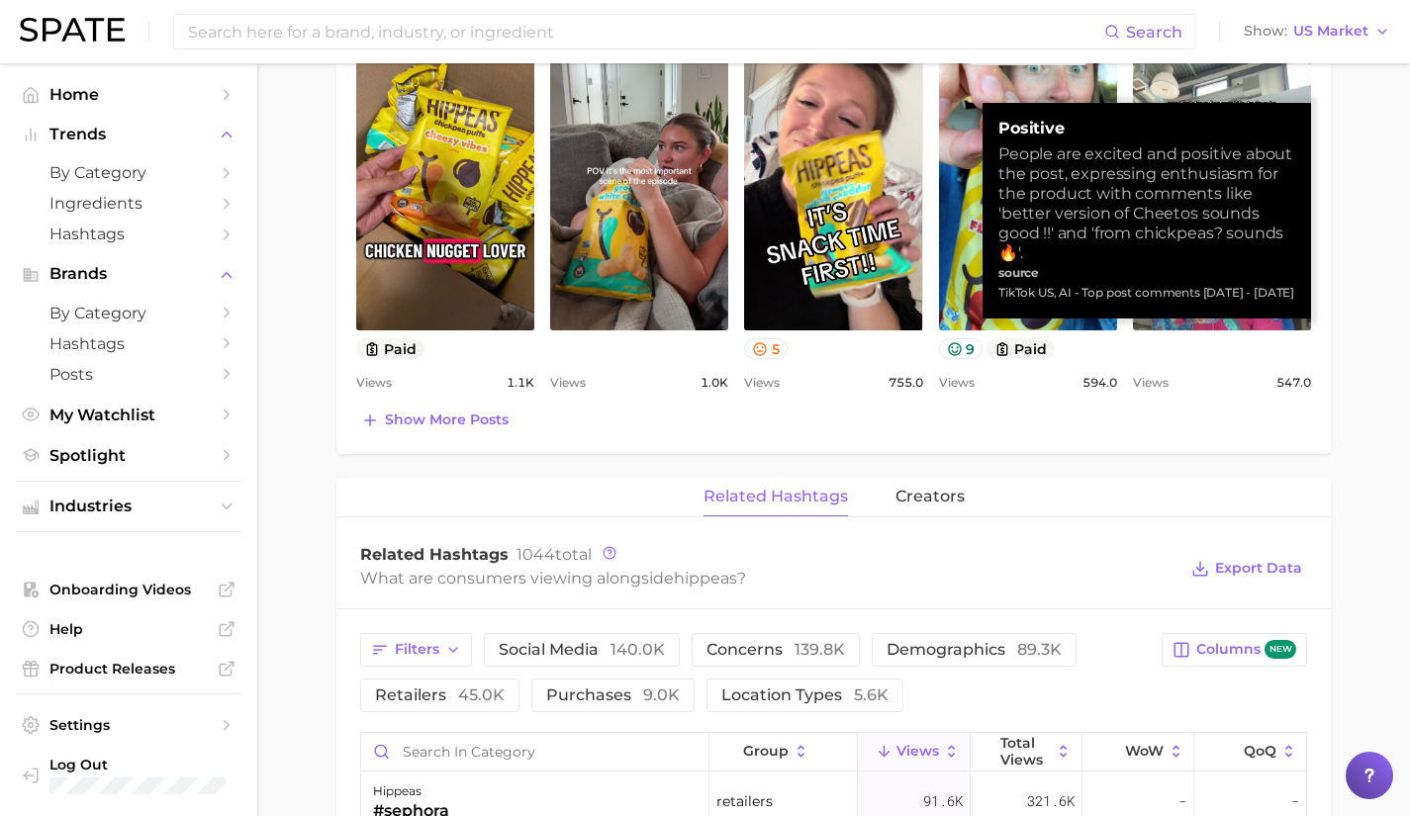
scroll to position [989, 0]
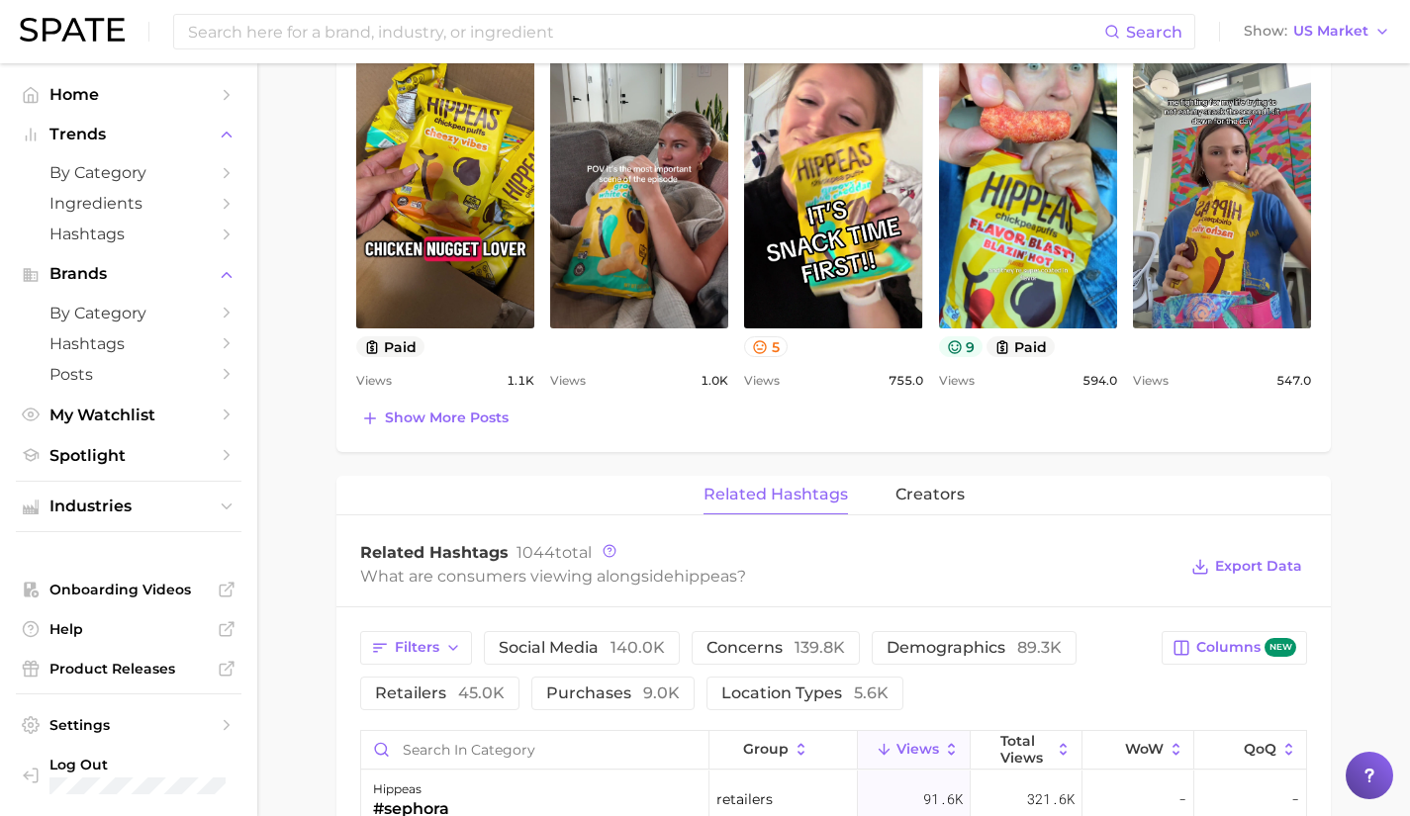
click at [955, 352] on icon at bounding box center [954, 346] width 13 height 13
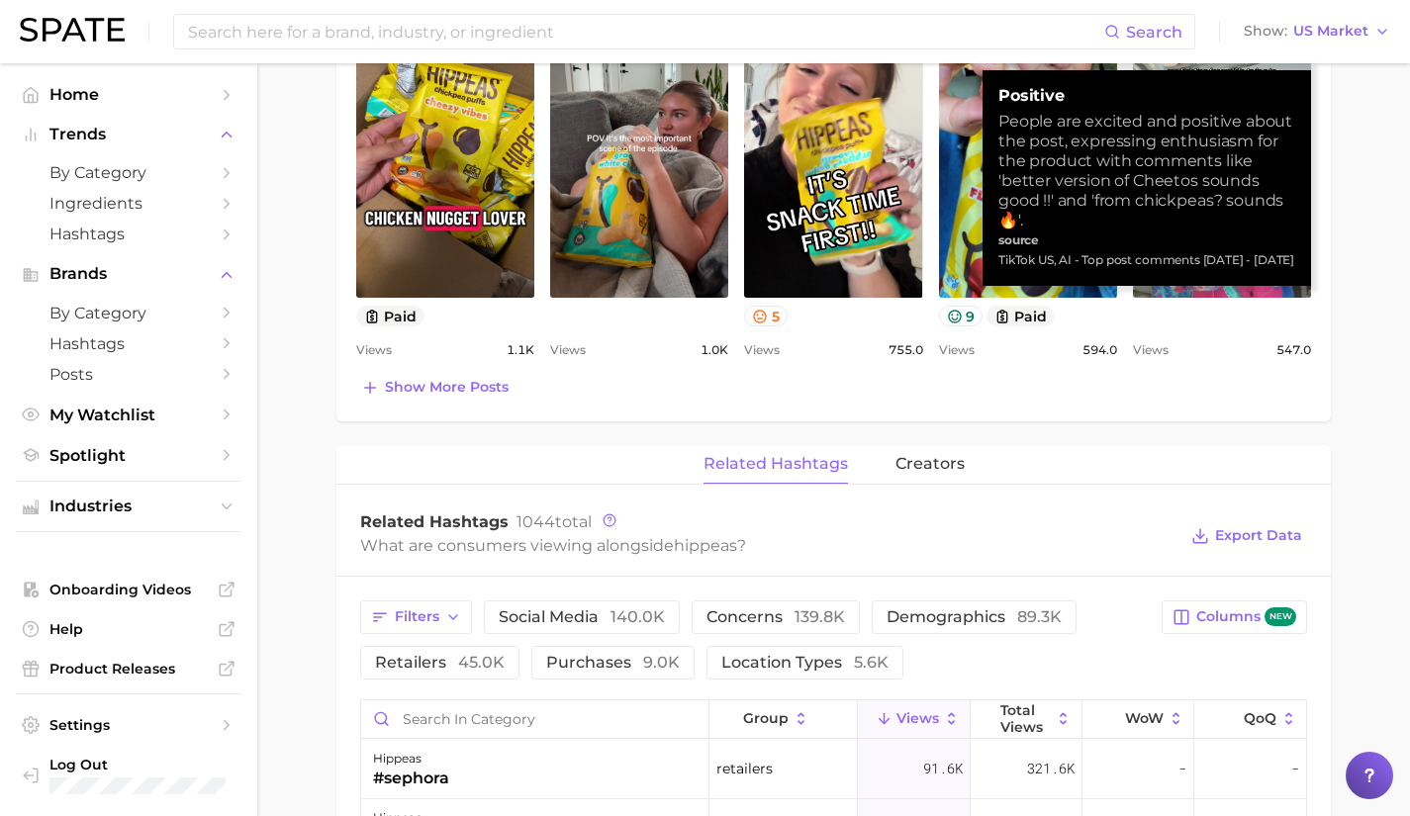
scroll to position [1015, 0]
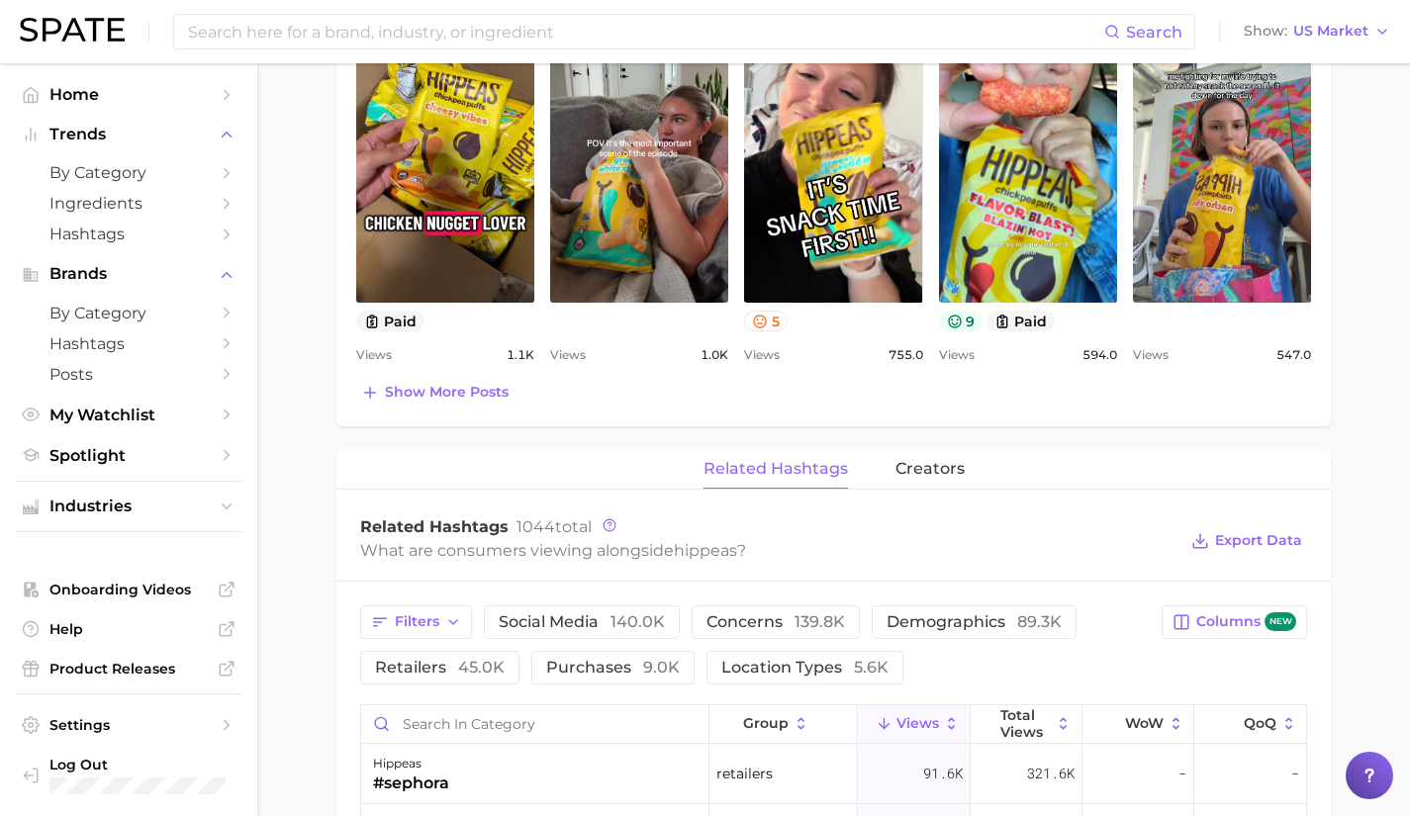
click at [964, 326] on button "9" at bounding box center [961, 321] width 45 height 21
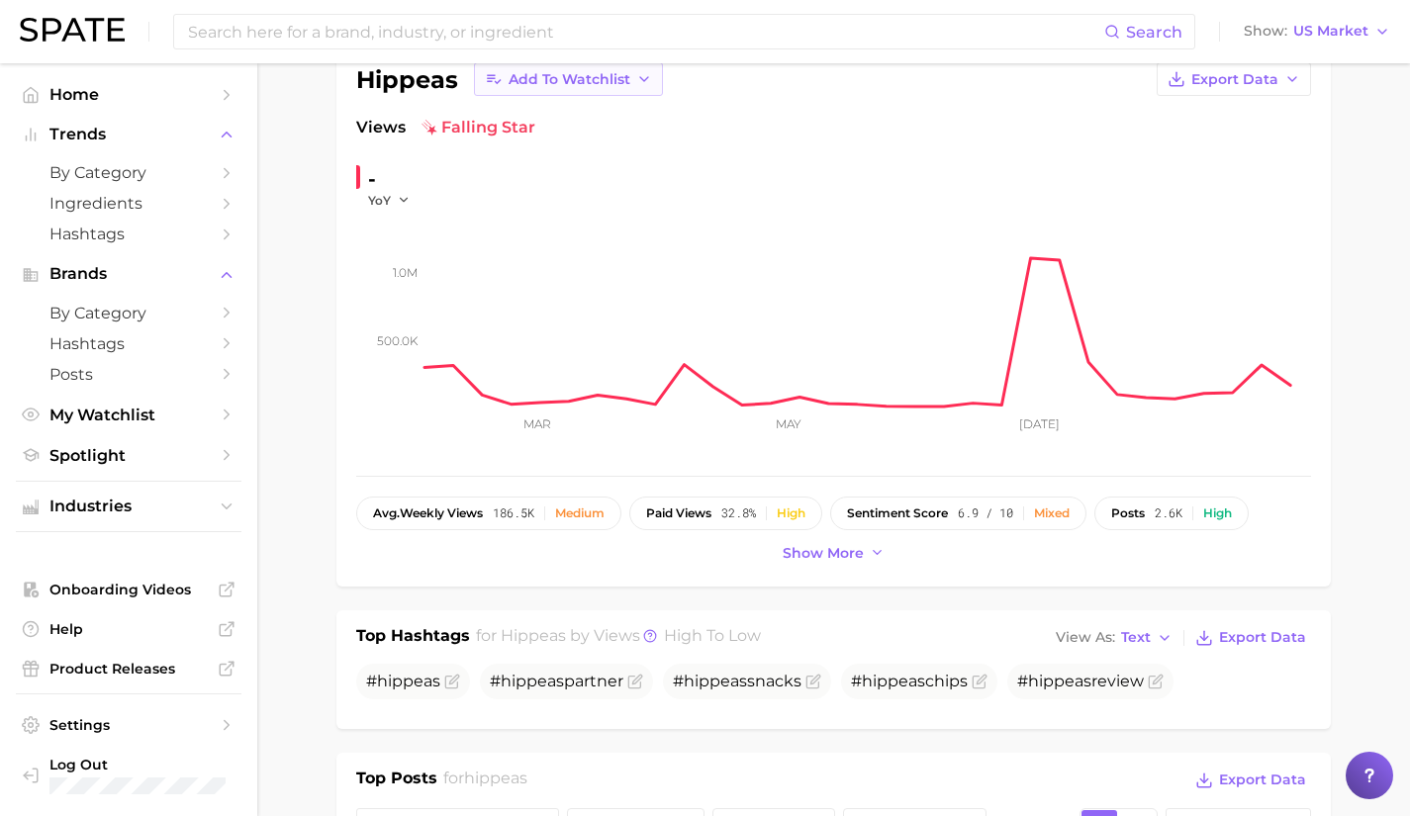
scroll to position [141, 0]
click at [559, 39] on input at bounding box center [645, 32] width 918 height 34
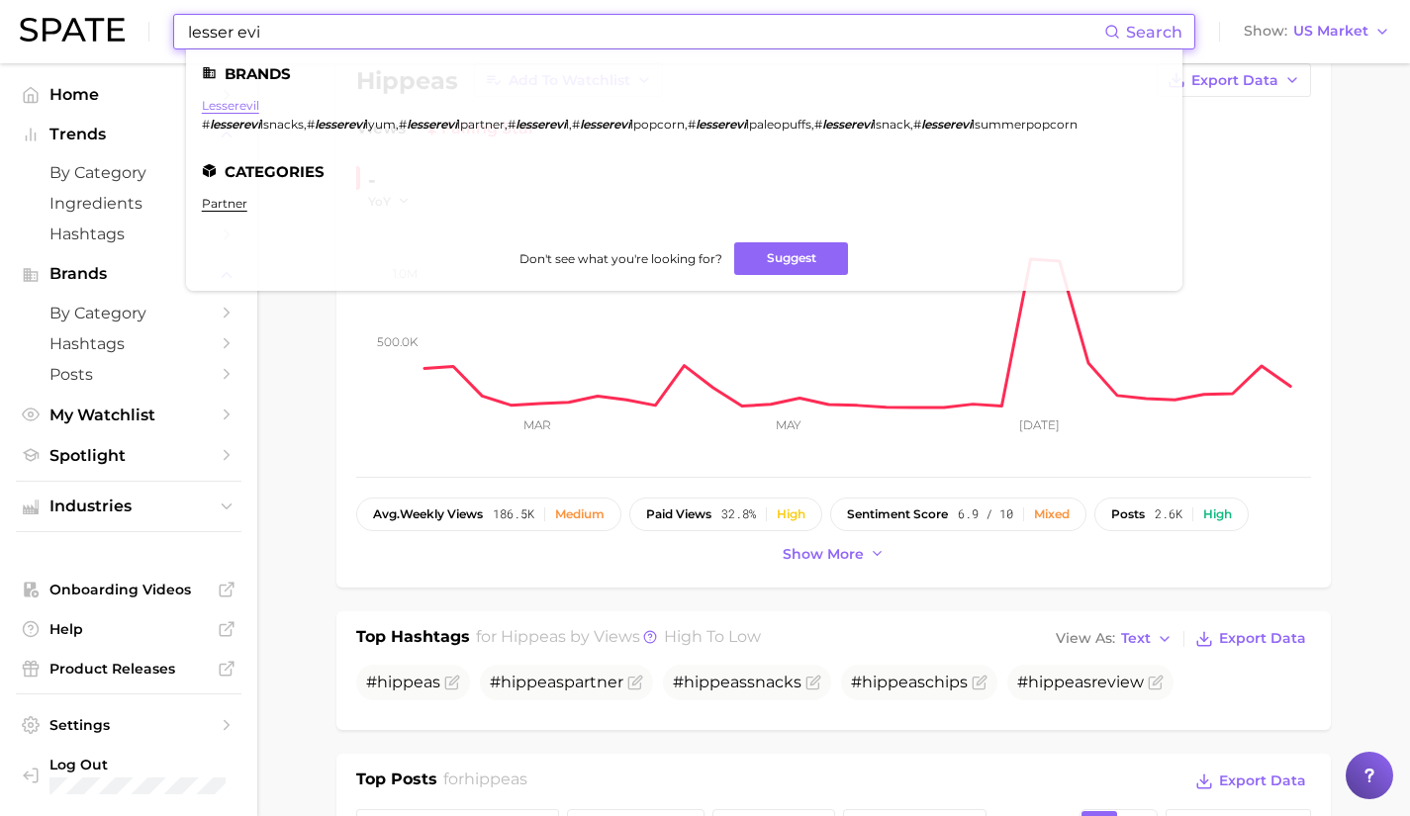
type input "lesser evi"
click at [230, 105] on link "lesserevil" at bounding box center [230, 105] width 57 height 15
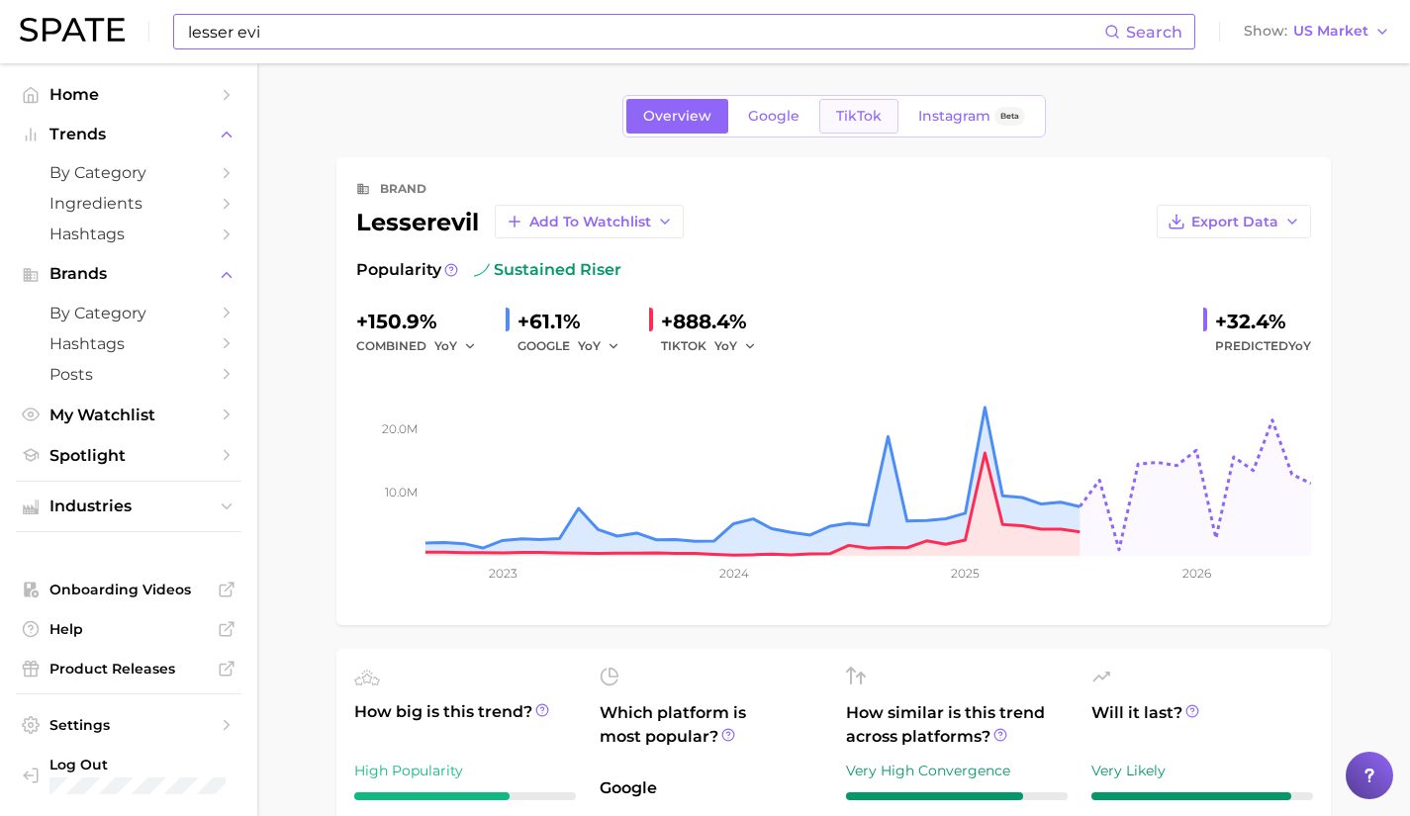
click at [864, 110] on span "TikTok" at bounding box center [859, 116] width 46 height 17
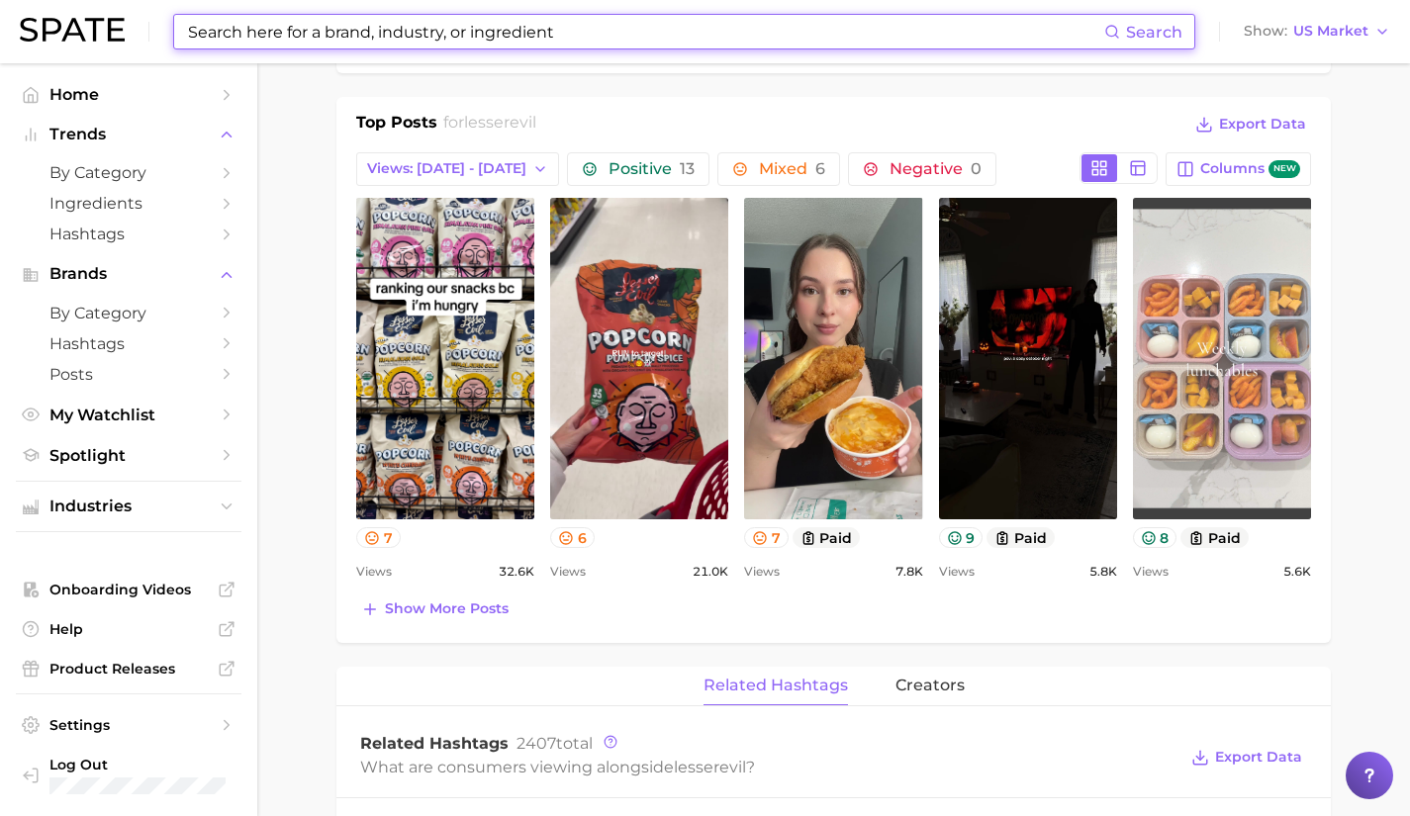
scroll to position [835, 0]
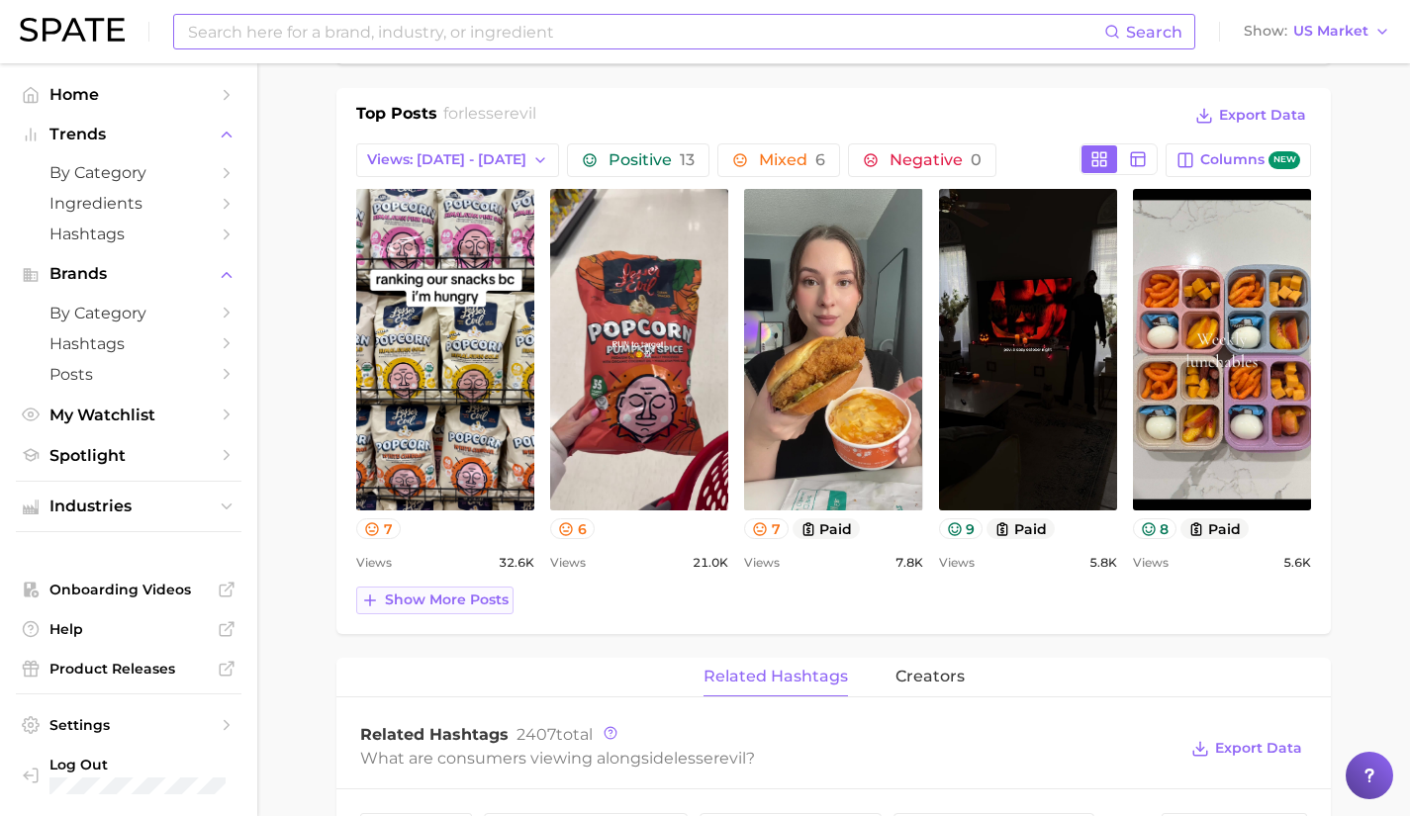
click at [471, 590] on button "Show more posts" at bounding box center [434, 601] width 157 height 28
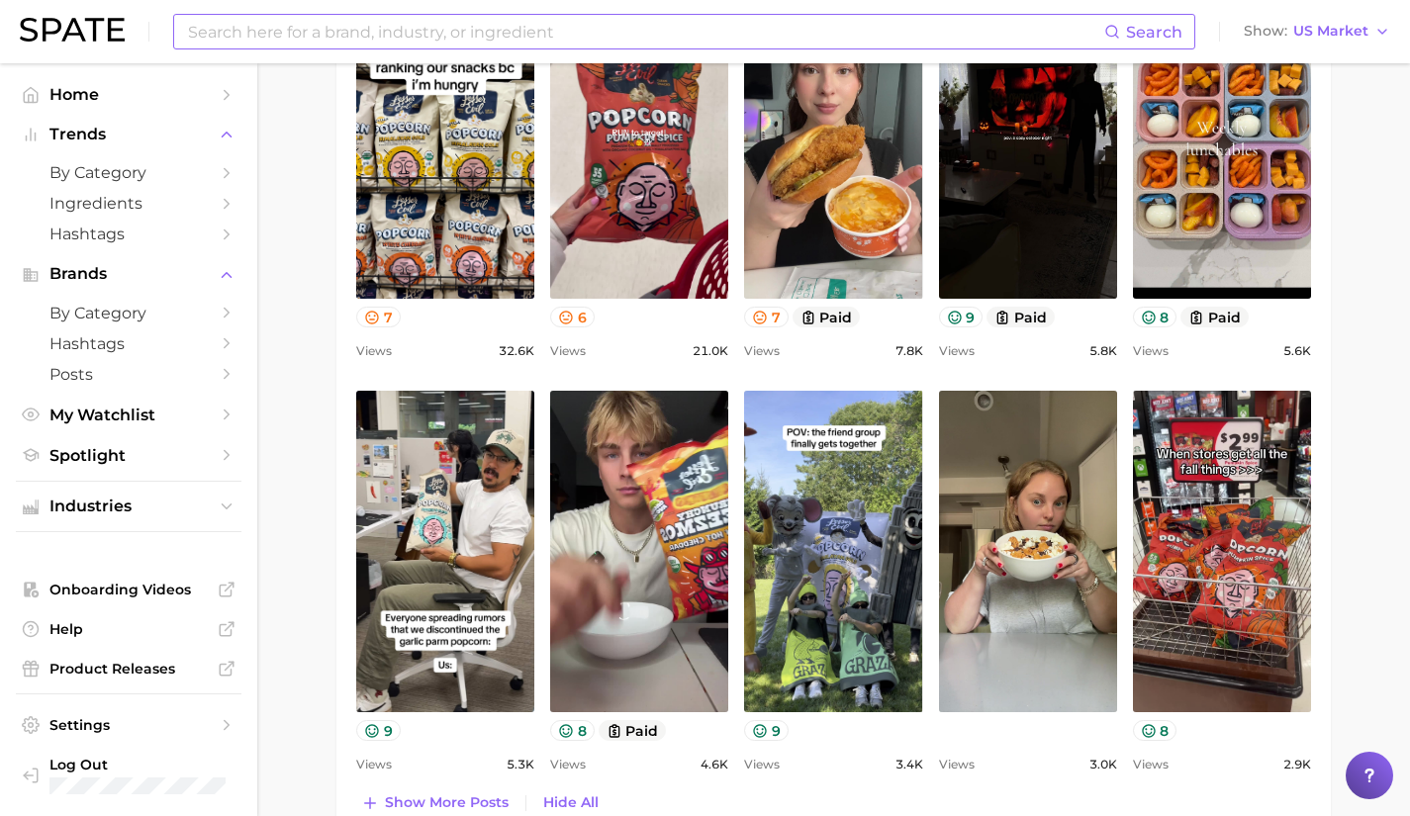
scroll to position [1048, 0]
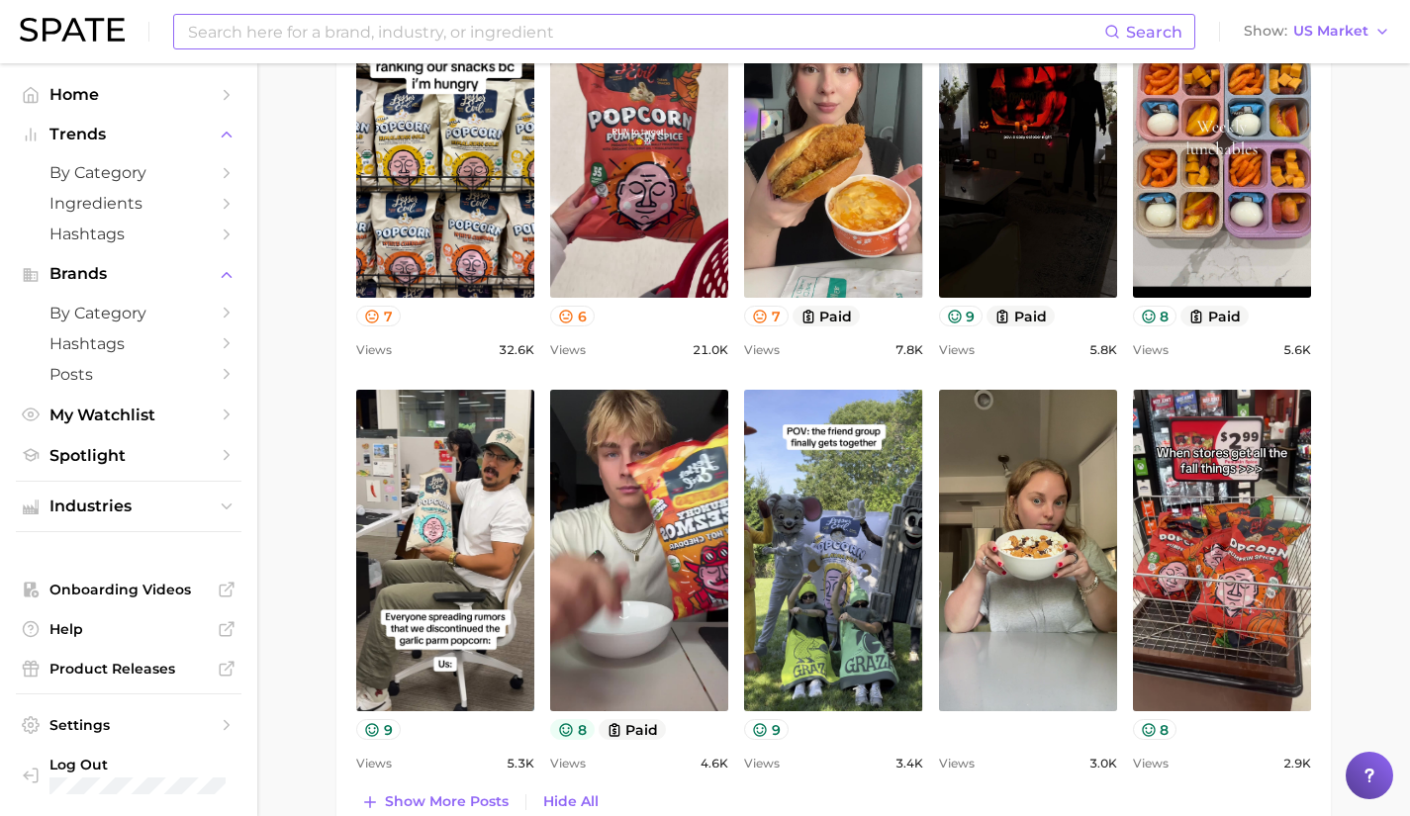
click at [580, 732] on button "8" at bounding box center [572, 729] width 45 height 21
click at [1039, 715] on div "view post on TikTok" at bounding box center [1028, 554] width 178 height 329
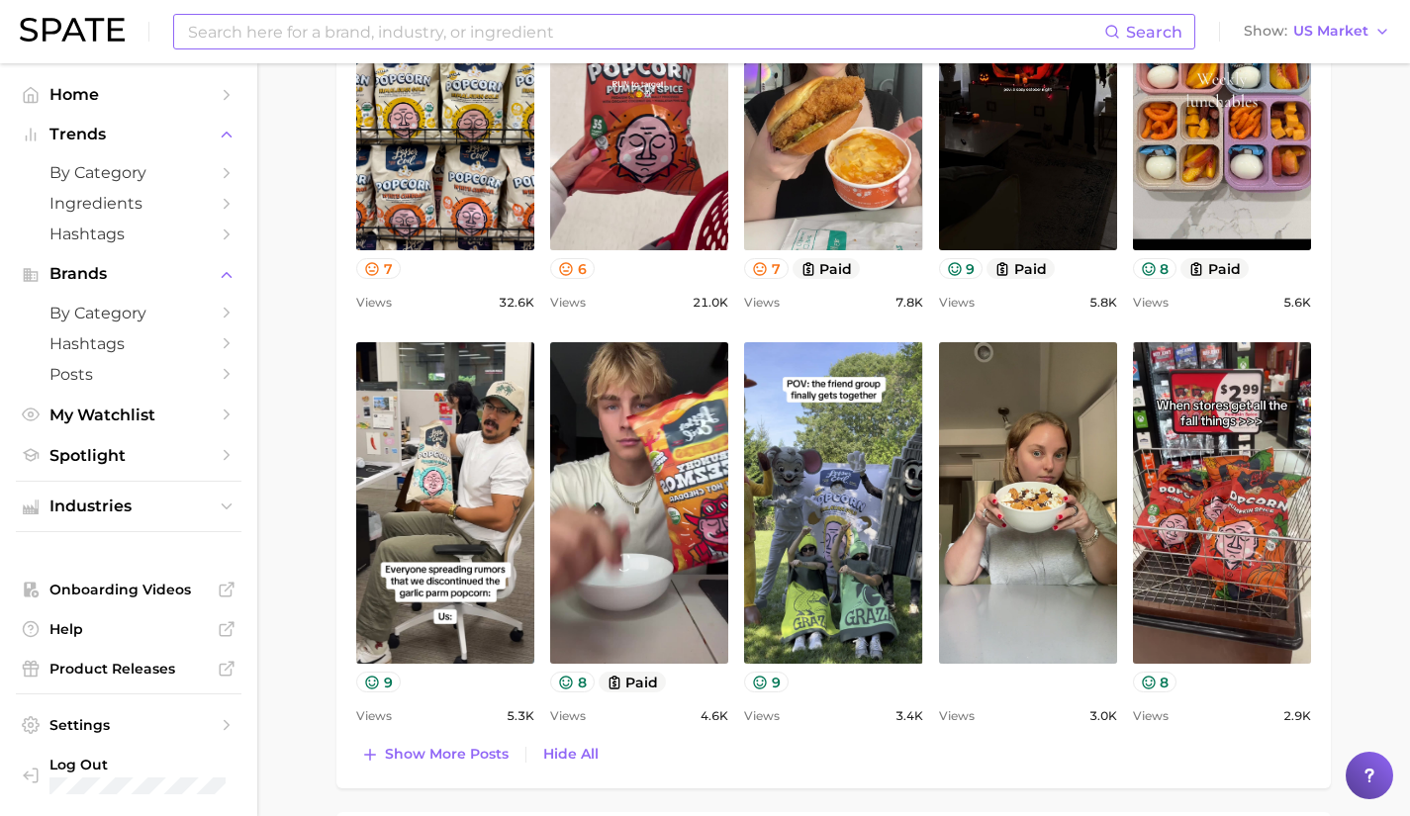
scroll to position [1096, 0]
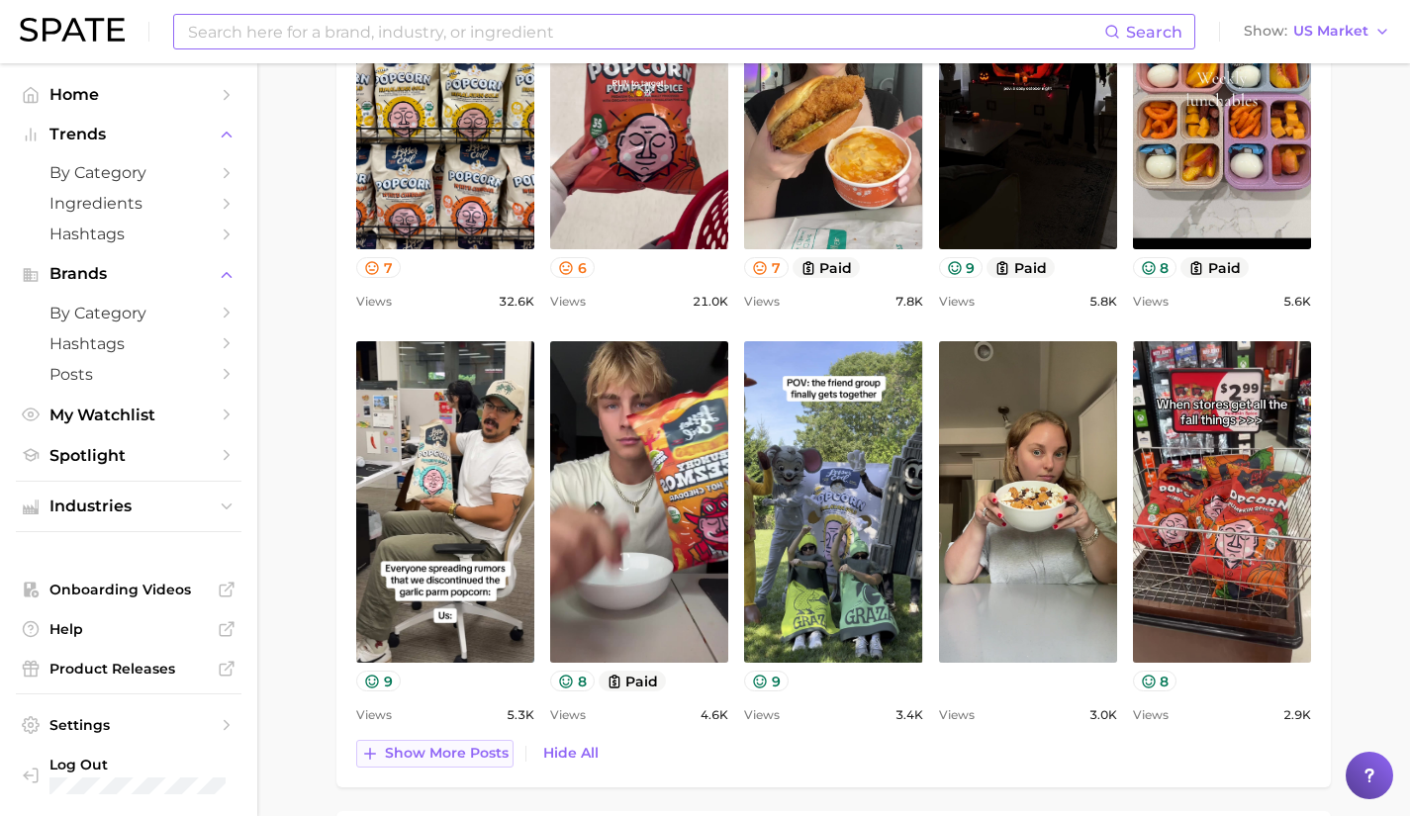
click at [444, 751] on span "Show more posts" at bounding box center [447, 753] width 124 height 17
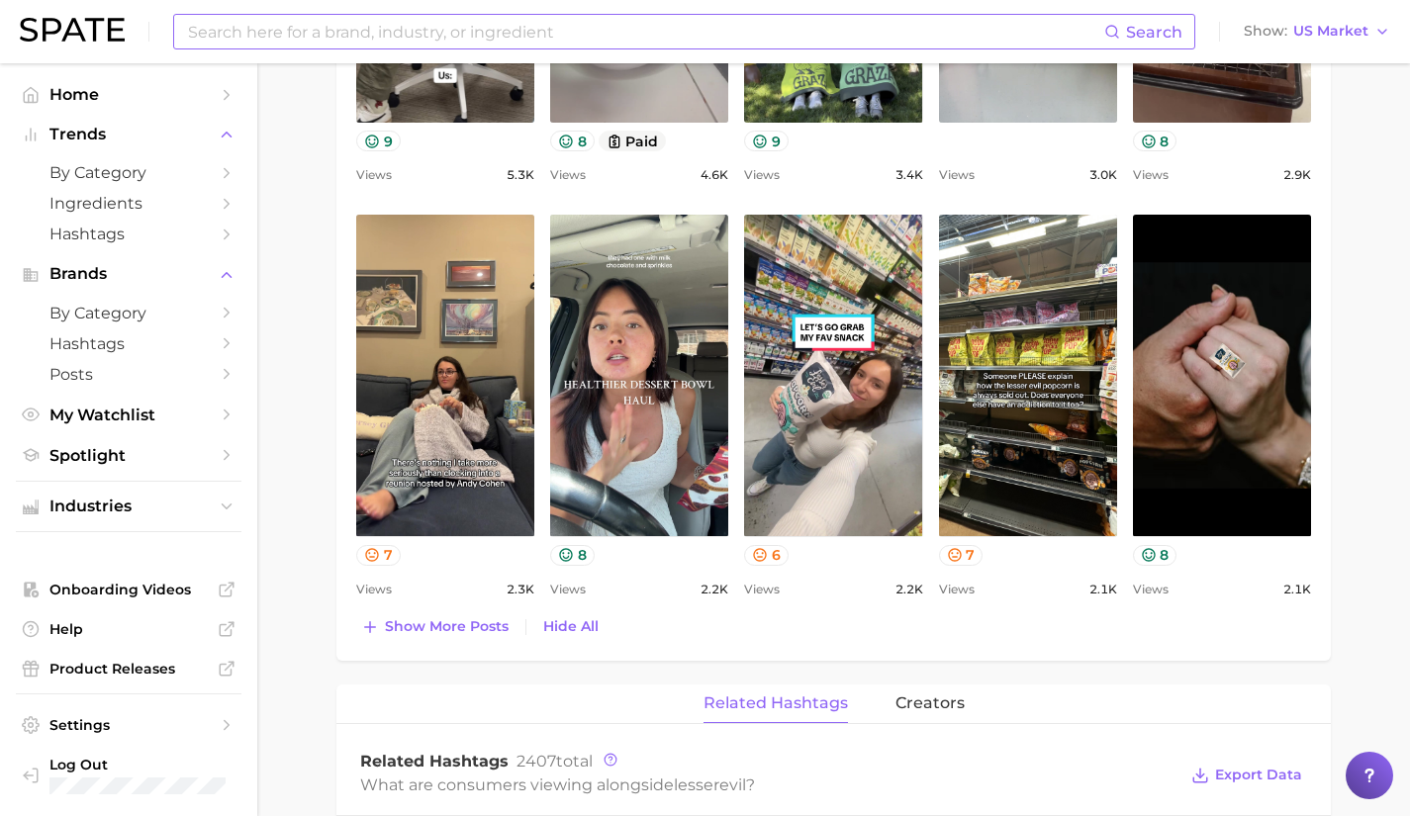
scroll to position [1646, 0]
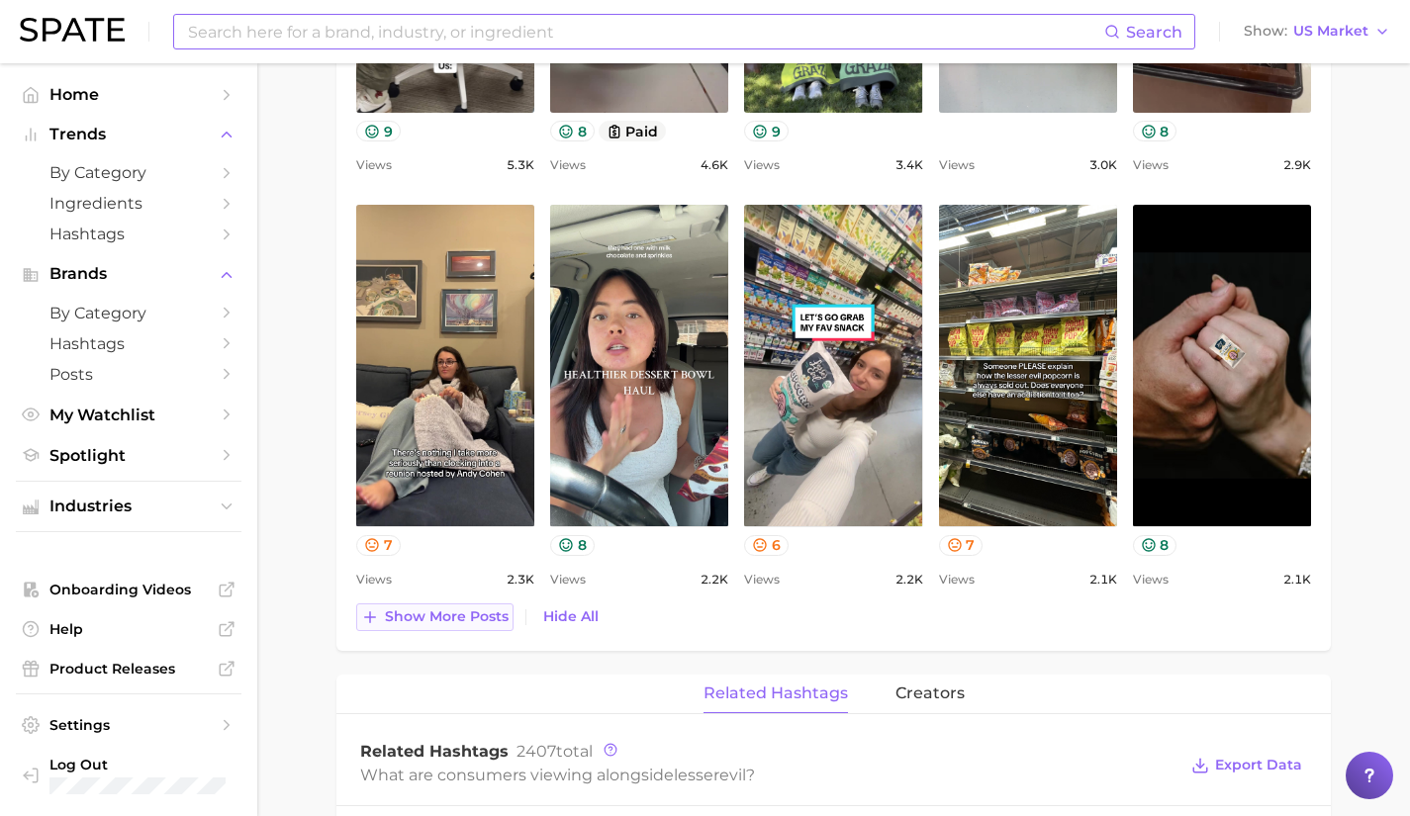
click at [459, 613] on span "Show more posts" at bounding box center [447, 616] width 124 height 17
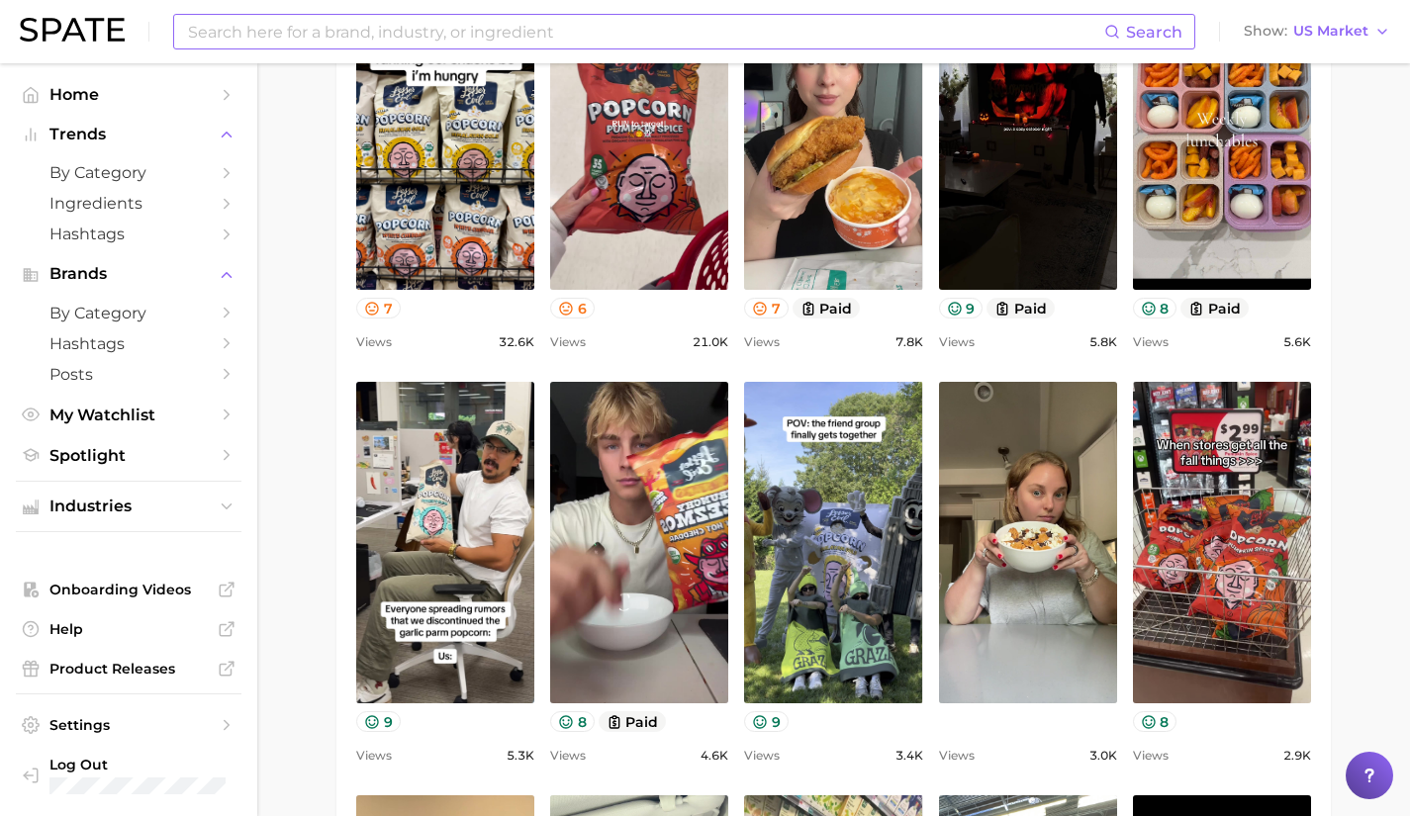
scroll to position [1054, 0]
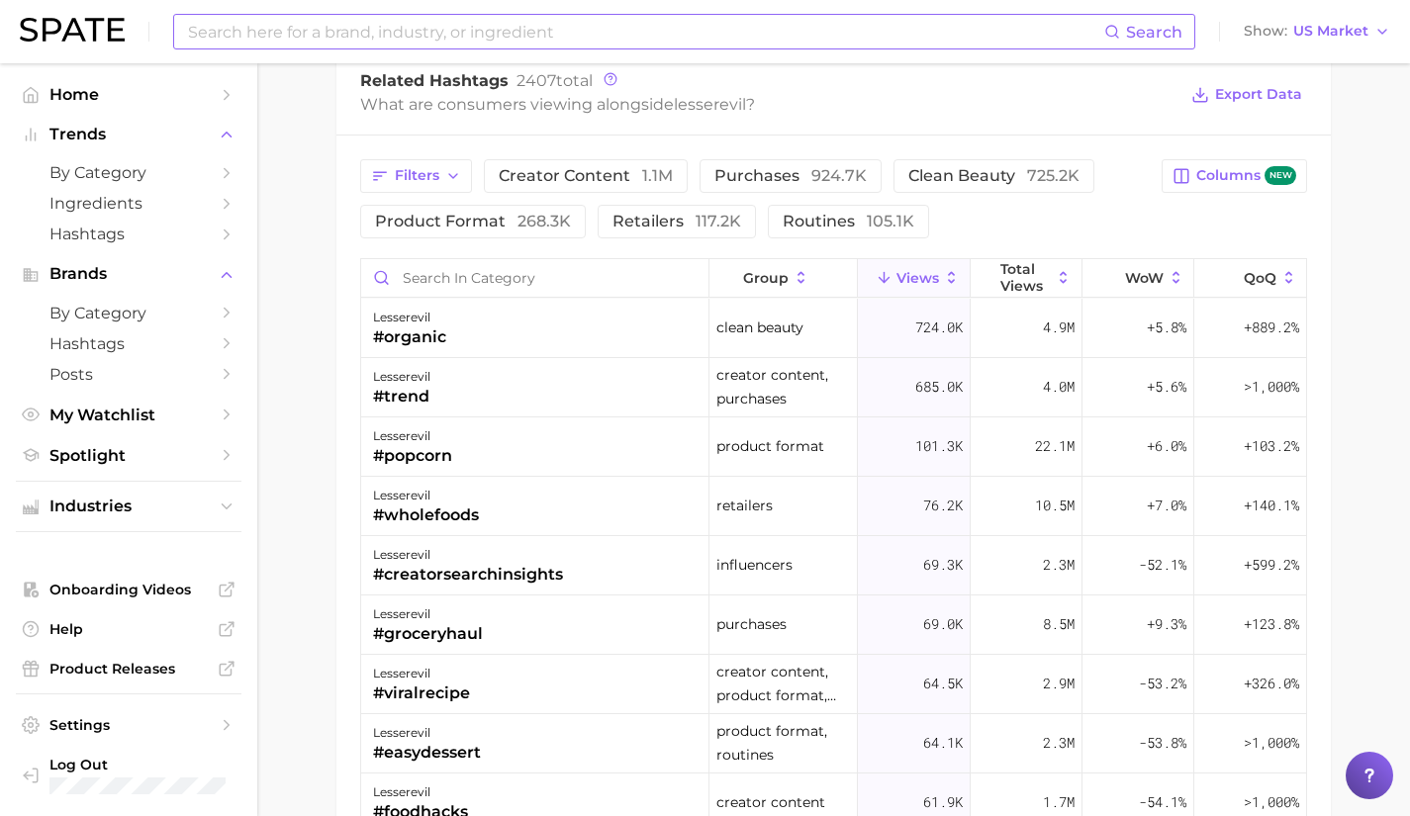
scroll to position [2787, 0]
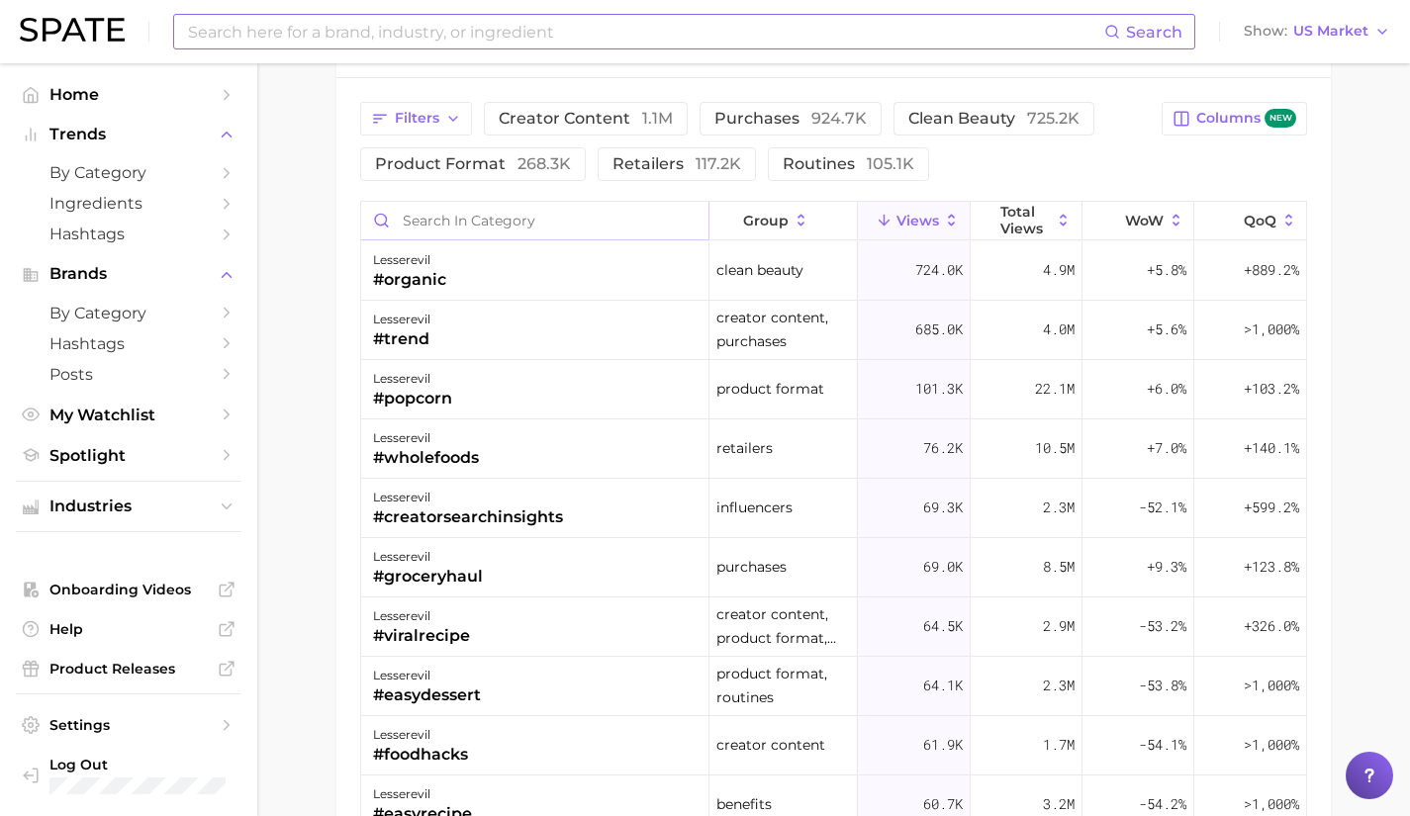
click at [498, 229] on input "Search in category" at bounding box center [534, 221] width 347 height 38
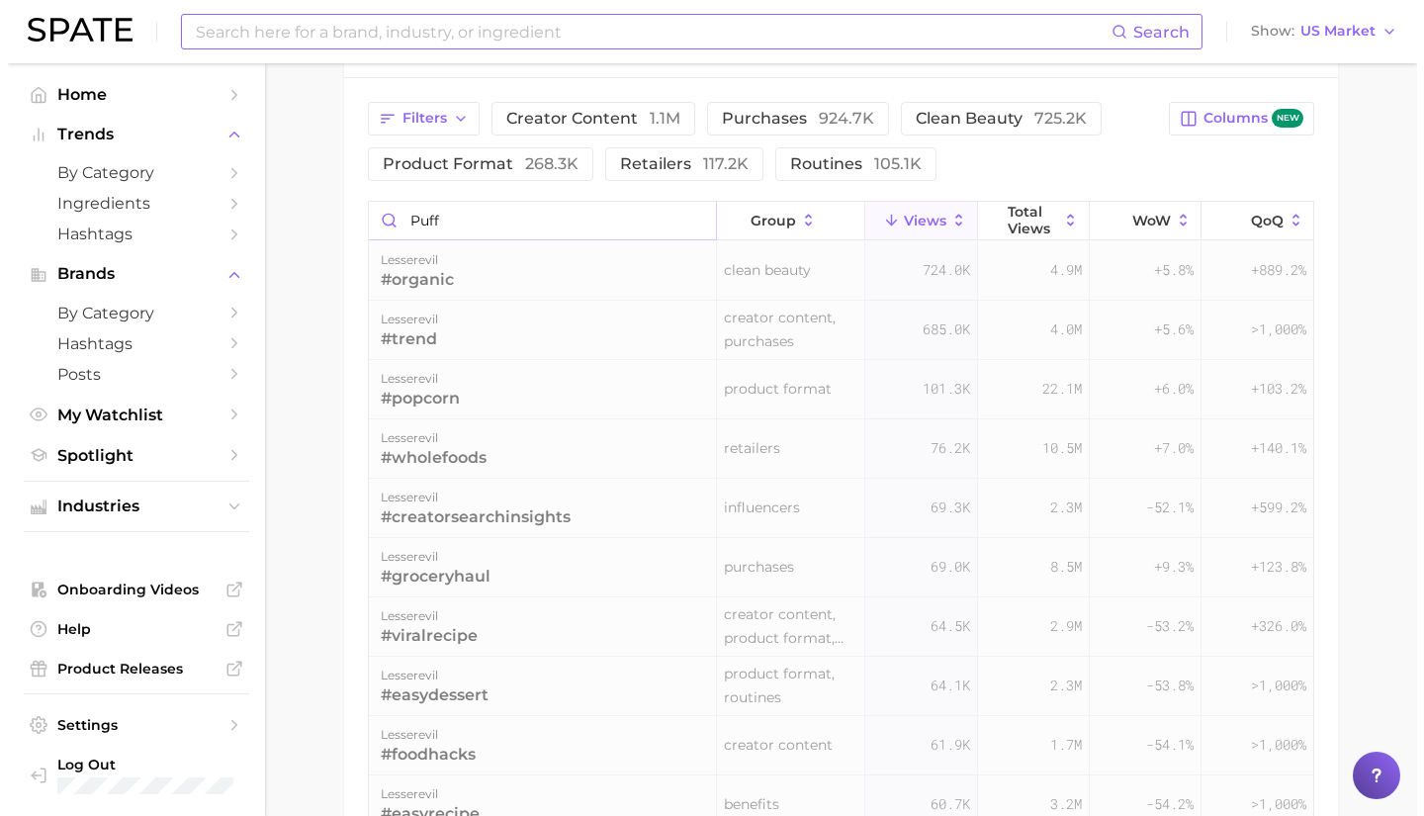
scroll to position [2705, 0]
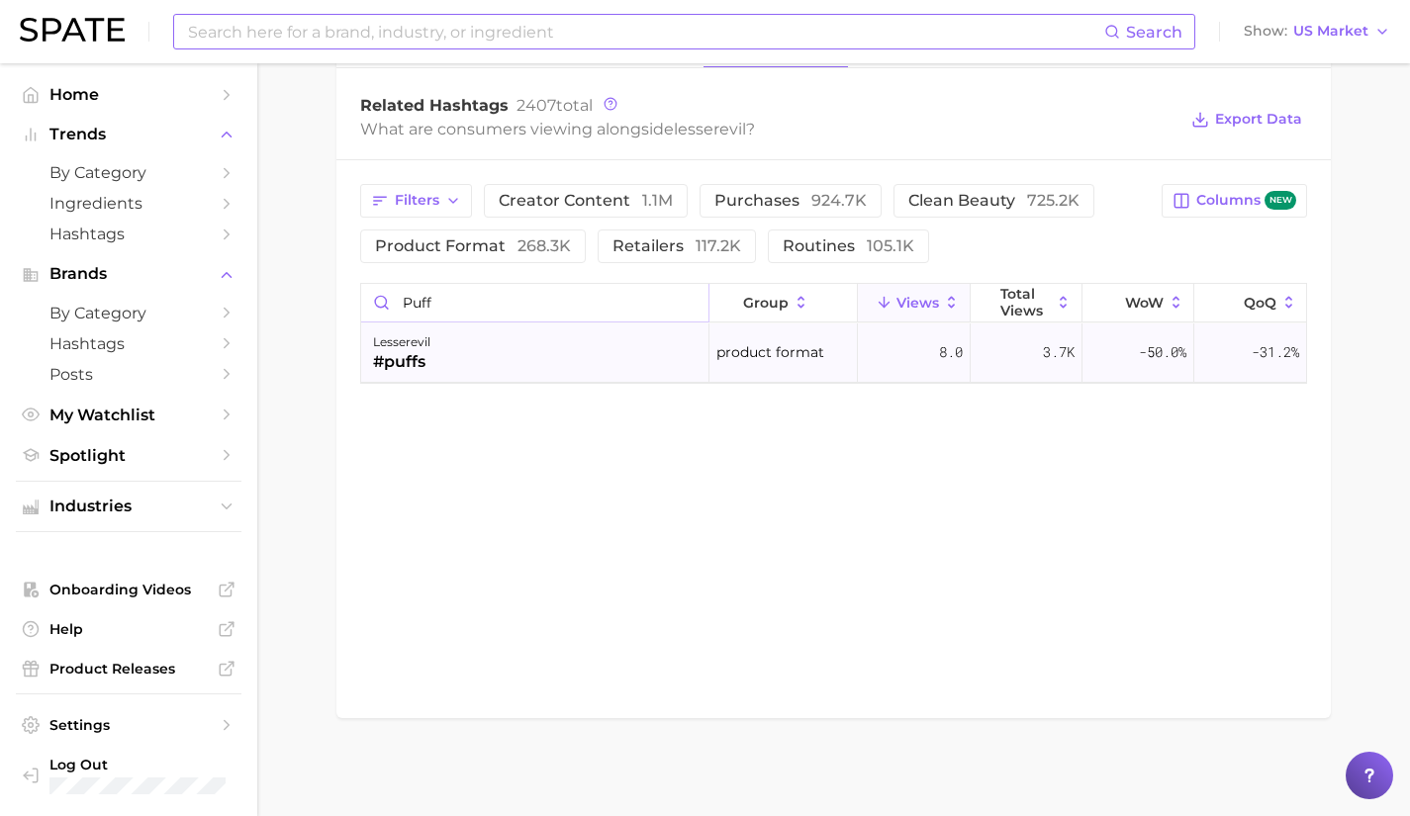
type input "puff"
click at [522, 361] on div "lesserevil #puffs" at bounding box center [535, 352] width 348 height 59
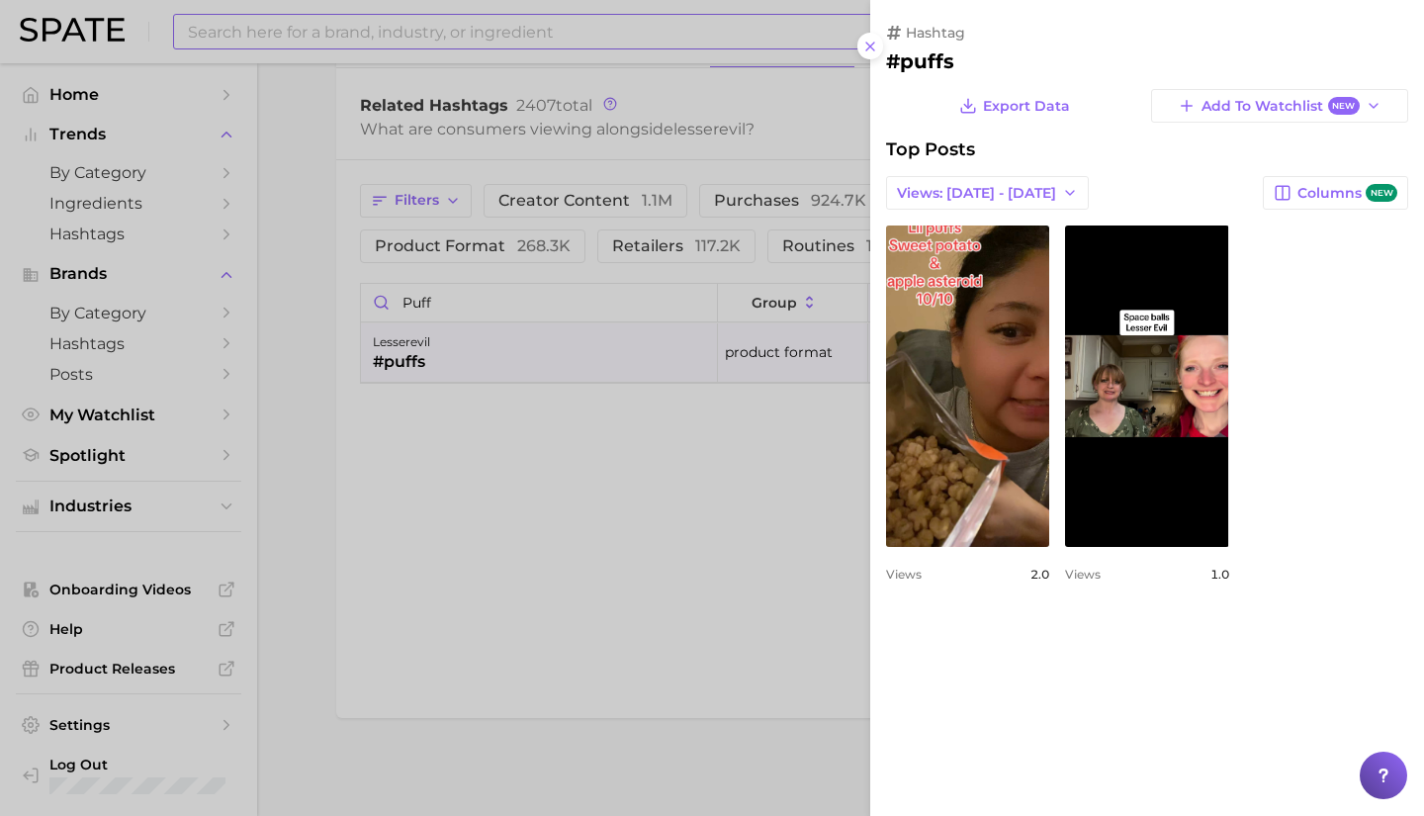
scroll to position [0, 0]
click at [659, 510] on div at bounding box center [712, 408] width 1424 height 816
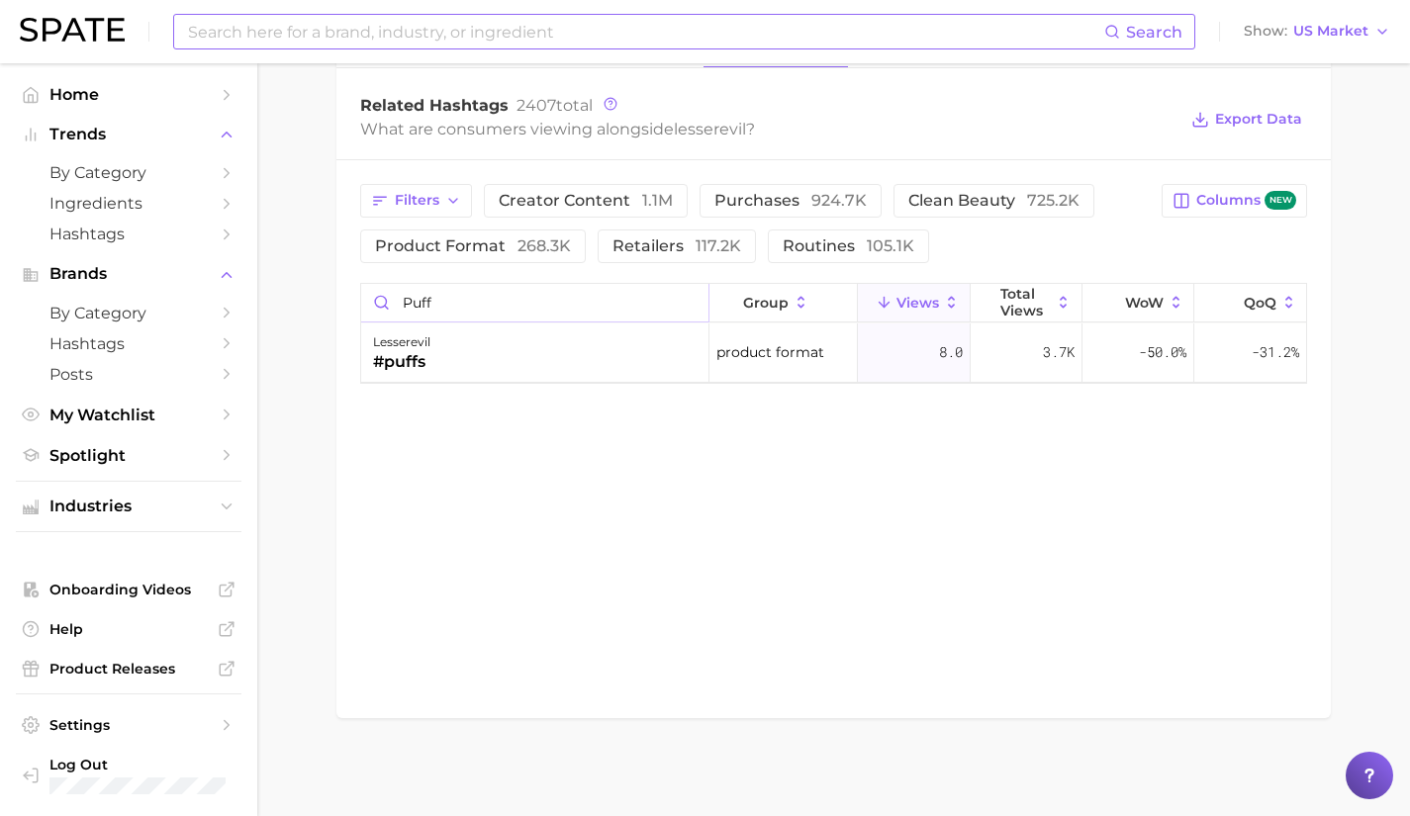
click at [691, 305] on input "puff" at bounding box center [534, 303] width 347 height 38
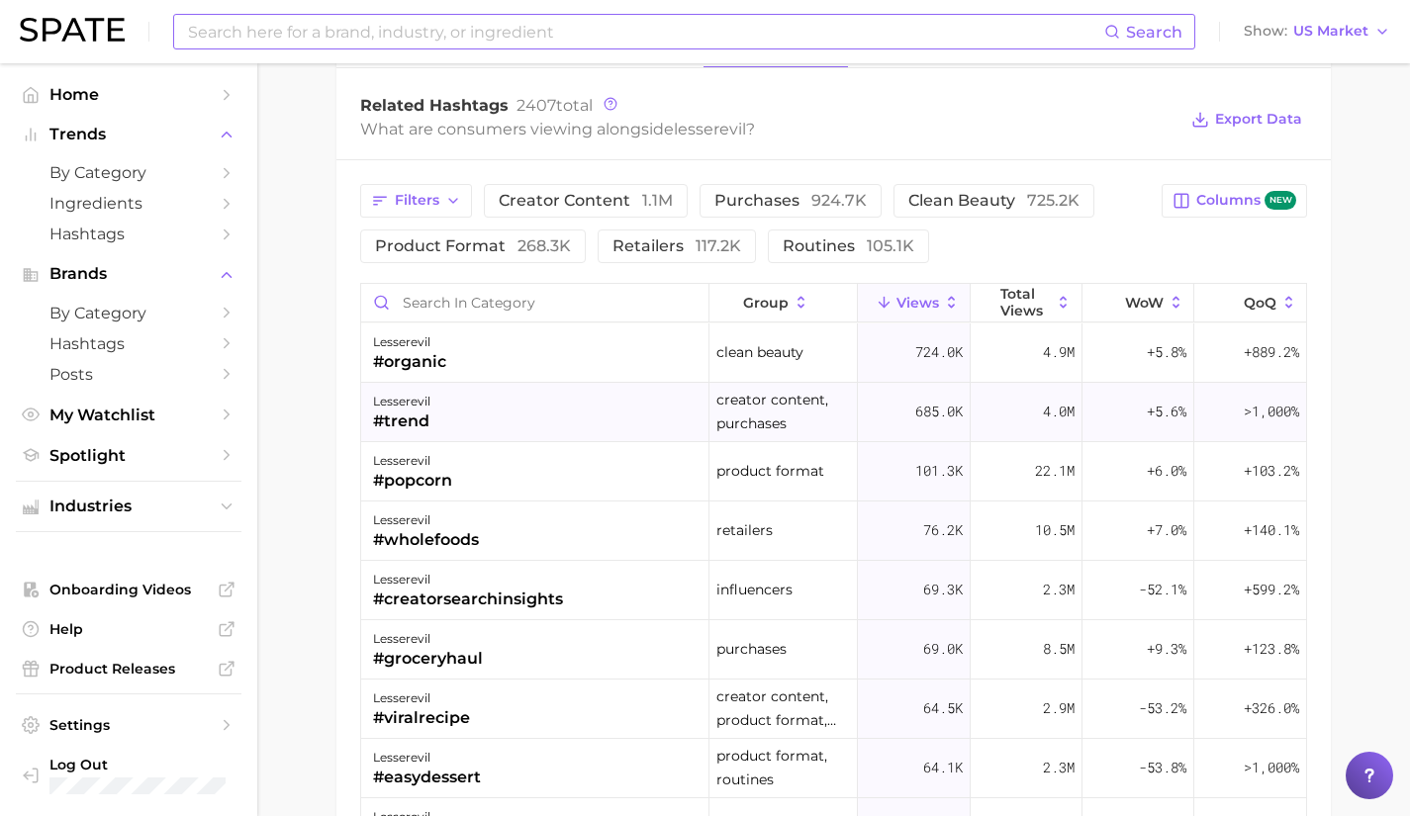
click at [615, 412] on div "lesserevil #trend" at bounding box center [535, 412] width 348 height 59
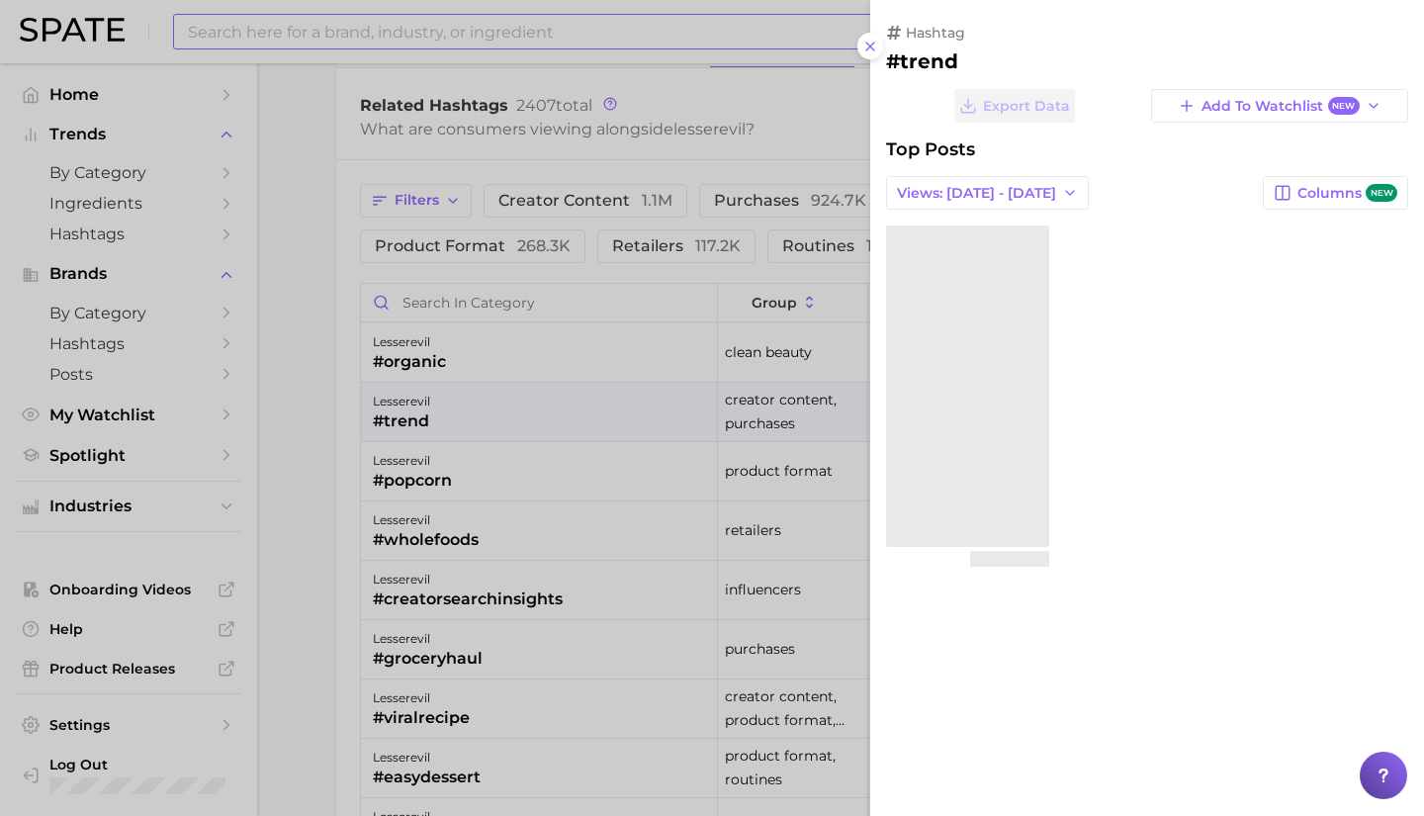
click at [615, 412] on div at bounding box center [712, 408] width 1424 height 816
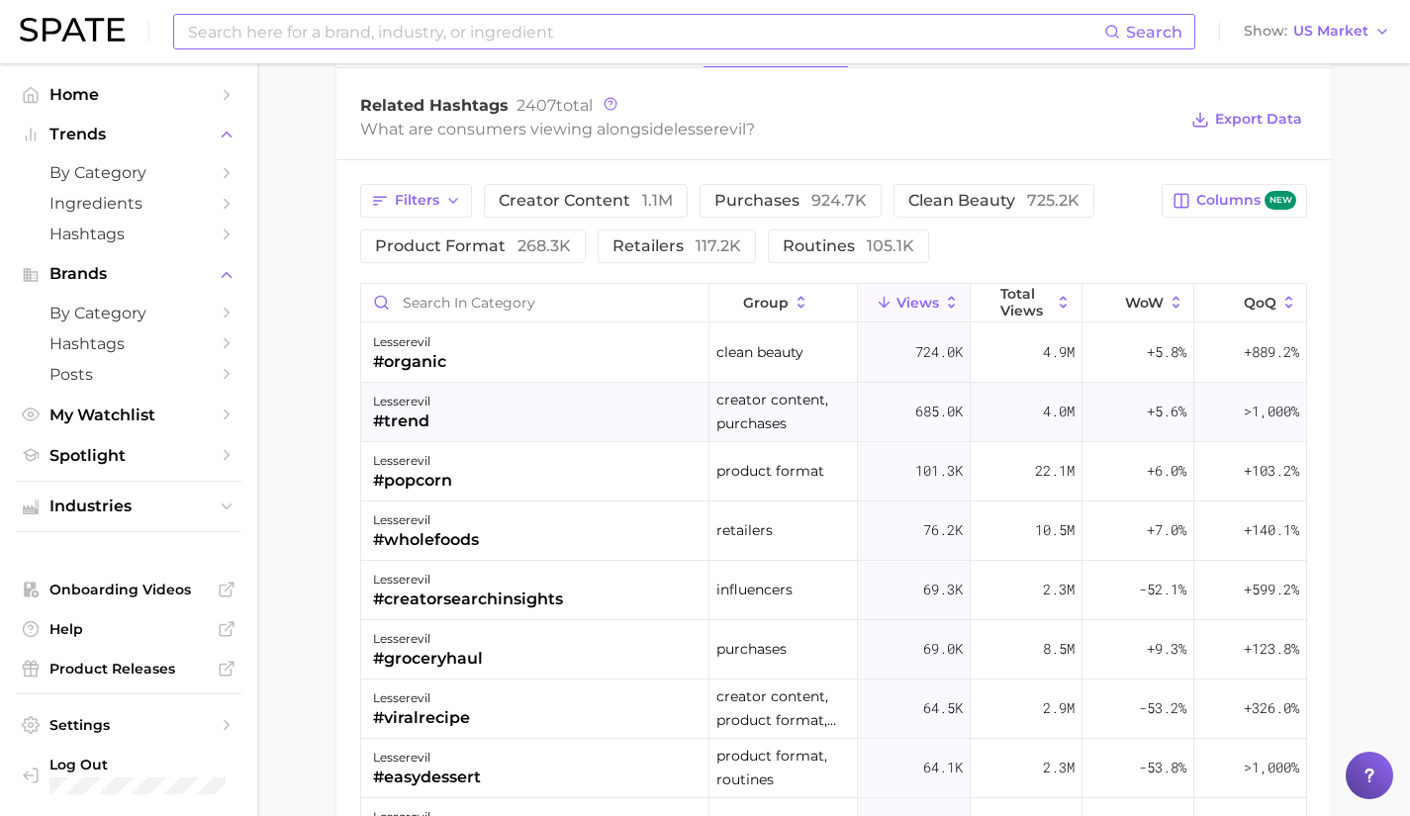
click at [615, 412] on div "lesserevil #trend" at bounding box center [535, 412] width 348 height 59
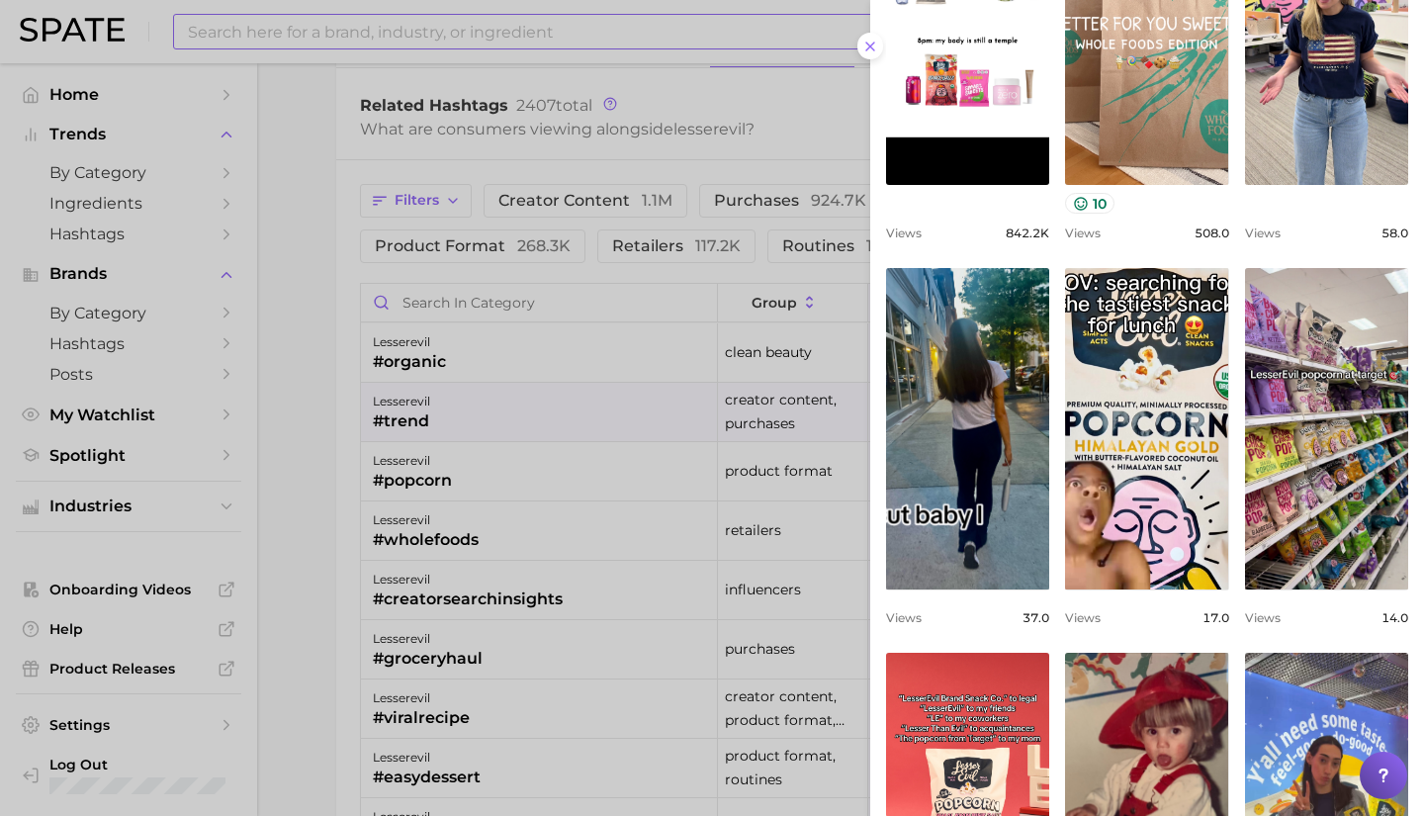
scroll to position [619, 0]
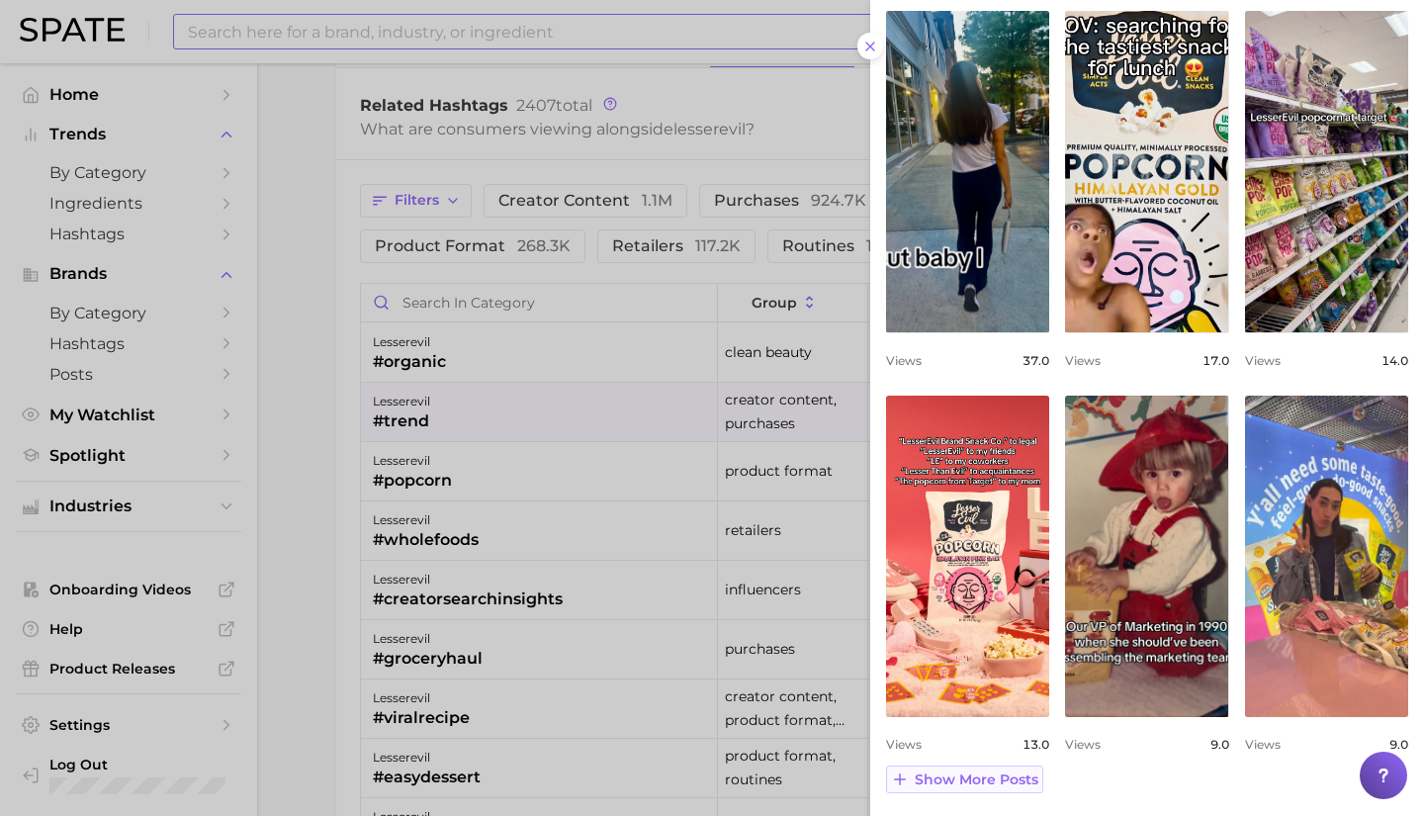
click at [983, 779] on span "Show more posts" at bounding box center [977, 780] width 124 height 17
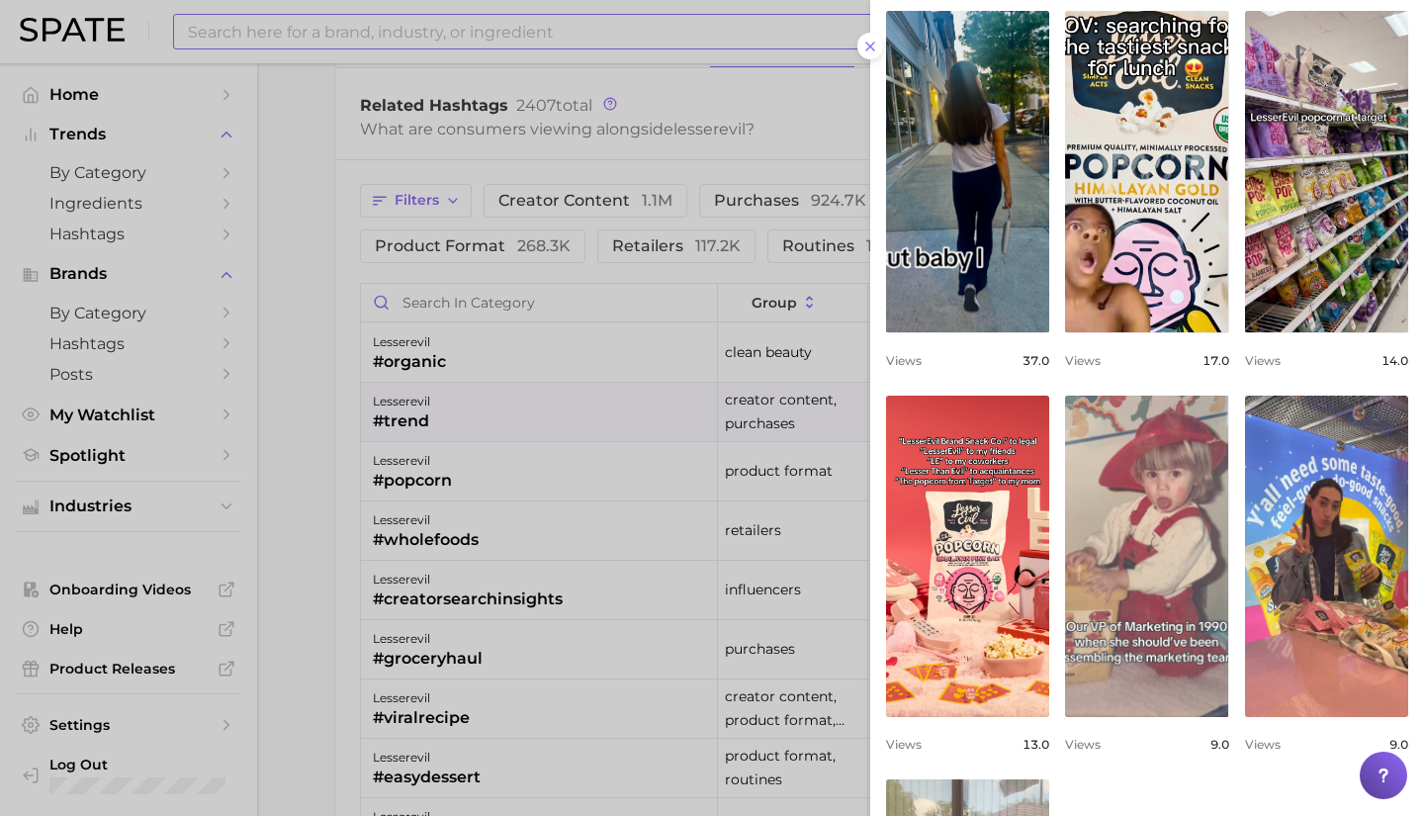
scroll to position [1003, 0]
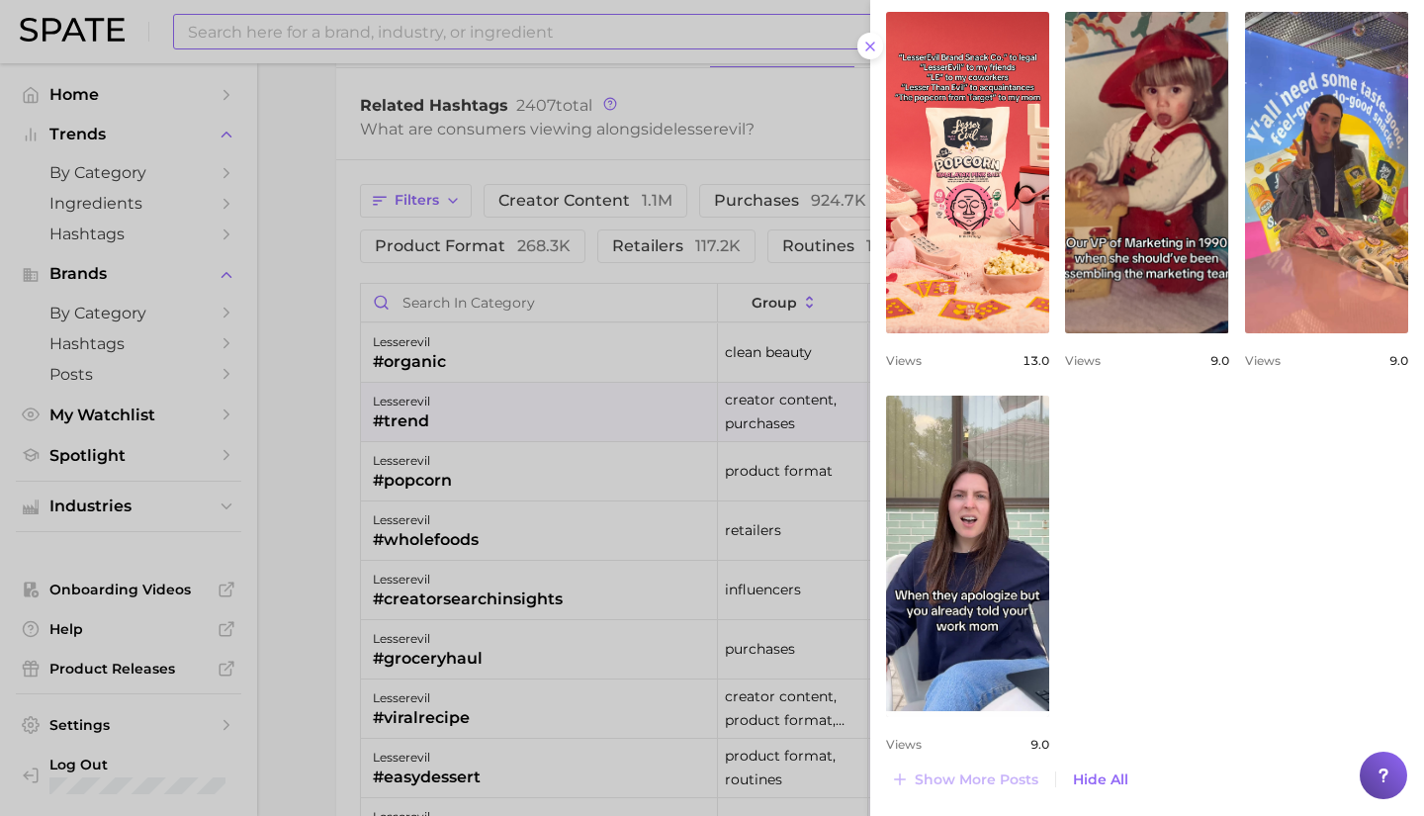
click at [528, 485] on div at bounding box center [712, 408] width 1424 height 816
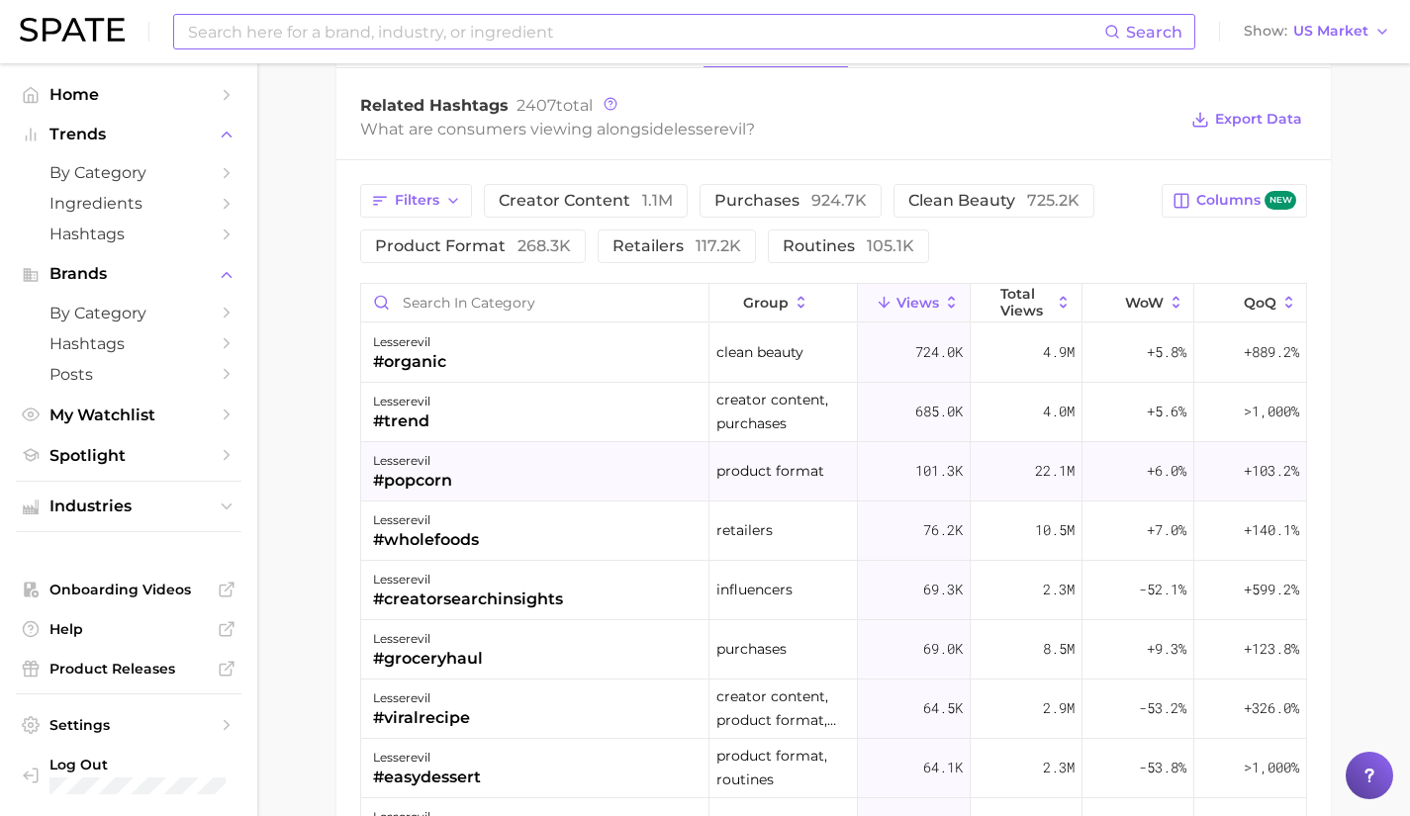
click at [516, 483] on div "lesserevil #popcorn" at bounding box center [535, 471] width 348 height 59
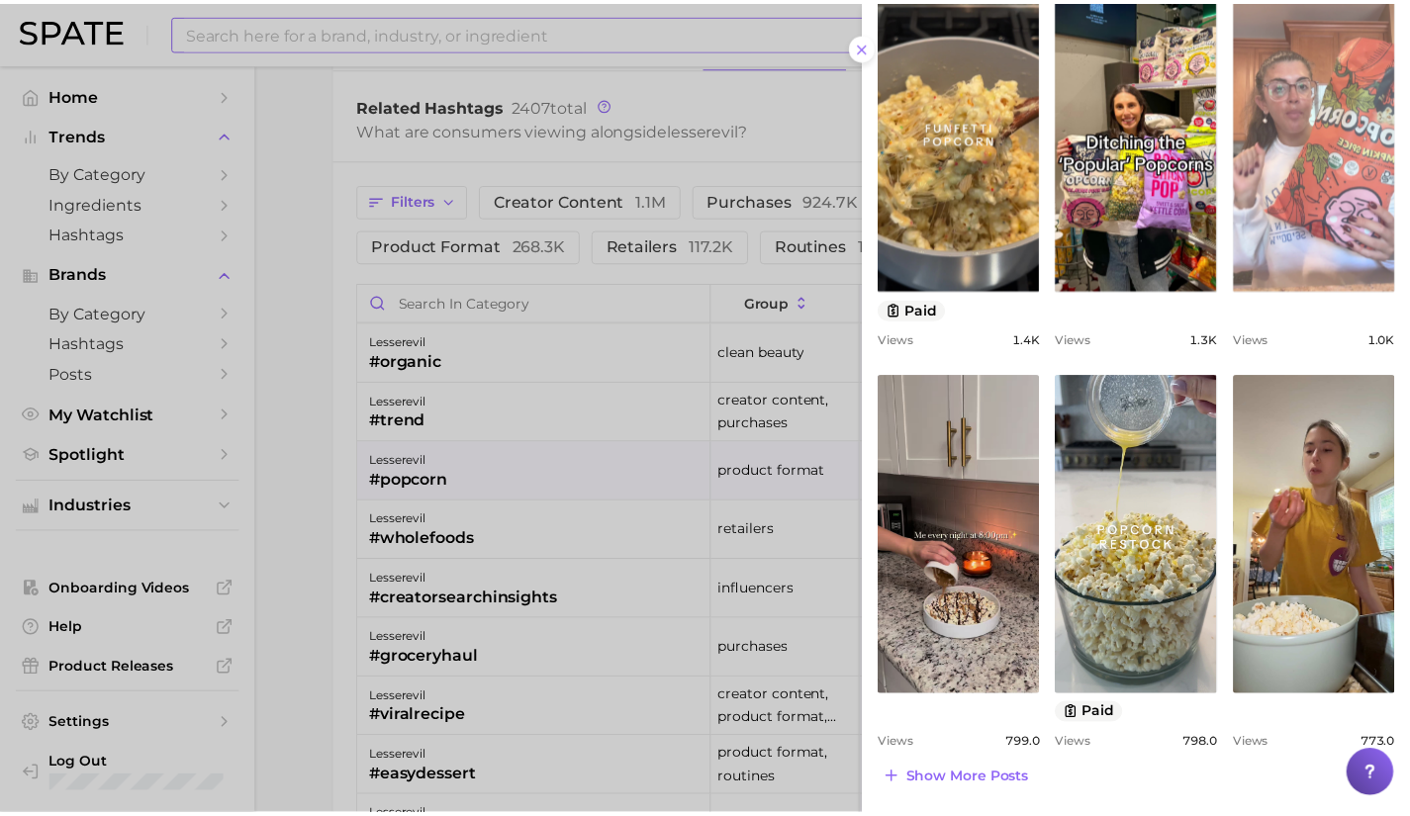
scroll to position [132, 0]
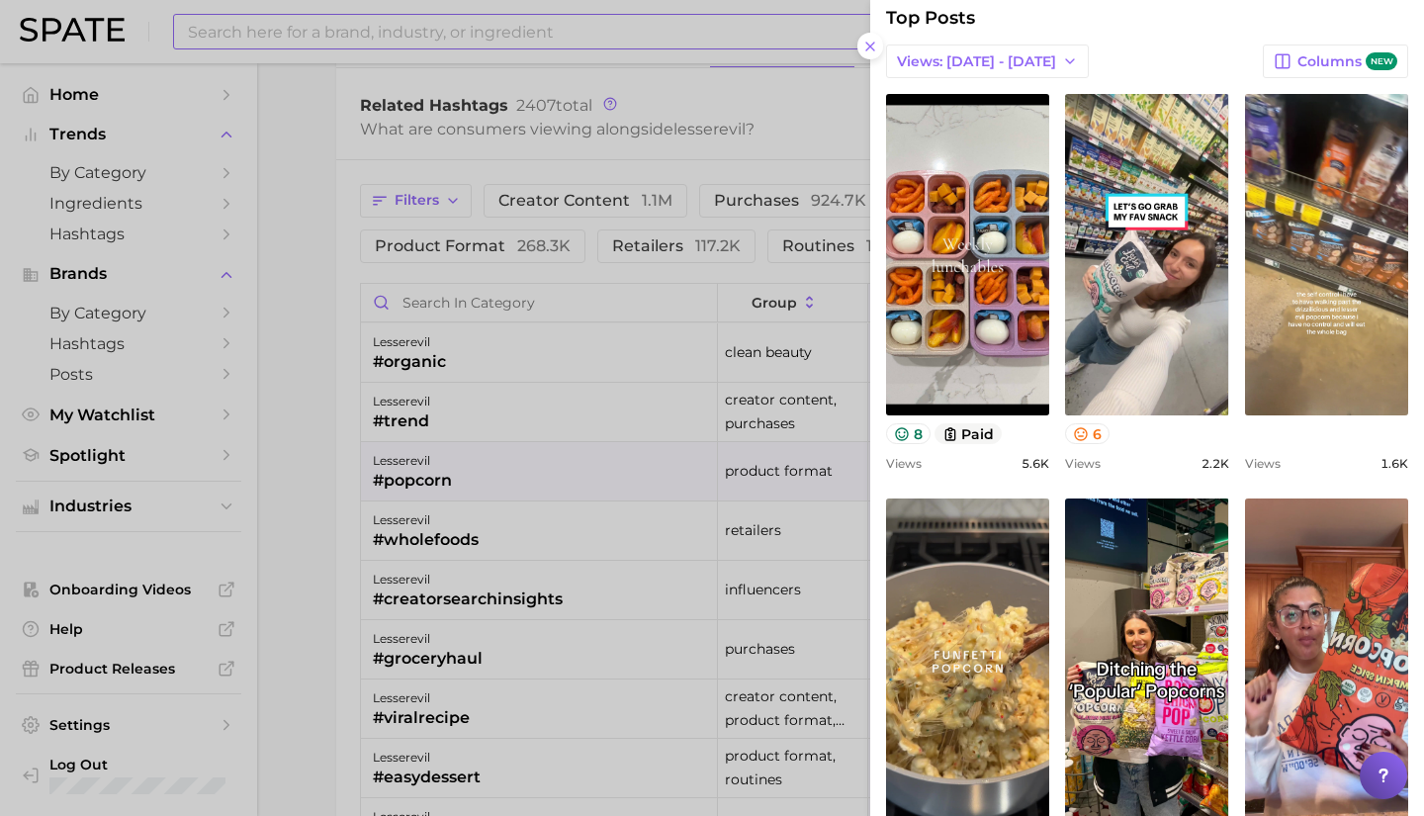
click at [505, 528] on div at bounding box center [712, 408] width 1424 height 816
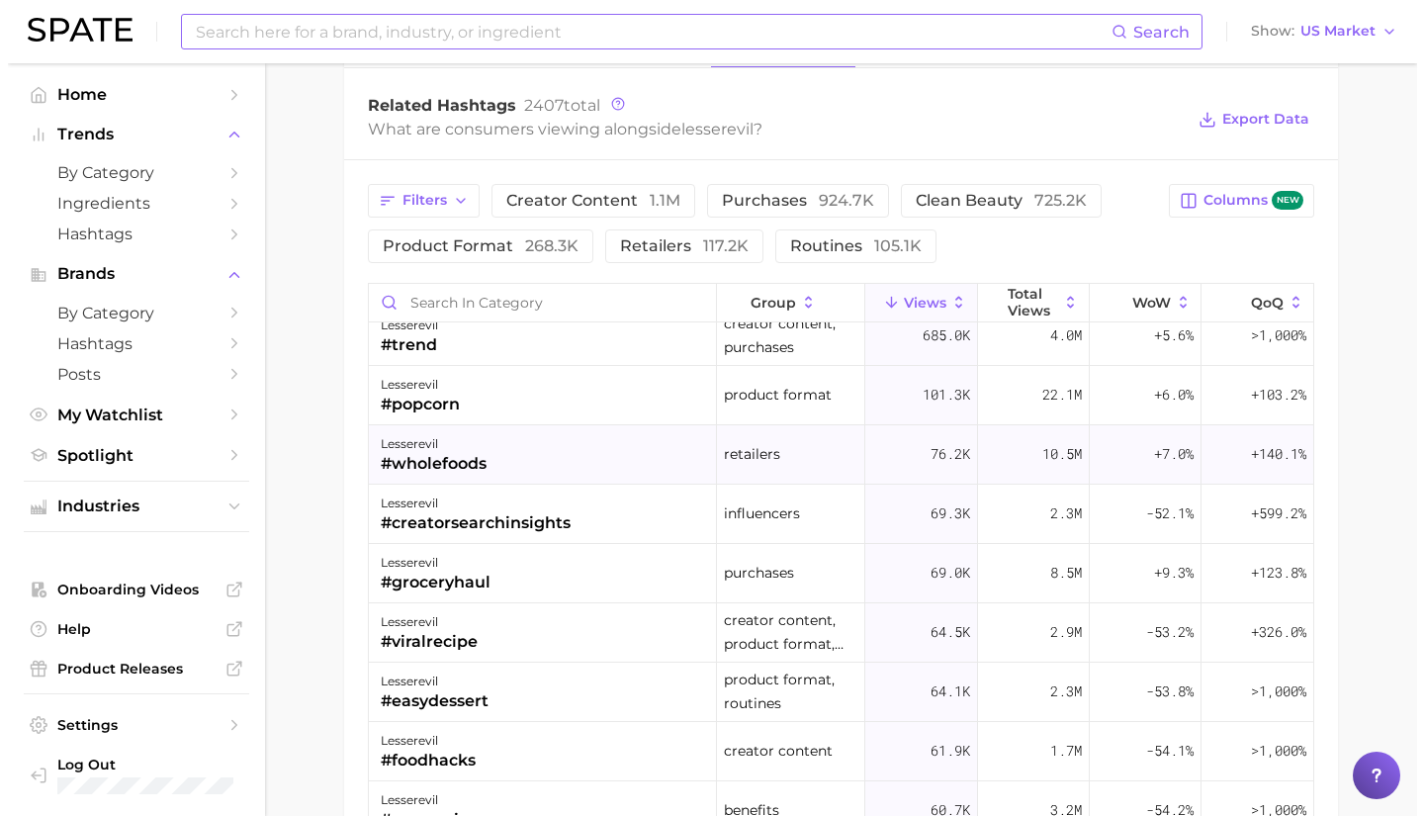
scroll to position [75, 0]
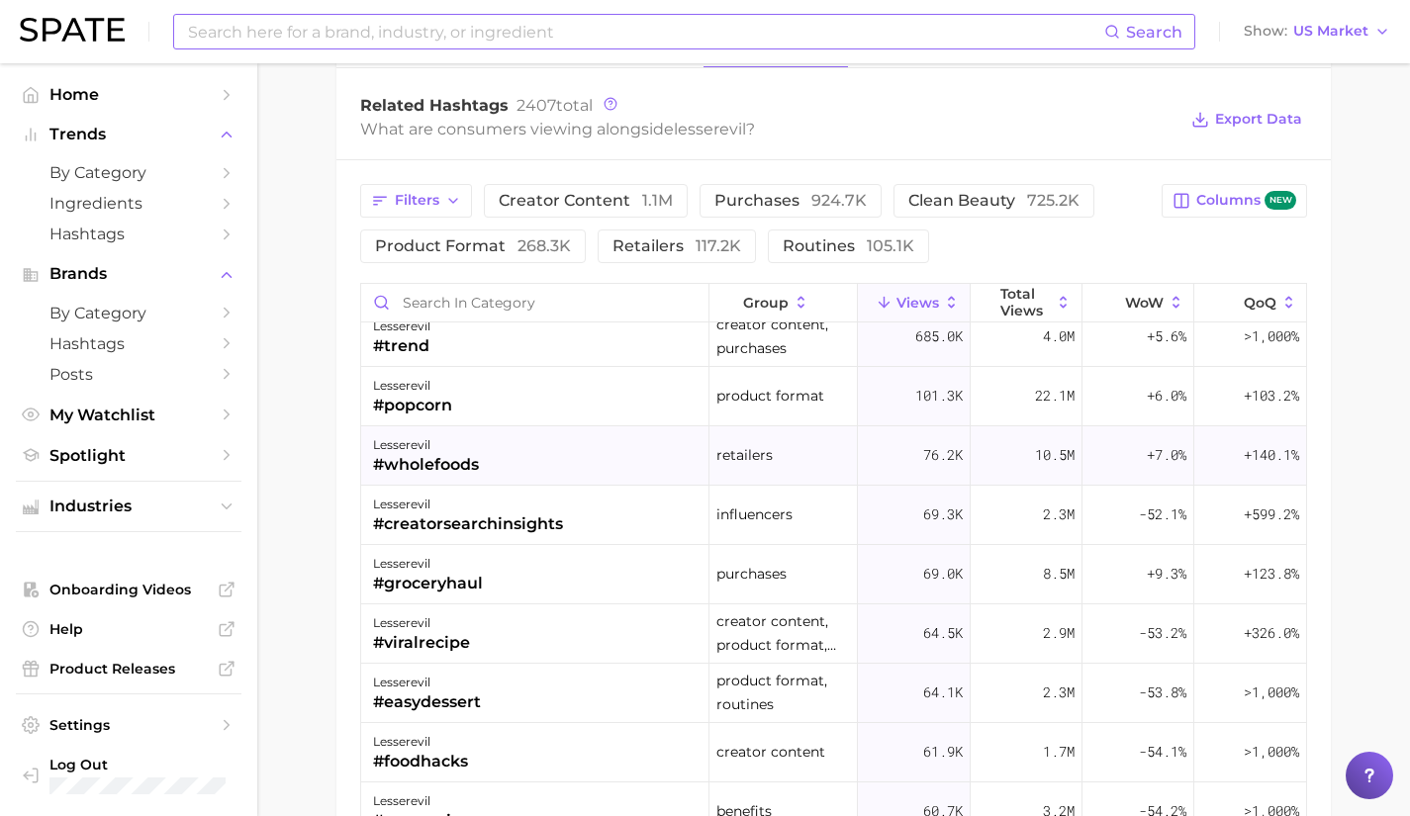
click at [521, 475] on div "lesserevil #wholefoods" at bounding box center [535, 455] width 348 height 59
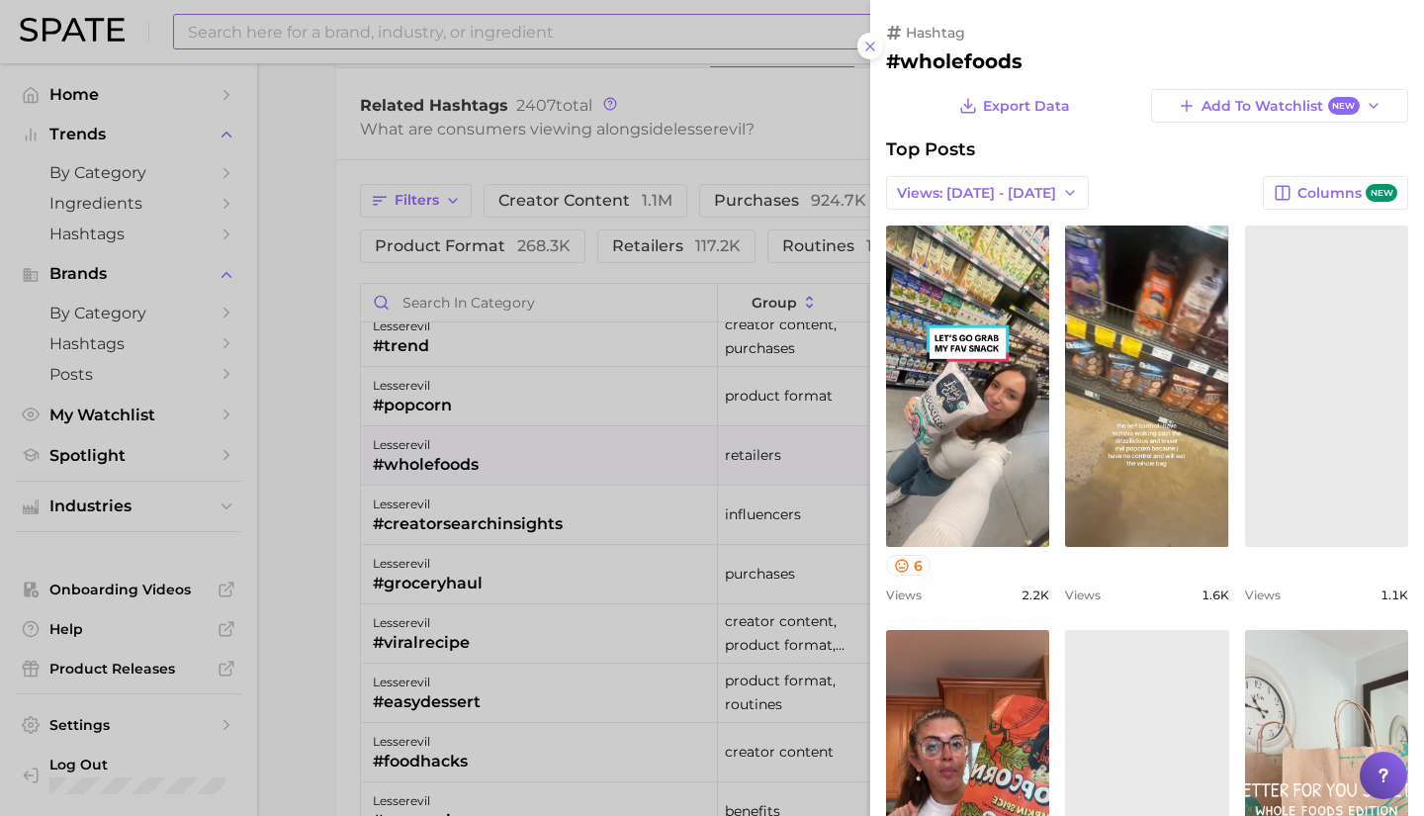
scroll to position [0, 0]
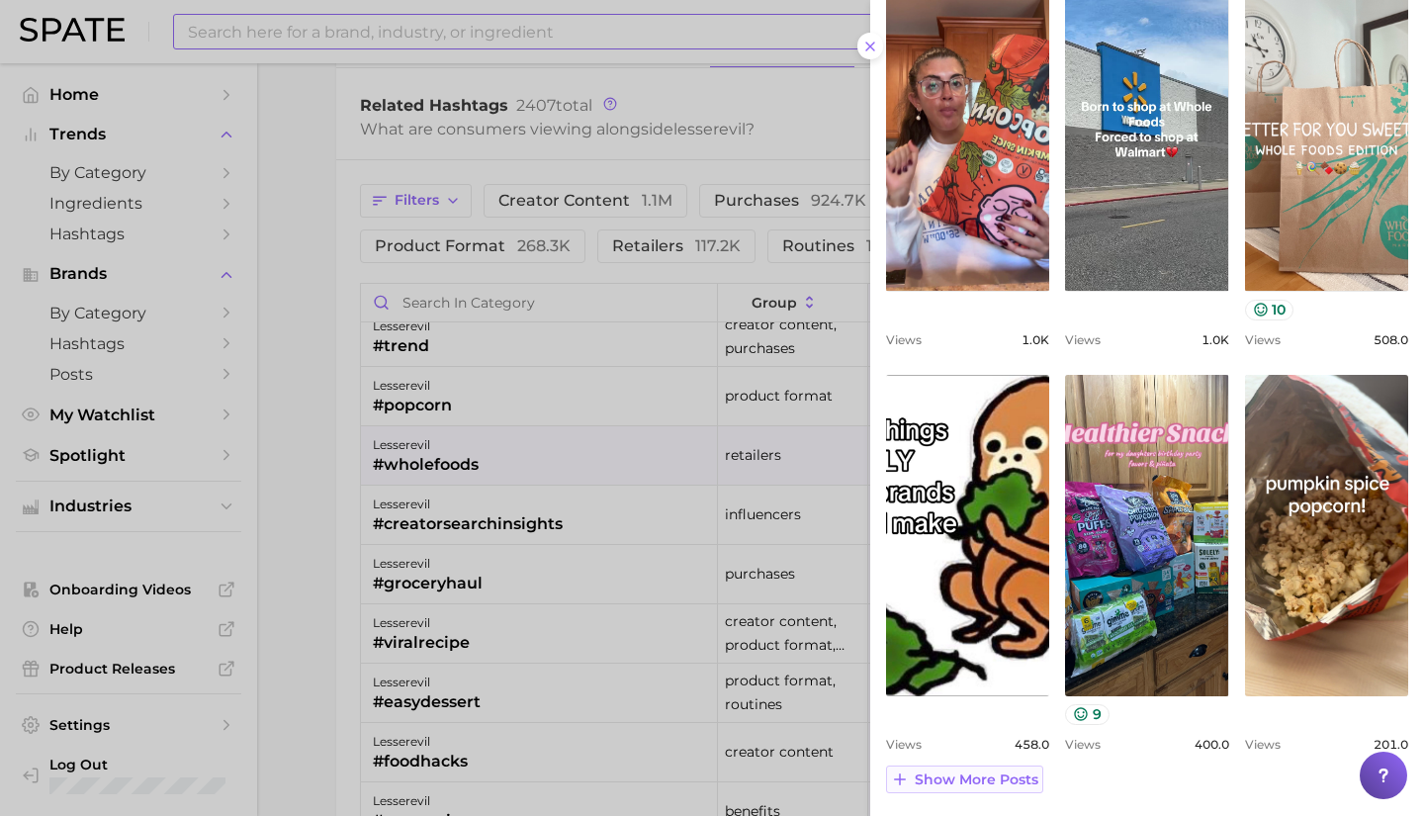
click at [1000, 778] on span "Show more posts" at bounding box center [977, 780] width 124 height 17
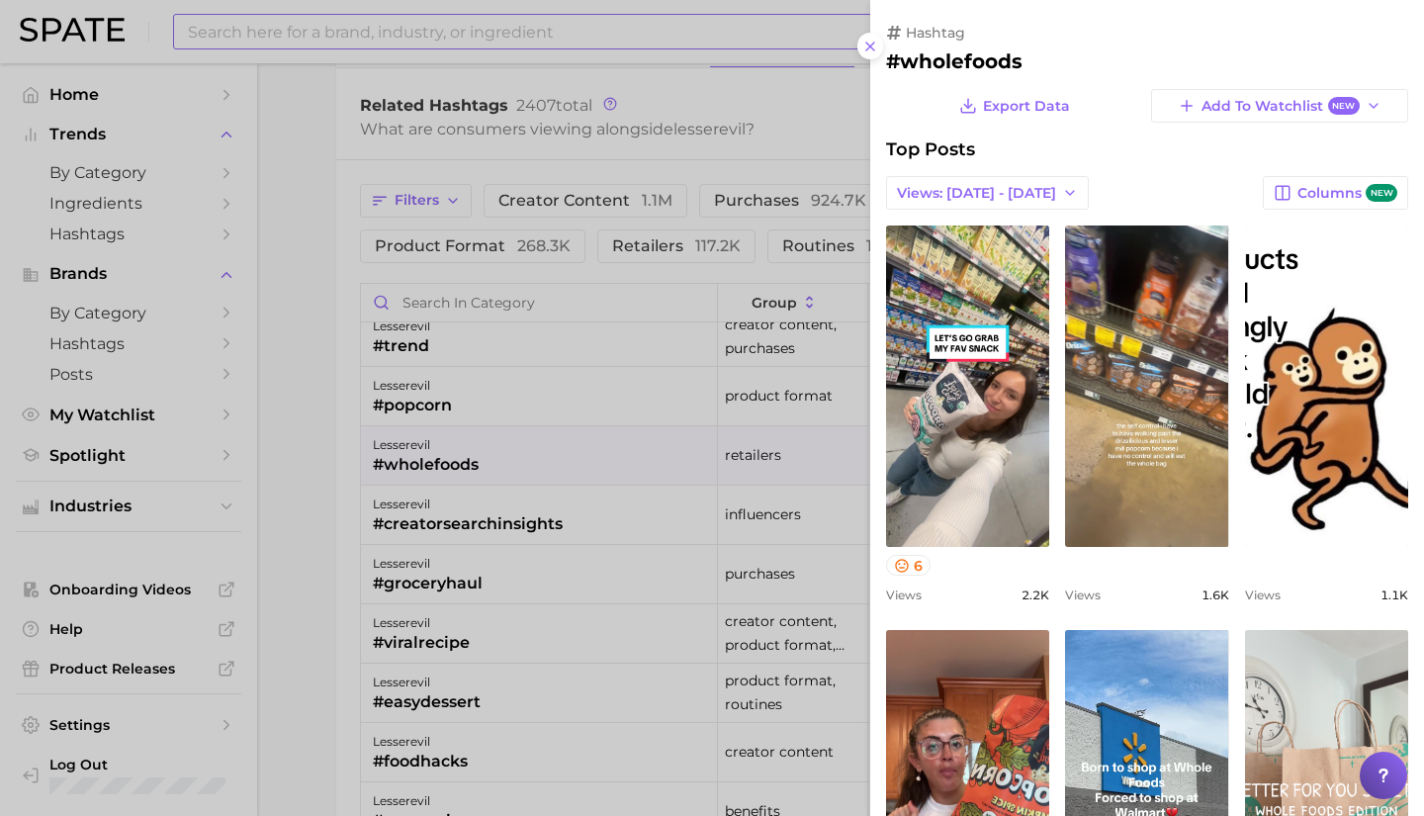
click at [494, 559] on div at bounding box center [712, 408] width 1424 height 816
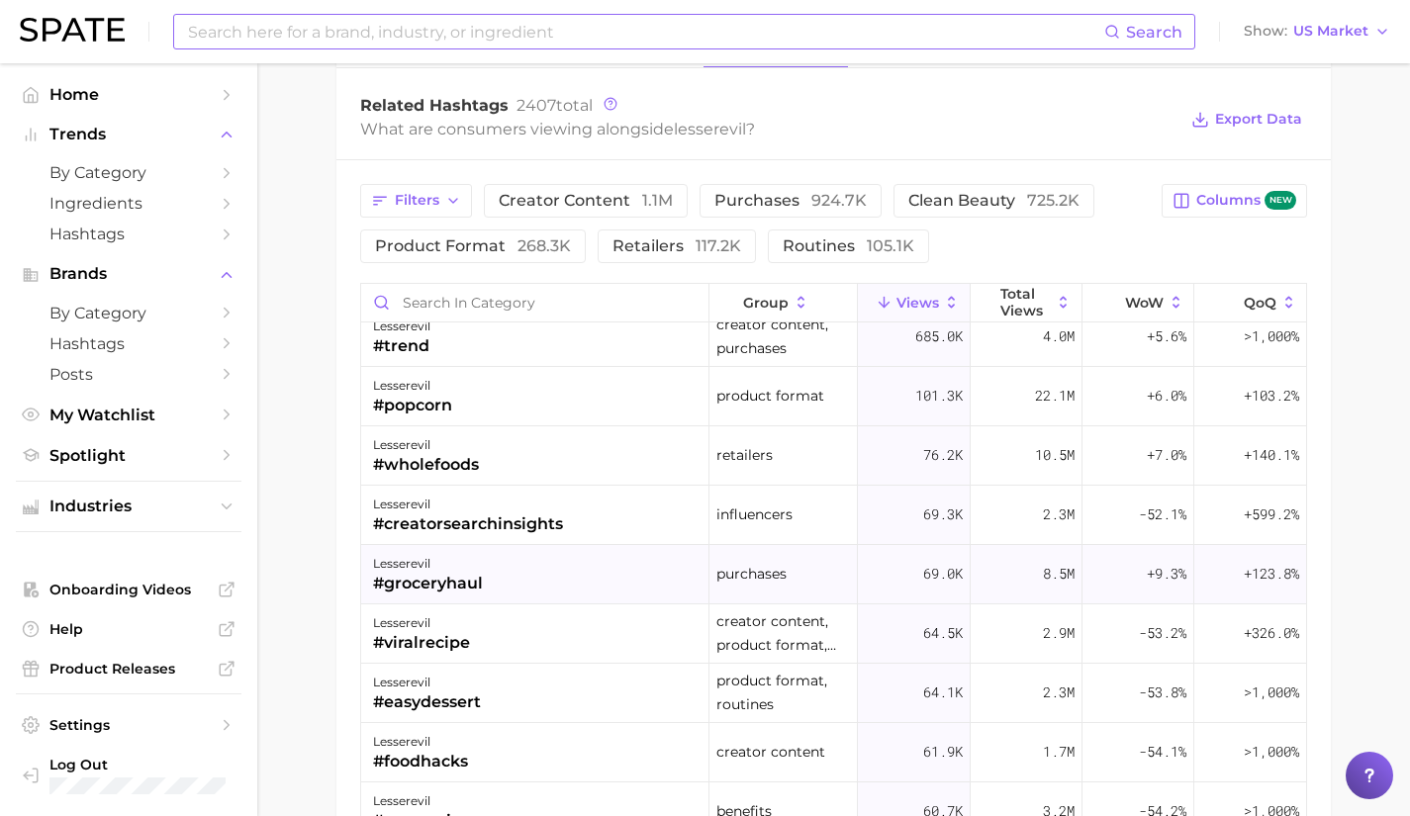
click at [467, 573] on div "#groceryhaul" at bounding box center [428, 584] width 110 height 24
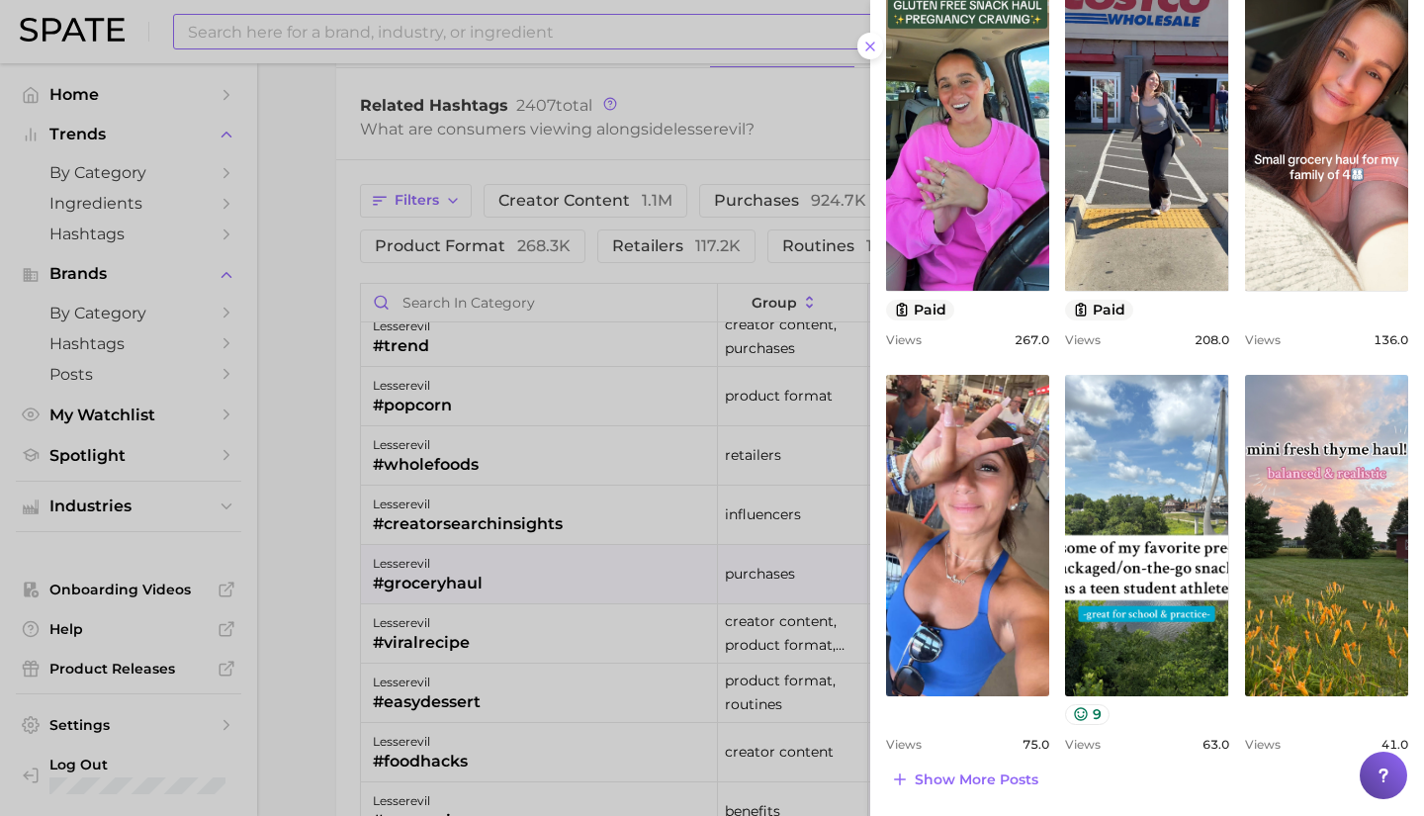
click at [453, 528] on div at bounding box center [712, 408] width 1424 height 816
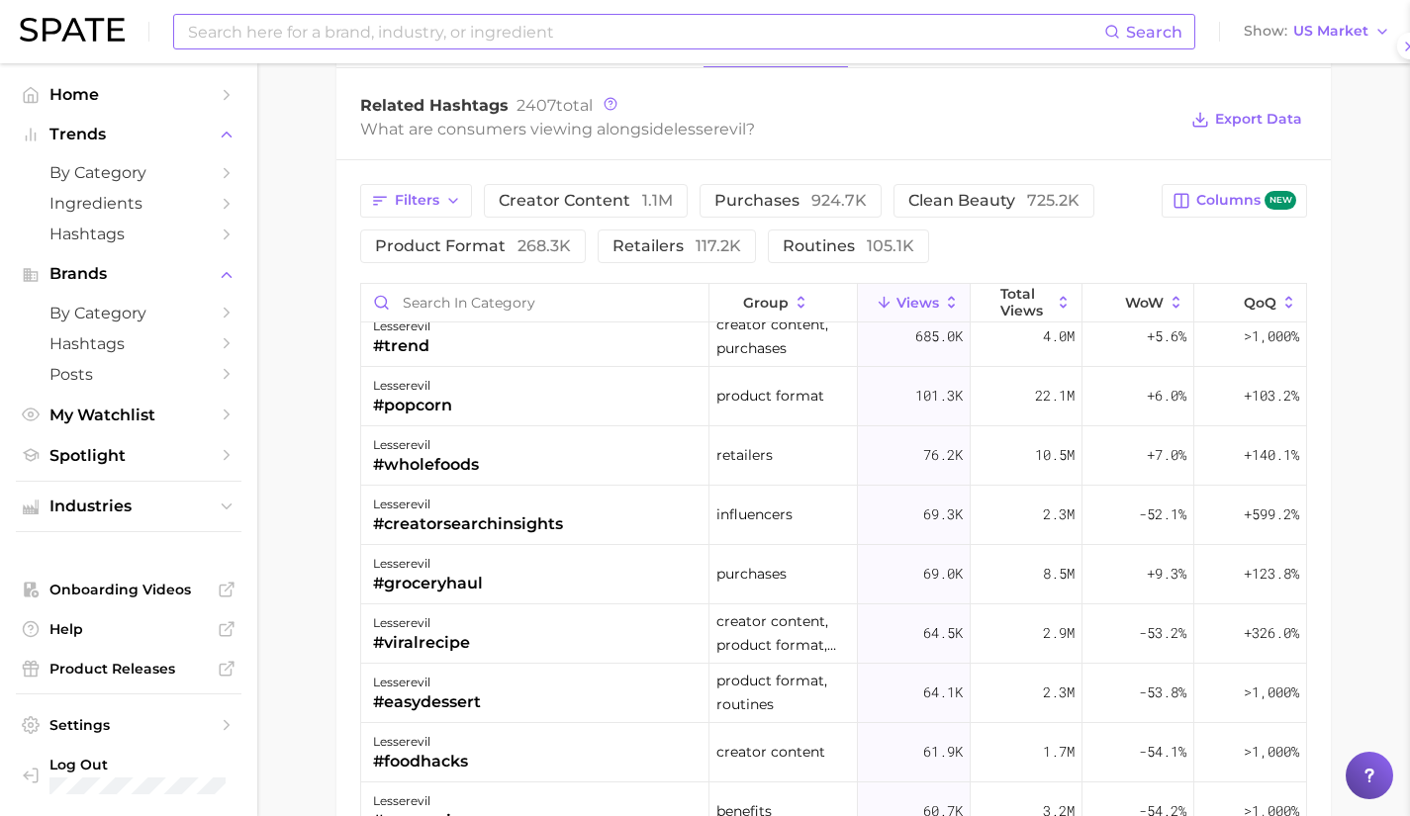
click at [453, 528] on div "#creatorsearchinsights" at bounding box center [468, 524] width 190 height 24
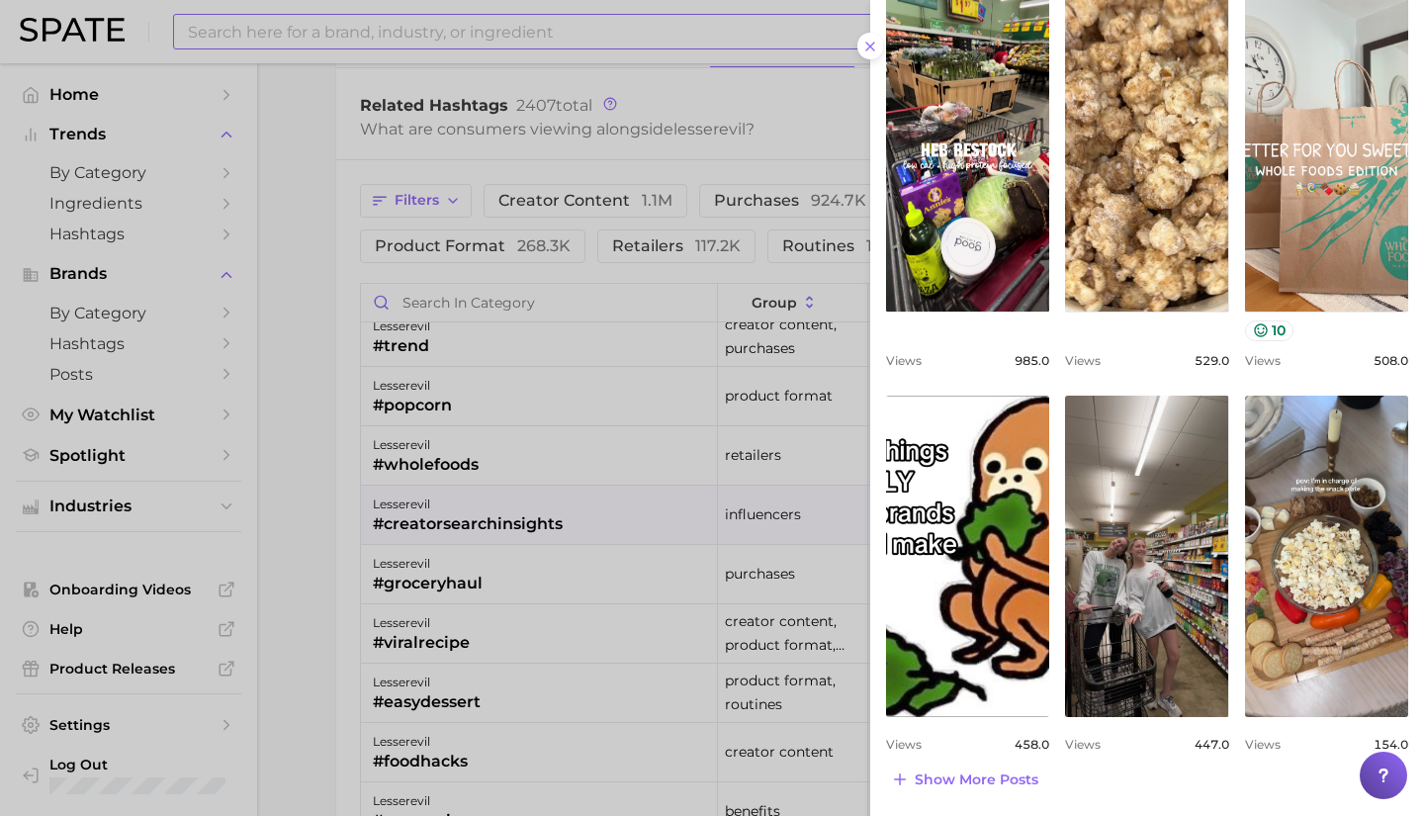
click at [474, 487] on div at bounding box center [712, 408] width 1424 height 816
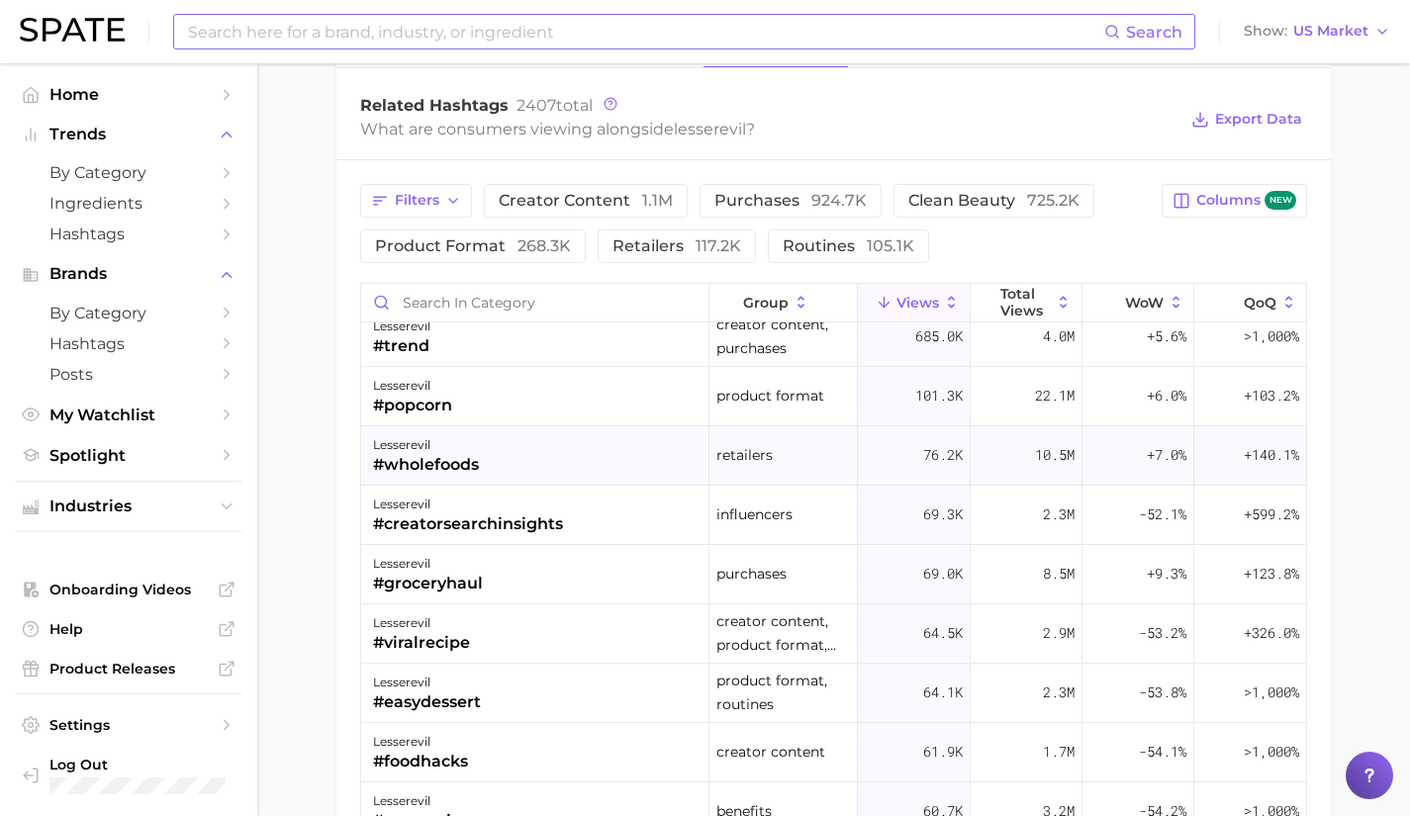
click at [458, 454] on div "#wholefoods" at bounding box center [426, 465] width 106 height 24
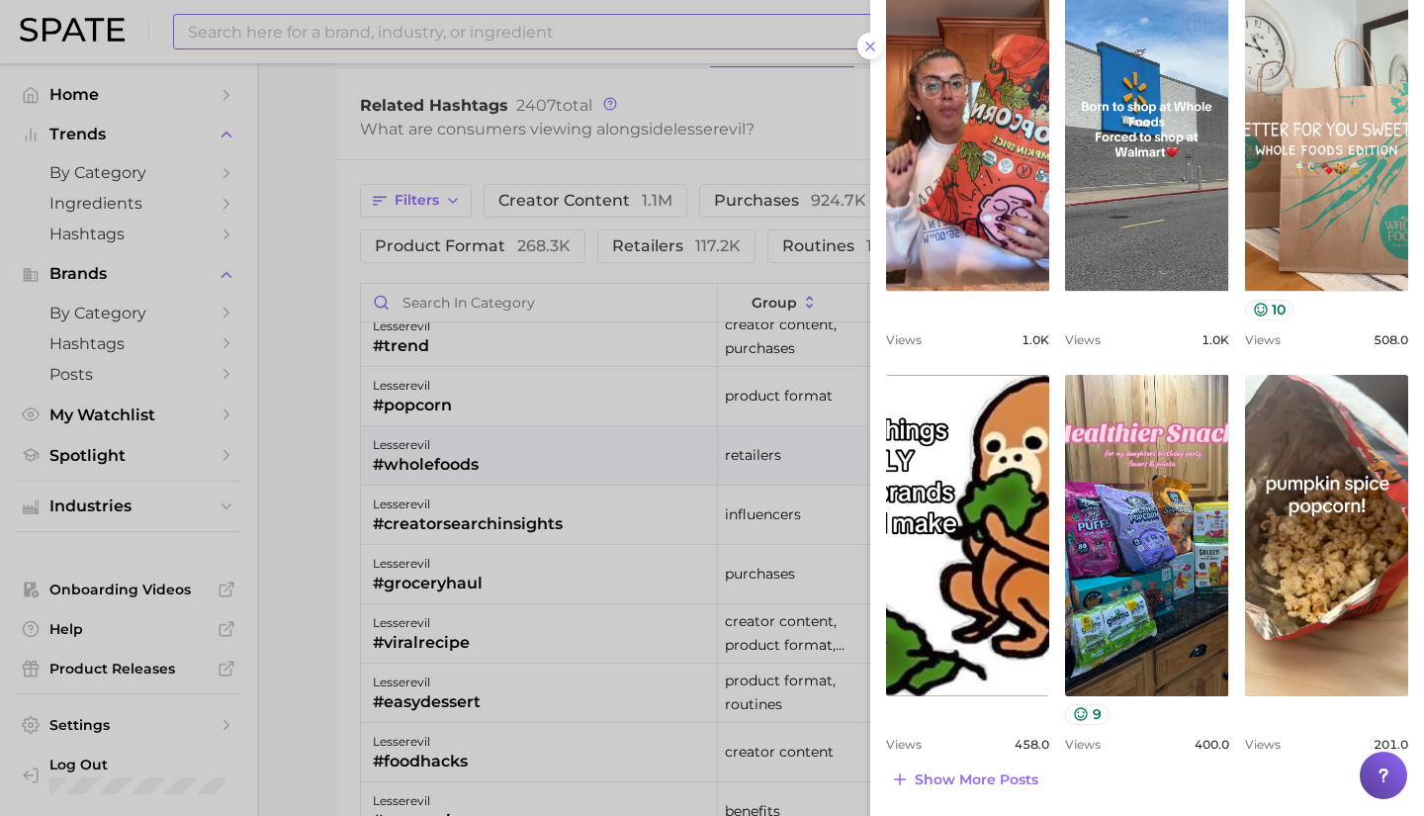
click at [463, 428] on div at bounding box center [712, 408] width 1424 height 816
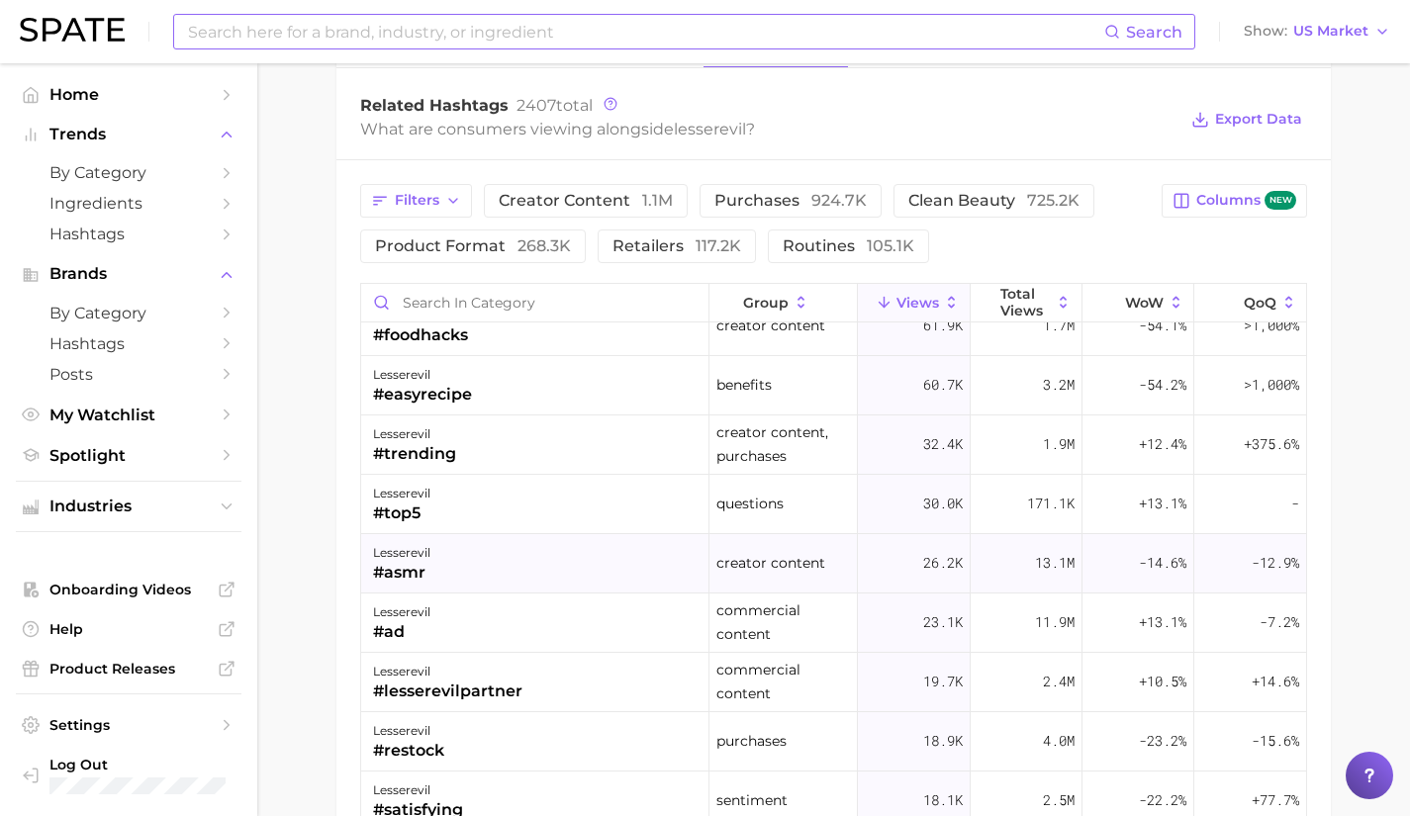
click at [452, 582] on div "lesserevil #asmr" at bounding box center [535, 563] width 348 height 59
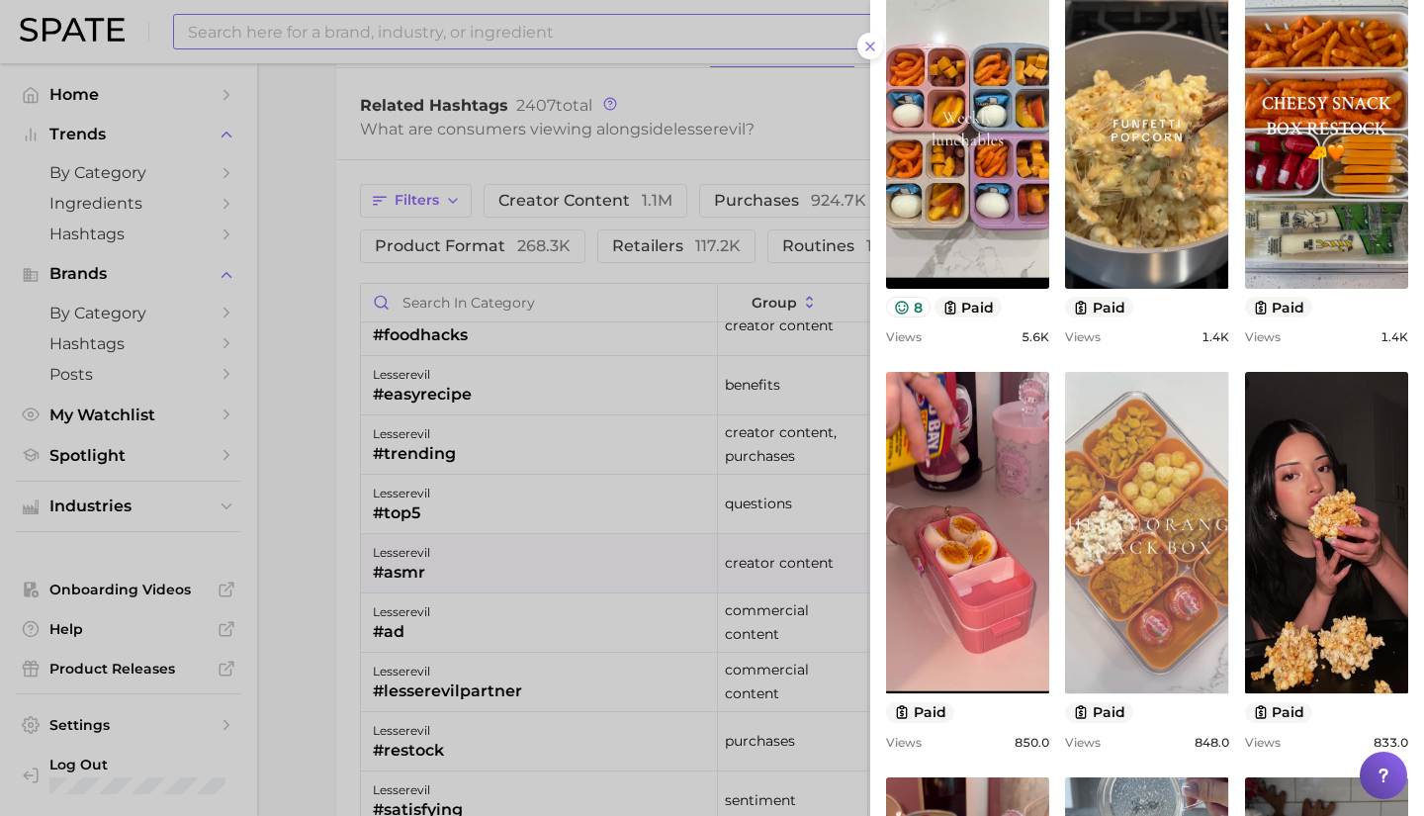
scroll to position [661, 0]
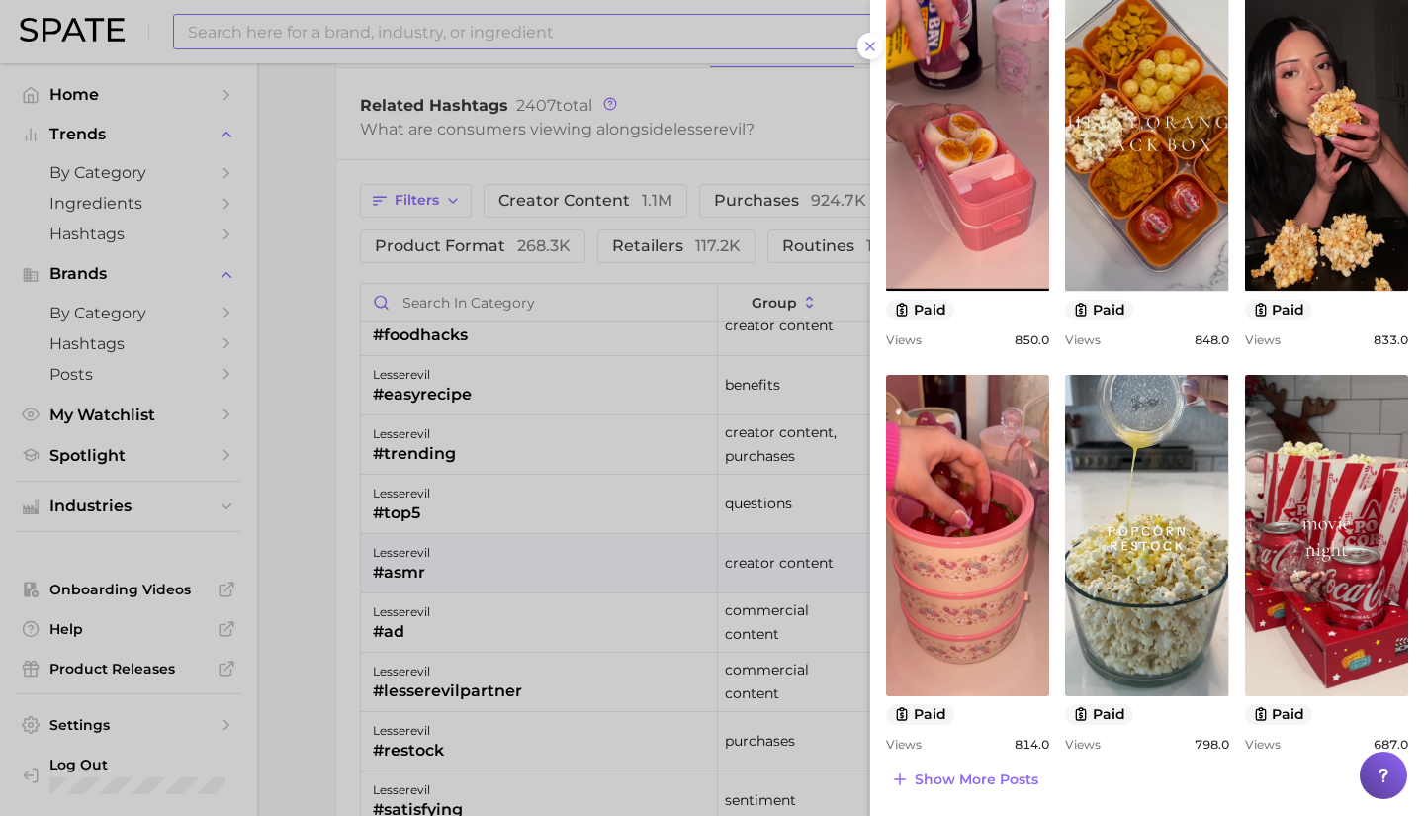
click at [543, 649] on div at bounding box center [712, 408] width 1424 height 816
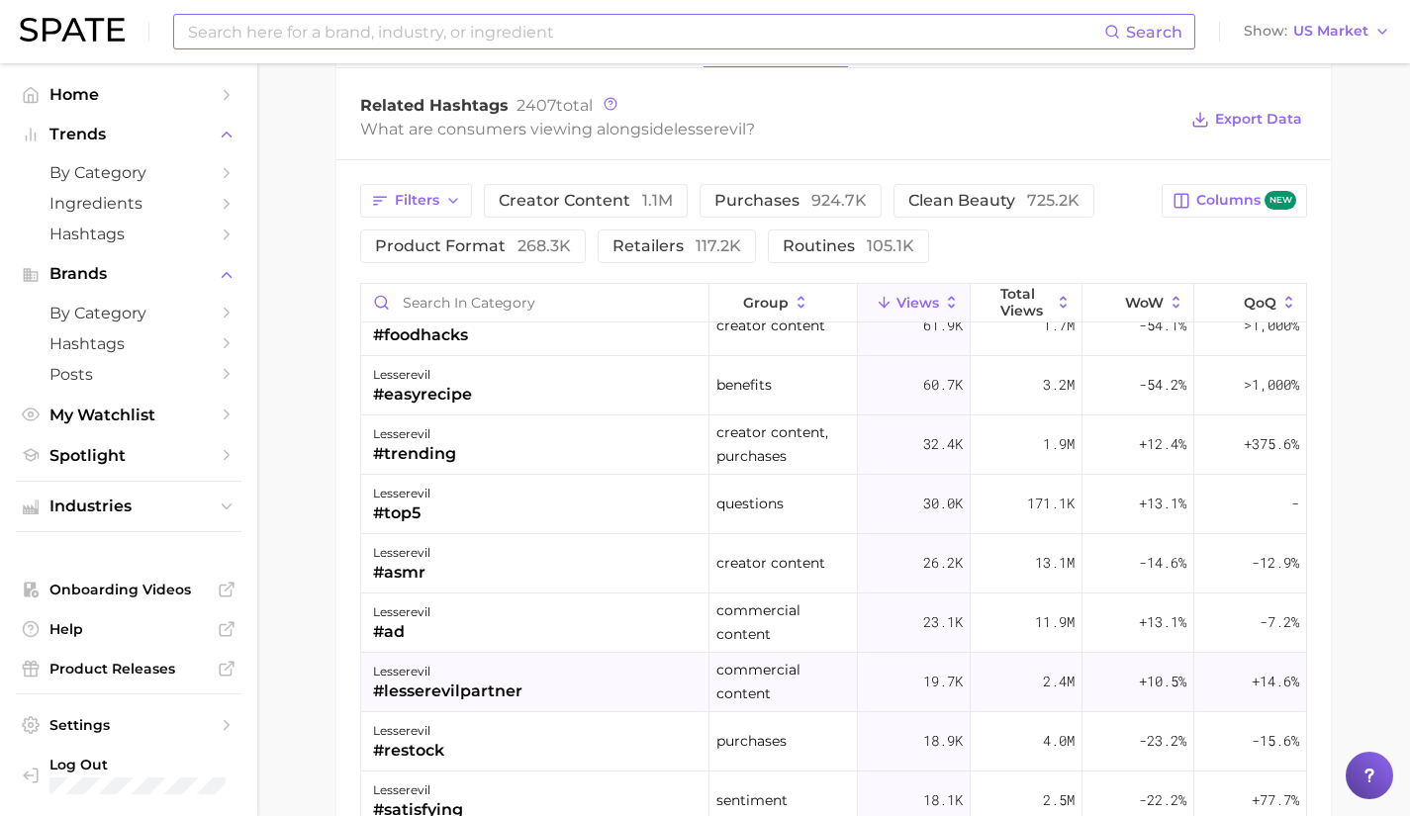
click at [534, 668] on div "lesserevil #lesserevilpartner" at bounding box center [535, 682] width 348 height 59
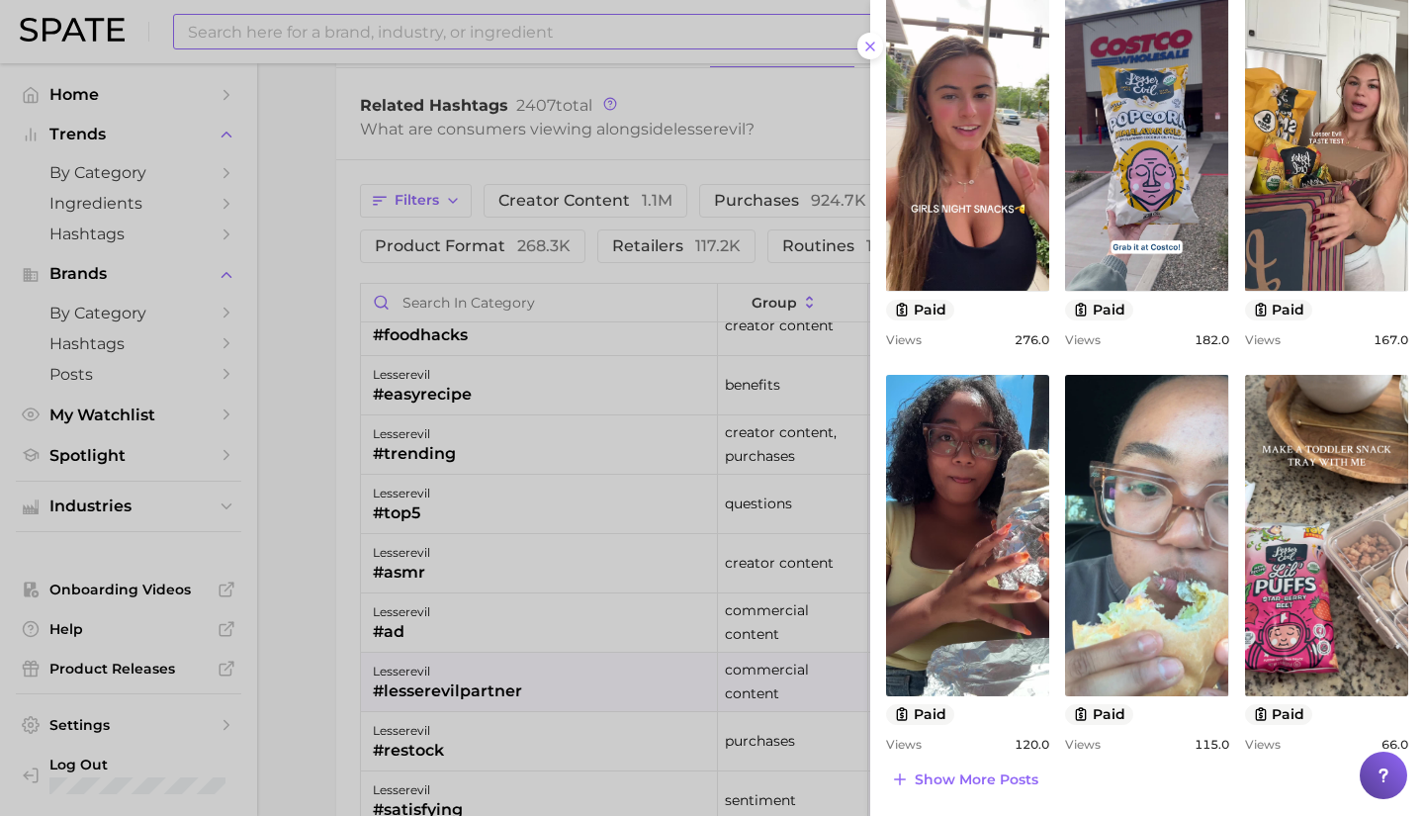
click at [477, 748] on div at bounding box center [712, 408] width 1424 height 816
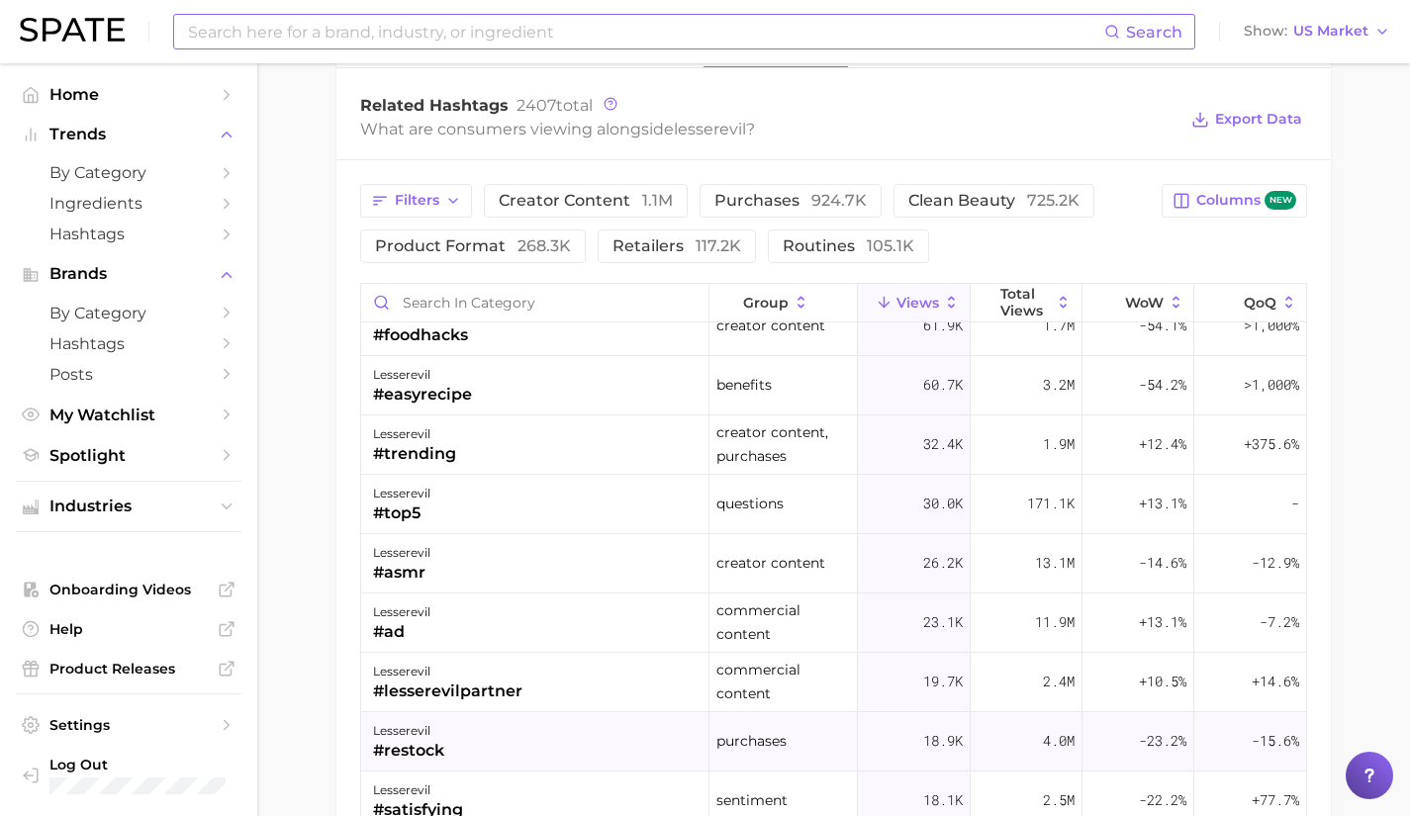
drag, startPoint x: 477, startPoint y: 748, endPoint x: 409, endPoint y: 749, distance: 68.3
click at [409, 749] on div "#restock" at bounding box center [408, 751] width 71 height 24
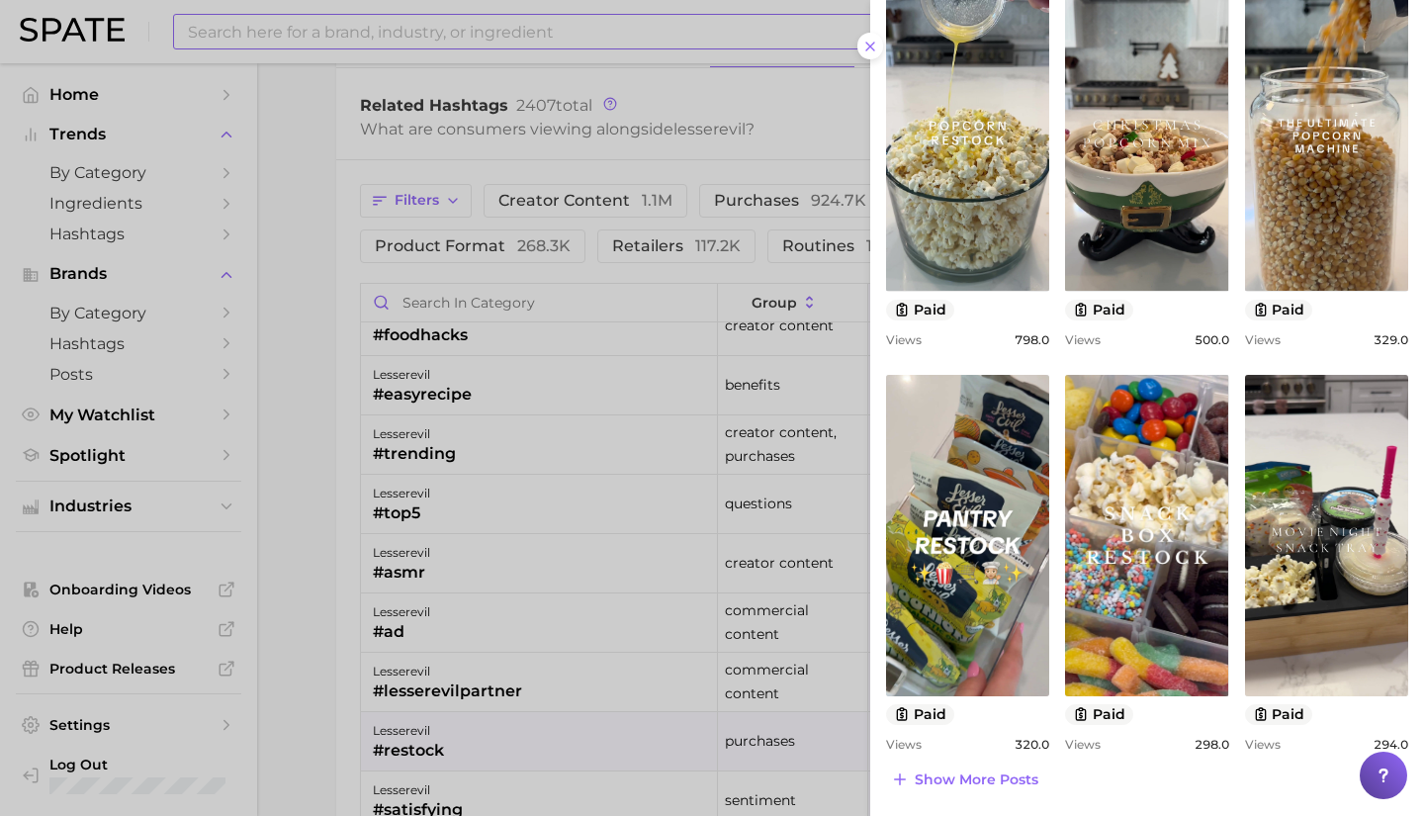
click at [466, 687] on div at bounding box center [712, 408] width 1424 height 816
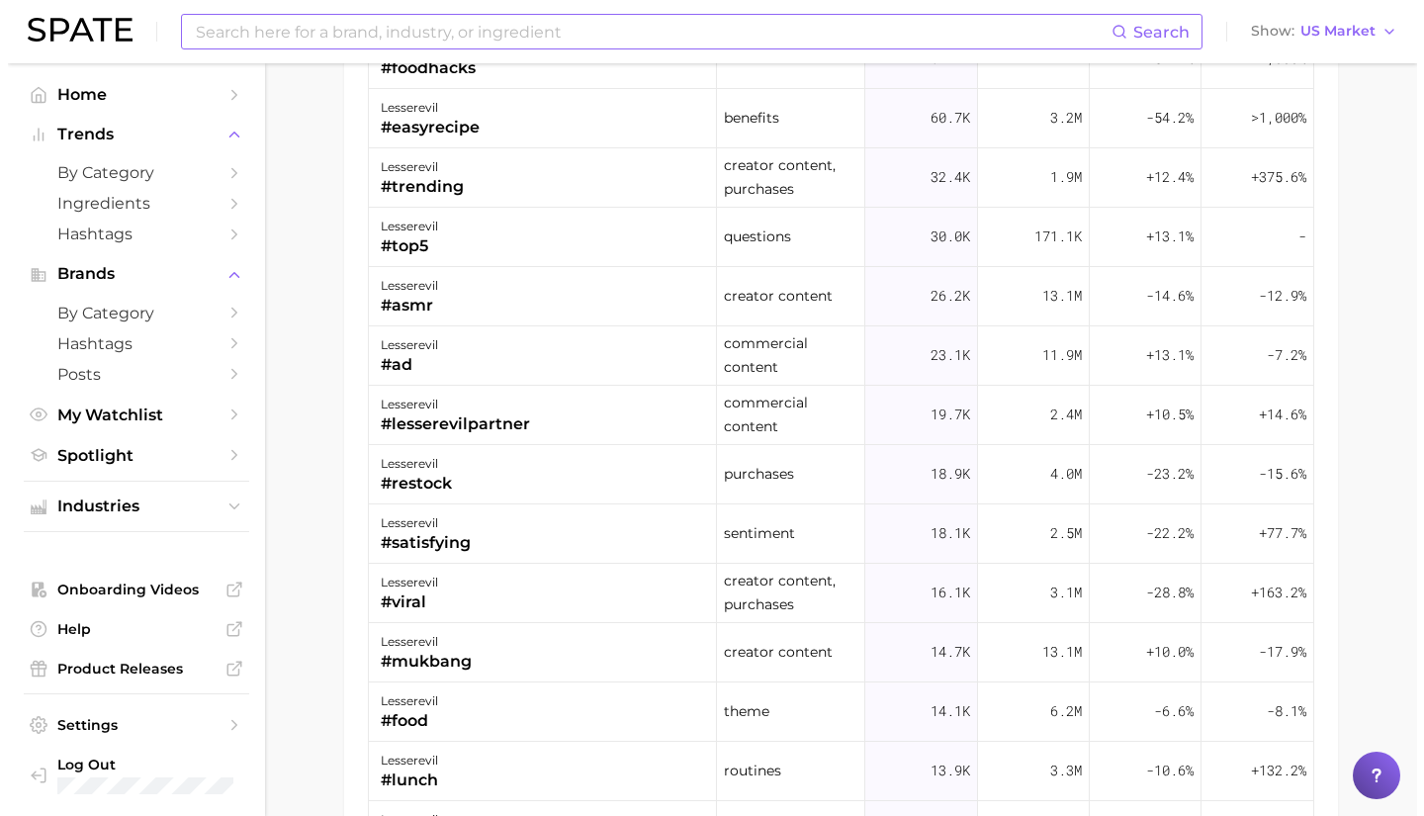
scroll to position [2992, 0]
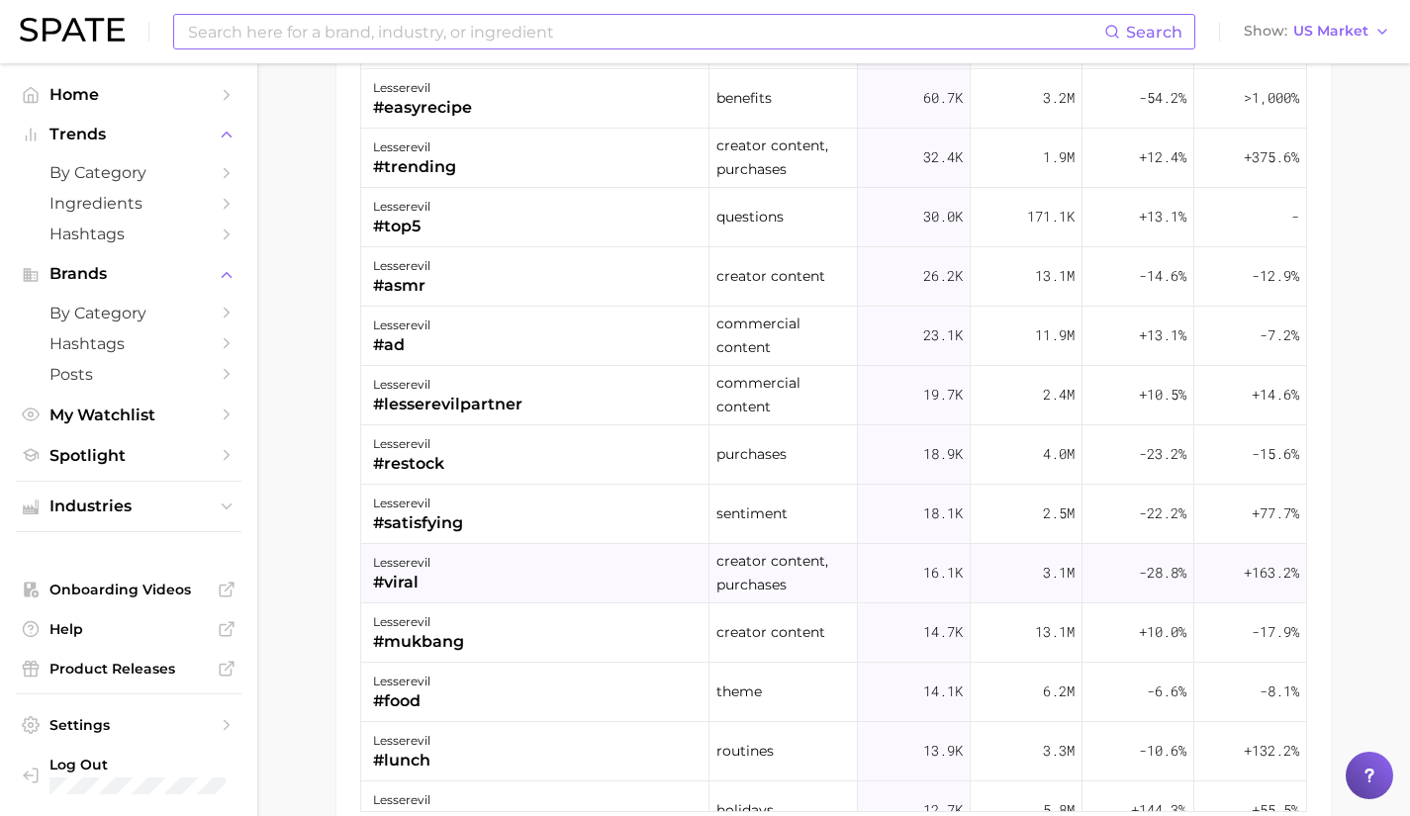
click at [464, 584] on div "lesserevil #viral" at bounding box center [535, 573] width 348 height 59
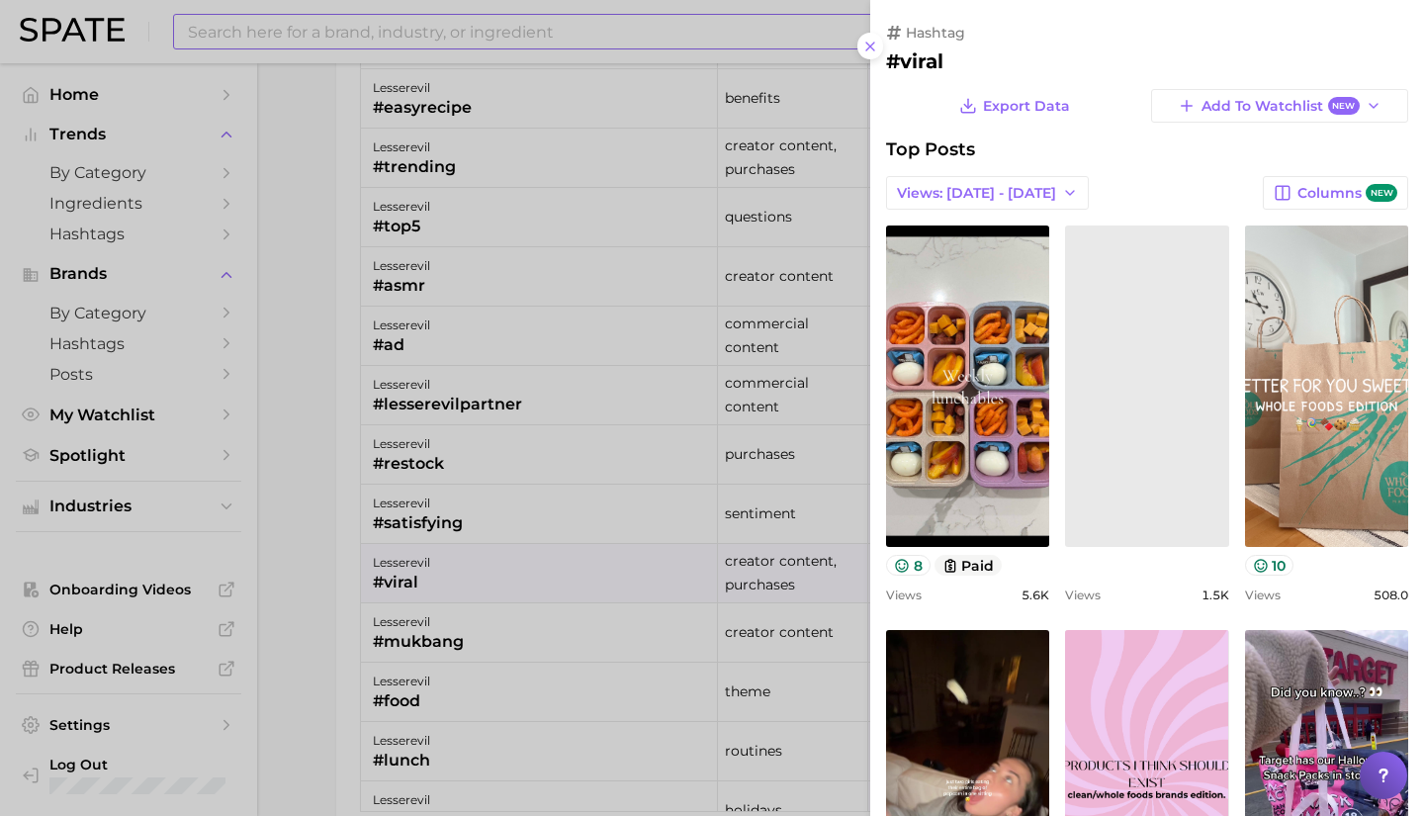
scroll to position [0, 0]
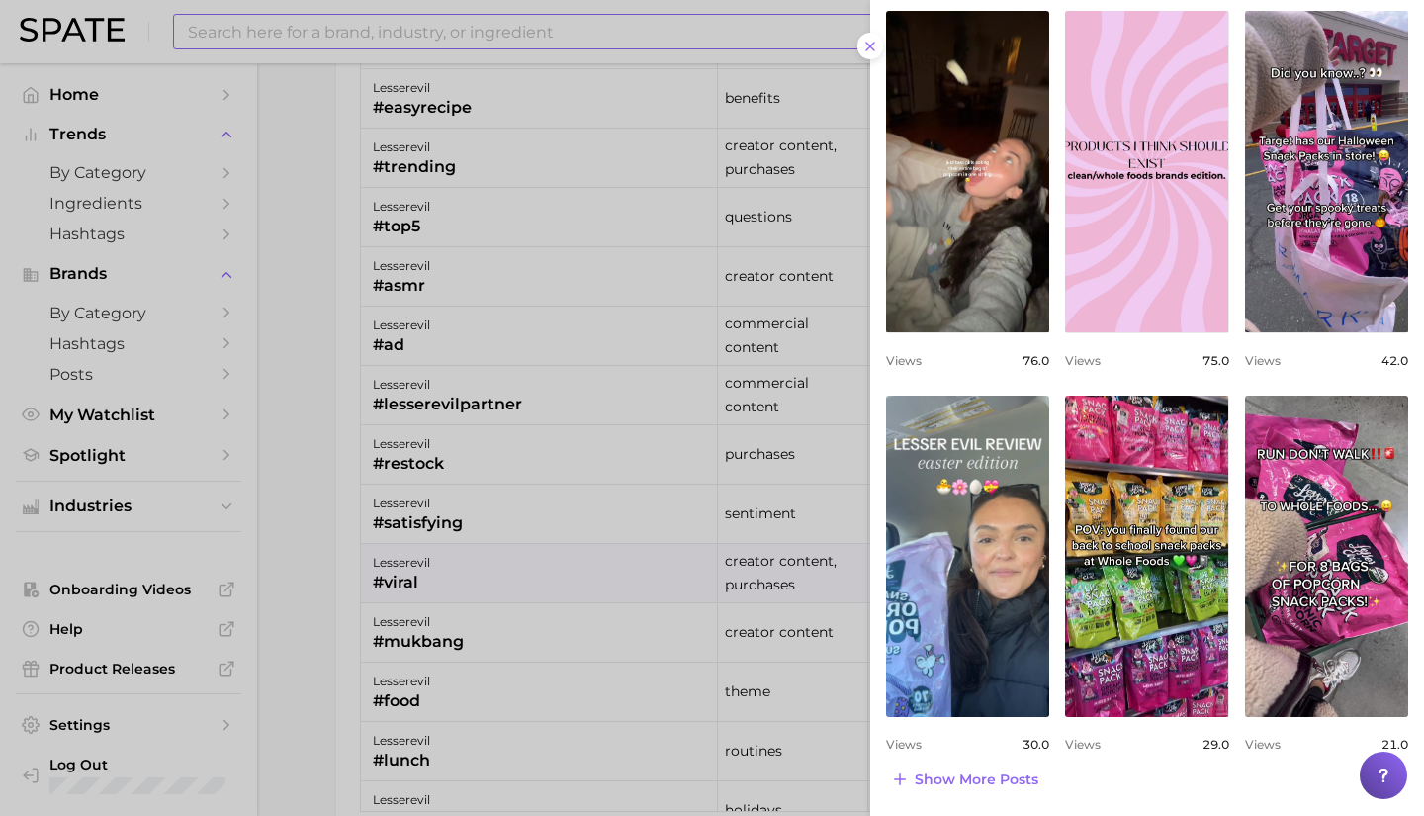
click at [483, 634] on div at bounding box center [712, 408] width 1424 height 816
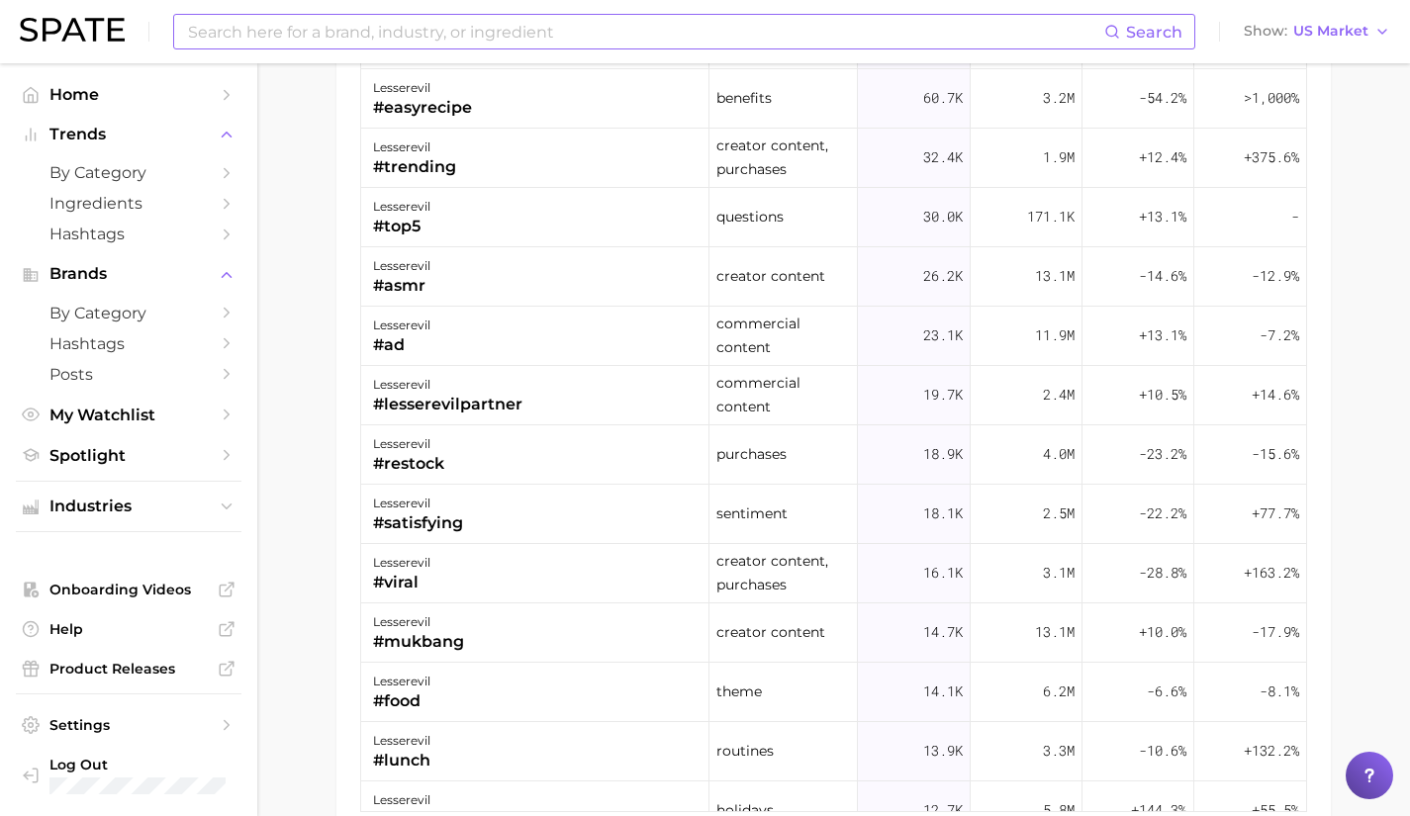
click at [483, 634] on div "lesserevil #mukbang" at bounding box center [535, 632] width 348 height 59
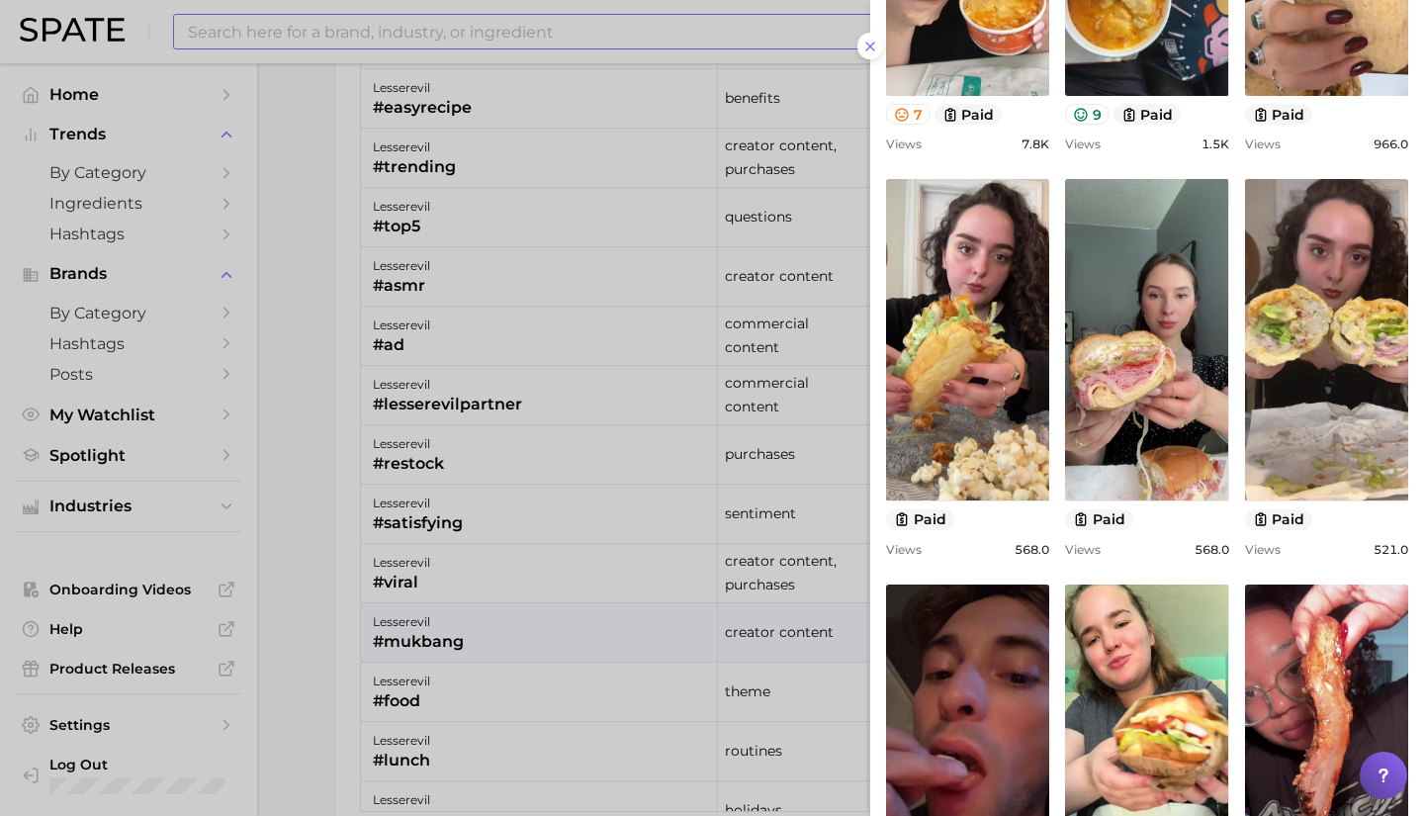
scroll to position [661, 0]
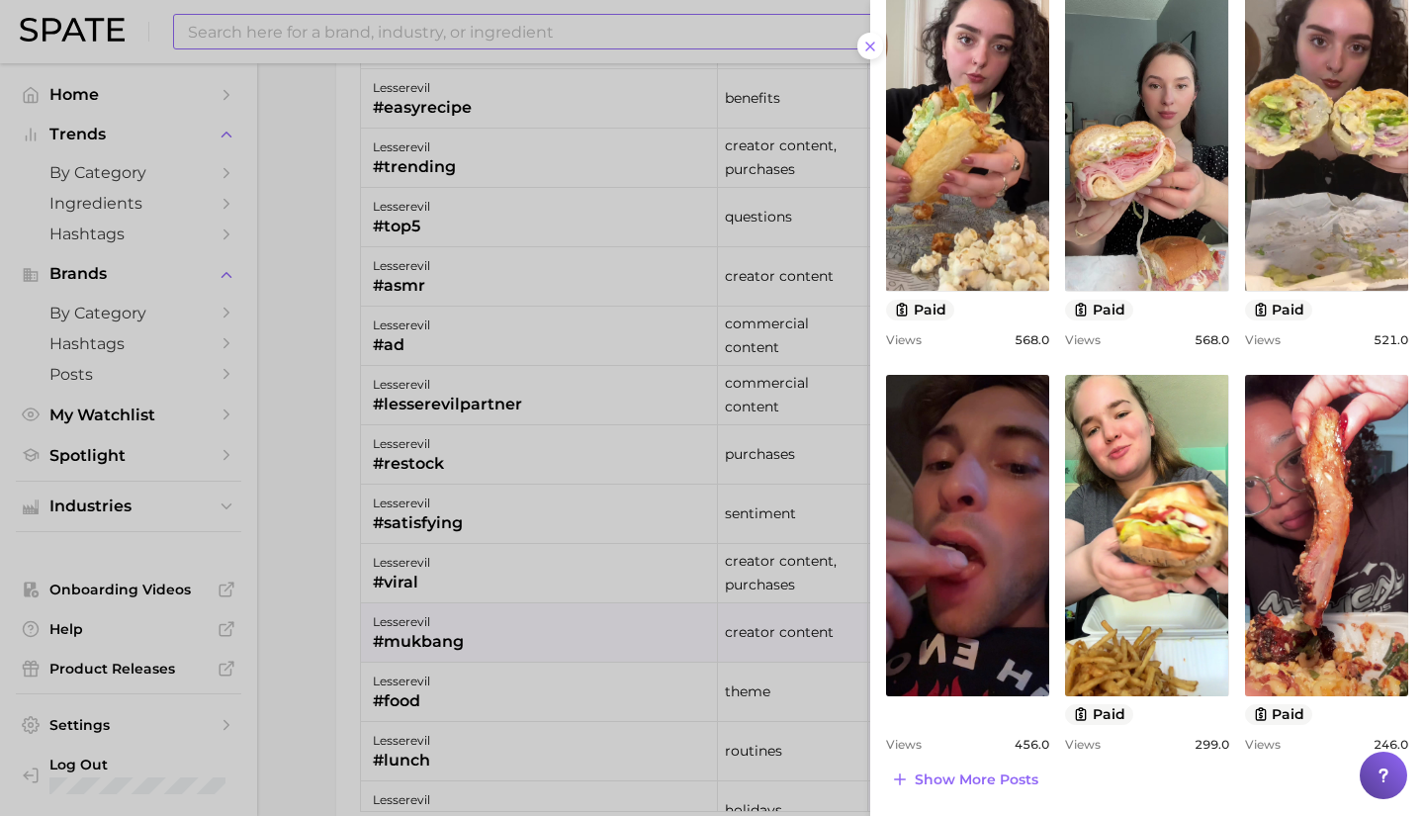
click at [585, 713] on div at bounding box center [712, 408] width 1424 height 816
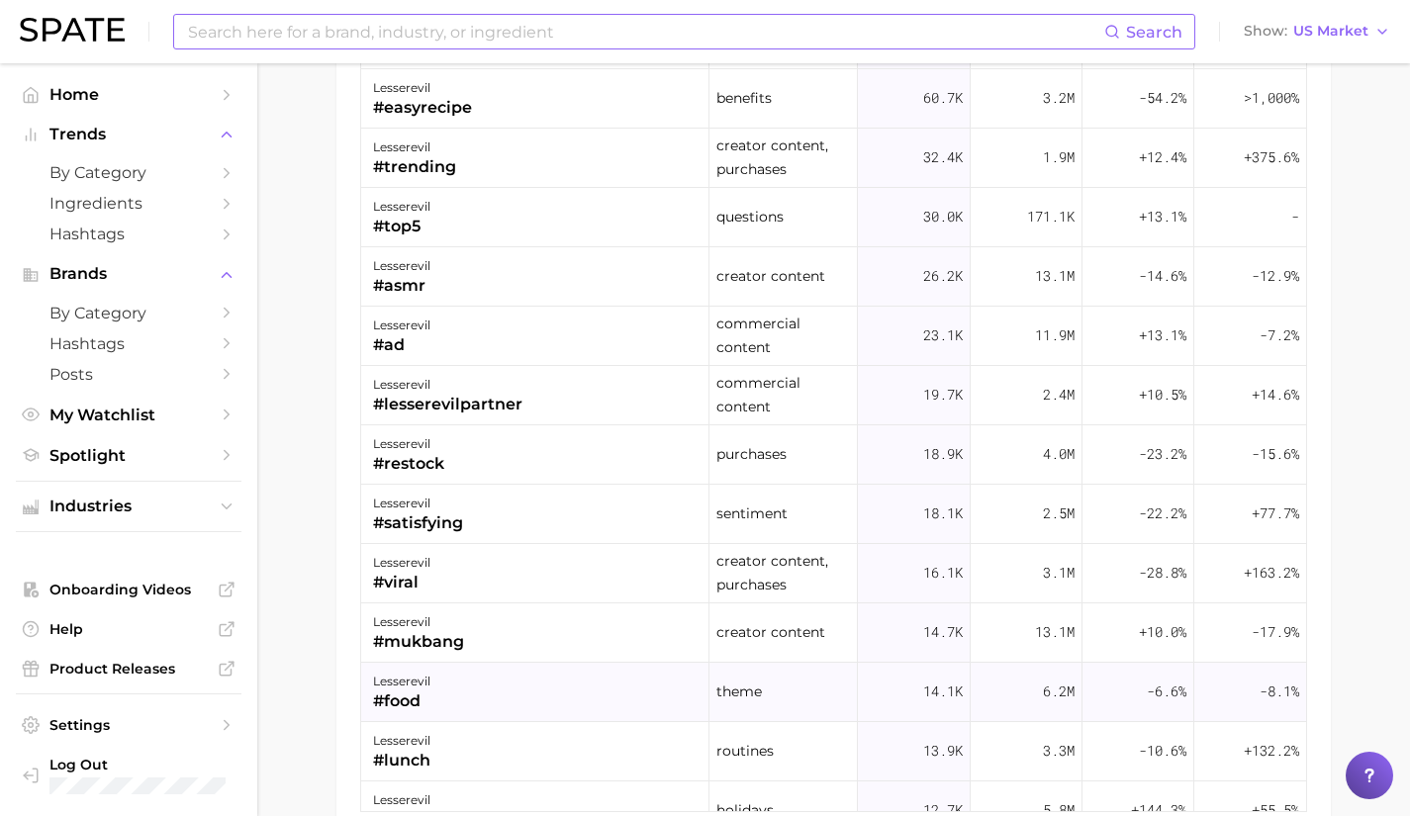
click at [555, 680] on div "lesserevil #food" at bounding box center [535, 692] width 348 height 59
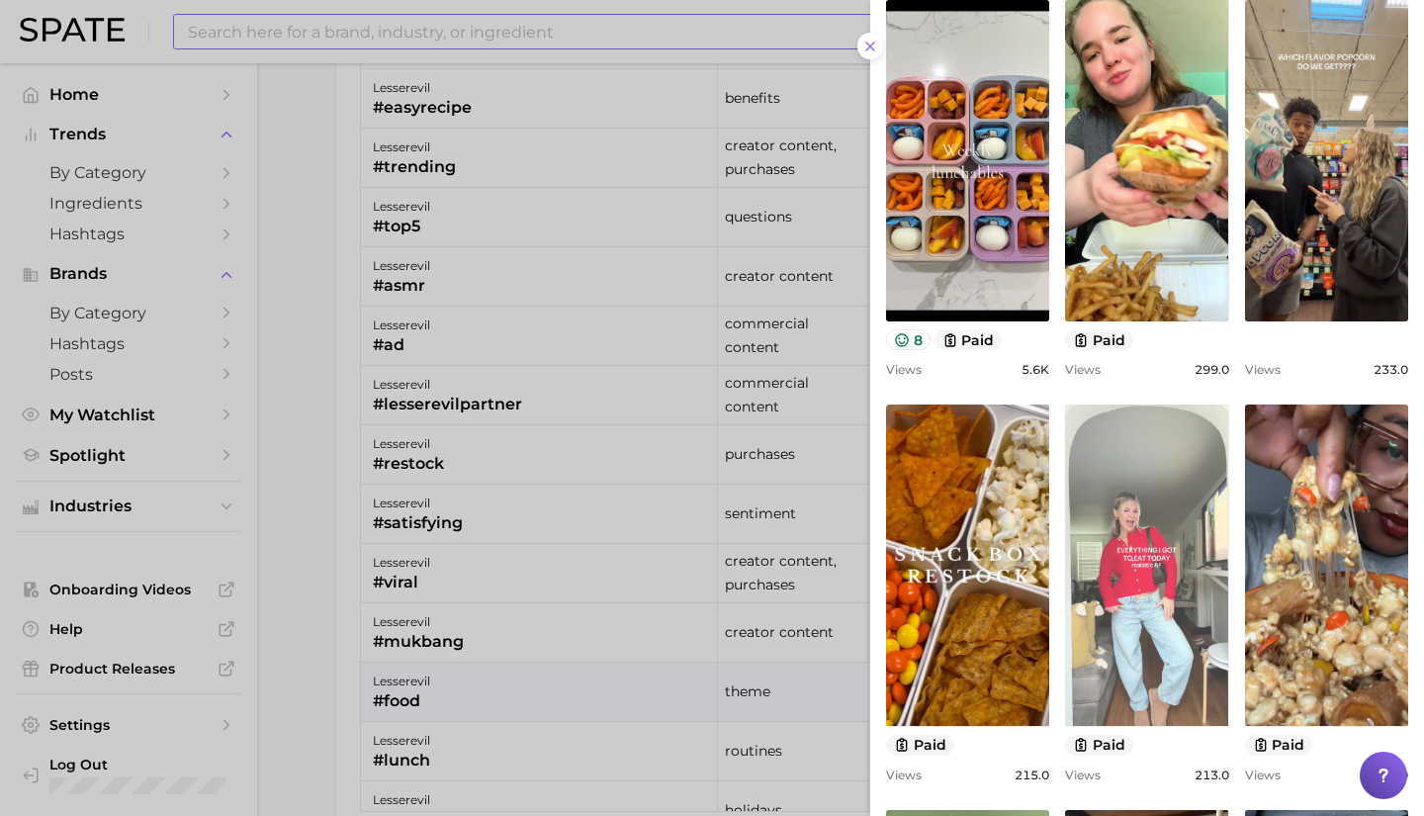
scroll to position [228, 0]
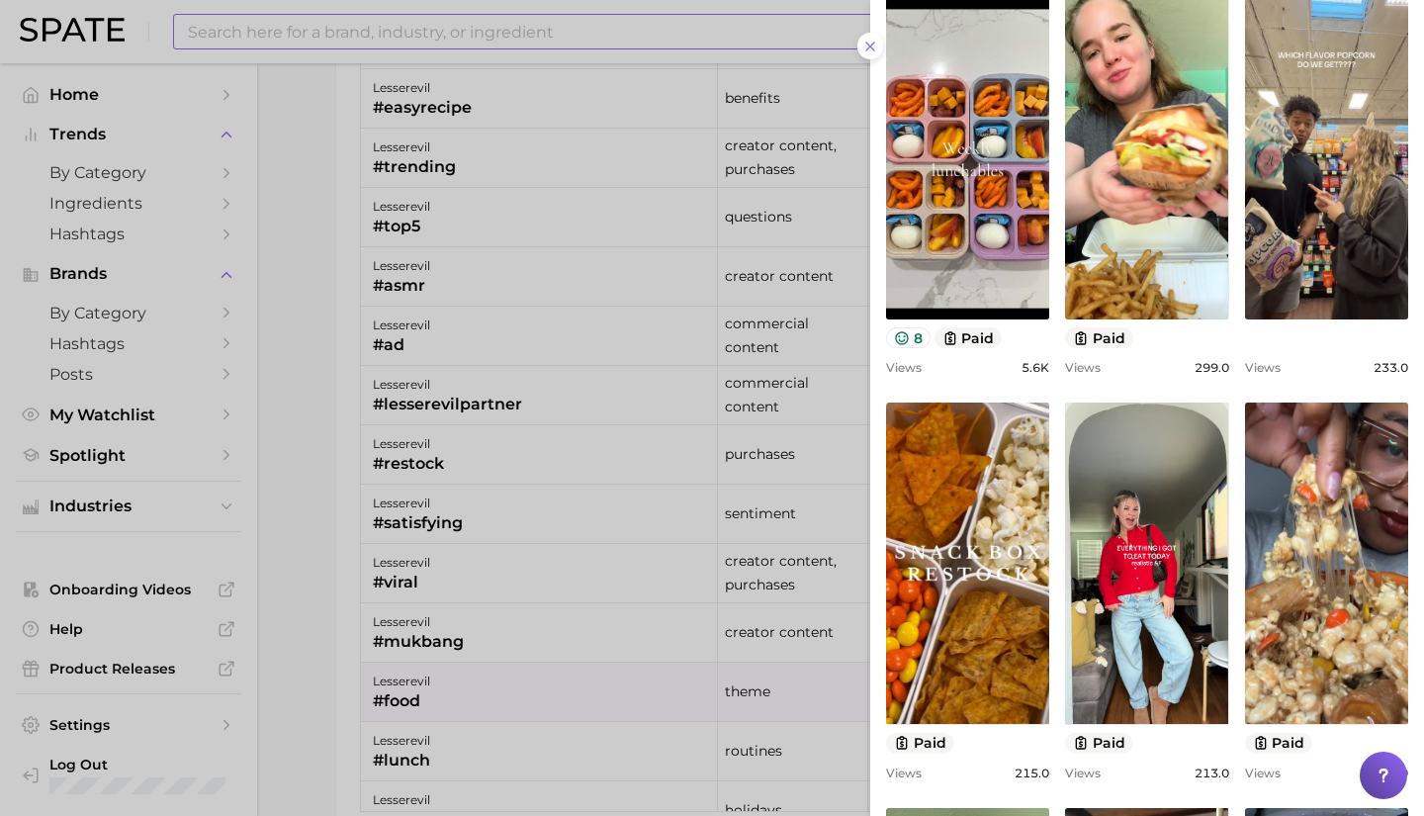
click at [500, 734] on div at bounding box center [712, 408] width 1424 height 816
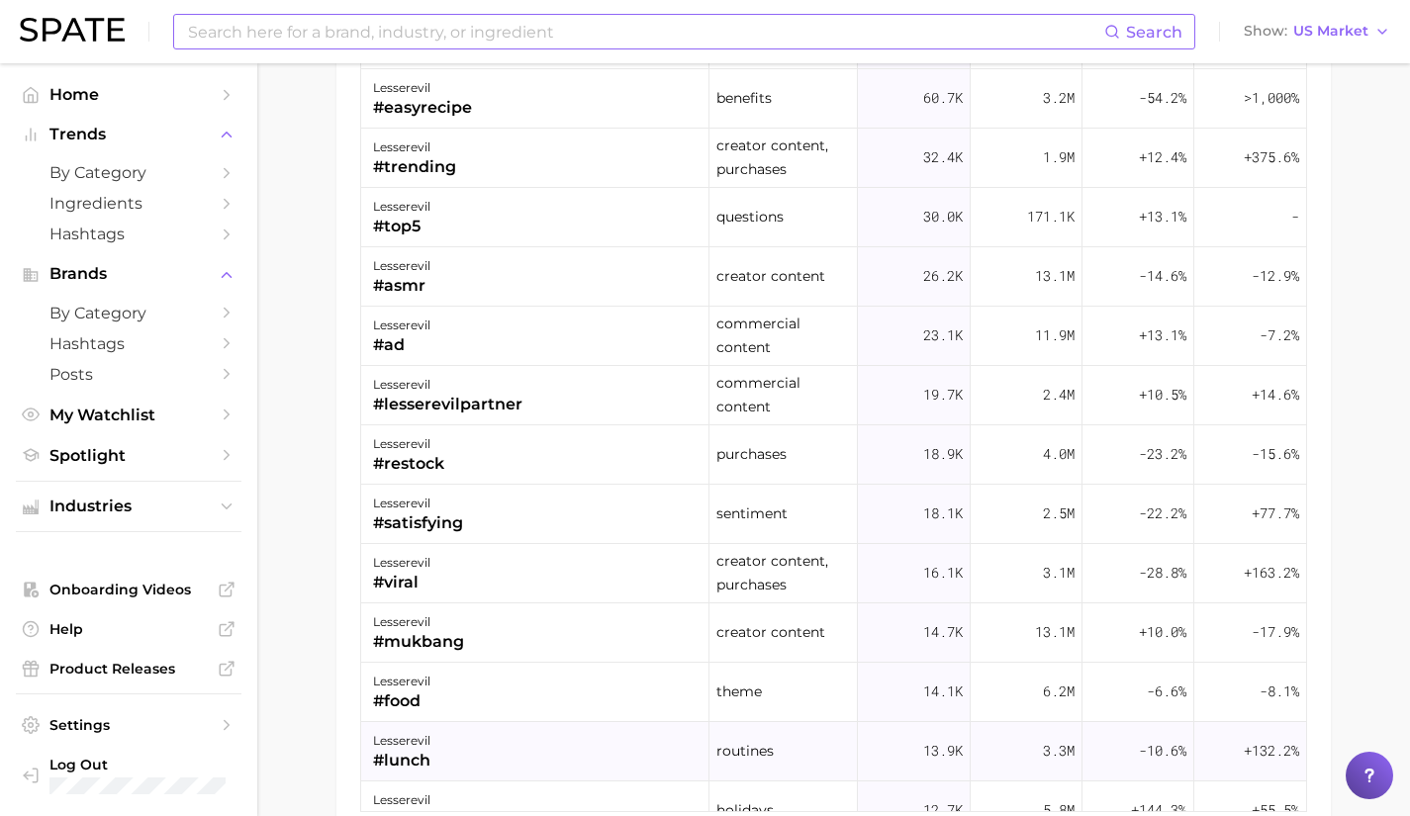
click at [488, 742] on div "lesserevil #lunch" at bounding box center [535, 751] width 348 height 59
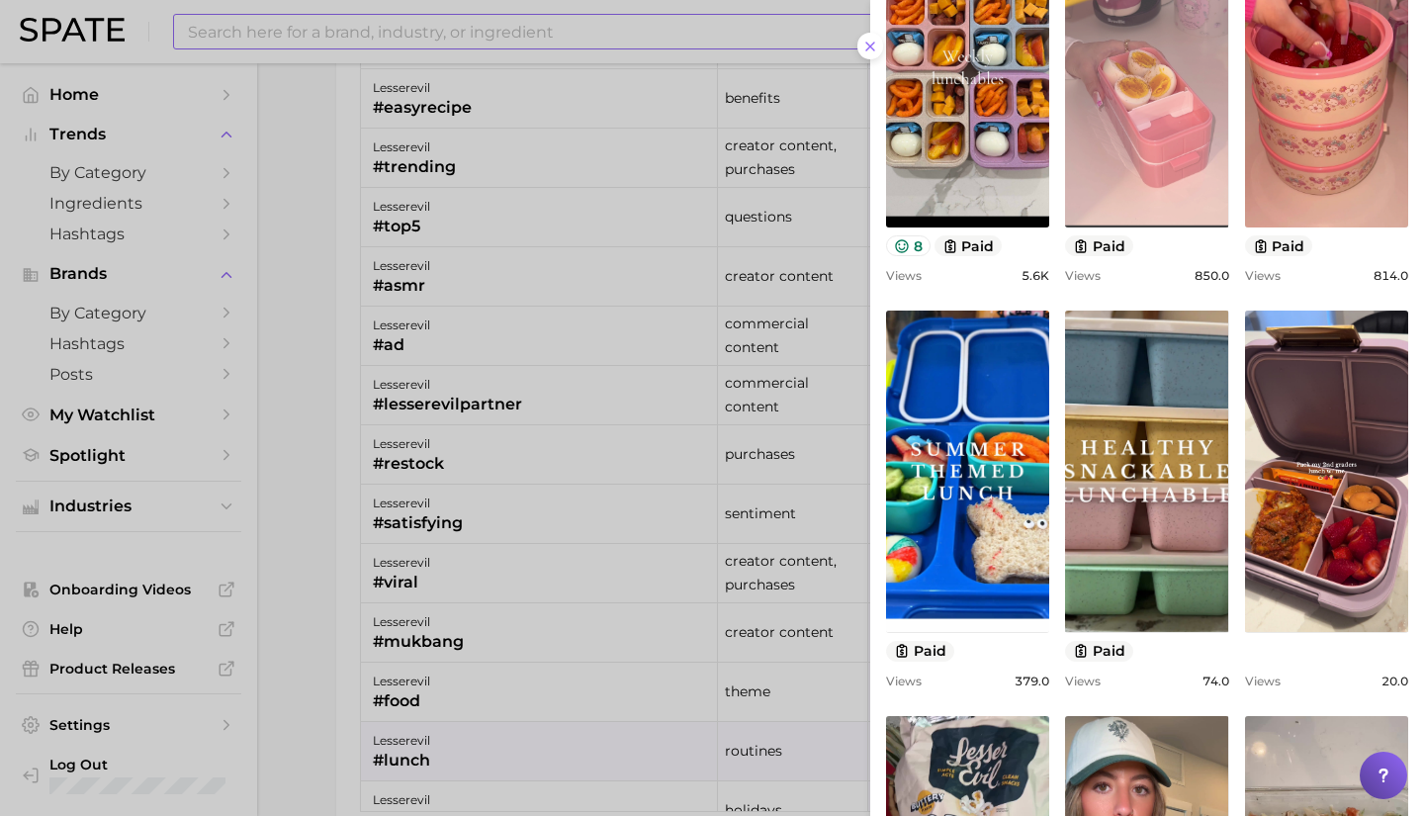
scroll to position [322, 0]
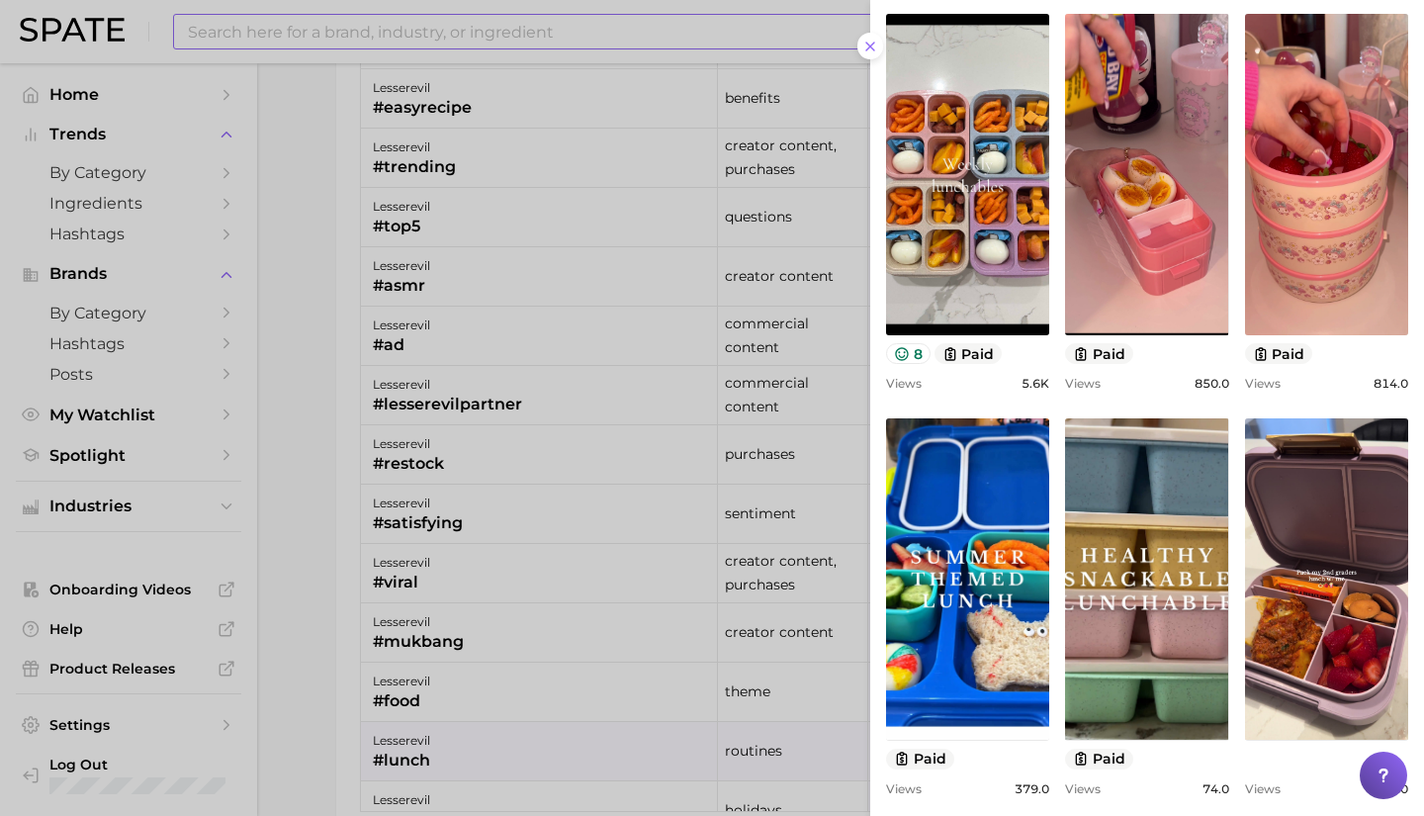
click at [347, 417] on div at bounding box center [712, 408] width 1424 height 816
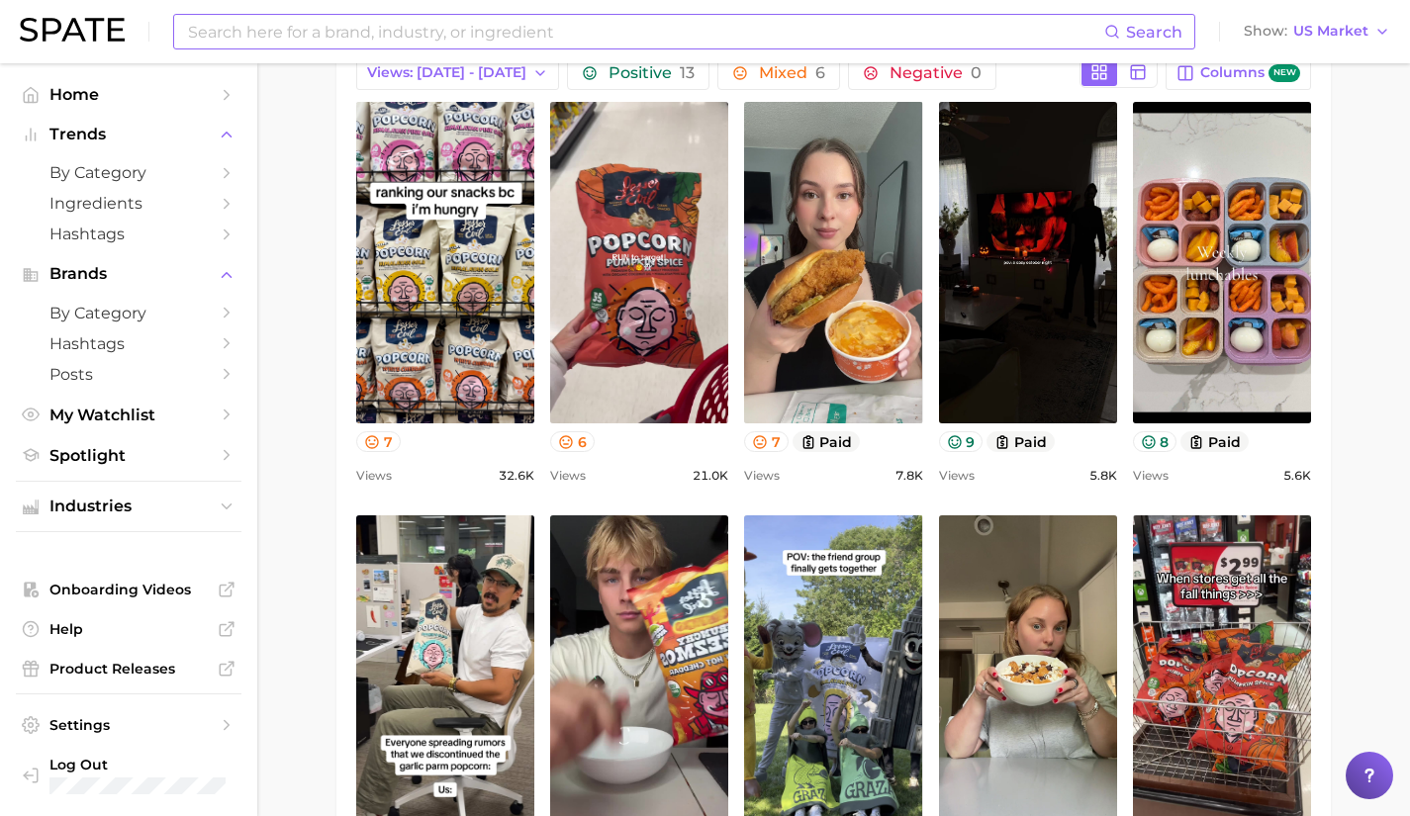
scroll to position [925, 0]
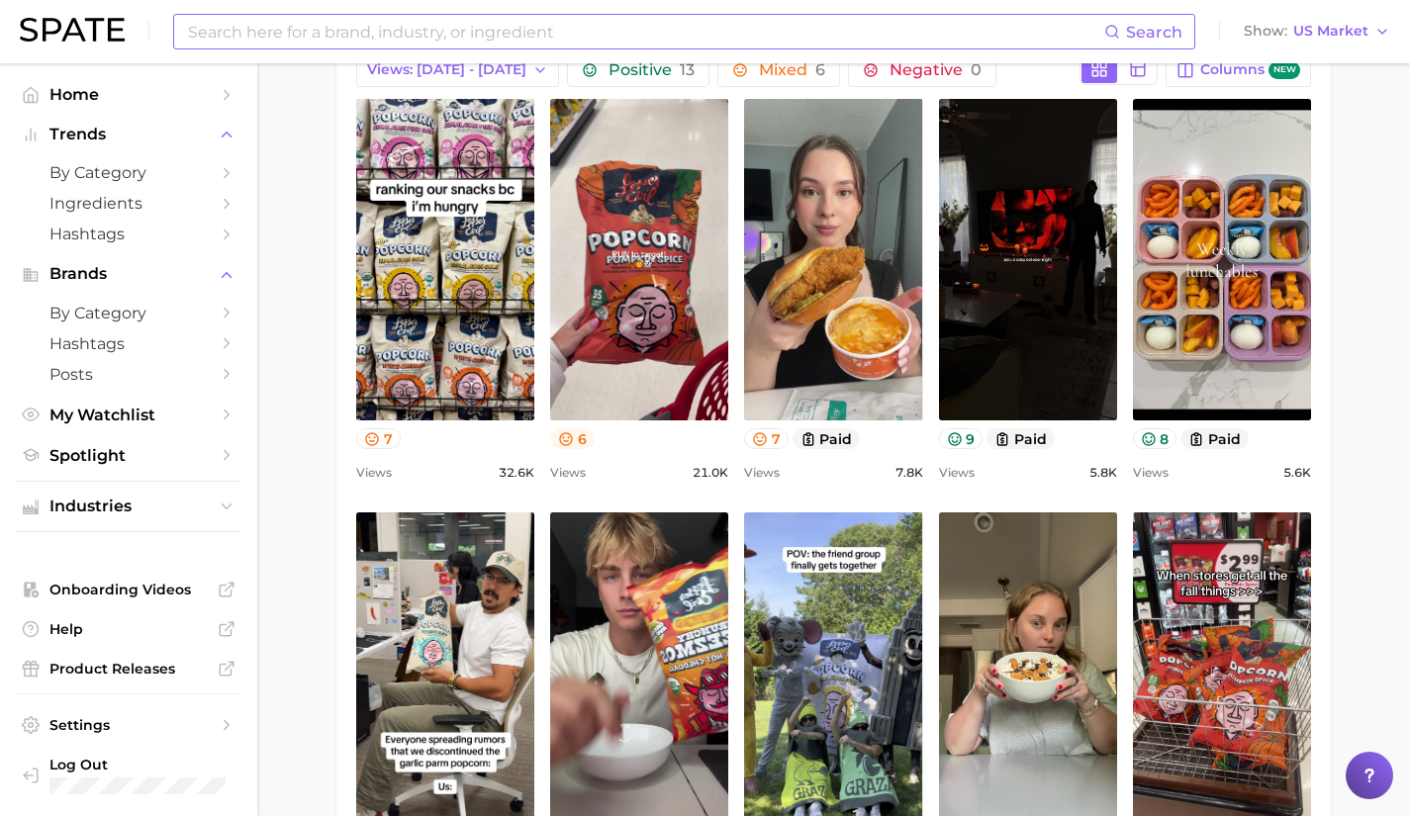
click at [580, 445] on button "6" at bounding box center [572, 438] width 45 height 21
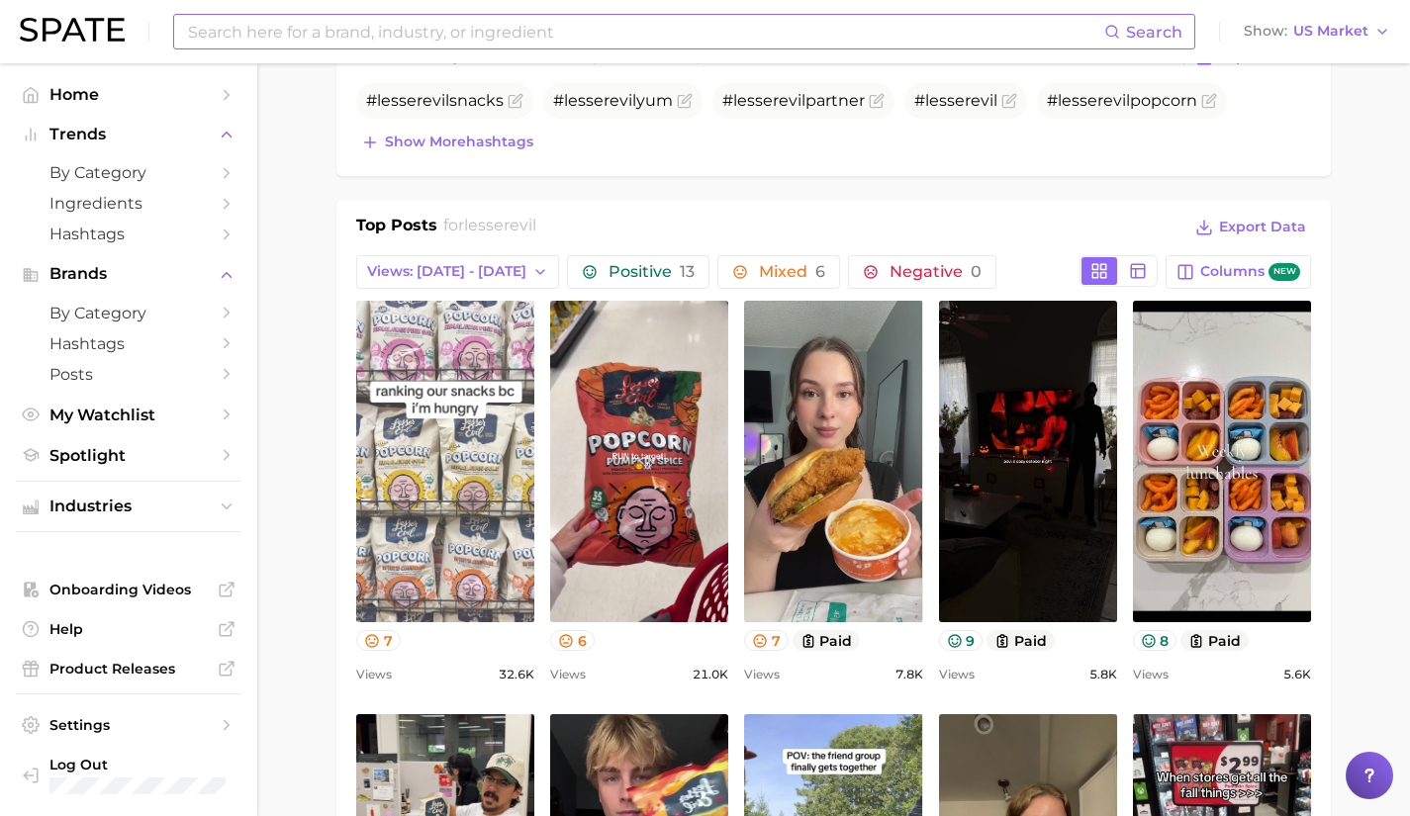
scroll to position [704, 0]
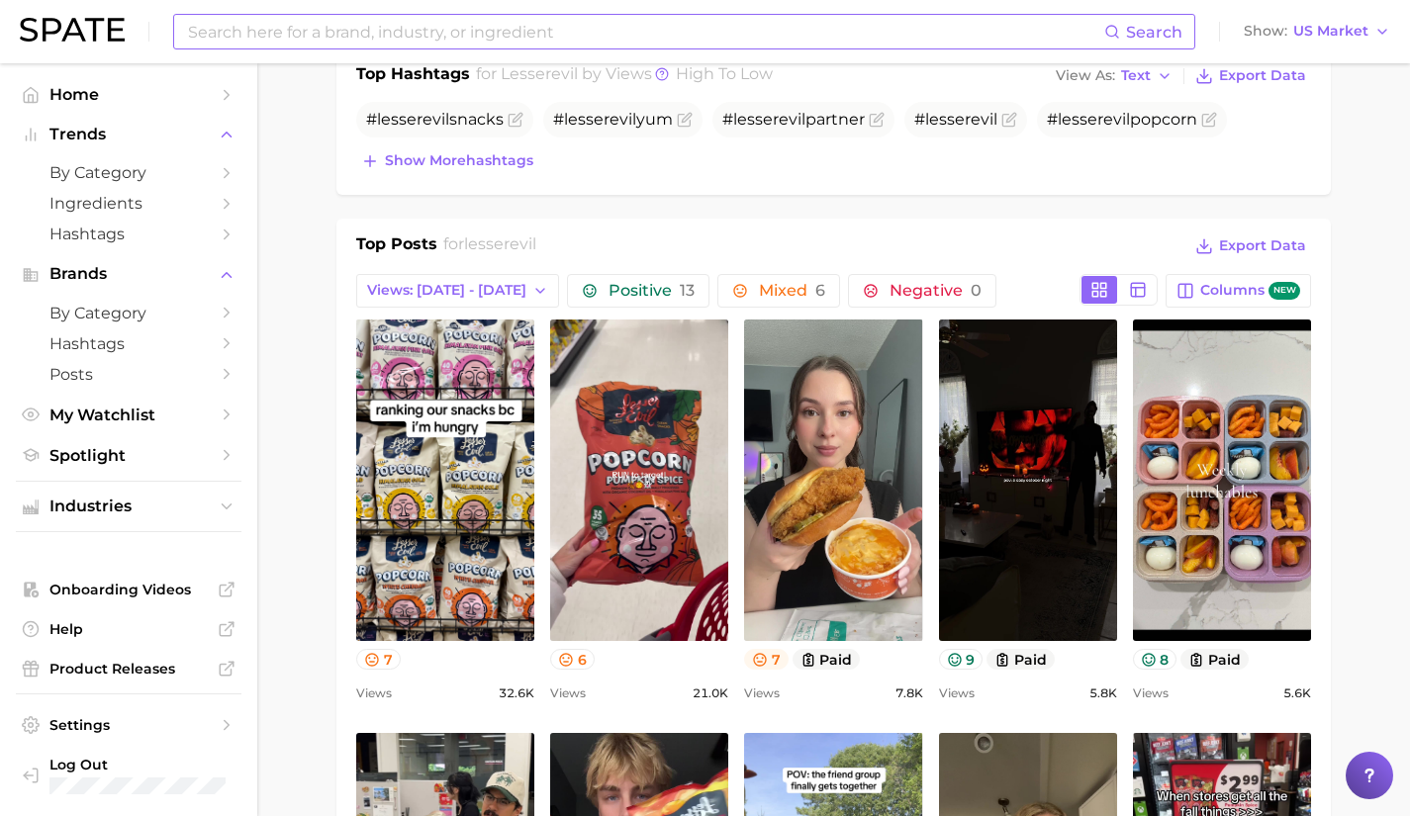
click at [767, 658] on icon at bounding box center [760, 660] width 16 height 16
click at [385, 662] on button "7" at bounding box center [378, 659] width 45 height 21
click at [1149, 656] on icon at bounding box center [1149, 660] width 16 height 16
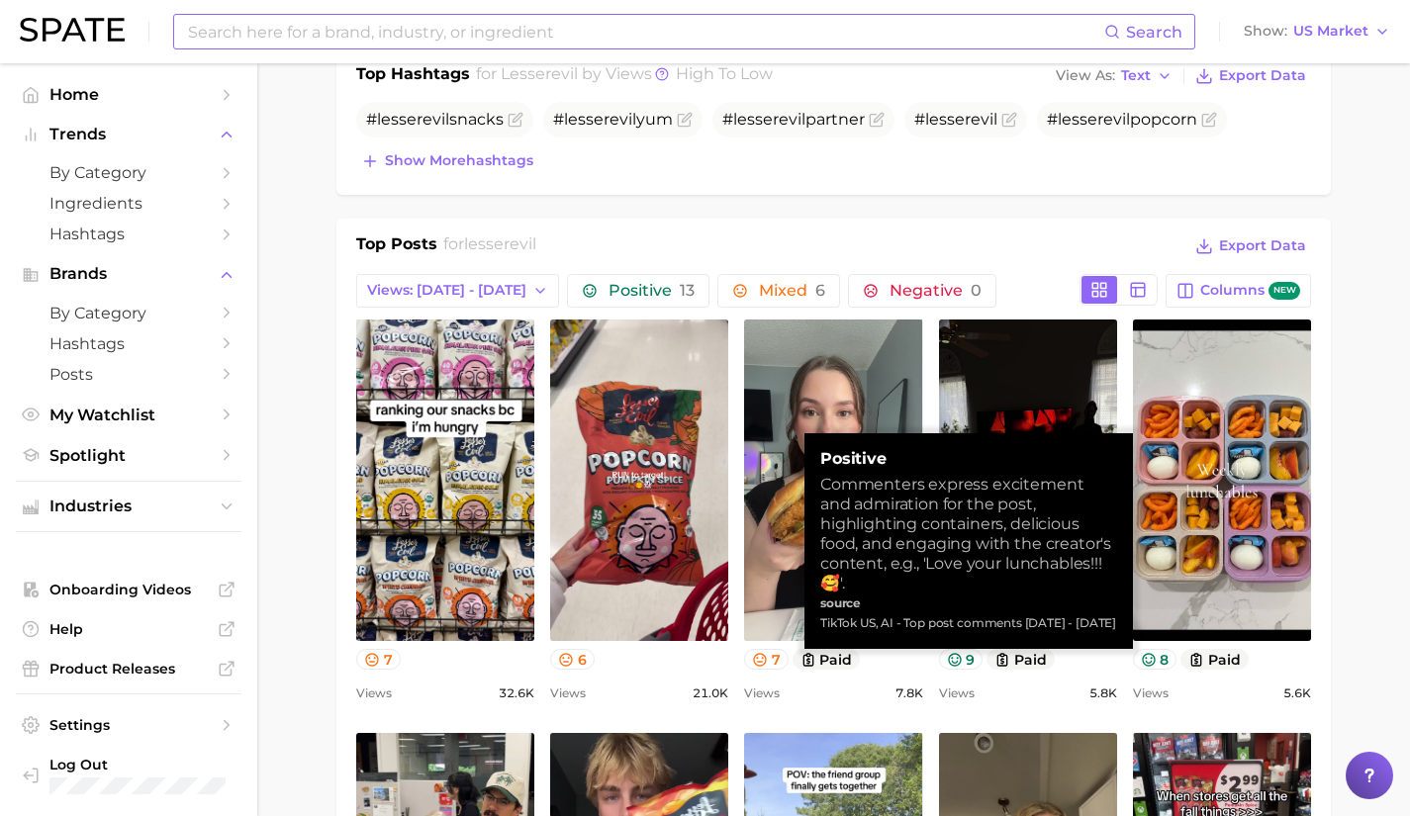
click at [1054, 703] on div "Views 5.8k" at bounding box center [1028, 694] width 178 height 24
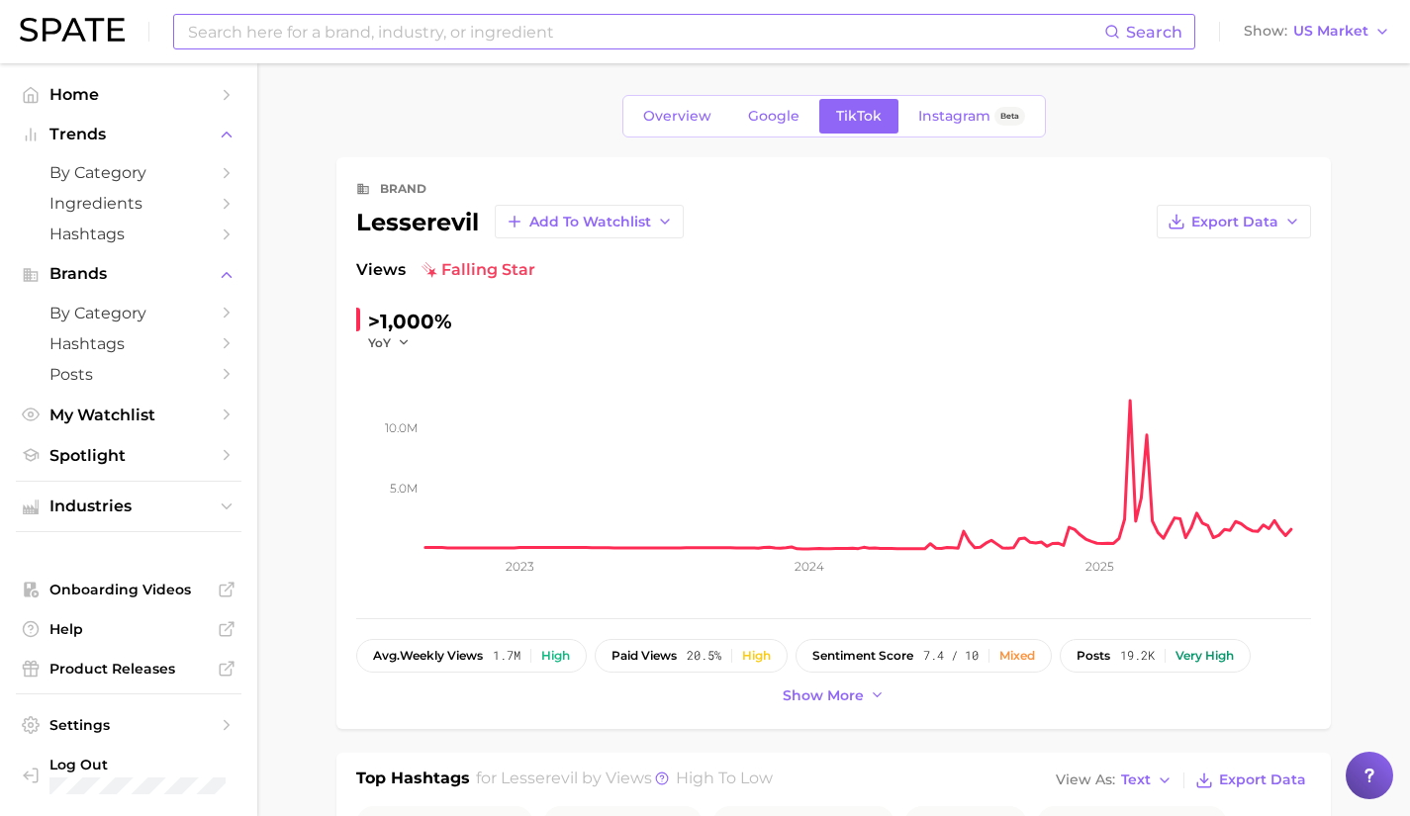
scroll to position [52, 0]
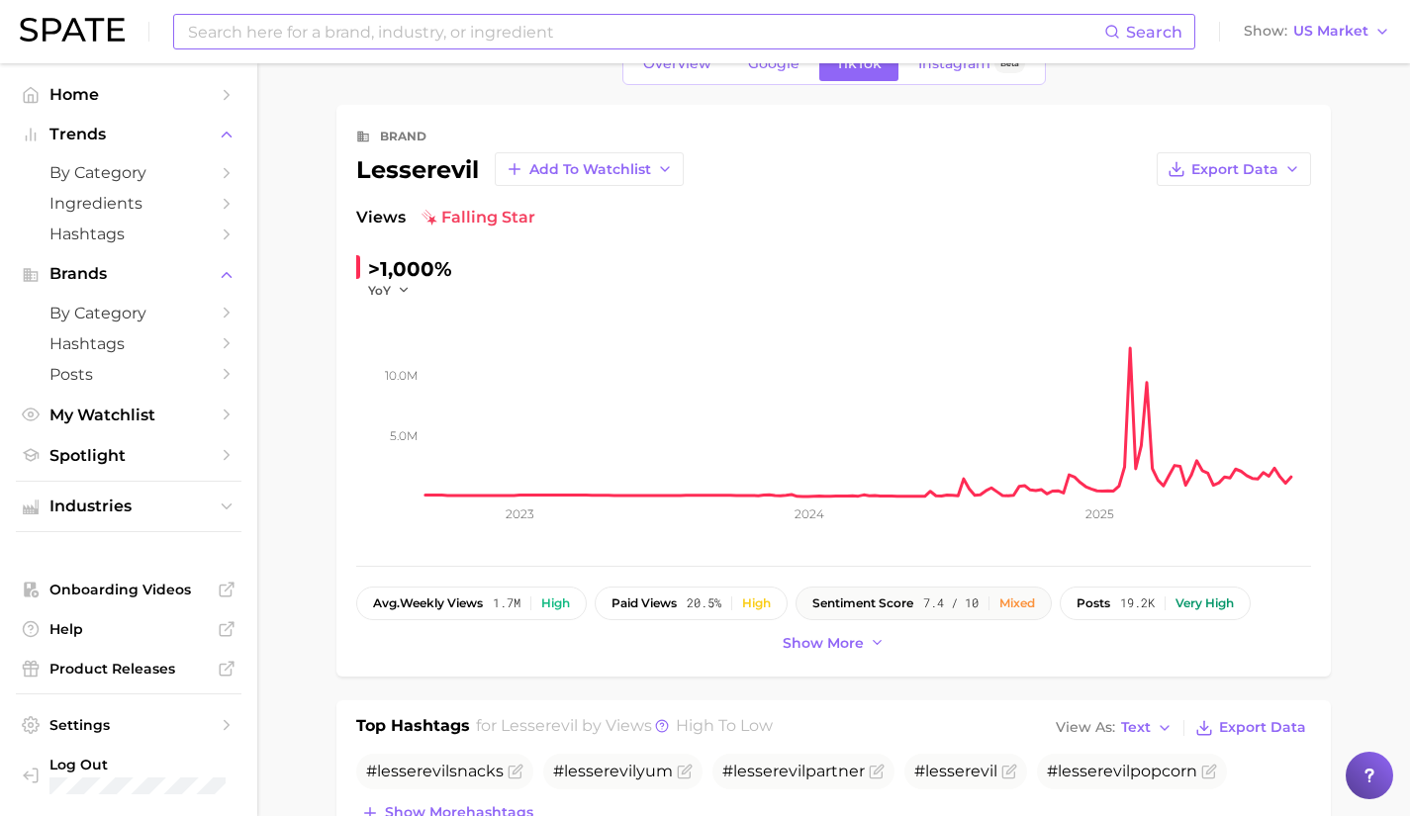
click at [1029, 600] on div "Mixed" at bounding box center [1017, 603] width 36 height 14
click at [496, 46] on input at bounding box center [645, 32] width 918 height 34
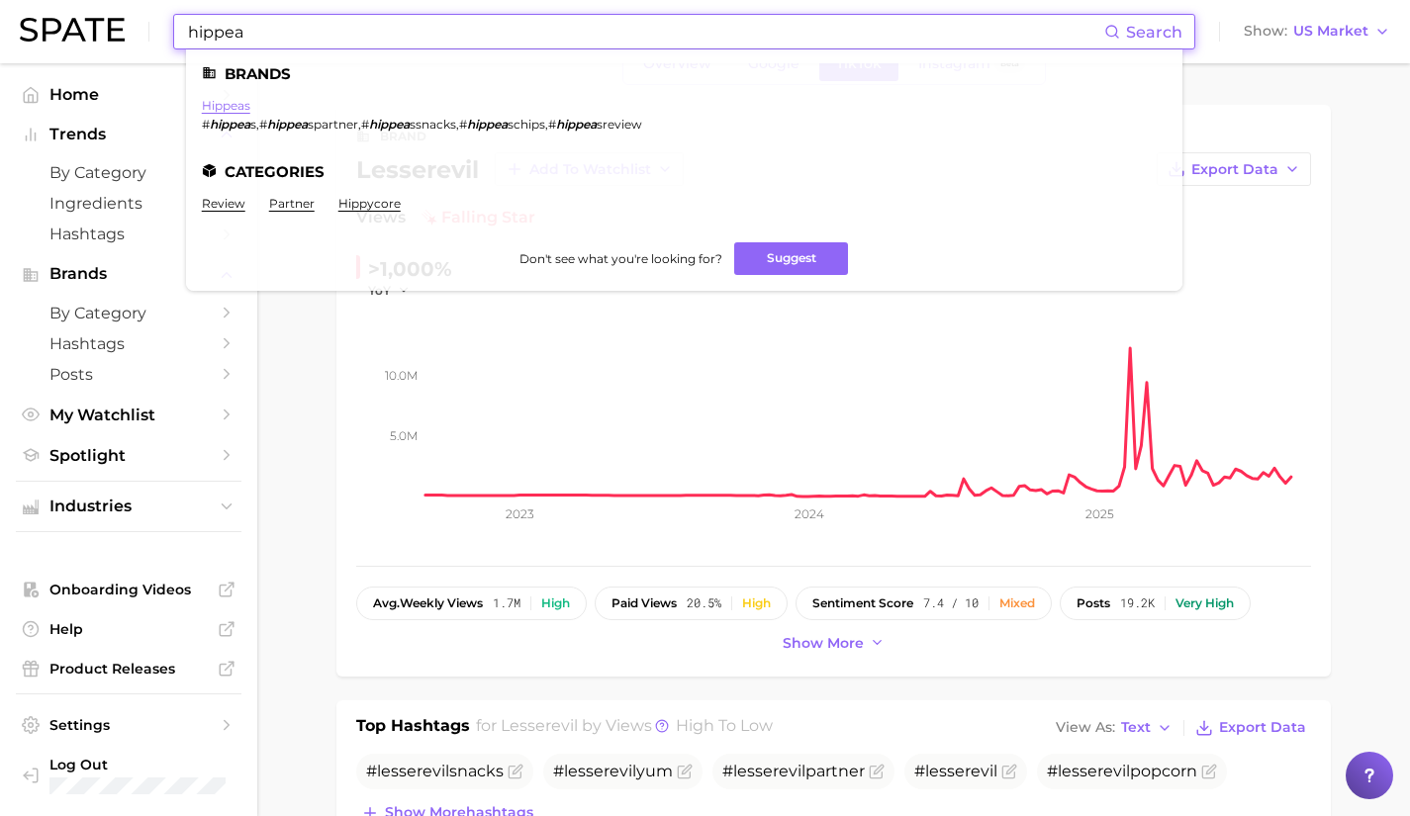
type input "hippea"
click at [234, 105] on link "hippeas" at bounding box center [226, 105] width 48 height 15
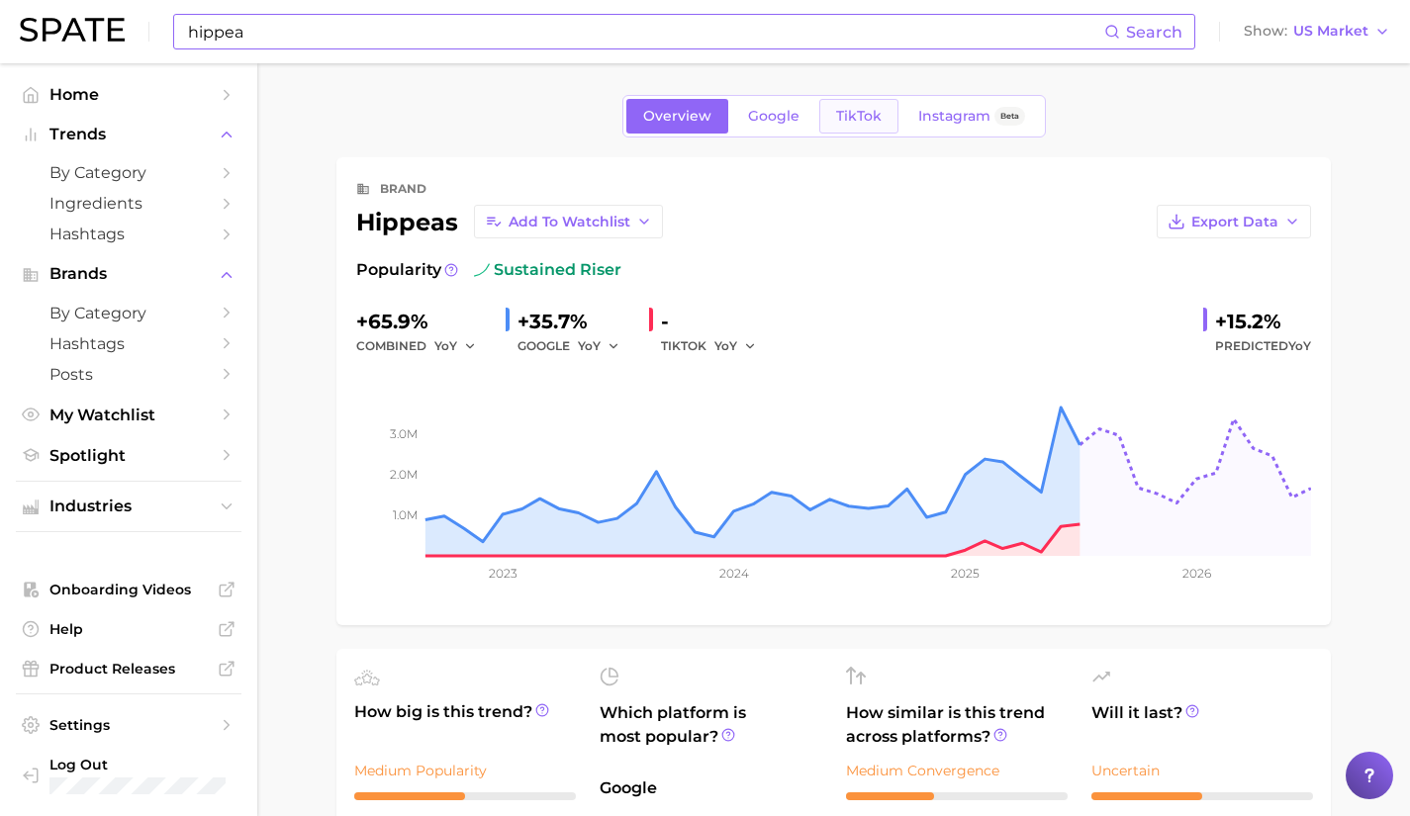
click at [853, 120] on span "TikTok" at bounding box center [859, 116] width 46 height 17
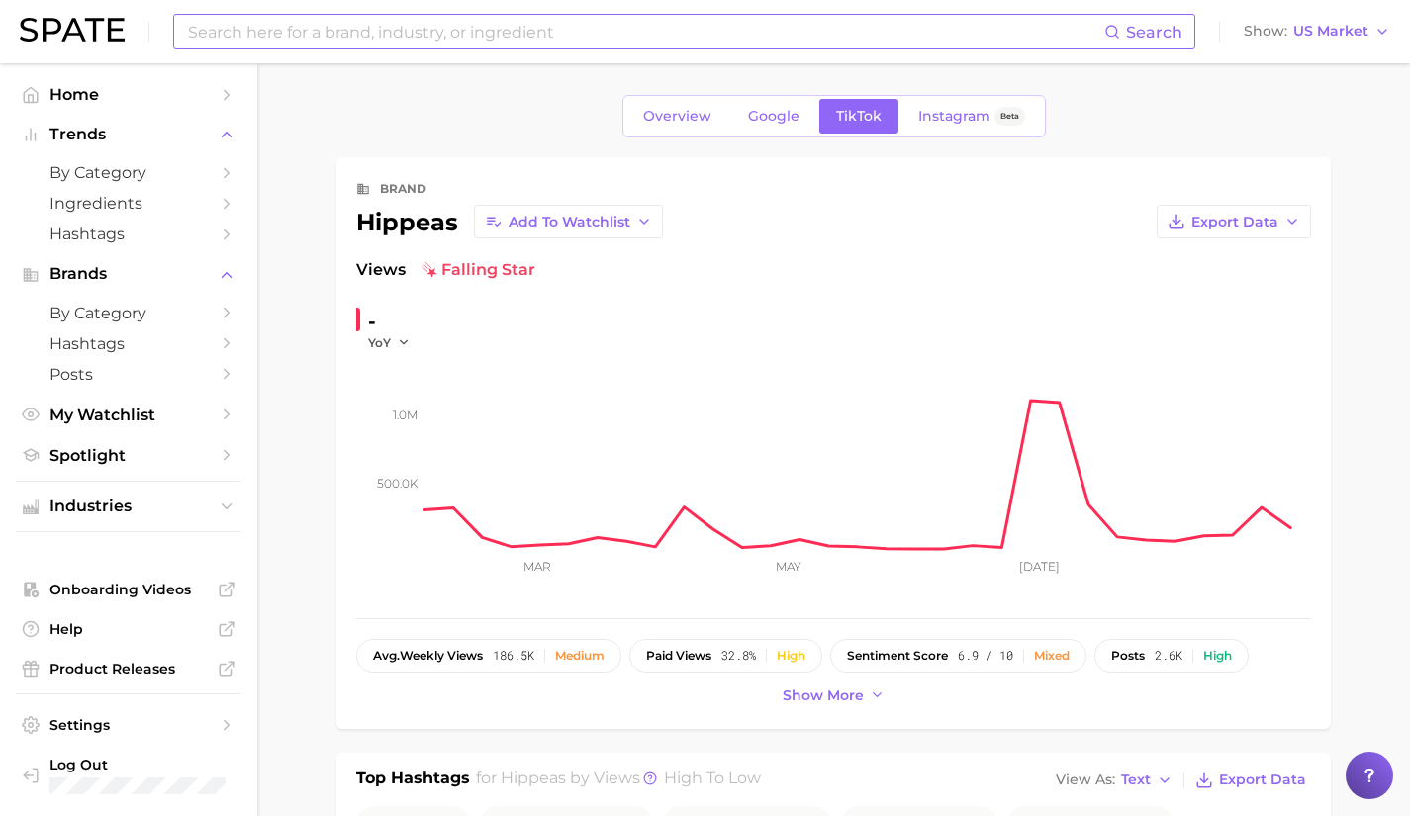
click at [398, 331] on div "-" at bounding box center [395, 322] width 55 height 32
click at [398, 335] on icon "button" at bounding box center [404, 342] width 14 height 14
click at [420, 439] on button "MoM" at bounding box center [477, 442] width 218 height 36
